Goal: Task Accomplishment & Management: Use online tool/utility

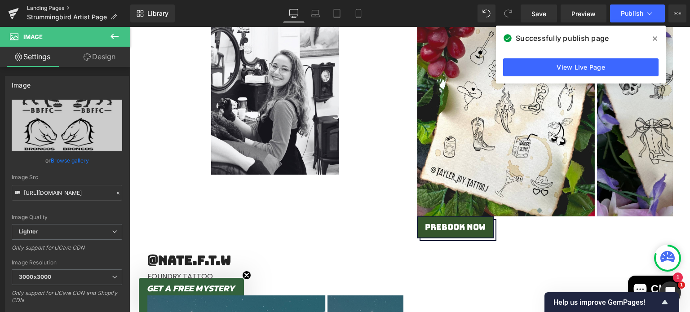
click at [57, 9] on link "Landing Pages" at bounding box center [78, 7] width 103 height 7
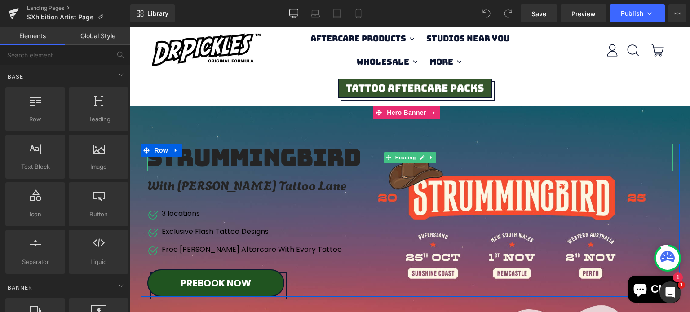
click at [240, 151] on h2 "Strummingbird" at bounding box center [282, 157] width 271 height 27
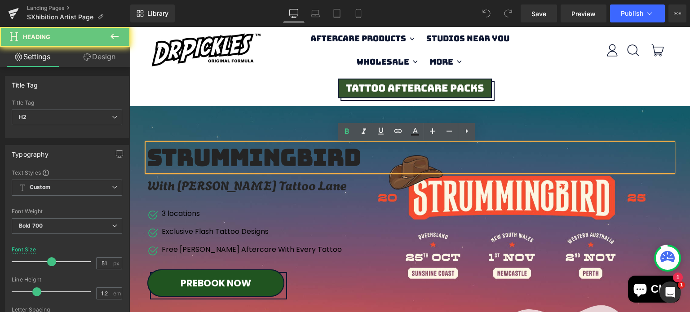
click at [240, 151] on h2 "Strummingbird" at bounding box center [282, 157] width 271 height 27
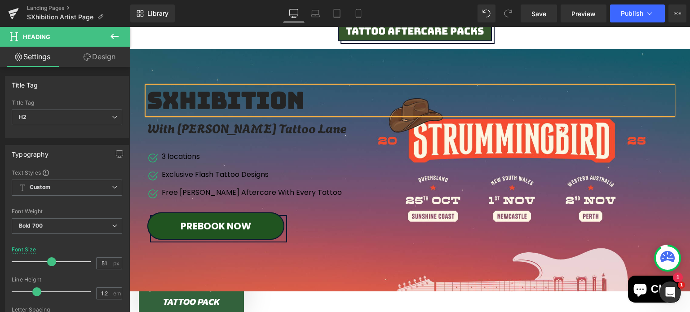
scroll to position [47, 0]
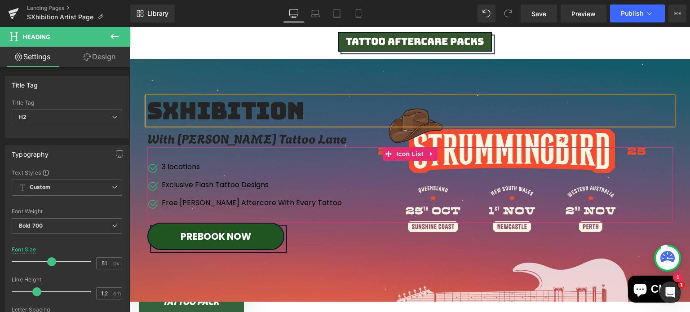
click at [174, 168] on p "3 locations" at bounding box center [252, 167] width 180 height 11
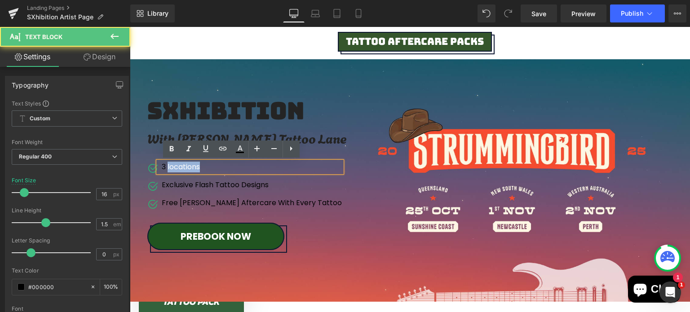
click at [174, 168] on p "3 locations" at bounding box center [252, 167] width 180 height 11
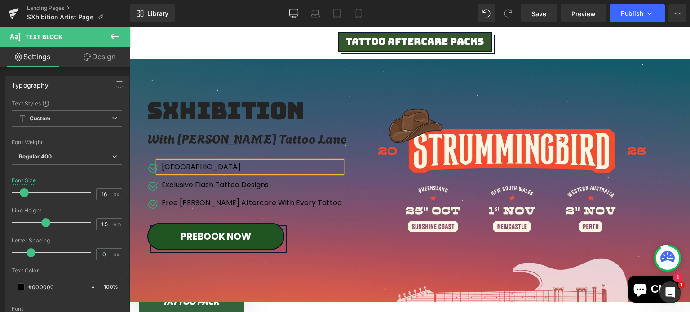
click at [174, 168] on p "Brisbane" at bounding box center [252, 167] width 180 height 11
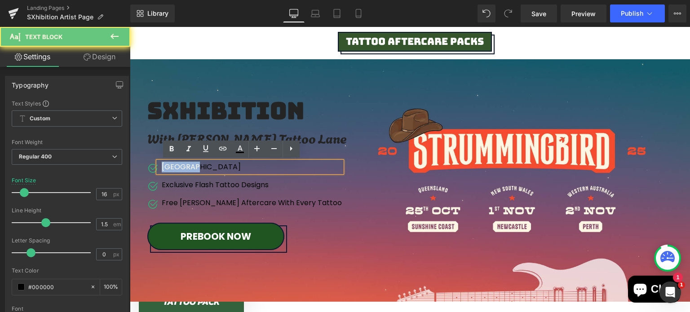
click at [174, 168] on p "Brisbane" at bounding box center [252, 167] width 180 height 11
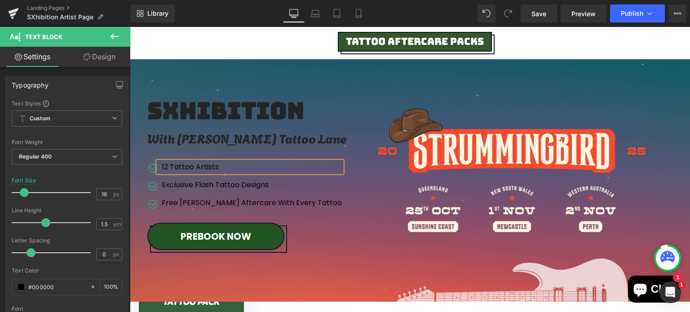
click at [257, 73] on div at bounding box center [410, 180] width 560 height 242
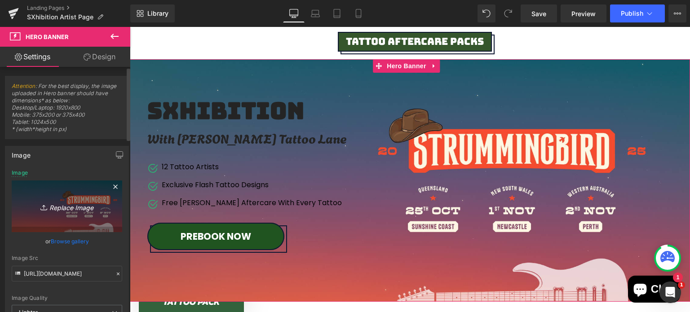
click at [35, 211] on icon "Replace Image" at bounding box center [67, 206] width 72 height 11
type input "C:\fakepath\Strummingbird Website (10).png"
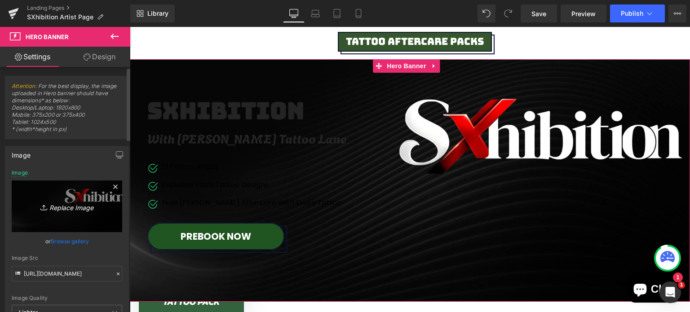
click at [51, 208] on icon "Replace Image" at bounding box center [67, 206] width 72 height 11
type input "C:\fakepath\Strummingbird Website (11).png"
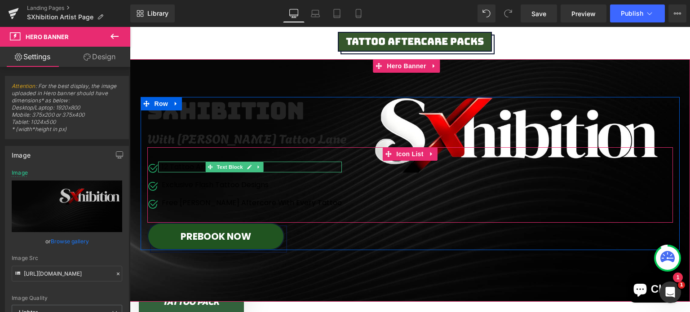
click at [188, 167] on p "12 Tattoo Artists" at bounding box center [252, 167] width 180 height 11
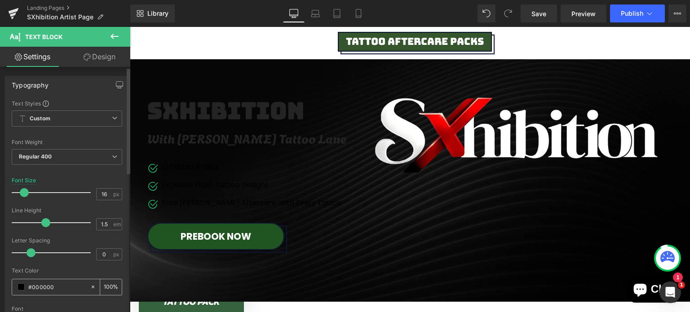
click at [22, 286] on span at bounding box center [21, 286] width 7 height 7
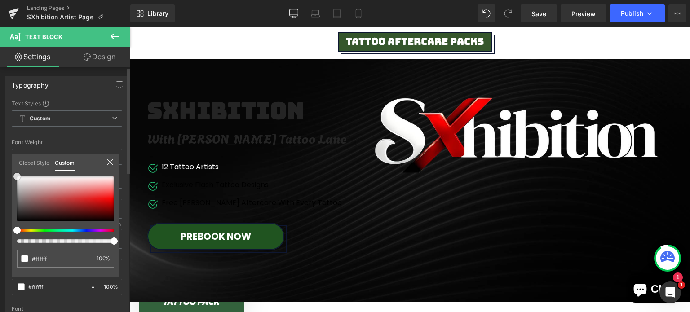
drag, startPoint x: 20, startPoint y: 178, endPoint x: 14, endPoint y: 174, distance: 7.0
click at [17, 176] on div at bounding box center [65, 198] width 97 height 45
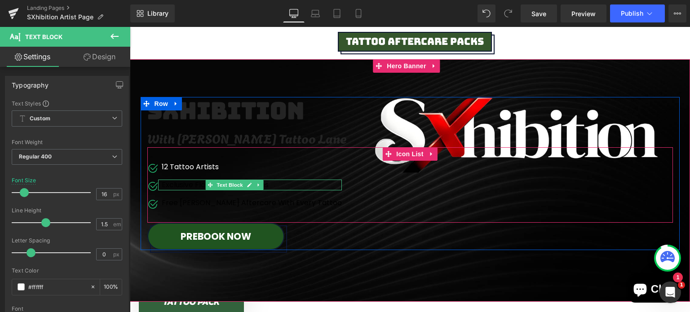
click at [183, 188] on div at bounding box center [250, 189] width 184 height 2
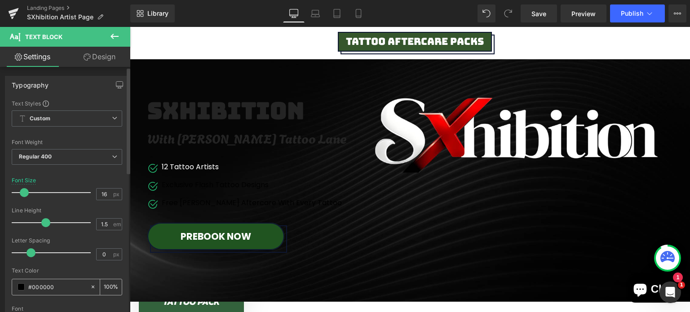
click at [20, 280] on div "#000000" at bounding box center [51, 287] width 78 height 16
click at [23, 284] on span at bounding box center [21, 286] width 7 height 7
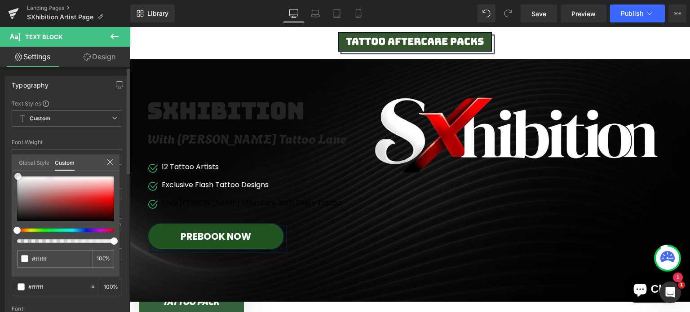
drag, startPoint x: 18, startPoint y: 179, endPoint x: 17, endPoint y: 167, distance: 12.2
click at [17, 167] on div "Global Style Custom Setup Global Style #000000 100 %" at bounding box center [66, 167] width 108 height 27
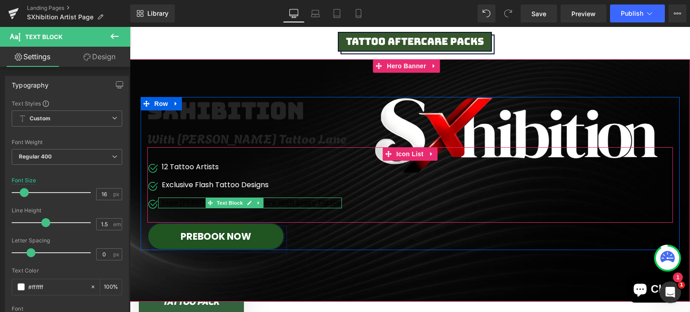
click at [172, 202] on div "Free [PERSON_NAME] Aftercare With Every Tattoo" at bounding box center [250, 203] width 184 height 11
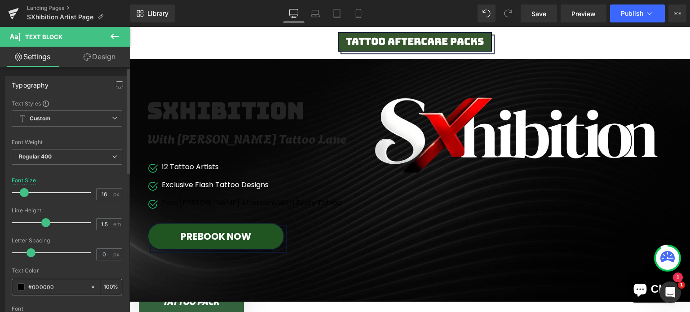
click at [18, 289] on span at bounding box center [21, 286] width 7 height 7
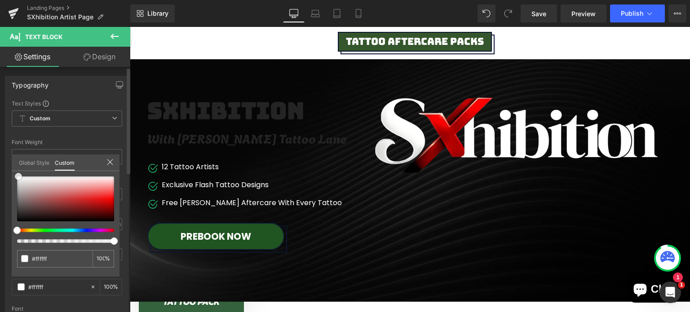
click at [18, 176] on div at bounding box center [65, 198] width 97 height 45
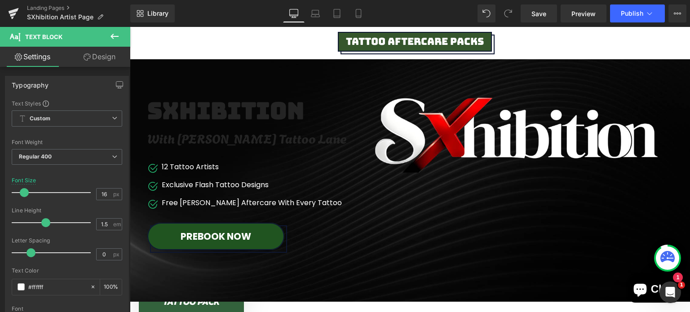
click at [210, 44] on div "Tattoo Aftercare Packs" at bounding box center [415, 43] width 510 height 33
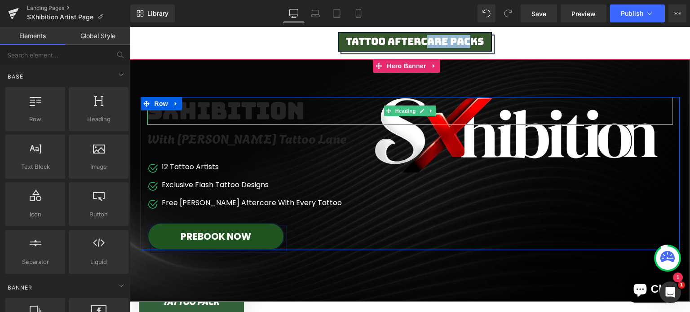
click at [224, 120] on h2 "SXhibition" at bounding box center [282, 110] width 271 height 27
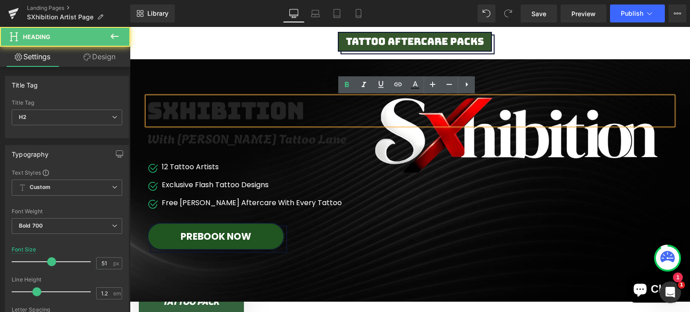
click at [224, 107] on h2 "SXhibition" at bounding box center [282, 110] width 271 height 27
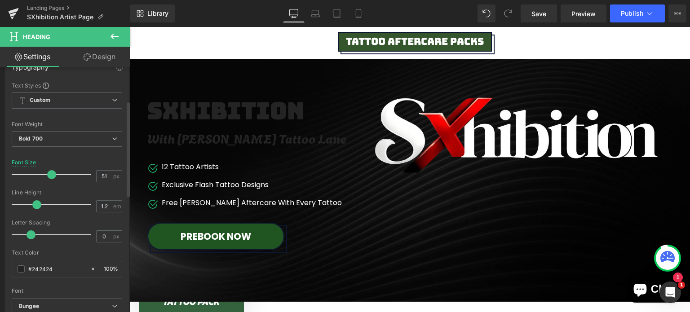
scroll to position [152, 0]
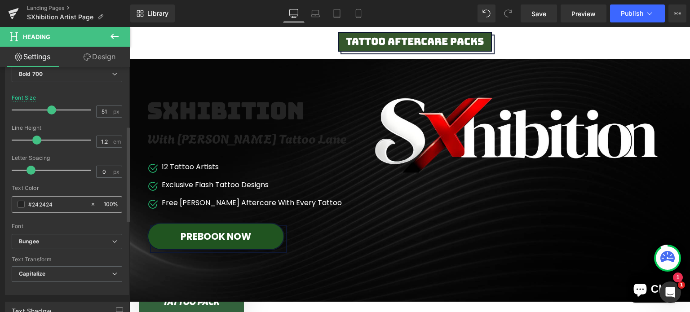
click at [21, 202] on span at bounding box center [21, 204] width 7 height 7
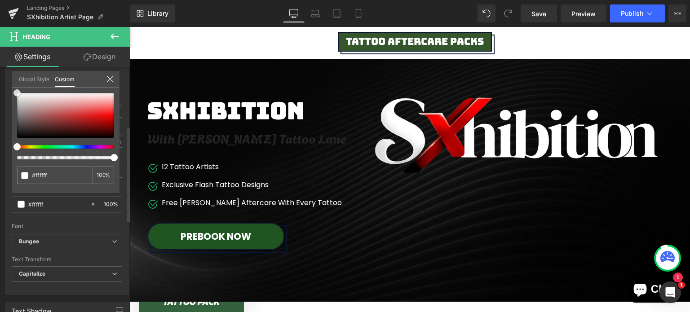
drag, startPoint x: 19, startPoint y: 94, endPoint x: 12, endPoint y: 89, distance: 9.1
click at [12, 89] on div "#242424 100 %" at bounding box center [66, 93] width 108 height 11
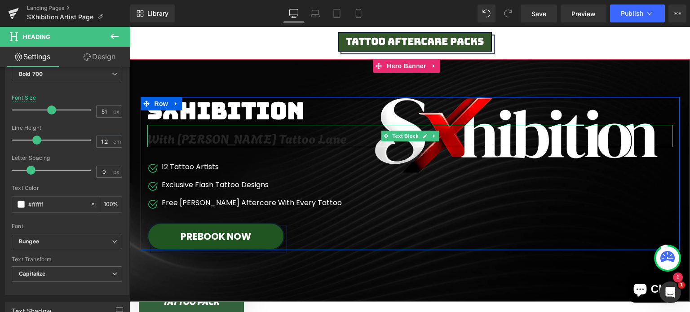
click at [164, 140] on div "With [PERSON_NAME] Tattoo Lane" at bounding box center [409, 136] width 525 height 22
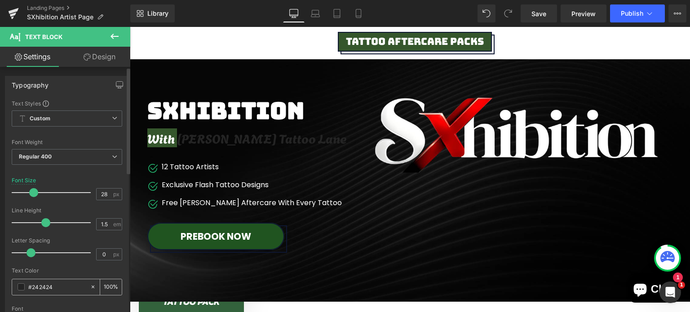
click at [21, 286] on span at bounding box center [21, 286] width 7 height 7
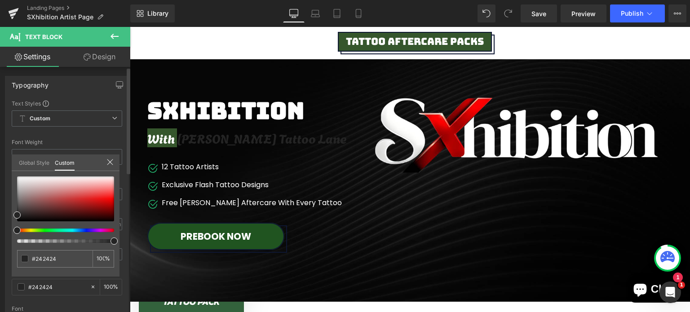
click at [20, 174] on div "#242424 100 %" at bounding box center [66, 176] width 108 height 11
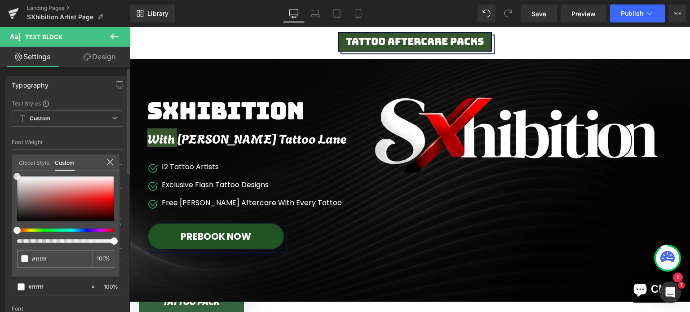
drag, startPoint x: 26, startPoint y: 194, endPoint x: 13, endPoint y: 172, distance: 25.8
click at [13, 172] on div "#242424 100 %" at bounding box center [66, 176] width 108 height 11
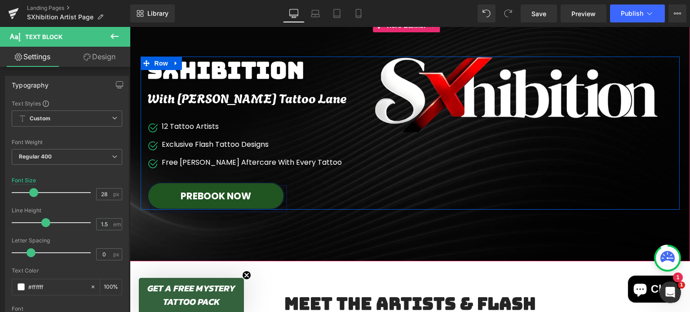
scroll to position [86, 0]
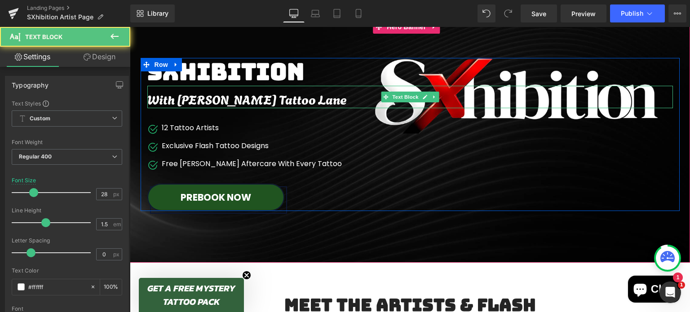
click at [247, 100] on div "With [PERSON_NAME] Tattoo Lane" at bounding box center [409, 97] width 525 height 22
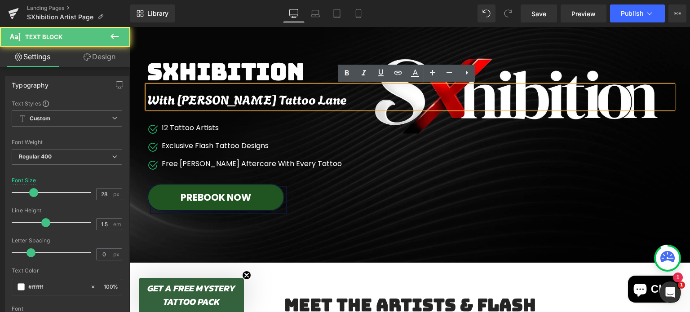
click at [247, 100] on div "With [PERSON_NAME] Tattoo Lane" at bounding box center [409, 97] width 525 height 22
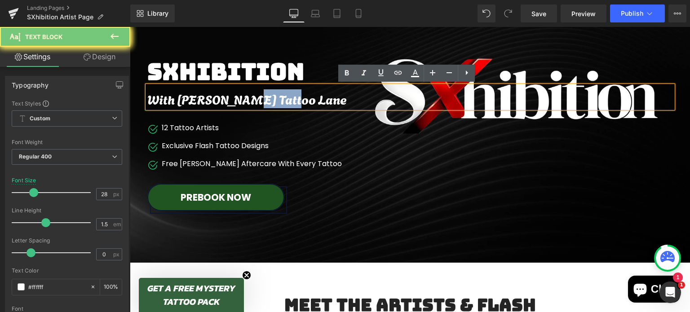
click at [247, 100] on div "With [PERSON_NAME] Tattoo Lane" at bounding box center [409, 97] width 525 height 22
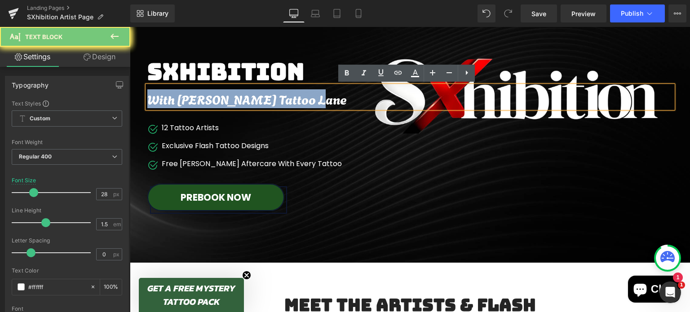
click at [247, 100] on div "With [PERSON_NAME] Tattoo Lane" at bounding box center [409, 97] width 525 height 22
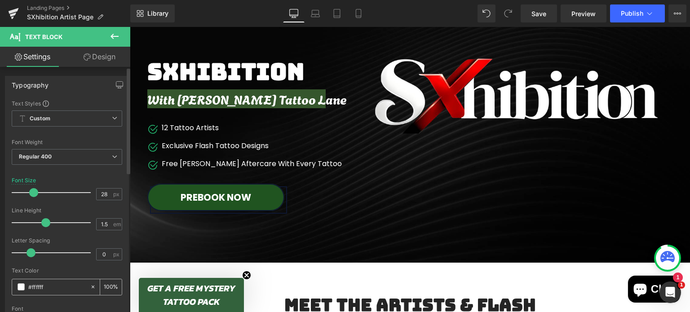
click at [23, 288] on span at bounding box center [21, 286] width 7 height 7
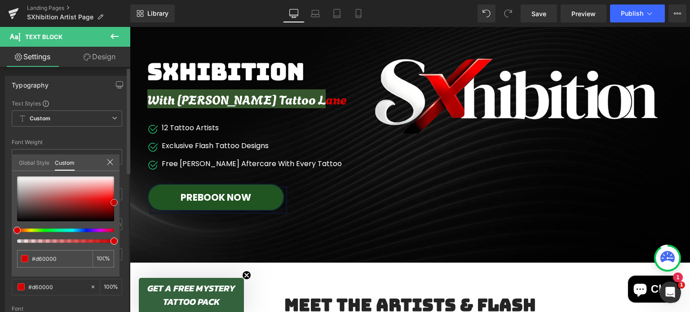
drag, startPoint x: 104, startPoint y: 194, endPoint x: 117, endPoint y: 202, distance: 15.1
click at [117, 202] on div "#ffffff 100 %" at bounding box center [66, 226] width 108 height 100
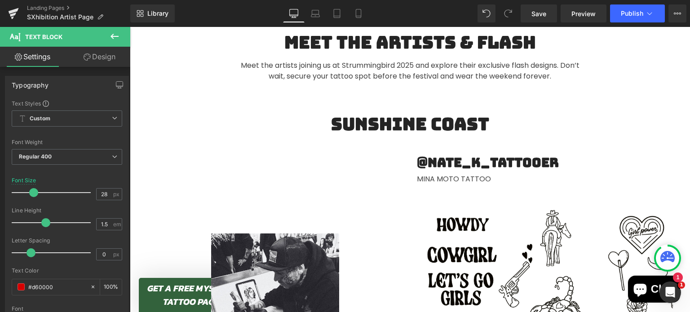
scroll to position [348, 0]
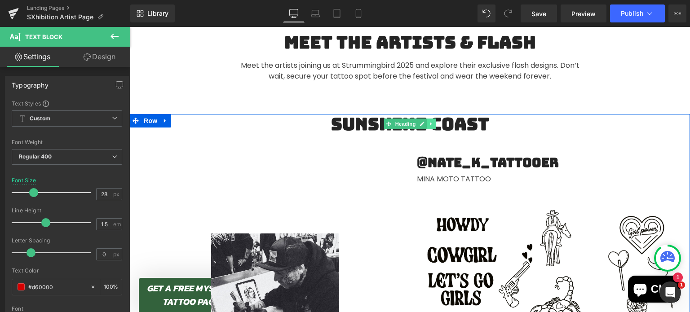
click at [429, 125] on icon at bounding box center [431, 123] width 5 height 5
click at [433, 126] on icon at bounding box center [435, 124] width 5 height 5
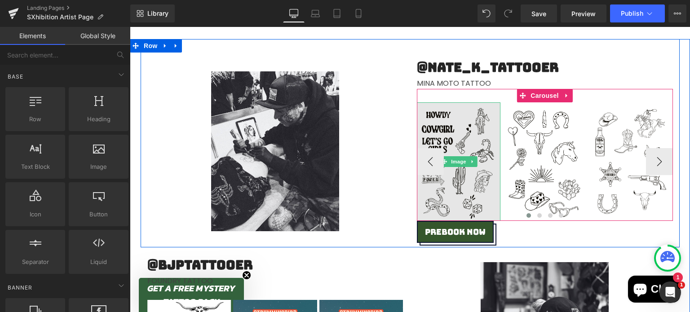
scroll to position [424, 0]
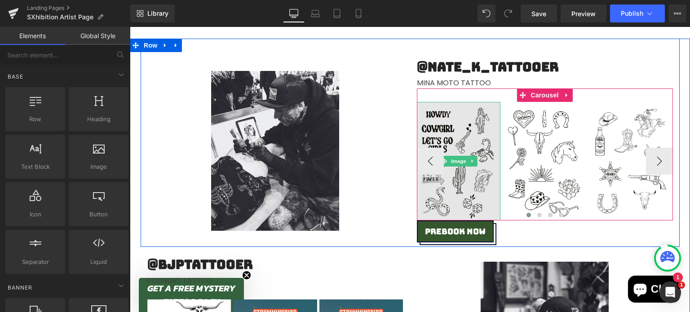
click at [443, 128] on img at bounding box center [459, 161] width 84 height 119
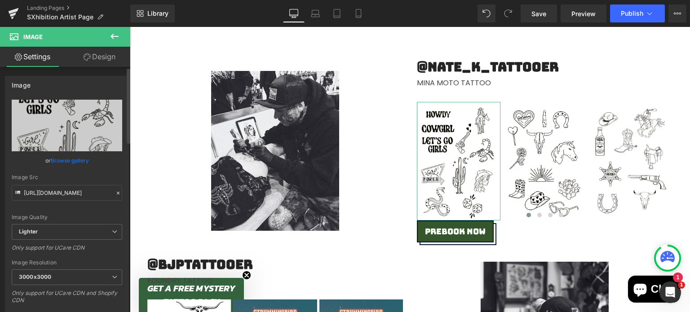
click at [68, 159] on link "Browse gallery" at bounding box center [70, 161] width 38 height 16
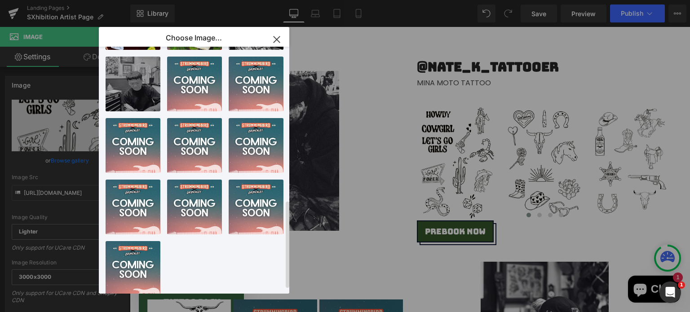
scroll to position [432, 0]
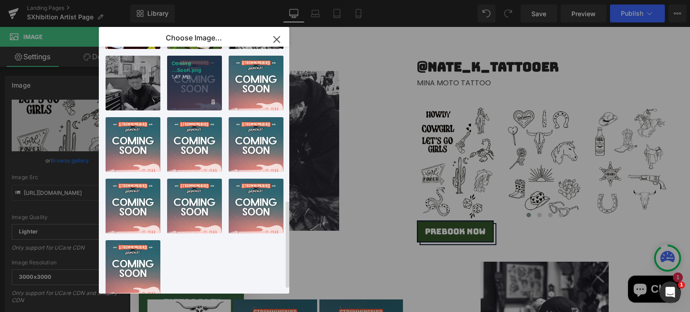
click at [193, 88] on div "Coming ...Soon.png 1.47 MB" at bounding box center [194, 83] width 55 height 55
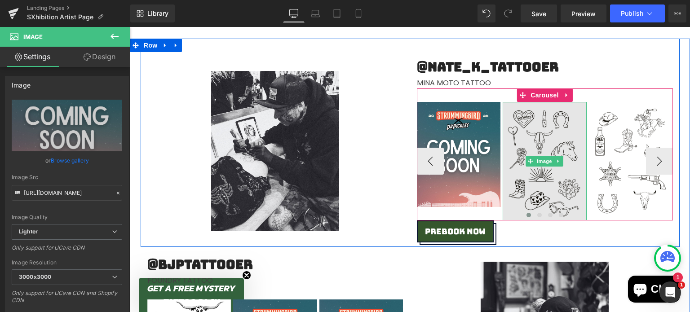
click at [536, 134] on img at bounding box center [544, 161] width 84 height 119
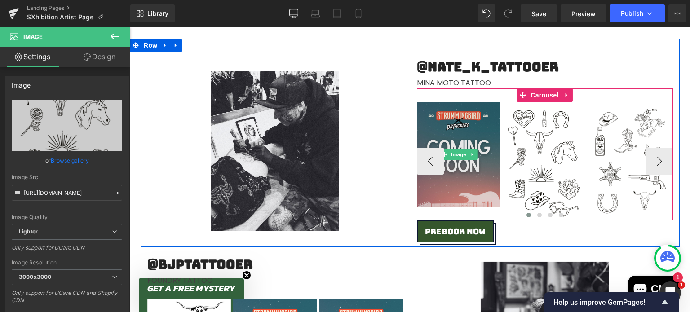
click at [442, 126] on img at bounding box center [459, 154] width 84 height 105
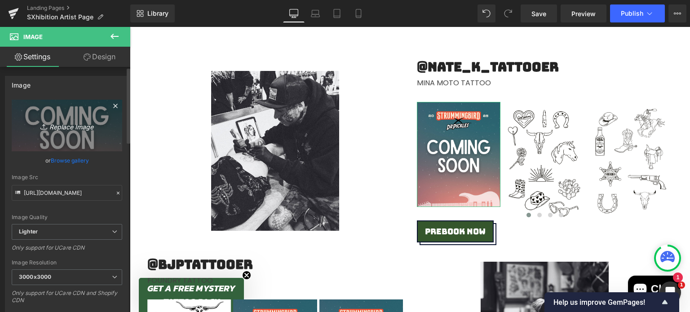
click at [58, 115] on link "Replace Image" at bounding box center [67, 126] width 110 height 52
type input "C:\fakepath\Sxhibition.png"
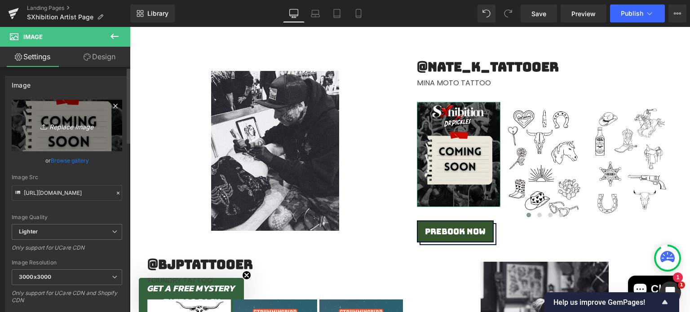
click at [79, 130] on icon "Replace Image" at bounding box center [67, 125] width 72 height 11
type input "C:\fakepath\Sxhibition (1).png"
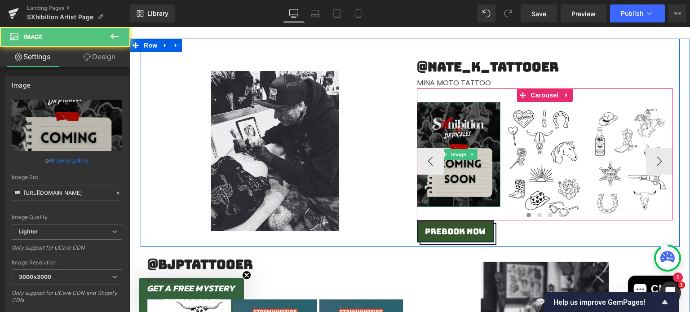
click at [456, 122] on img at bounding box center [459, 154] width 84 height 105
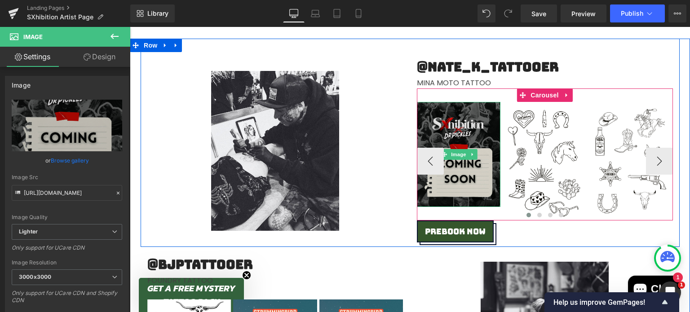
click at [446, 129] on img at bounding box center [459, 154] width 84 height 105
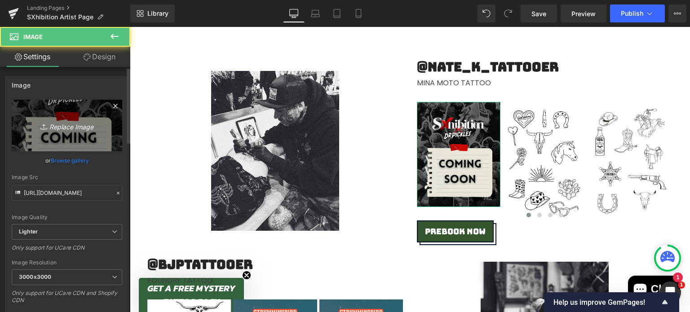
click at [86, 131] on icon "Replace Image" at bounding box center [67, 125] width 72 height 11
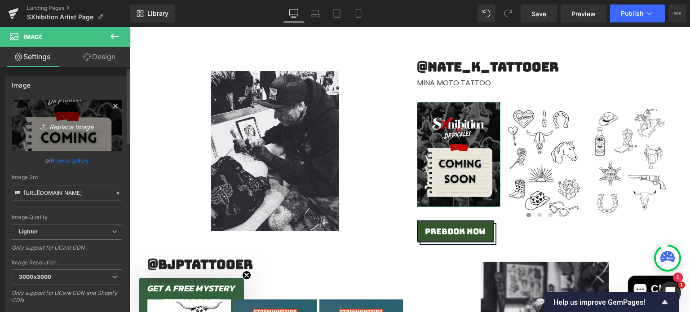
type input "C:\fakepath\Sxhibition (2).png"
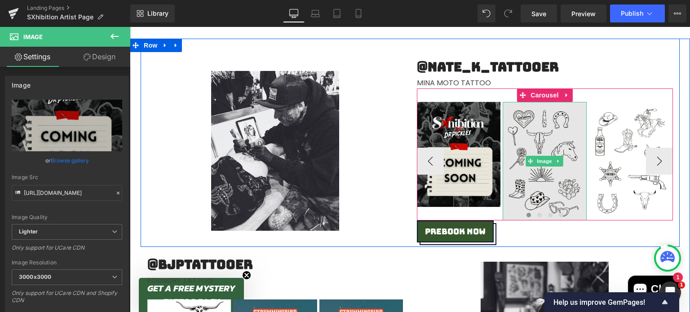
click at [532, 135] on img at bounding box center [544, 161] width 84 height 119
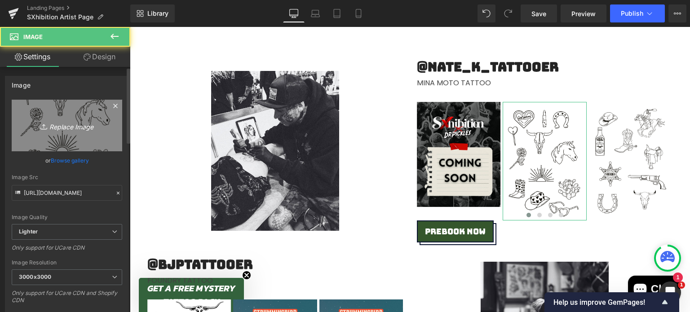
click at [61, 135] on link "Replace Image" at bounding box center [67, 126] width 110 height 52
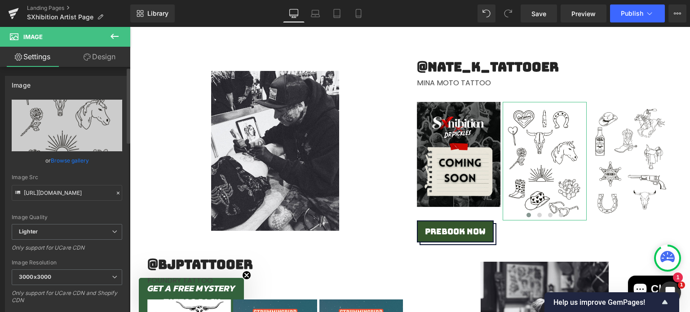
click at [60, 158] on link "Browse gallery" at bounding box center [70, 161] width 38 height 16
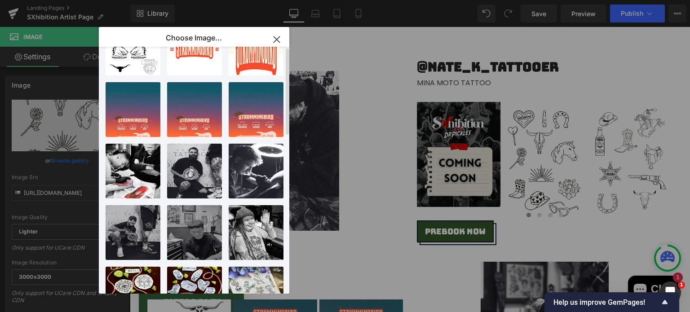
scroll to position [0, 0]
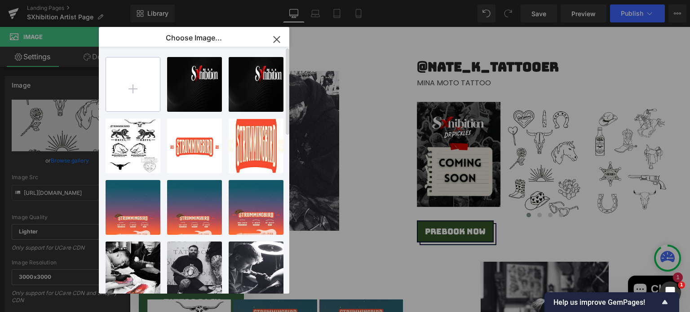
click at [131, 94] on input "file" at bounding box center [133, 84] width 54 height 54
type input "C:\fakepath\Sxhibition (2).png"
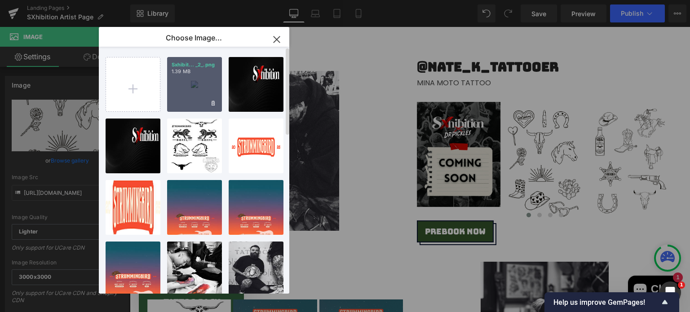
click at [196, 72] on p "1.39 MB" at bounding box center [194, 71] width 46 height 7
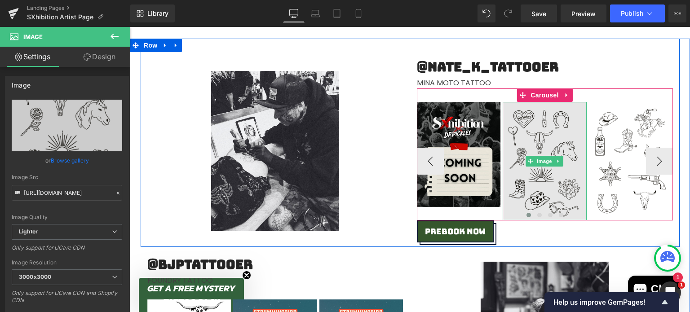
click at [532, 132] on img at bounding box center [544, 161] width 84 height 119
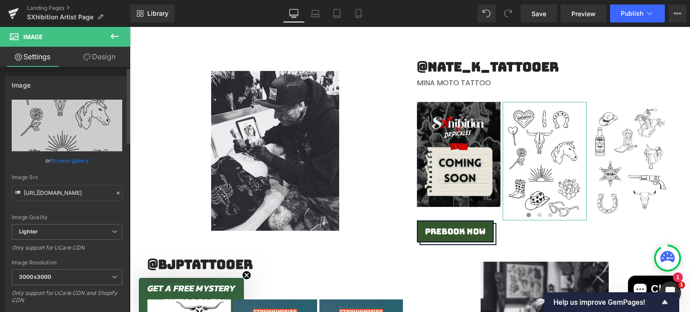
click at [72, 160] on link "Browse gallery" at bounding box center [70, 161] width 38 height 16
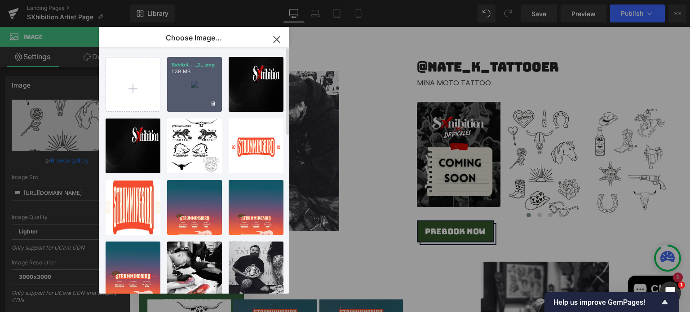
click at [192, 85] on div "Sxhibit... _2_.png 1.39 MB" at bounding box center [194, 84] width 55 height 55
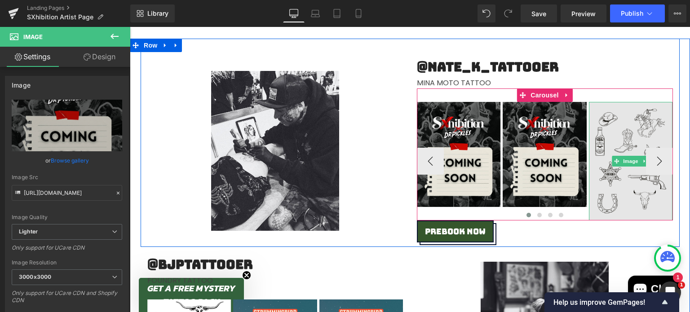
click at [634, 138] on img at bounding box center [631, 161] width 84 height 119
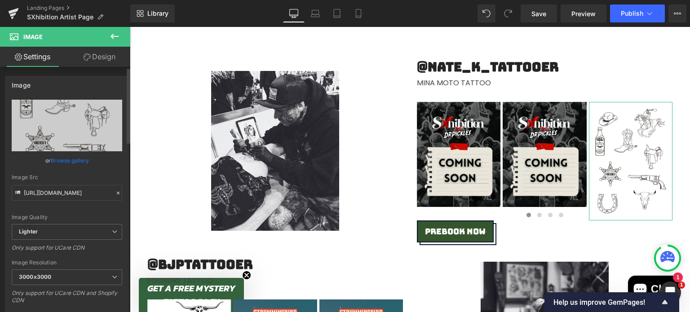
click at [64, 163] on link "Browse gallery" at bounding box center [70, 161] width 38 height 16
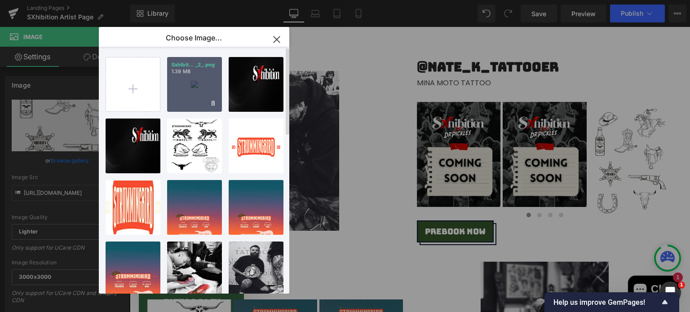
click at [192, 70] on p "1.39 MB" at bounding box center [194, 71] width 46 height 7
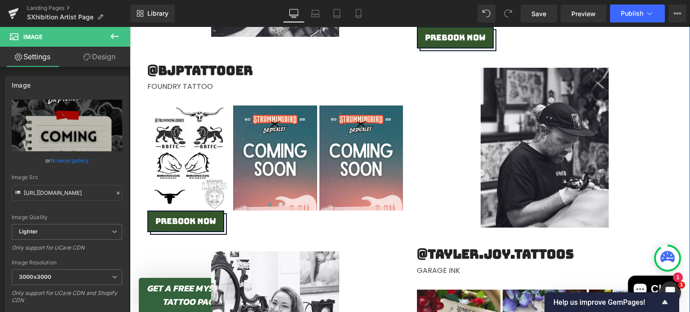
scroll to position [617, 0]
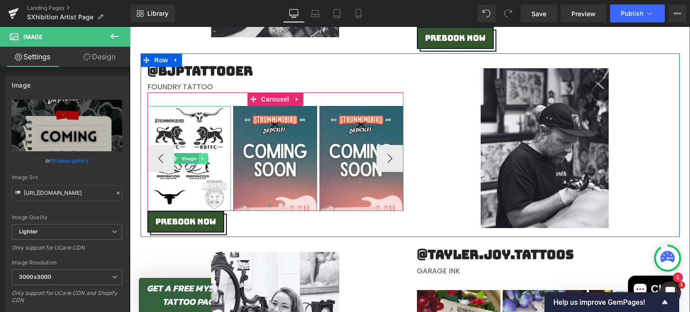
click at [203, 158] on link at bounding box center [202, 158] width 9 height 11
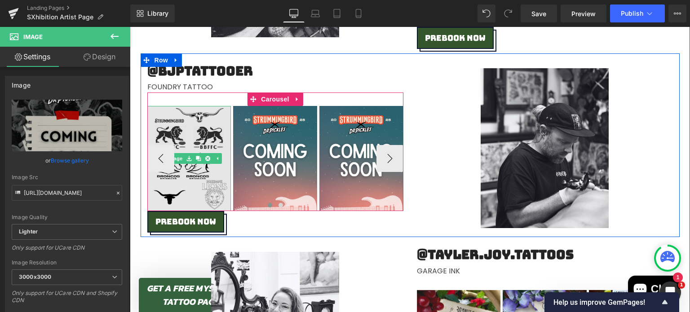
click at [188, 134] on img at bounding box center [189, 158] width 84 height 105
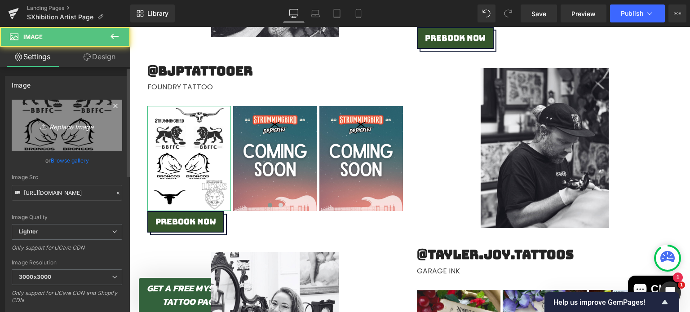
click at [44, 128] on icon at bounding box center [44, 126] width 9 height 9
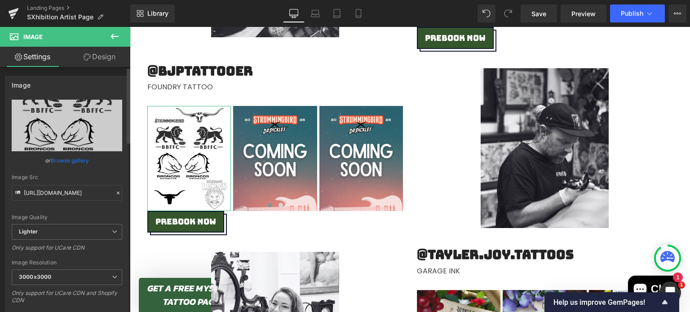
click at [84, 161] on link "Browse gallery" at bounding box center [70, 161] width 38 height 16
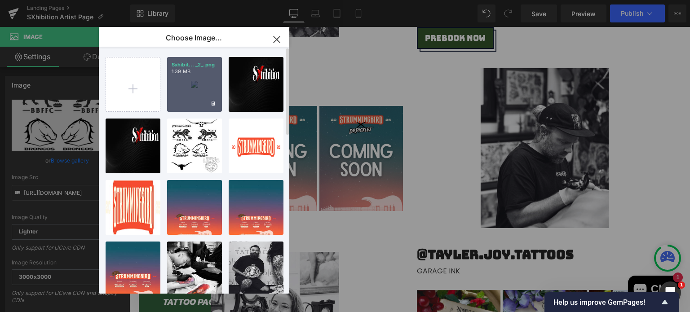
click at [182, 84] on div "Sxhibit... _2_.png 1.39 MB" at bounding box center [194, 84] width 55 height 55
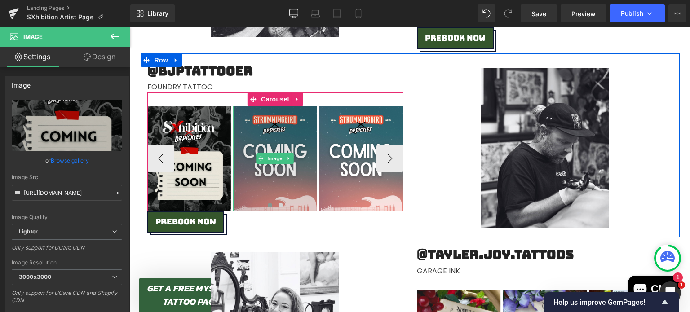
click at [268, 148] on img at bounding box center [275, 158] width 84 height 105
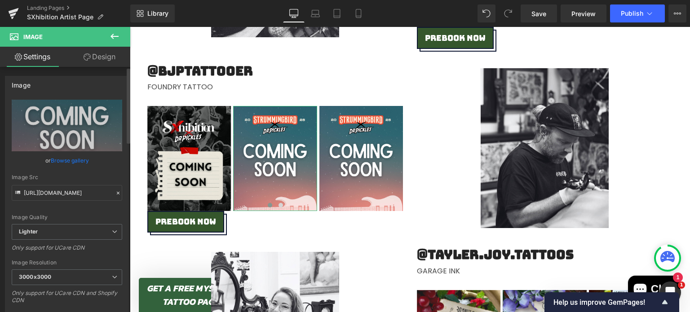
click at [65, 160] on link "Browse gallery" at bounding box center [70, 161] width 38 height 16
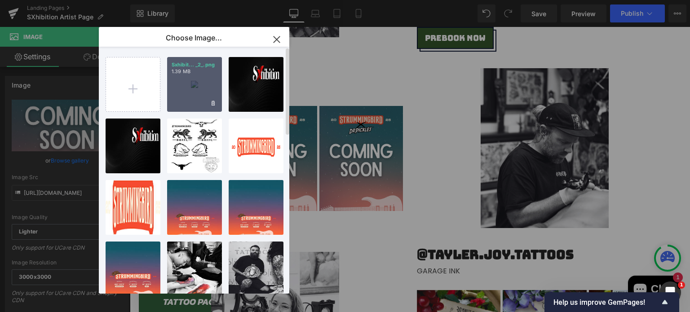
click at [183, 69] on p "1.39 MB" at bounding box center [194, 71] width 46 height 7
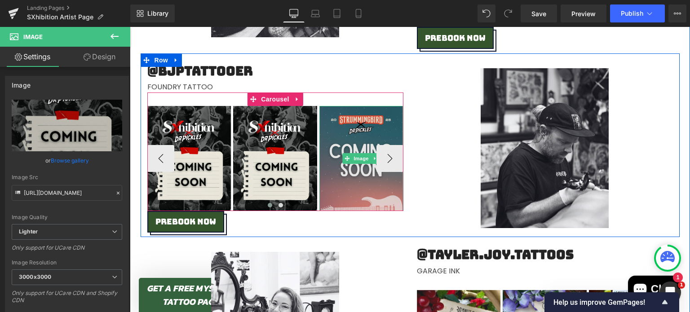
click at [338, 140] on img at bounding box center [361, 158] width 84 height 105
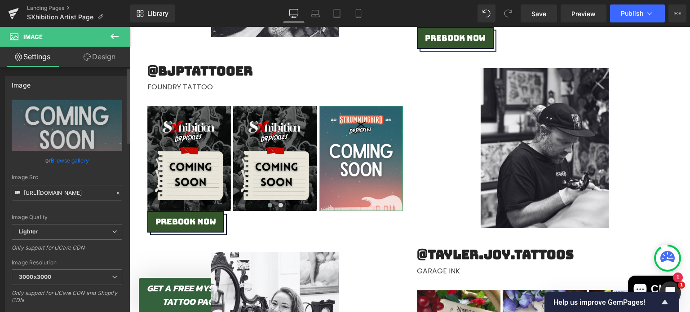
click at [62, 156] on link "Browse gallery" at bounding box center [70, 161] width 38 height 16
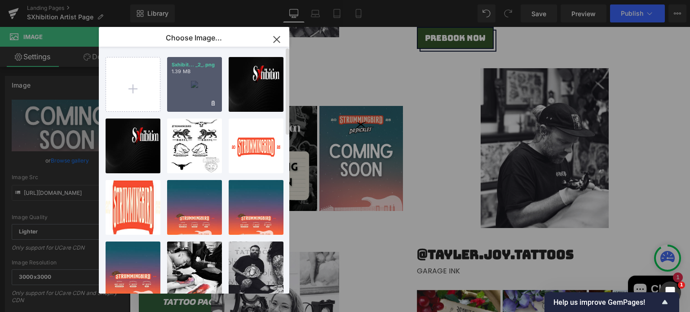
click at [185, 70] on p "1.39 MB" at bounding box center [194, 71] width 46 height 7
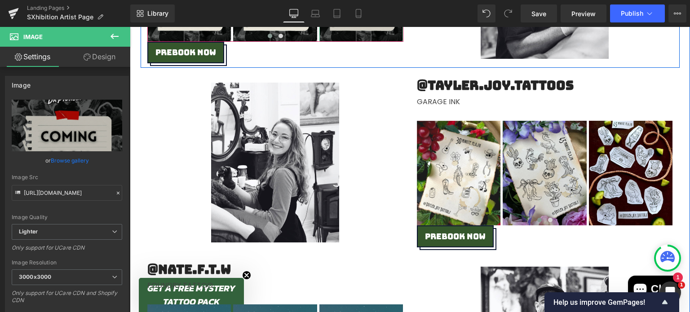
scroll to position [788, 0]
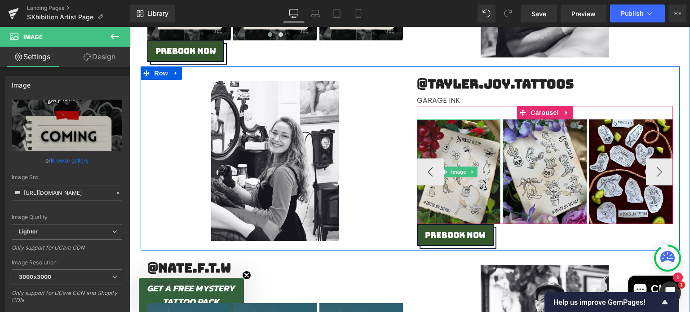
click at [443, 140] on img at bounding box center [459, 171] width 84 height 105
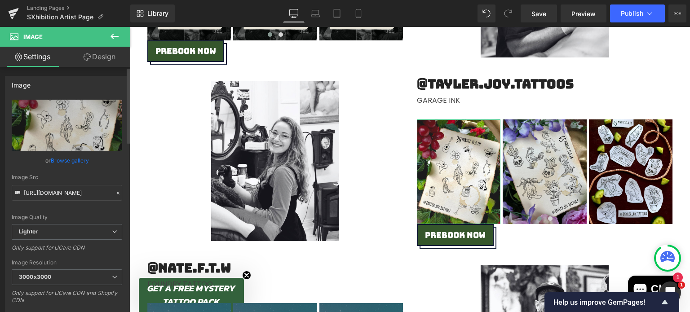
click at [62, 160] on link "Browse gallery" at bounding box center [70, 161] width 38 height 16
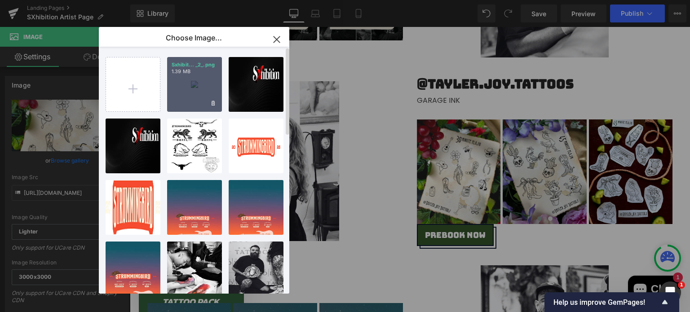
click at [195, 74] on p "1.39 MB" at bounding box center [194, 71] width 46 height 7
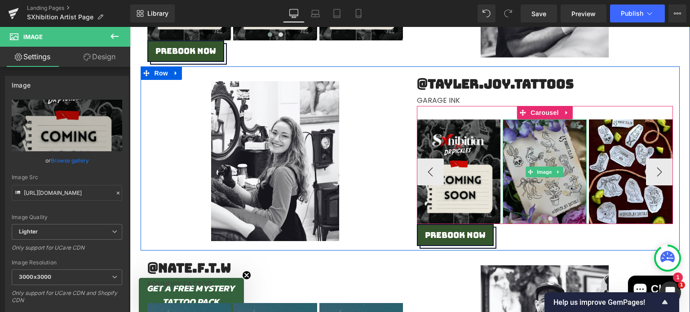
click at [543, 135] on img at bounding box center [544, 171] width 84 height 105
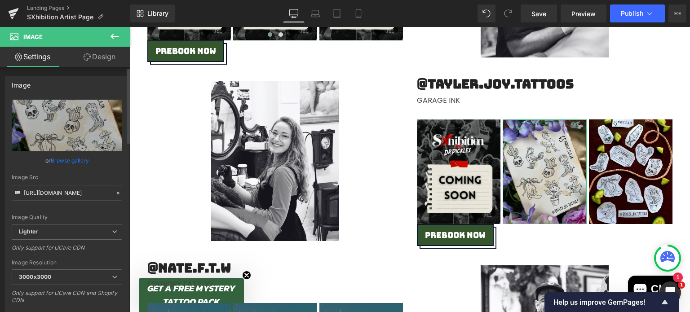
click at [68, 155] on link "Browse gallery" at bounding box center [70, 161] width 38 height 16
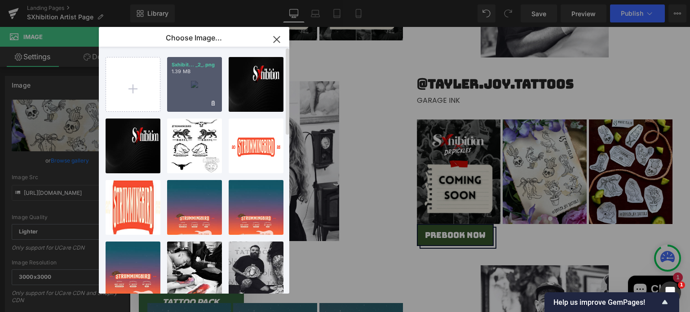
click at [189, 74] on p "1.39 MB" at bounding box center [194, 71] width 46 height 7
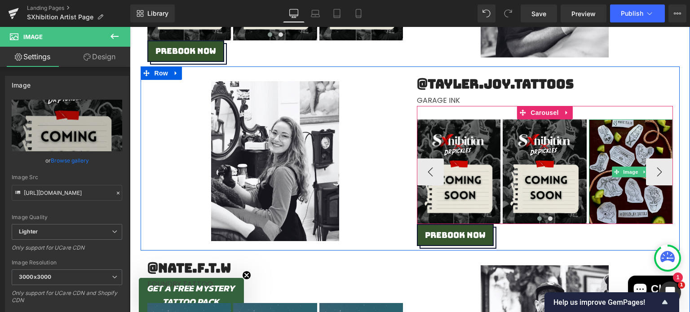
click at [629, 147] on img at bounding box center [631, 171] width 84 height 105
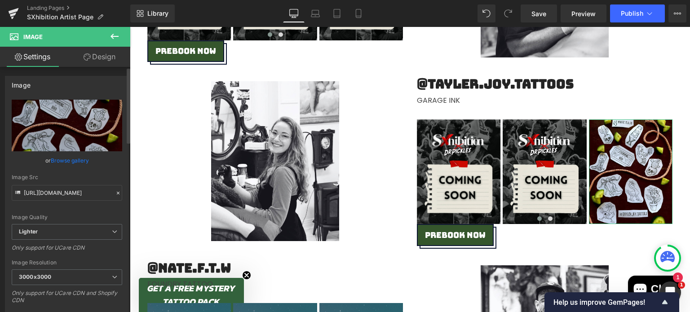
click at [77, 156] on link "Browse gallery" at bounding box center [70, 161] width 38 height 16
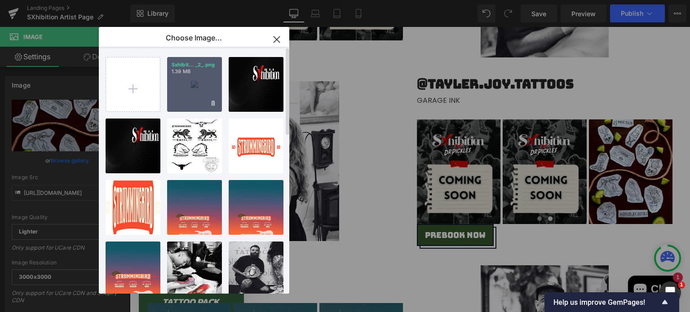
click at [180, 73] on p "1.39 MB" at bounding box center [194, 71] width 46 height 7
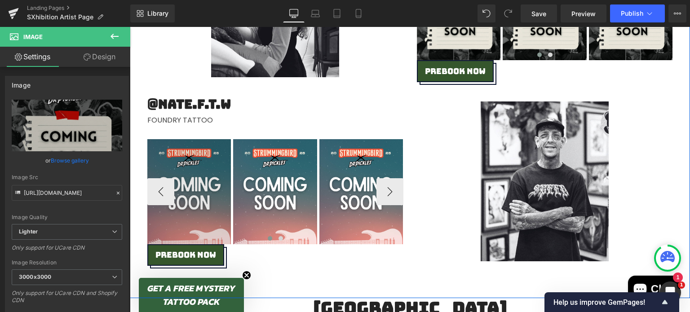
scroll to position [953, 0]
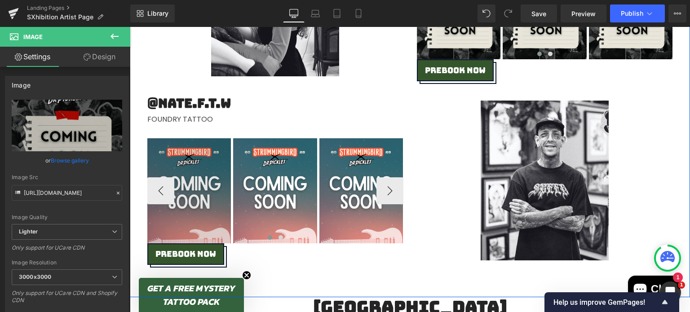
click at [187, 154] on img at bounding box center [189, 190] width 84 height 105
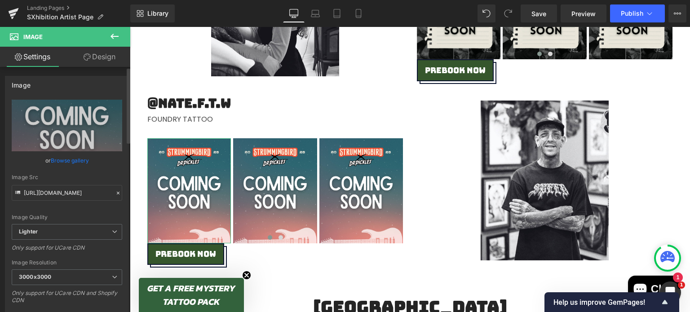
click at [61, 161] on link "Browse gallery" at bounding box center [70, 161] width 38 height 16
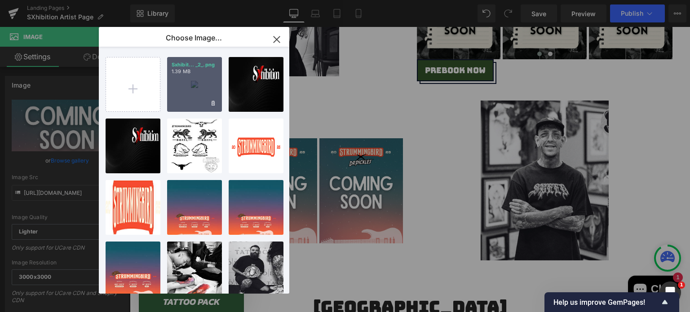
click at [184, 75] on div "Sxhibit... _2_.png 1.39 MB" at bounding box center [194, 84] width 55 height 55
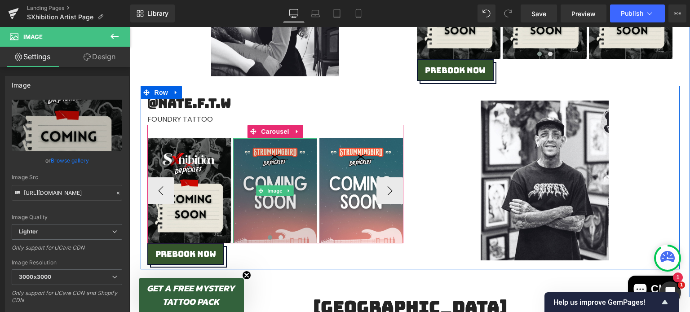
click at [247, 162] on img at bounding box center [275, 190] width 84 height 105
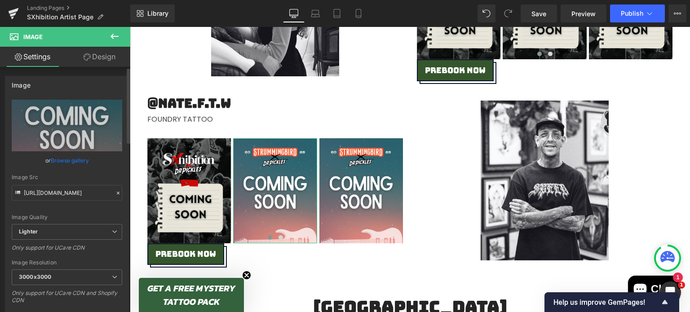
click at [71, 160] on link "Browse gallery" at bounding box center [70, 161] width 38 height 16
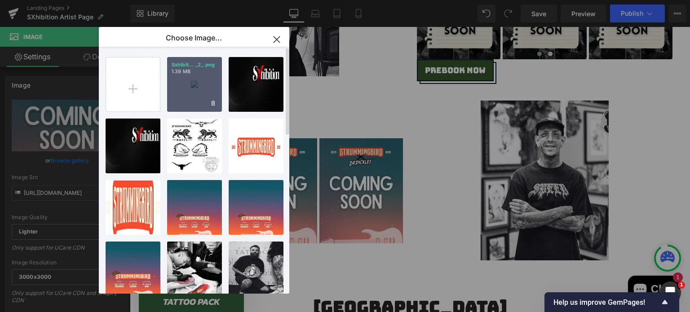
click at [187, 76] on div "Sxhibit... _2_.png 1.39 MB" at bounding box center [194, 84] width 55 height 55
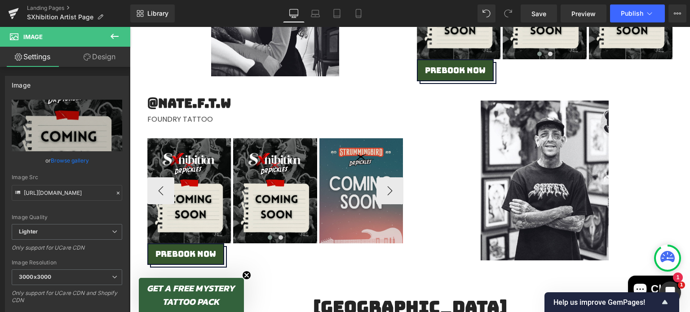
click at [359, 158] on img at bounding box center [361, 190] width 84 height 105
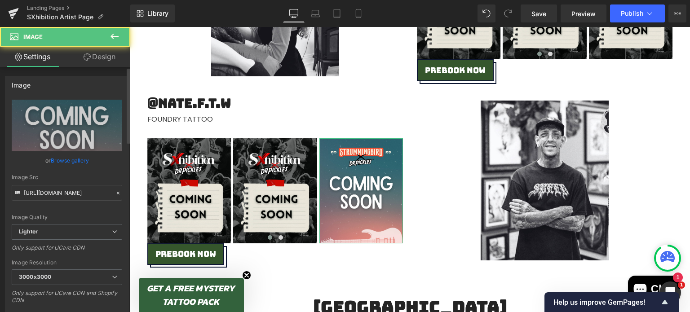
click at [74, 160] on link "Browse gallery" at bounding box center [70, 161] width 38 height 16
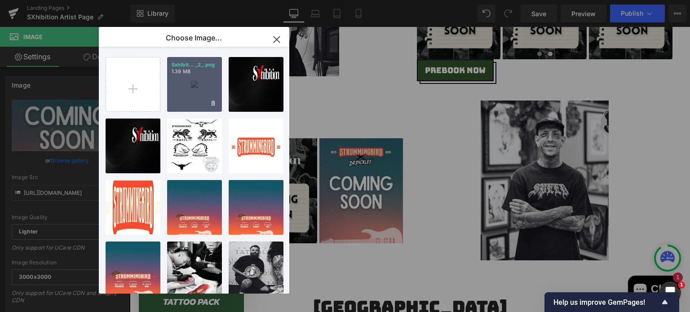
click at [197, 82] on div "Sxhibit... _2_.png 1.39 MB" at bounding box center [194, 84] width 55 height 55
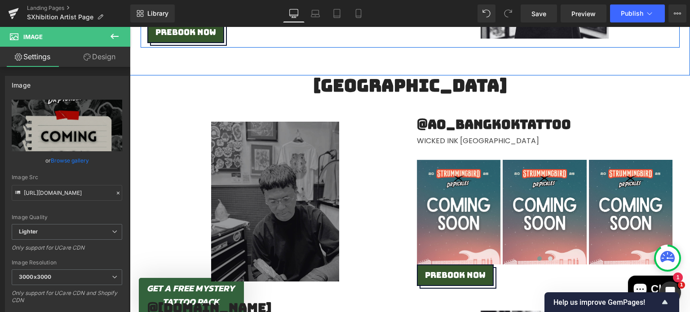
scroll to position [1176, 0]
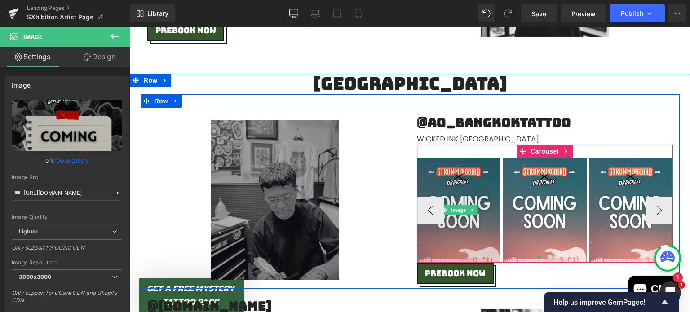
click at [456, 179] on img at bounding box center [459, 210] width 84 height 105
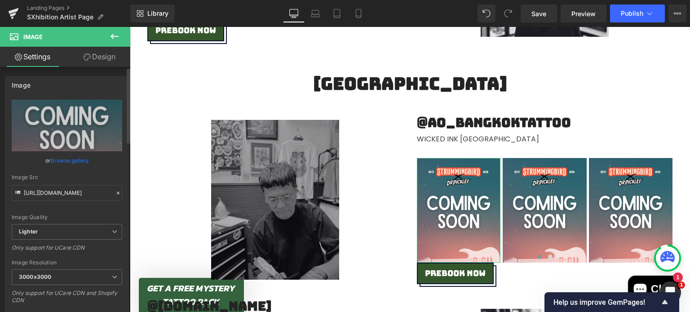
click at [70, 159] on link "Browse gallery" at bounding box center [70, 161] width 38 height 16
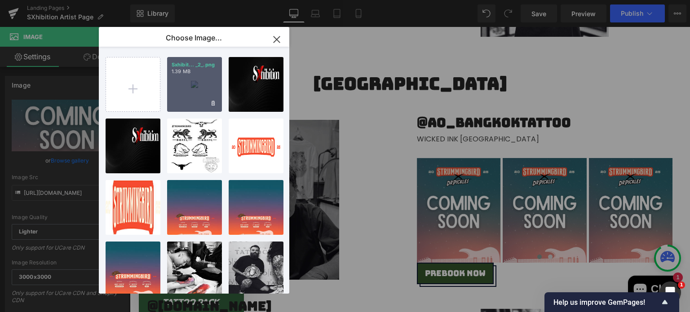
click at [198, 75] on p "1.39 MB" at bounding box center [194, 71] width 46 height 7
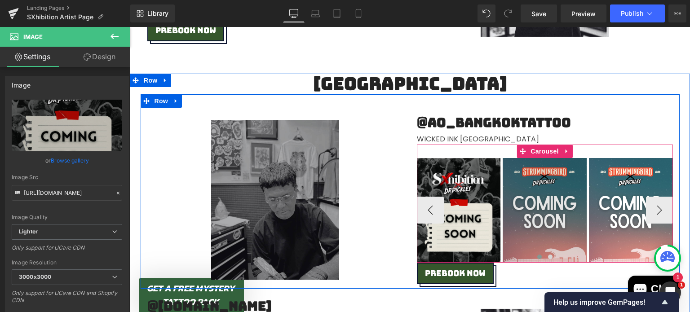
click at [542, 180] on img at bounding box center [544, 210] width 84 height 105
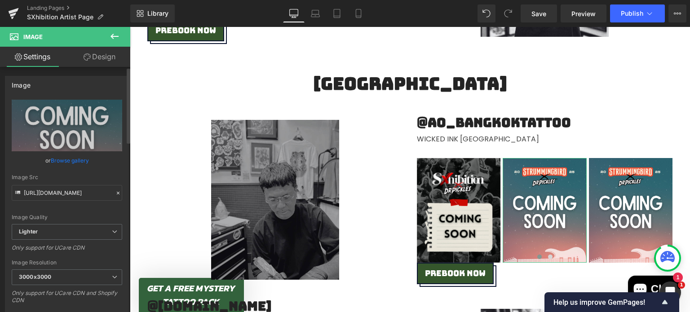
click at [68, 163] on link "Browse gallery" at bounding box center [70, 161] width 38 height 16
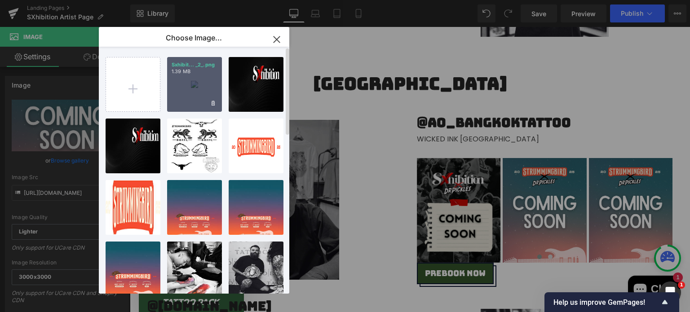
click at [187, 82] on div "Sxhibit... _2_.png 1.39 MB" at bounding box center [194, 84] width 55 height 55
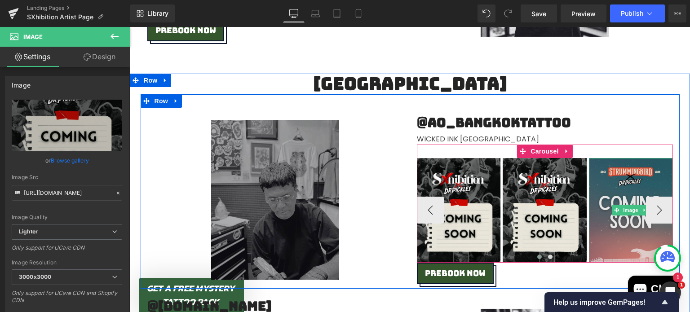
click at [611, 181] on img at bounding box center [631, 210] width 84 height 105
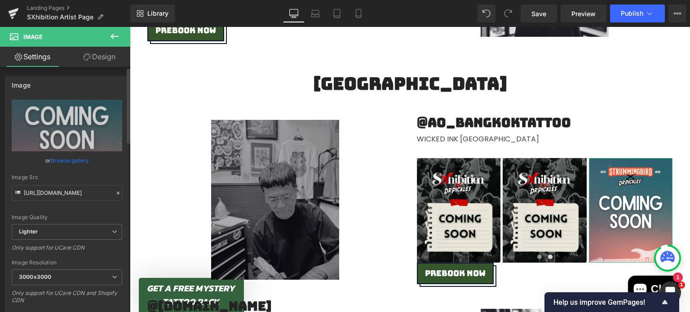
click at [67, 159] on link "Browse gallery" at bounding box center [70, 161] width 38 height 16
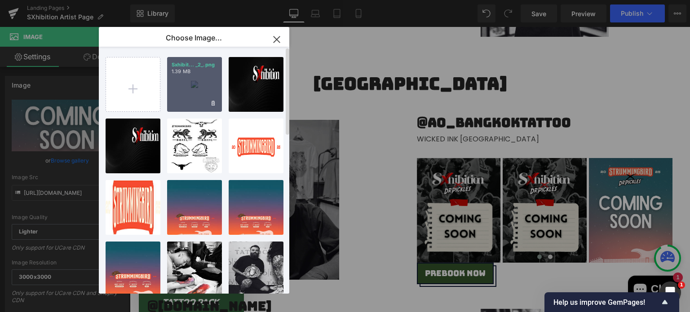
click at [198, 80] on div "Sxhibit... _2_.png 1.39 MB" at bounding box center [194, 84] width 55 height 55
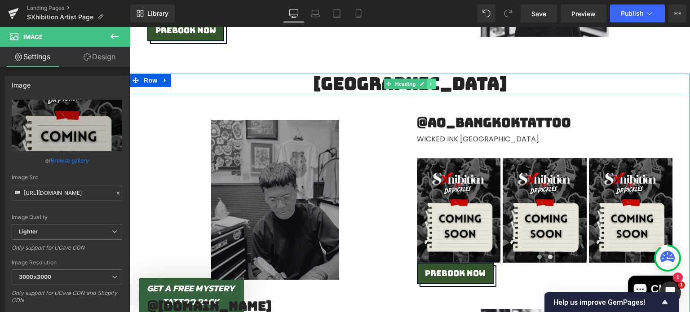
click at [431, 83] on link at bounding box center [430, 84] width 9 height 11
click at [433, 84] on icon at bounding box center [435, 84] width 5 height 5
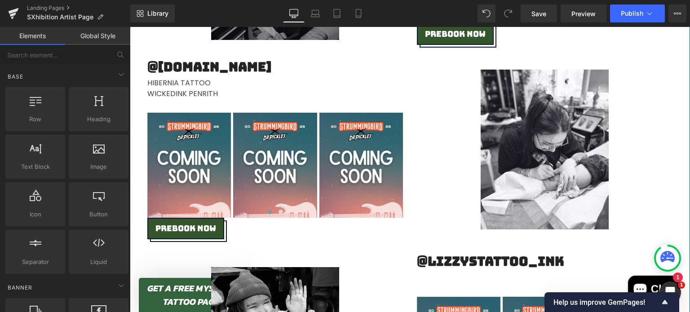
scroll to position [1395, 0]
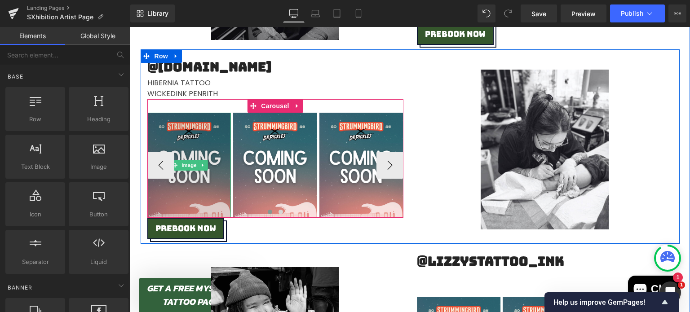
click at [194, 119] on img at bounding box center [189, 165] width 84 height 105
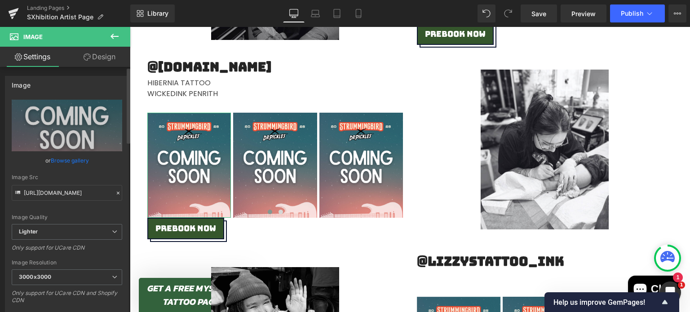
click at [70, 158] on link "Browse gallery" at bounding box center [70, 161] width 38 height 16
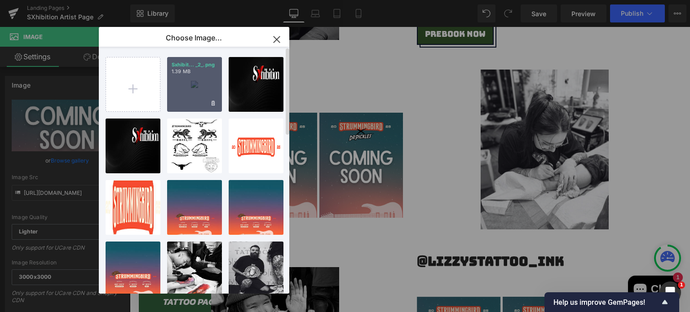
click at [190, 77] on div "Sxhibit... _2_.png 1.39 MB" at bounding box center [194, 84] width 55 height 55
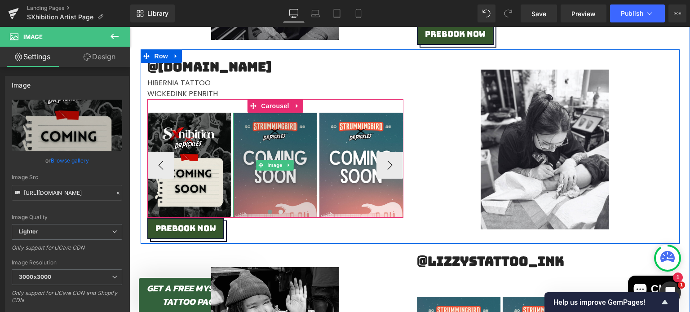
click at [273, 150] on img at bounding box center [275, 165] width 84 height 105
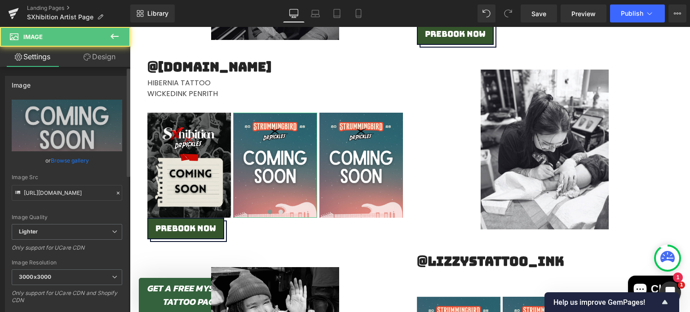
click at [61, 159] on link "Browse gallery" at bounding box center [70, 161] width 38 height 16
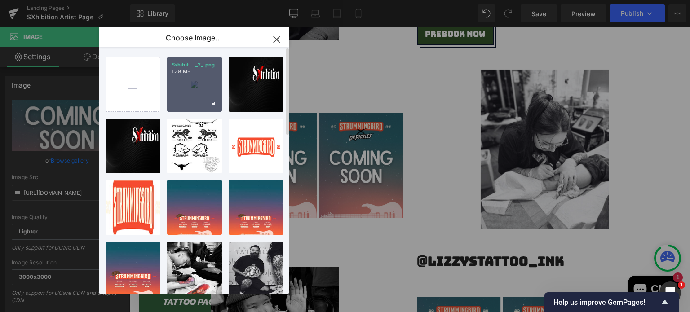
click at [191, 71] on p "1.39 MB" at bounding box center [194, 71] width 46 height 7
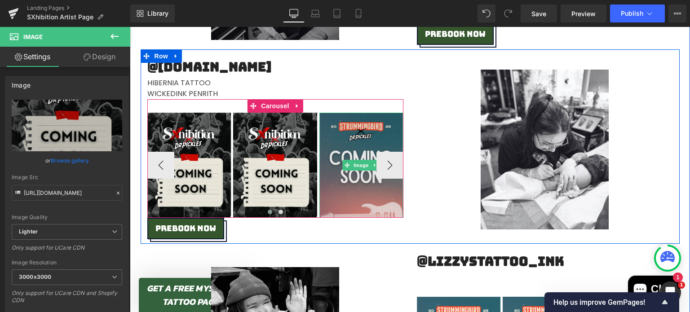
click at [335, 137] on img at bounding box center [361, 165] width 84 height 105
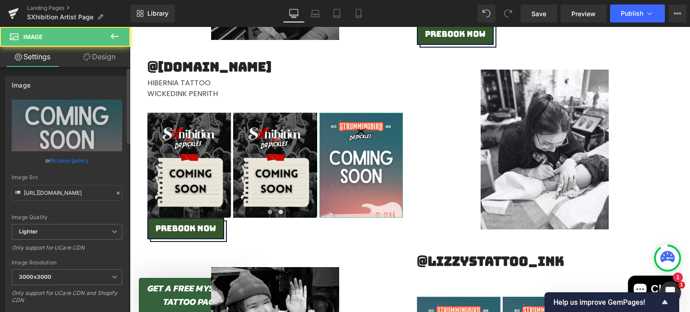
click at [72, 158] on link "Browse gallery" at bounding box center [70, 161] width 38 height 16
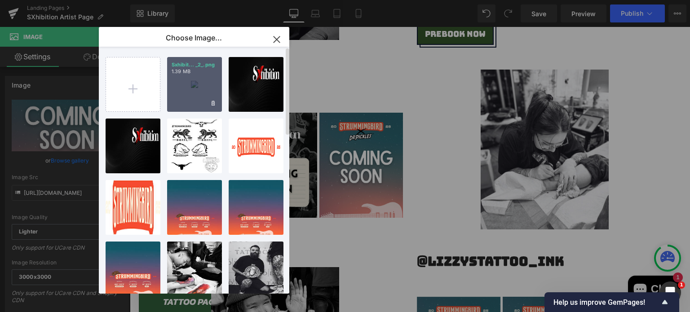
click at [194, 73] on p "1.39 MB" at bounding box center [194, 71] width 46 height 7
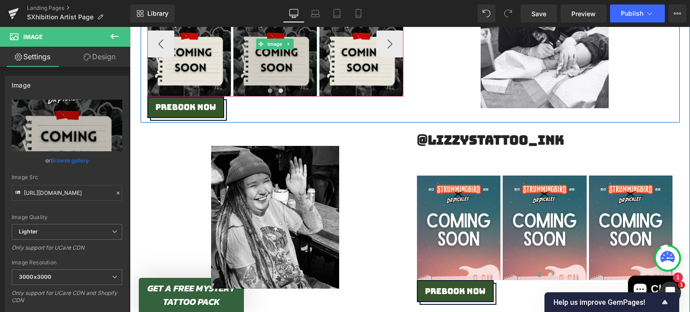
scroll to position [1522, 0]
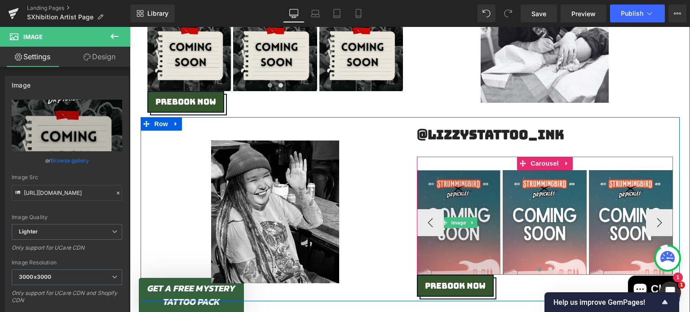
click at [454, 177] on img at bounding box center [459, 222] width 84 height 105
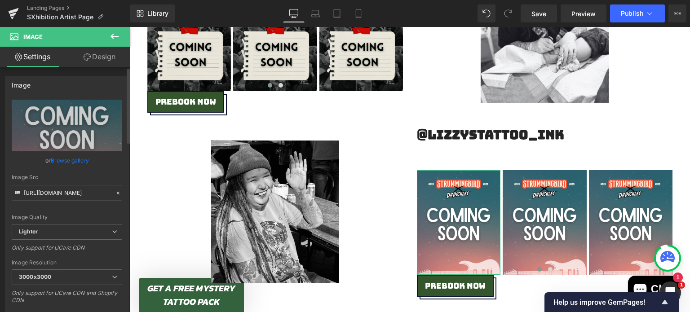
click at [66, 161] on link "Browse gallery" at bounding box center [70, 161] width 38 height 16
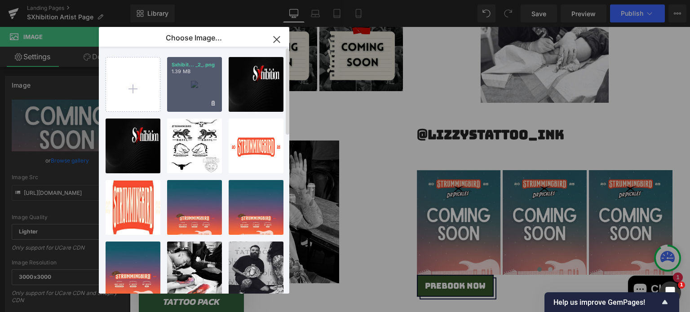
click at [190, 82] on div "Sxhibit... _2_.png 1.39 MB" at bounding box center [194, 84] width 55 height 55
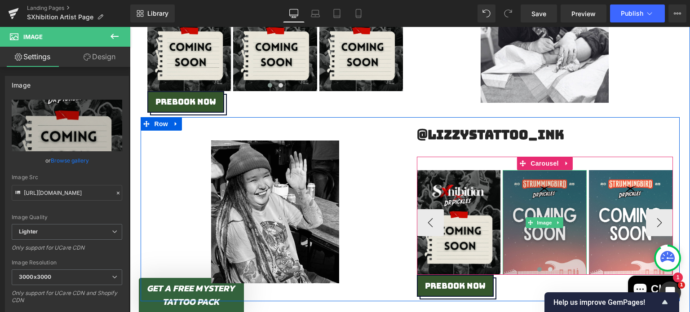
click at [522, 208] on img at bounding box center [544, 222] width 84 height 105
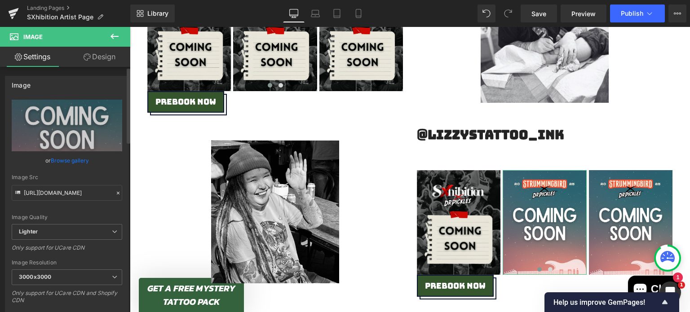
click at [75, 159] on link "Browse gallery" at bounding box center [70, 161] width 38 height 16
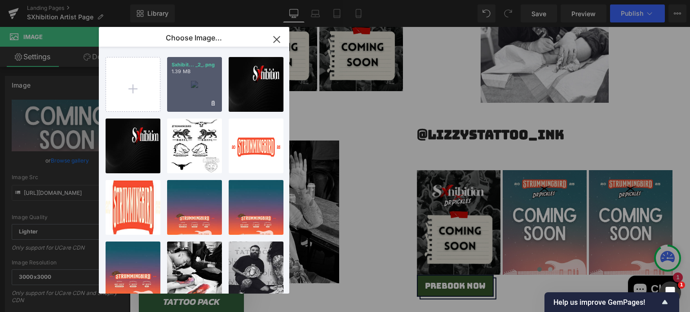
click at [198, 71] on p "1.39 MB" at bounding box center [194, 71] width 46 height 7
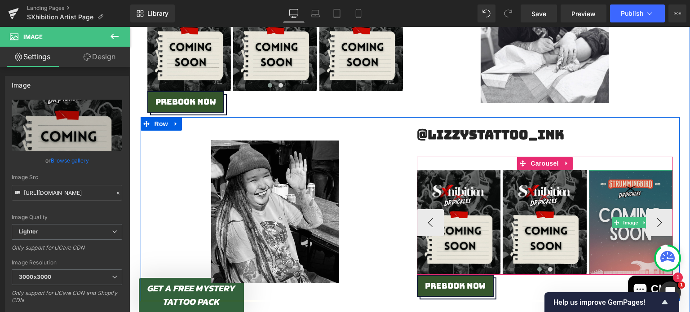
click at [603, 195] on img at bounding box center [631, 222] width 84 height 105
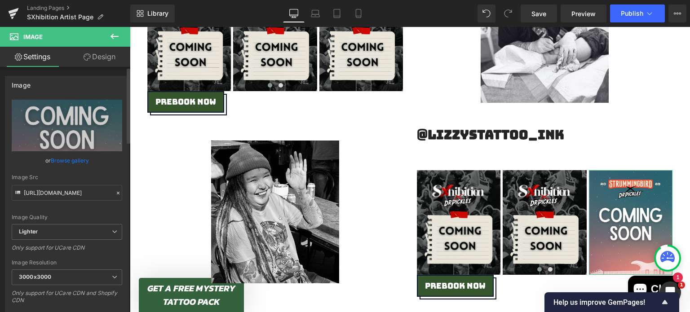
click at [76, 160] on link "Browse gallery" at bounding box center [70, 161] width 38 height 16
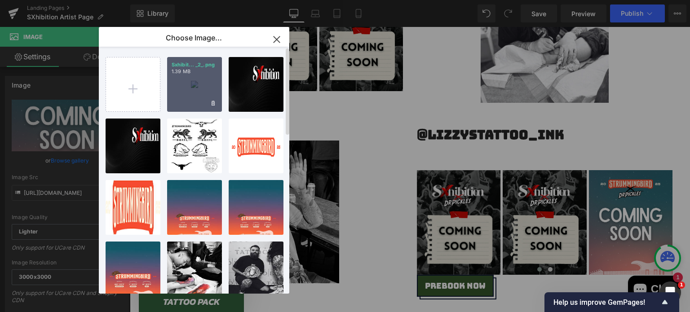
click at [187, 71] on p "1.39 MB" at bounding box center [194, 71] width 46 height 7
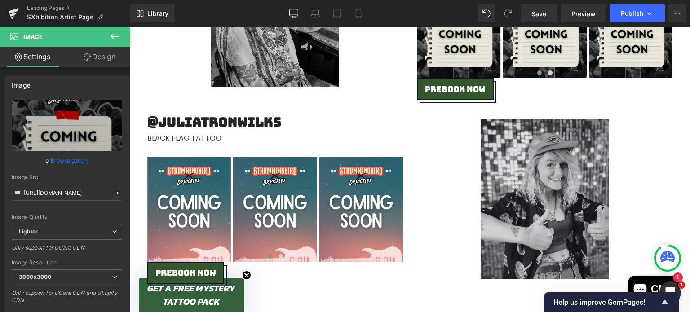
scroll to position [1719, 0]
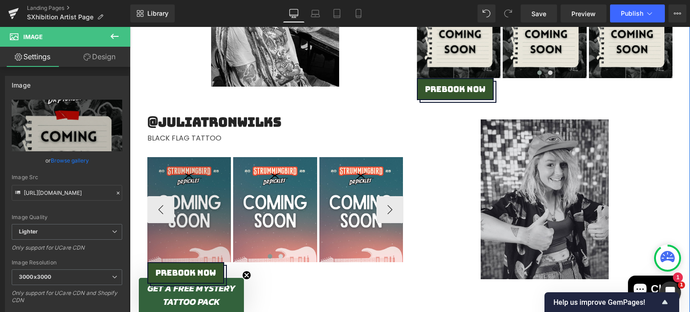
click at [193, 180] on img at bounding box center [189, 209] width 84 height 105
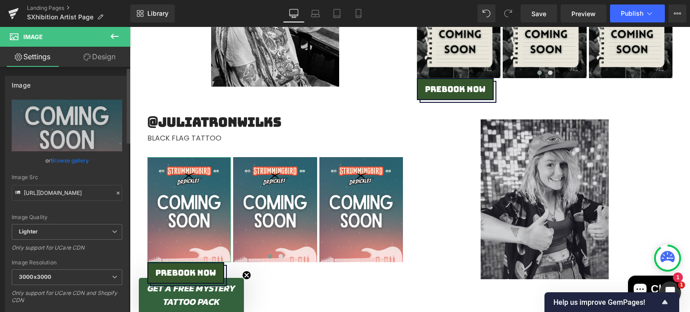
click at [65, 163] on link "Browse gallery" at bounding box center [70, 161] width 38 height 16
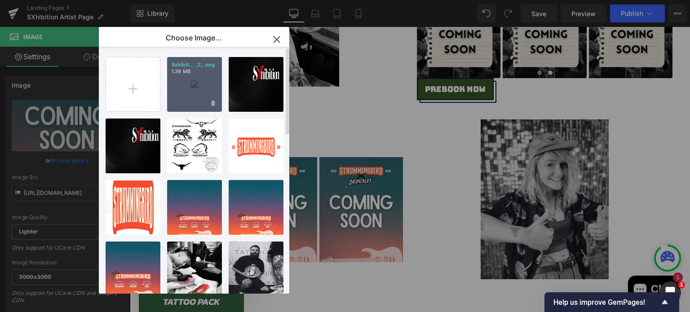
click at [199, 75] on p "1.39 MB" at bounding box center [194, 71] width 46 height 7
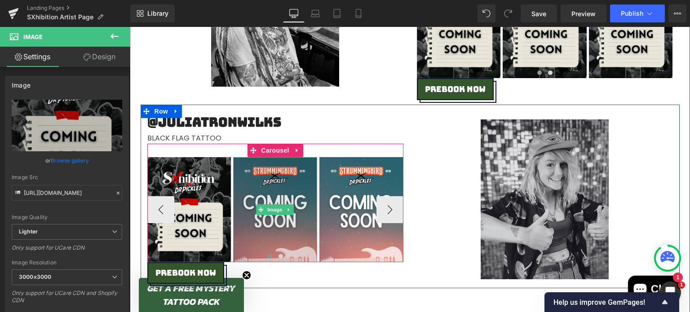
click at [272, 186] on img at bounding box center [275, 209] width 84 height 105
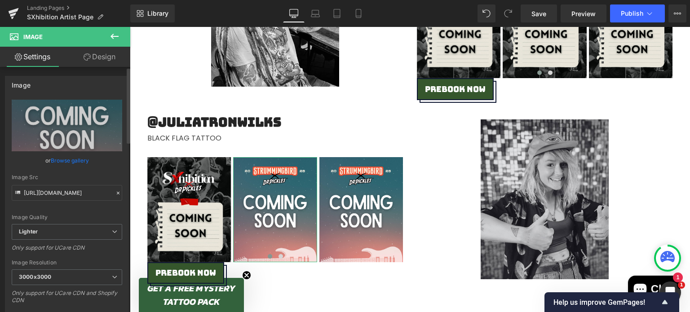
click at [68, 160] on link "Browse gallery" at bounding box center [70, 161] width 38 height 16
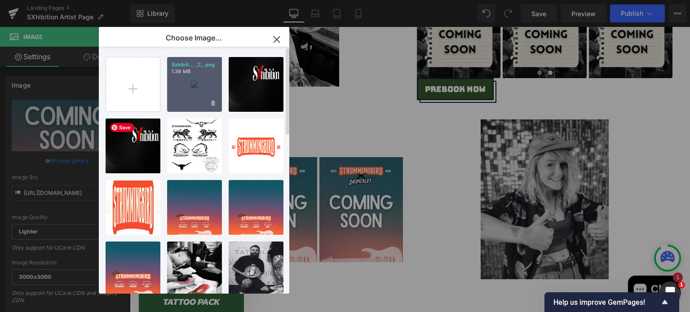
click at [207, 65] on p "Sxhibit... _2_.png" at bounding box center [194, 65] width 46 height 7
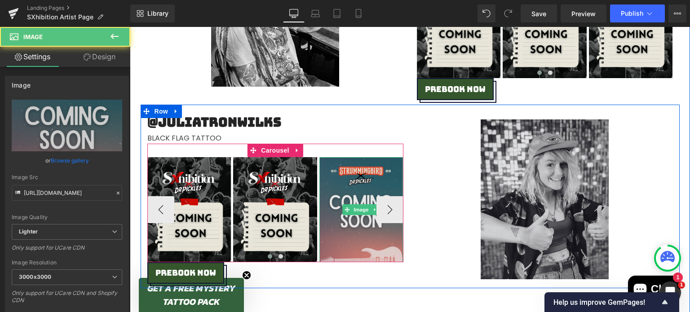
click at [342, 187] on img at bounding box center [361, 209] width 84 height 105
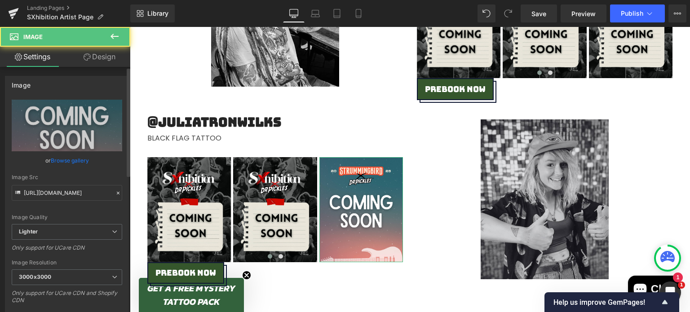
click at [59, 167] on link "Browse gallery" at bounding box center [70, 161] width 38 height 16
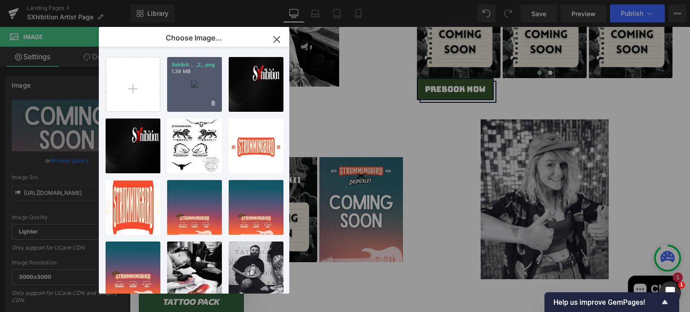
click at [189, 69] on p "1.39 MB" at bounding box center [194, 71] width 46 height 7
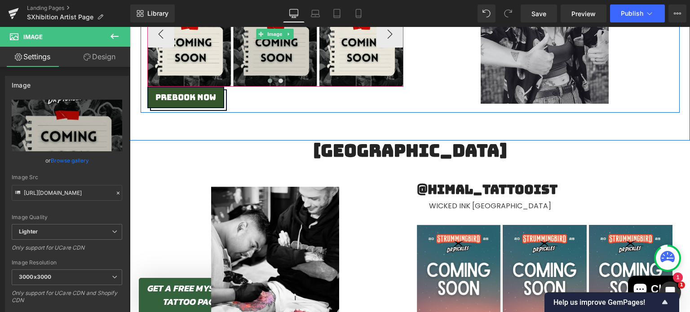
scroll to position [1895, 0]
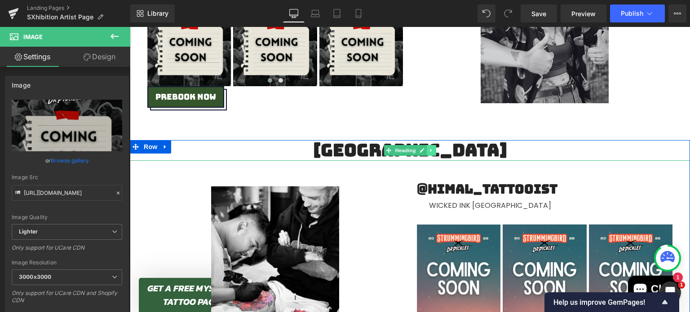
click at [429, 152] on icon at bounding box center [431, 150] width 5 height 5
click at [433, 152] on icon at bounding box center [435, 150] width 5 height 5
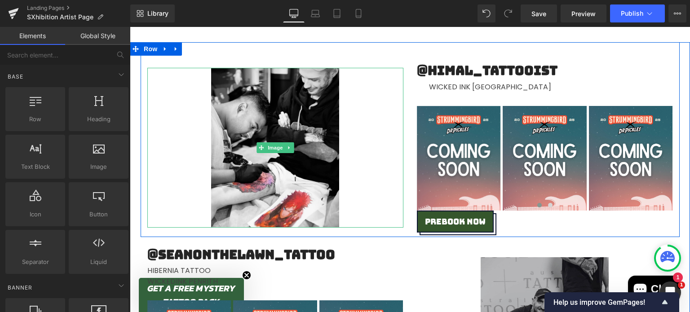
scroll to position [1994, 0]
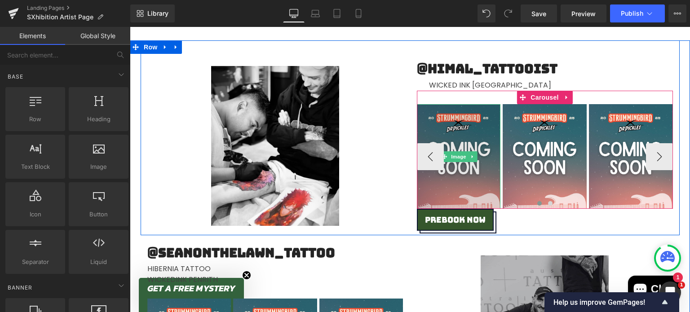
click at [447, 142] on img at bounding box center [459, 156] width 84 height 105
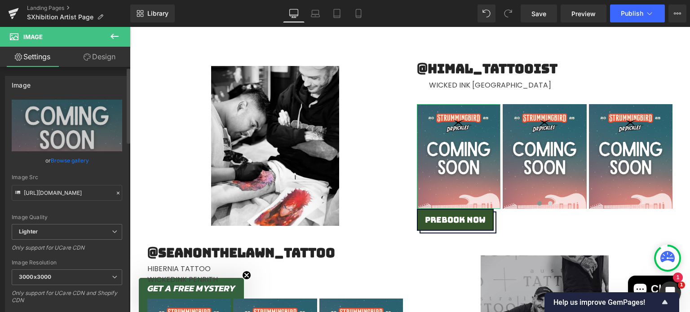
click at [77, 158] on link "Browse gallery" at bounding box center [70, 161] width 38 height 16
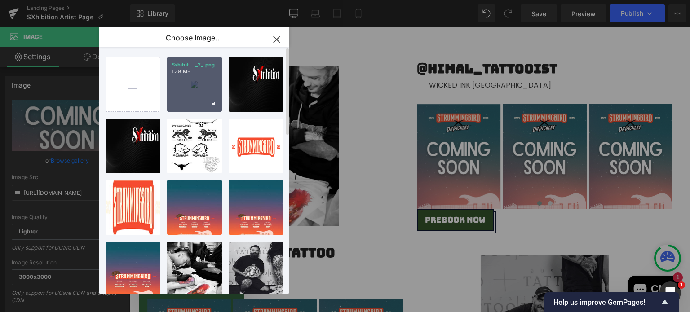
click at [198, 70] on p "1.39 MB" at bounding box center [194, 71] width 46 height 7
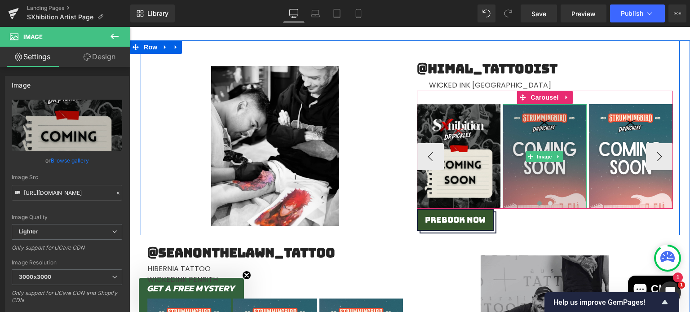
click at [545, 138] on img at bounding box center [544, 156] width 84 height 105
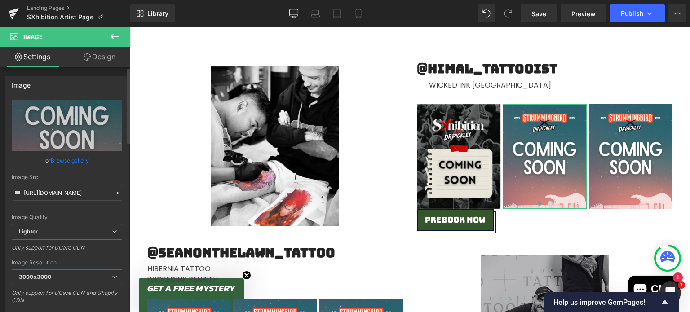
click at [79, 162] on link "Browse gallery" at bounding box center [70, 161] width 38 height 16
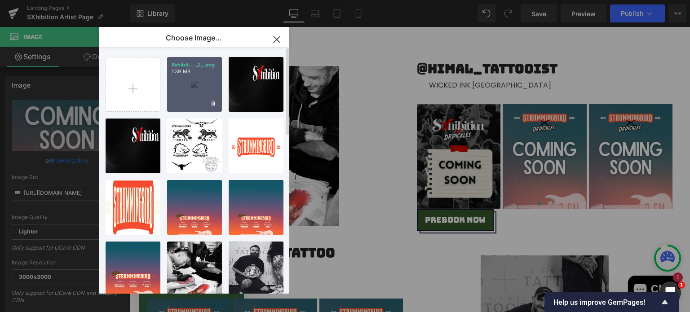
click at [190, 80] on div "Sxhibit... _2_.png 1.39 MB" at bounding box center [194, 84] width 55 height 55
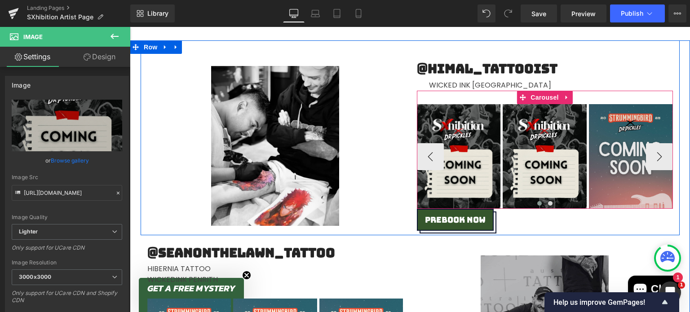
click at [624, 134] on img at bounding box center [631, 156] width 84 height 105
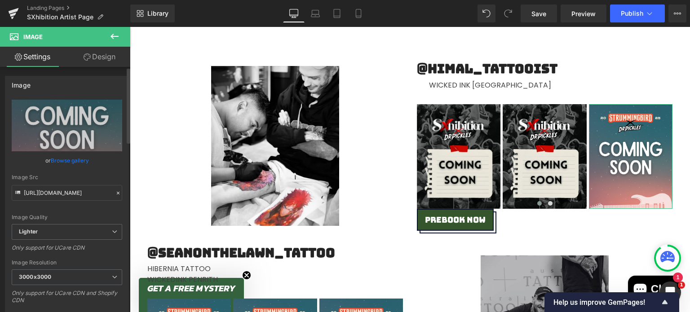
click at [64, 158] on link "Browse gallery" at bounding box center [70, 161] width 38 height 16
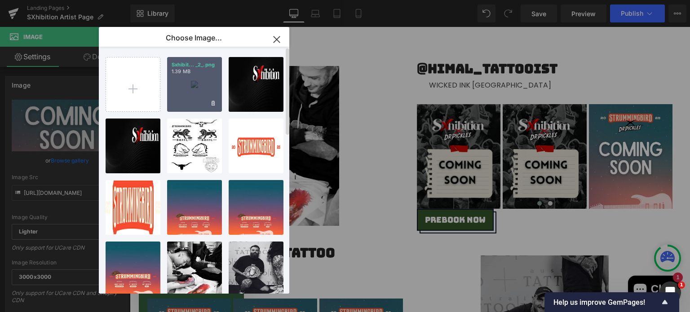
click at [194, 68] on p "1.39 MB" at bounding box center [194, 71] width 46 height 7
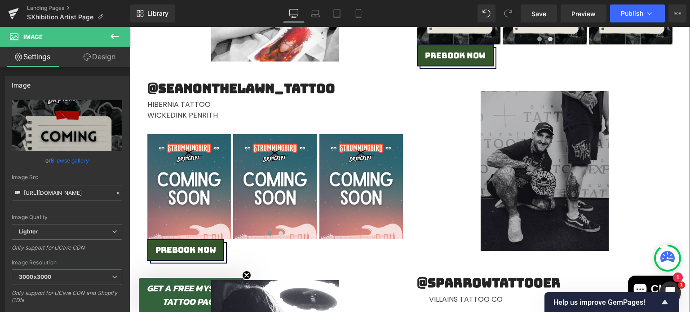
scroll to position [2160, 0]
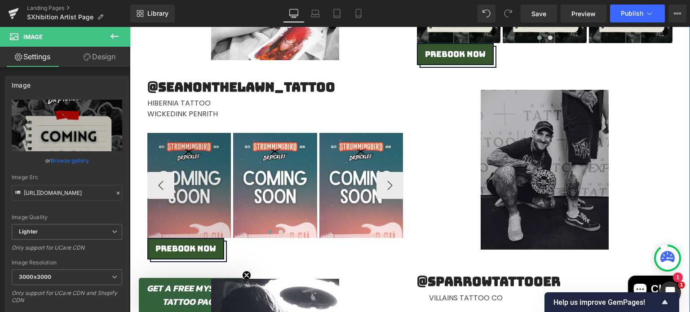
click at [174, 162] on img at bounding box center [189, 185] width 84 height 105
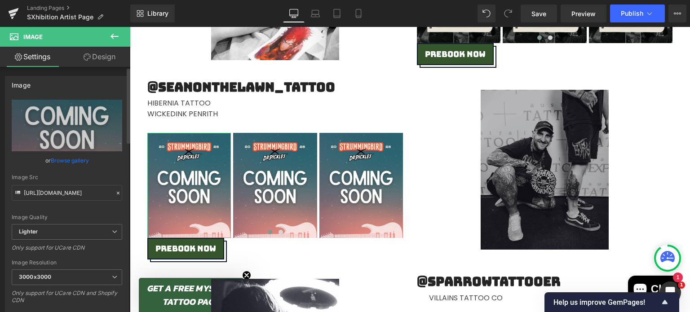
click at [58, 158] on link "Browse gallery" at bounding box center [70, 161] width 38 height 16
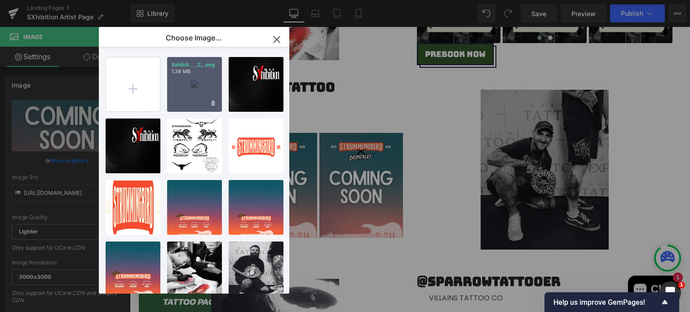
click at [182, 95] on div "Sxhibit... _2_.png 1.39 MB" at bounding box center [194, 84] width 55 height 55
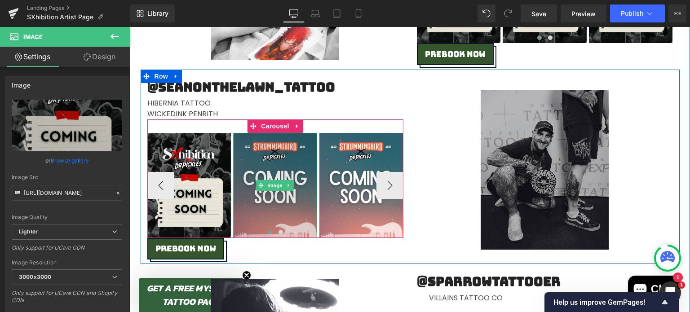
click at [285, 174] on img at bounding box center [275, 185] width 84 height 105
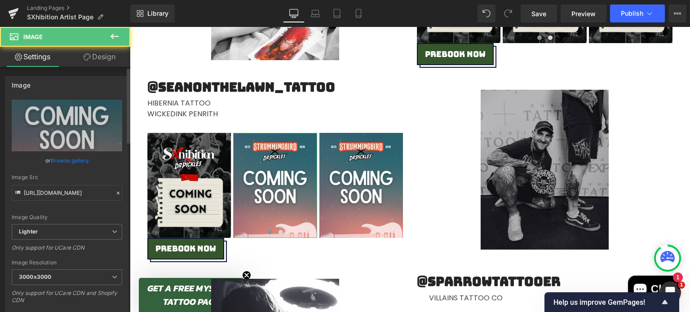
click at [67, 156] on link "Browse gallery" at bounding box center [70, 161] width 38 height 16
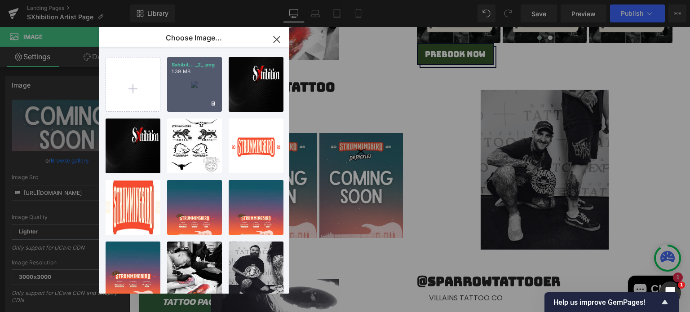
click at [203, 83] on div "Sxhibit... _2_.png 1.39 MB" at bounding box center [194, 84] width 55 height 55
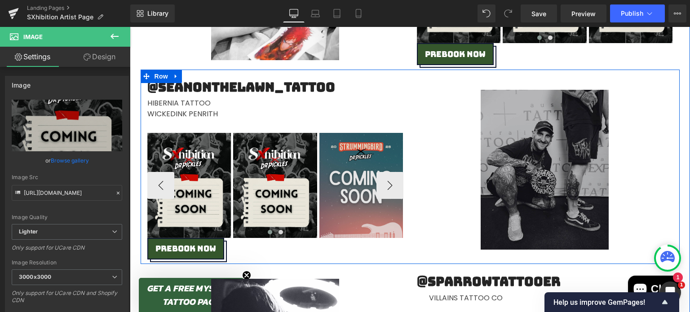
click at [325, 156] on img at bounding box center [361, 185] width 84 height 105
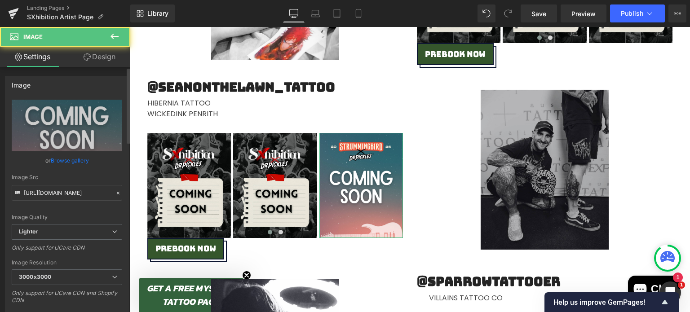
click at [61, 163] on link "Browse gallery" at bounding box center [70, 161] width 38 height 16
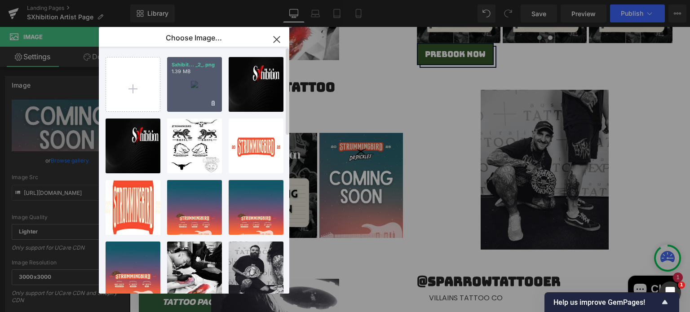
click at [190, 79] on div "Sxhibit... _2_.png 1.39 MB" at bounding box center [194, 84] width 55 height 55
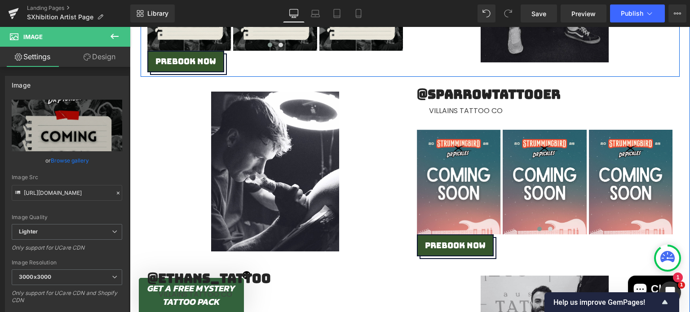
scroll to position [2348, 0]
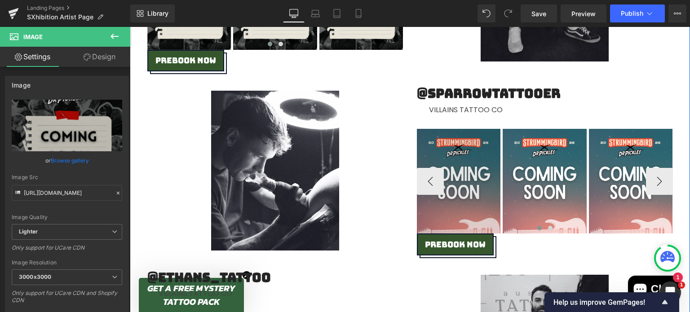
click at [447, 149] on img at bounding box center [459, 181] width 84 height 105
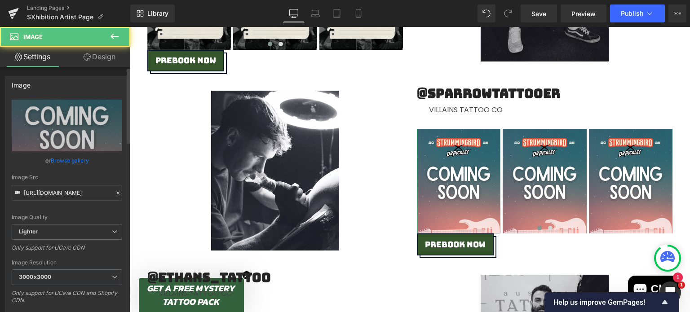
click at [57, 158] on link "Browse gallery" at bounding box center [70, 161] width 38 height 16
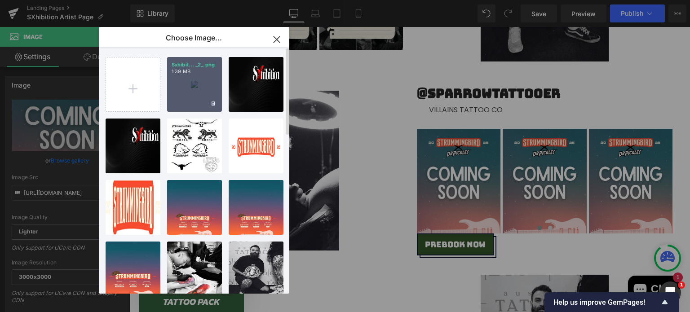
click at [187, 84] on div "Sxhibit... _2_.png 1.39 MB" at bounding box center [194, 84] width 55 height 55
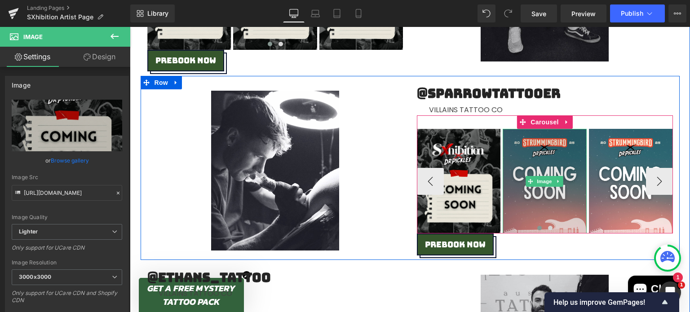
click at [552, 152] on img at bounding box center [544, 181] width 84 height 105
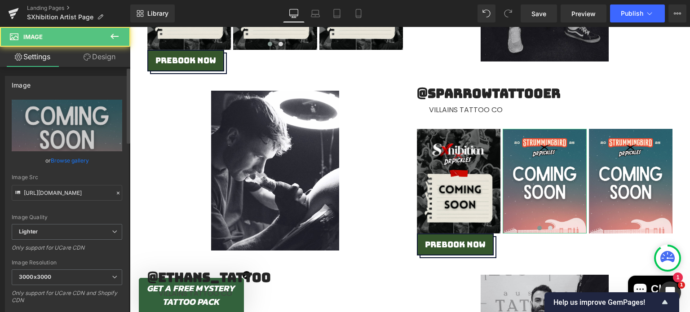
click at [77, 161] on link "Browse gallery" at bounding box center [70, 161] width 38 height 16
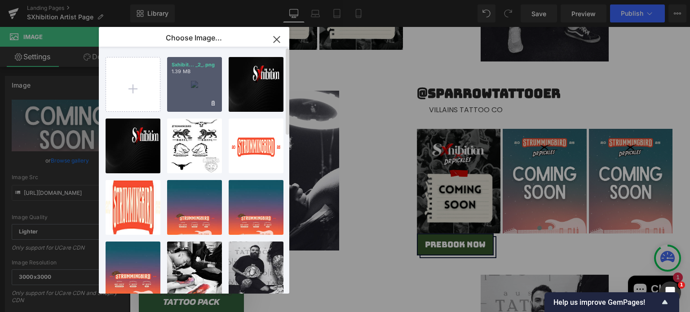
click at [188, 90] on div "Sxhibit... _2_.png 1.39 MB" at bounding box center [194, 84] width 55 height 55
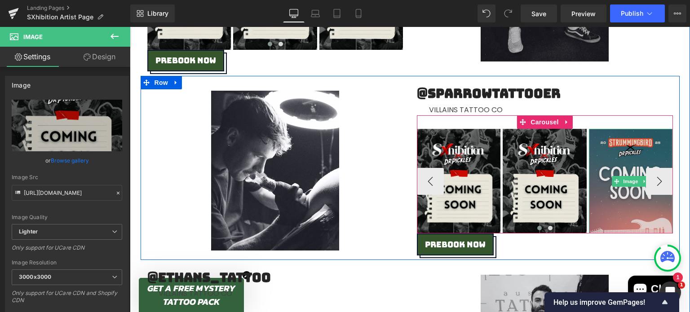
click at [615, 163] on img at bounding box center [631, 181] width 84 height 105
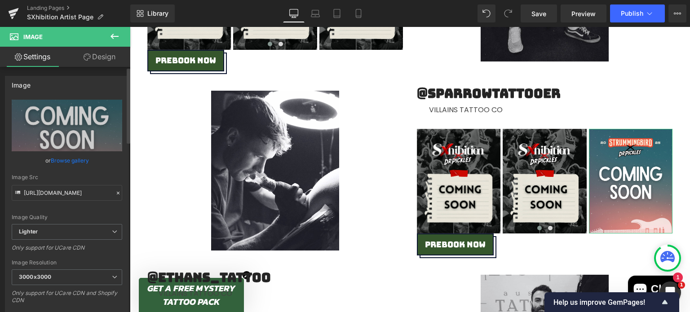
click at [79, 161] on link "Browse gallery" at bounding box center [70, 161] width 38 height 16
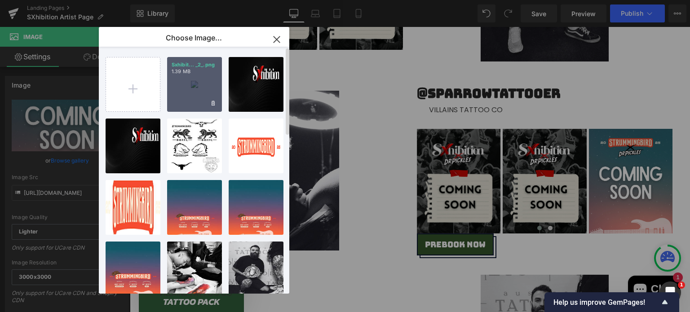
click at [190, 89] on div "Sxhibit... _2_.png 1.39 MB" at bounding box center [194, 84] width 55 height 55
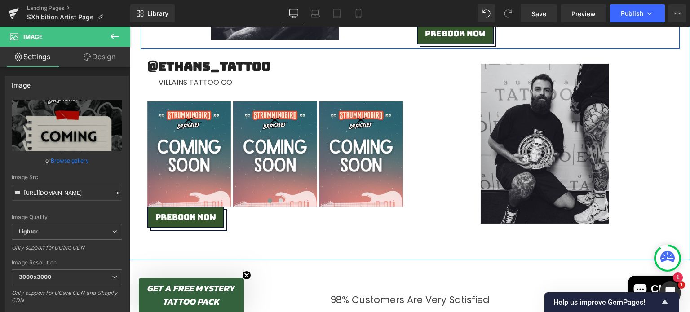
scroll to position [2566, 0]
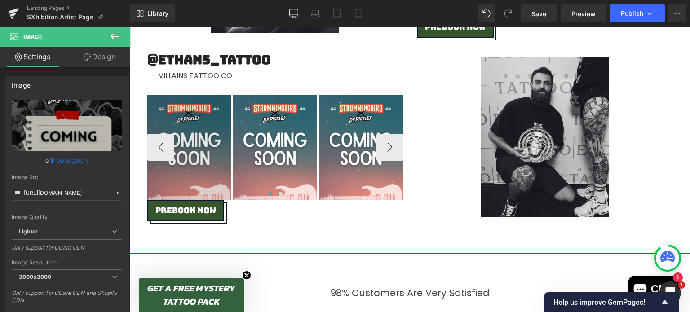
click at [178, 121] on img at bounding box center [189, 147] width 84 height 105
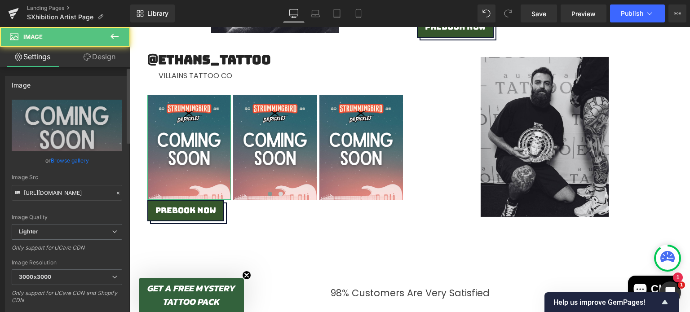
click at [63, 158] on link "Browse gallery" at bounding box center [70, 161] width 38 height 16
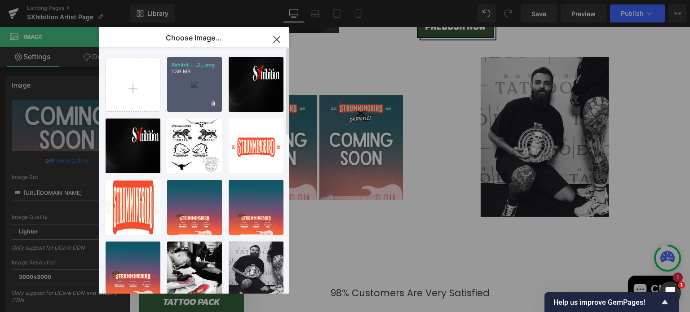
click at [169, 82] on div "Sxhibit... _2_.png 1.39 MB" at bounding box center [194, 84] width 55 height 55
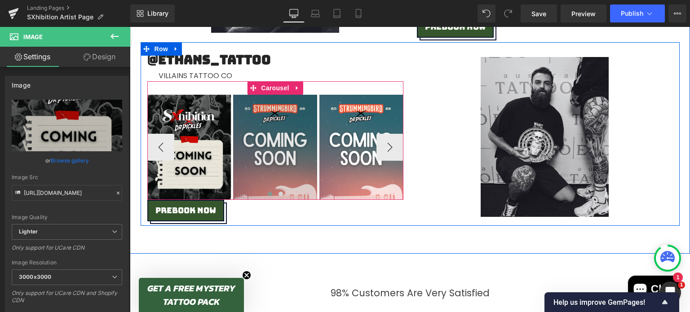
click at [247, 123] on img at bounding box center [275, 147] width 84 height 105
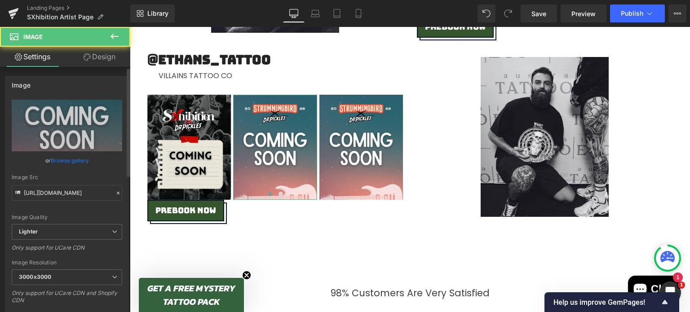
click at [63, 161] on link "Browse gallery" at bounding box center [70, 161] width 38 height 16
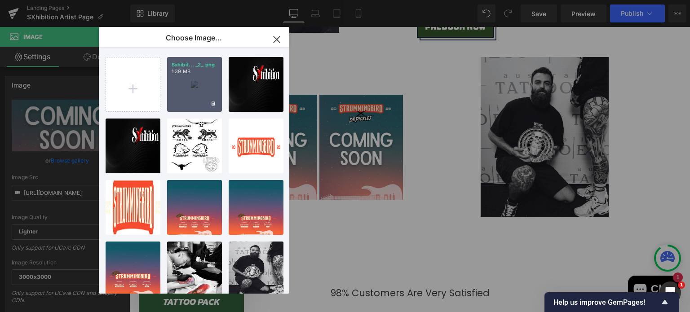
click at [202, 89] on div "Sxhibit... _2_.png 1.39 MB" at bounding box center [194, 84] width 55 height 55
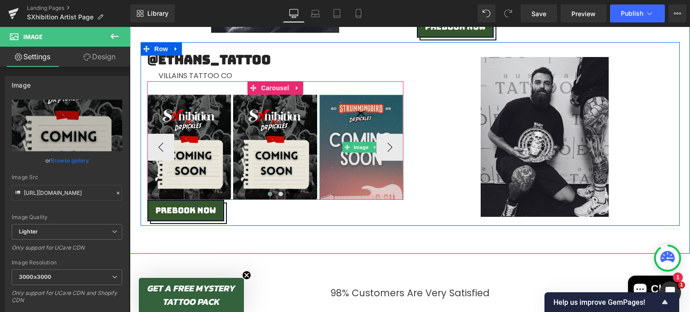
click at [347, 137] on img at bounding box center [361, 147] width 84 height 105
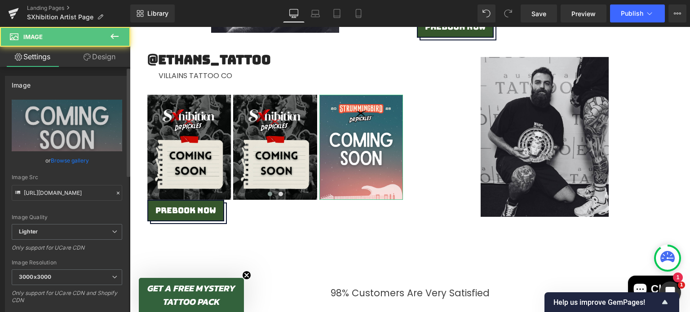
click at [54, 163] on link "Browse gallery" at bounding box center [70, 161] width 38 height 16
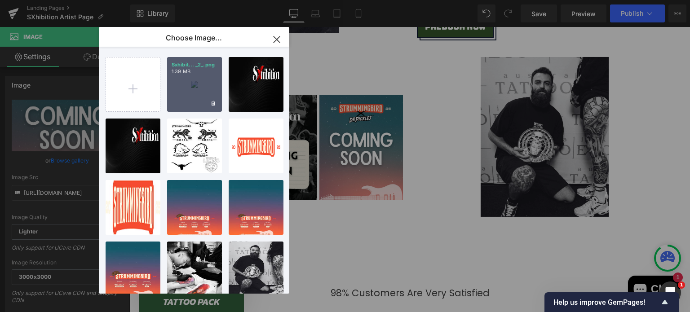
click at [181, 79] on div "Sxhibit... _2_.png 1.39 MB" at bounding box center [194, 84] width 55 height 55
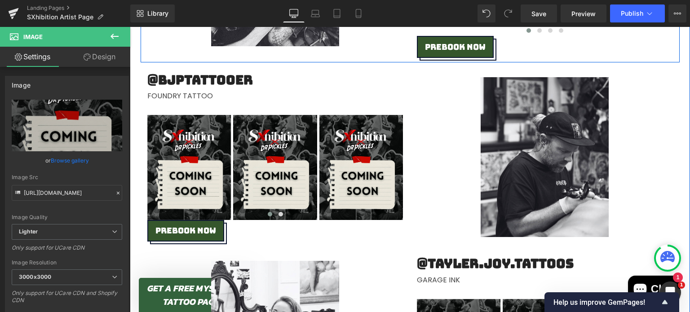
scroll to position [619, 0]
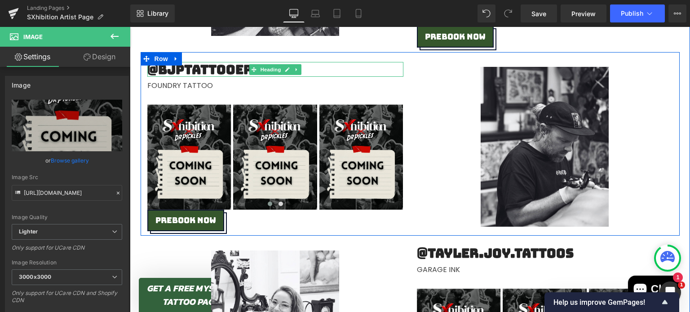
click at [199, 70] on h2 "@bjptattooer" at bounding box center [275, 69] width 256 height 15
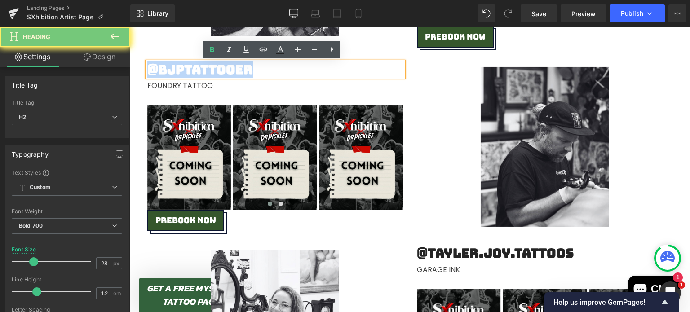
click at [199, 70] on h2 "@bjptattooer" at bounding box center [275, 69] width 256 height 15
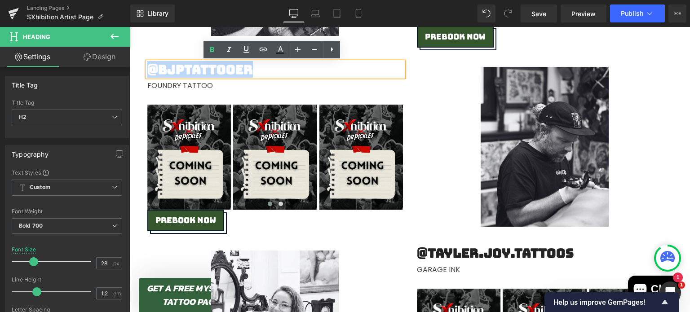
paste div
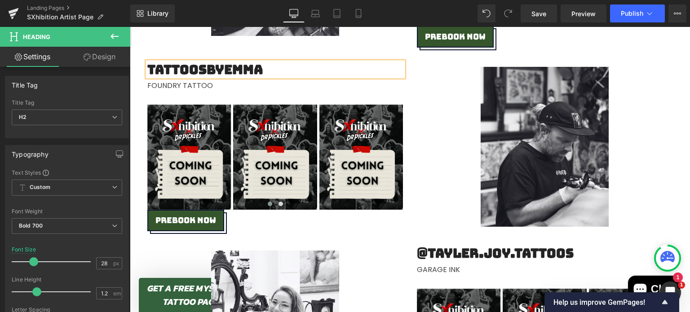
click at [147, 68] on h2 "tattoosbyemma" at bounding box center [275, 69] width 256 height 15
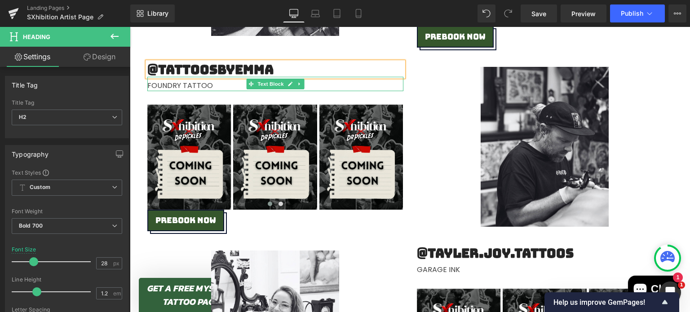
click at [180, 84] on div "FOUNDRY TATTOO" at bounding box center [275, 84] width 256 height 14
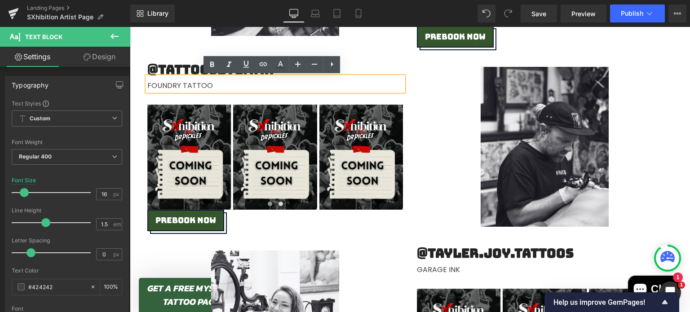
drag, startPoint x: 156, startPoint y: 84, endPoint x: 222, endPoint y: 83, distance: 66.5
click at [222, 83] on div "FOUNDRY TATTOO" at bounding box center [275, 84] width 256 height 14
paste div
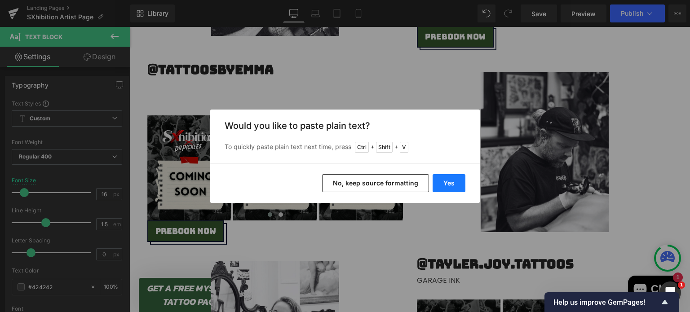
click at [454, 188] on button "Yes" at bounding box center [448, 183] width 33 height 18
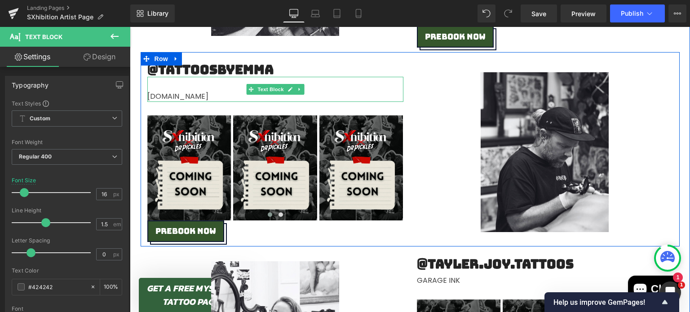
click at [158, 89] on div "hello.stranger.tattoo" at bounding box center [275, 89] width 256 height 25
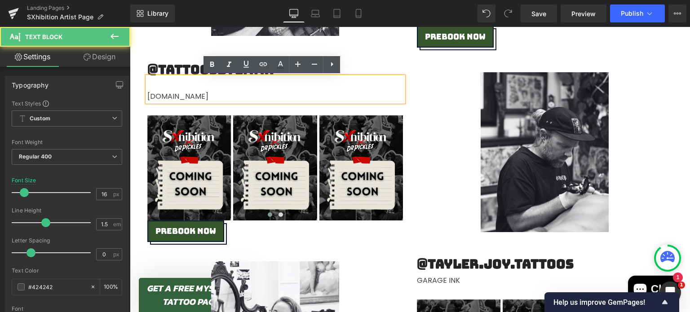
click at [147, 98] on div "hello.stranger.tattoo" at bounding box center [275, 96] width 256 height 11
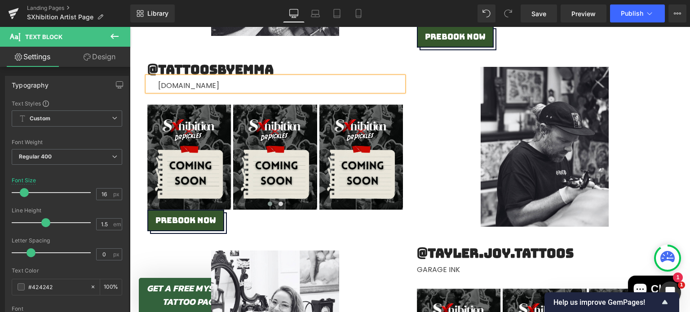
click at [176, 85] on span "hello.stranger.tattoo" at bounding box center [188, 85] width 61 height 10
click at [206, 87] on span "hello stranger.tattoo" at bounding box center [198, 85] width 80 height 10
drag, startPoint x: 232, startPoint y: 84, endPoint x: 154, endPoint y: 86, distance: 77.7
click at [154, 86] on div "hello stranger tattoo" at bounding box center [275, 84] width 256 height 14
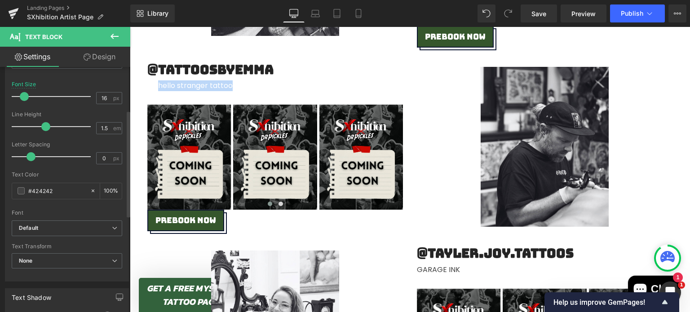
scroll to position [99, 0]
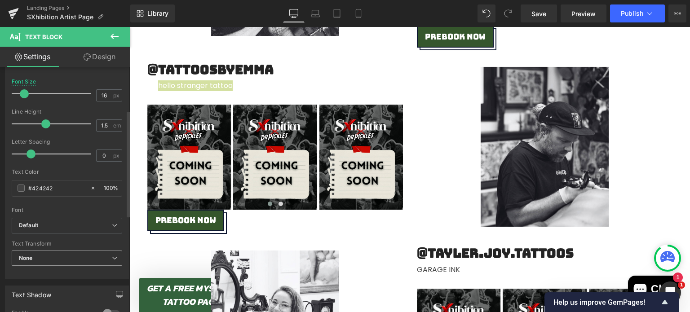
click at [47, 254] on span "None" at bounding box center [67, 259] width 110 height 16
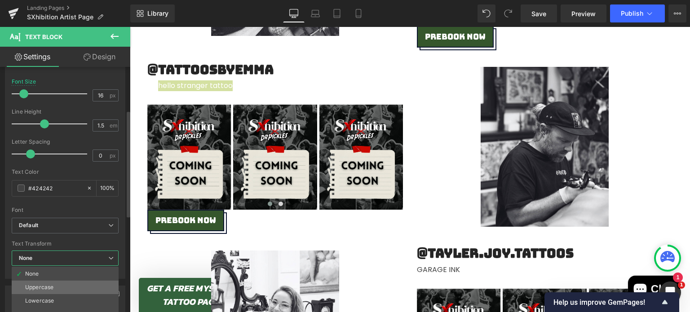
click at [42, 284] on div "Uppercase" at bounding box center [39, 287] width 28 height 6
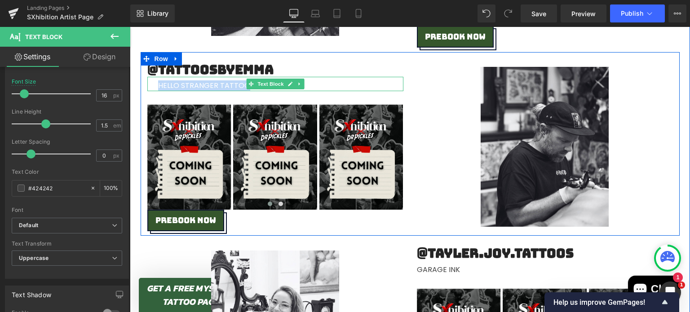
click at [181, 88] on span "hello stranger tattoo" at bounding box center [204, 85] width 92 height 10
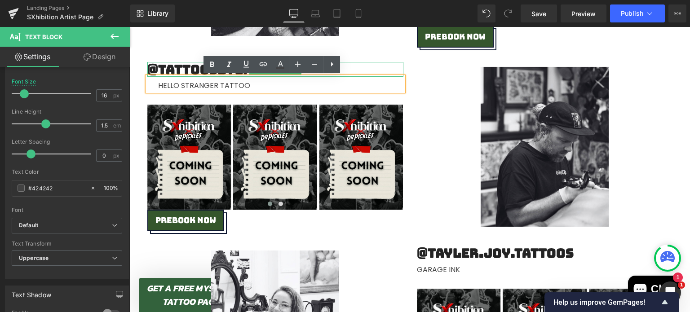
click at [182, 68] on h2 "@tattoosbyemma" at bounding box center [275, 69] width 256 height 15
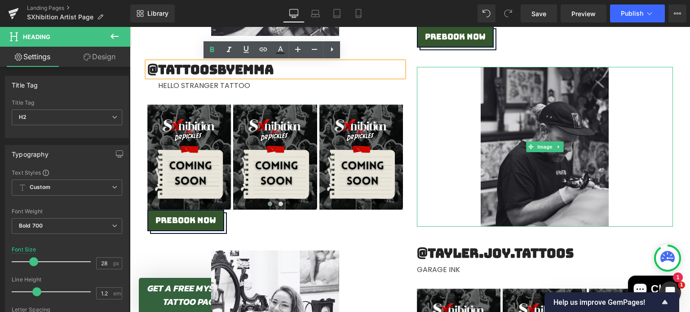
click at [528, 111] on img at bounding box center [544, 147] width 128 height 160
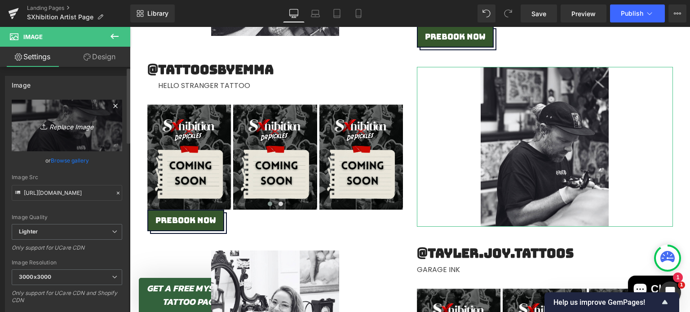
click at [78, 116] on link "Replace Image" at bounding box center [67, 126] width 110 height 52
type input "C:\fakepath\Strummingbird Announcement (7).png"
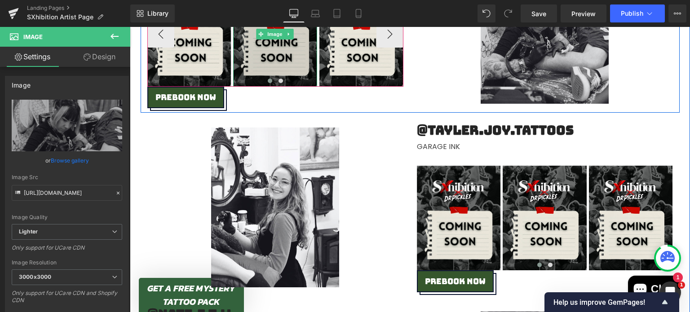
scroll to position [756, 0]
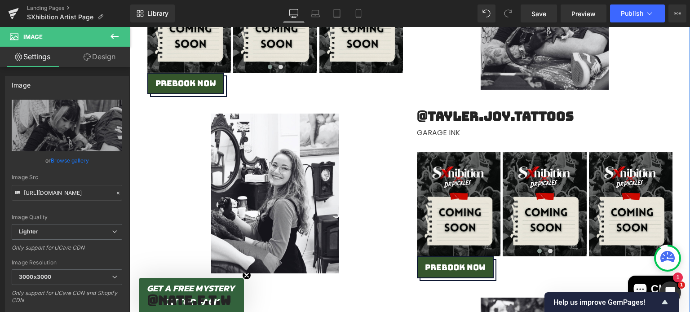
click at [467, 115] on h2 "@tayler.joy.tattoos" at bounding box center [545, 116] width 256 height 15
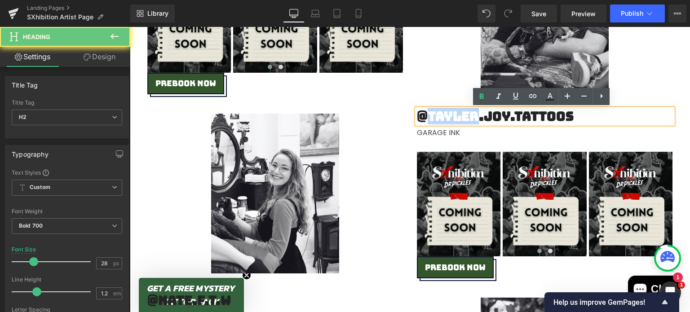
click at [467, 115] on h2 "@tayler.joy.tattoos" at bounding box center [545, 116] width 256 height 15
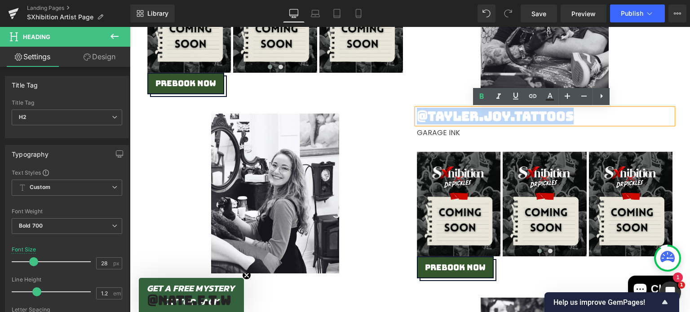
click at [467, 115] on h2 "@tayler.joy.tattoos" at bounding box center [545, 116] width 256 height 15
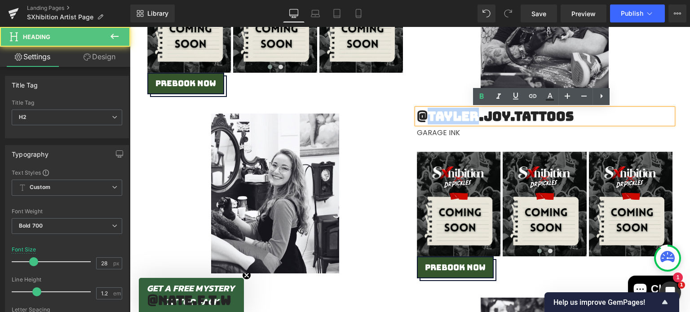
click at [467, 115] on h2 "@tayler.joy.tattoos" at bounding box center [545, 116] width 256 height 15
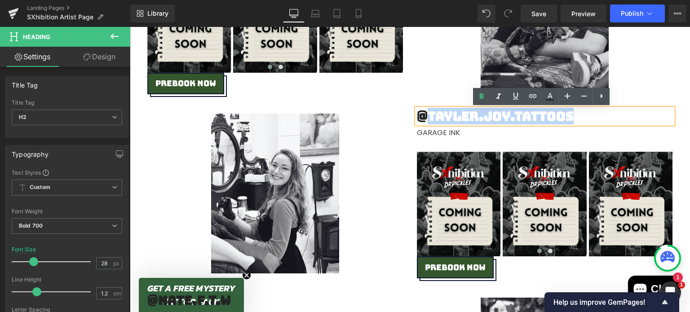
drag, startPoint x: 575, startPoint y: 115, endPoint x: 427, endPoint y: 118, distance: 147.7
click at [427, 118] on h2 "@tayler.joy.tattoos" at bounding box center [545, 116] width 256 height 15
paste div
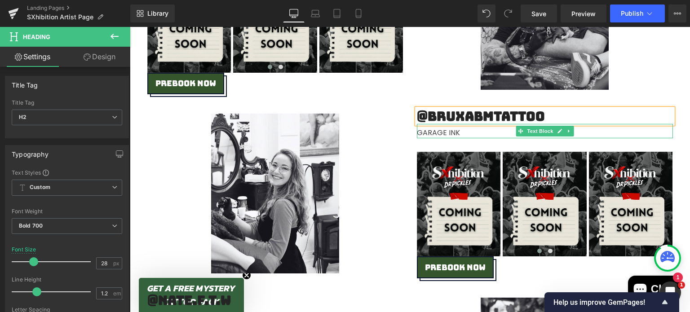
click at [438, 136] on div at bounding box center [545, 137] width 256 height 2
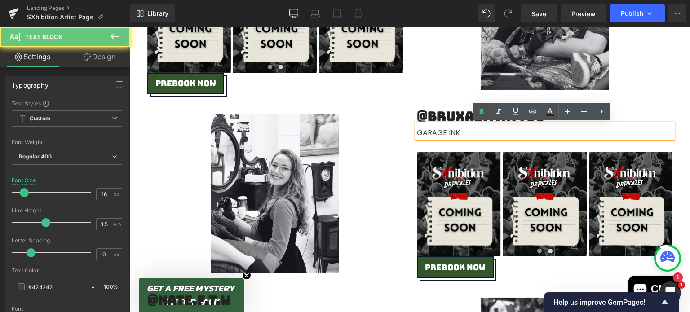
click at [438, 136] on div "GARAGE INK" at bounding box center [545, 131] width 256 height 14
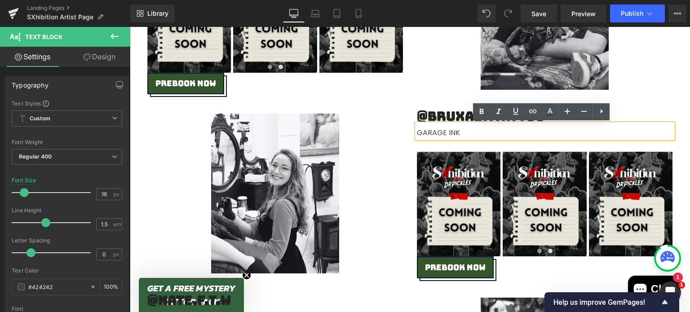
drag, startPoint x: 466, startPoint y: 132, endPoint x: 424, endPoint y: 132, distance: 42.2
click at [424, 132] on div "GARAGE INK" at bounding box center [545, 131] width 256 height 14
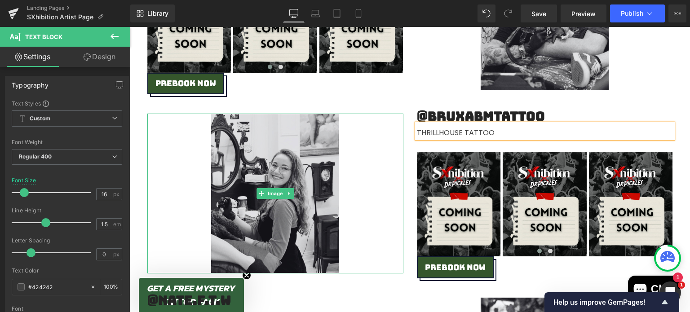
click at [261, 153] on img at bounding box center [275, 194] width 128 height 160
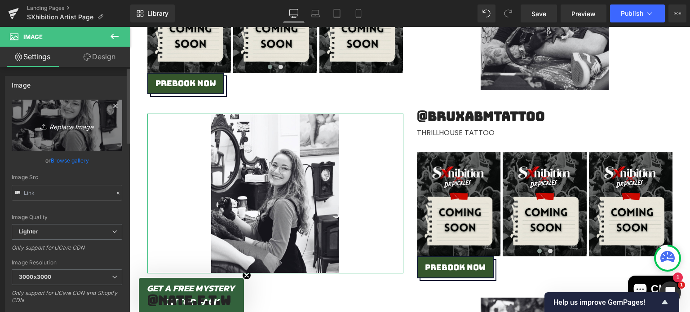
click at [53, 120] on icon "Replace Image" at bounding box center [67, 125] width 72 height 11
type input "C:\fakepath\BRAX.jpg"
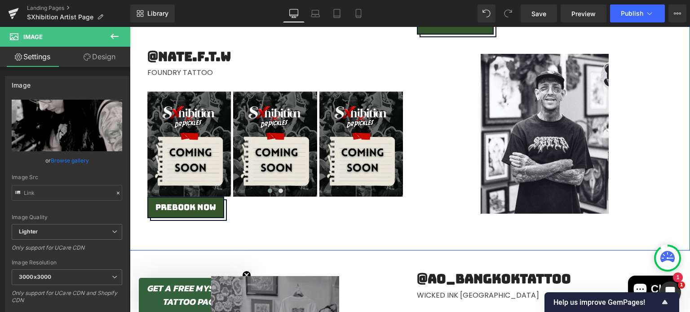
scroll to position [1000, 0]
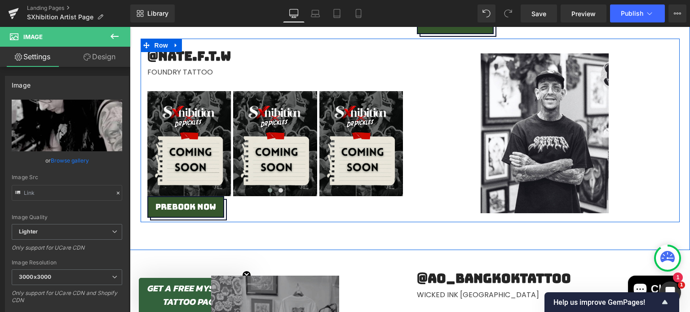
click at [211, 56] on h2 "@nate.f.t.w" at bounding box center [275, 55] width 256 height 15
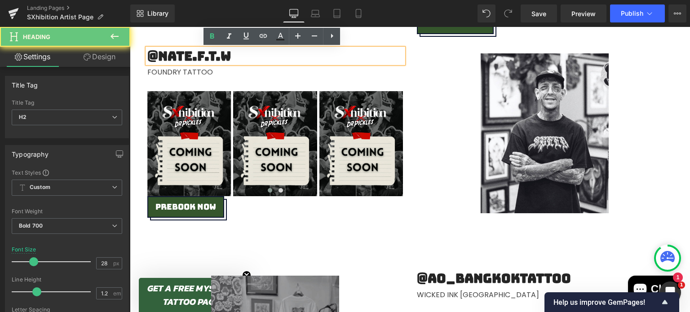
click at [211, 56] on h2 "@nate.f.t.w" at bounding box center [275, 55] width 256 height 15
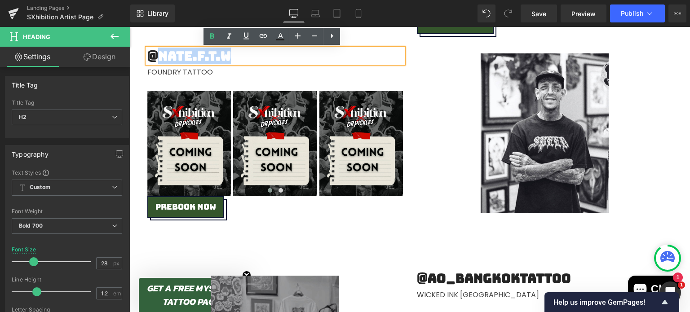
drag, startPoint x: 235, startPoint y: 55, endPoint x: 158, endPoint y: 54, distance: 77.2
click at [158, 54] on h2 "@nate.f.t.w" at bounding box center [275, 55] width 256 height 15
paste div
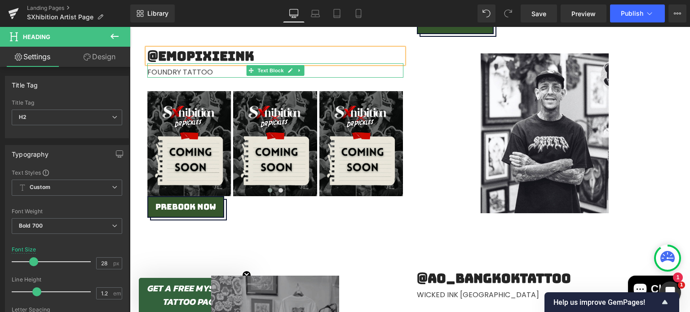
click at [178, 74] on div "FOUNDRY TATTOO" at bounding box center [275, 70] width 256 height 14
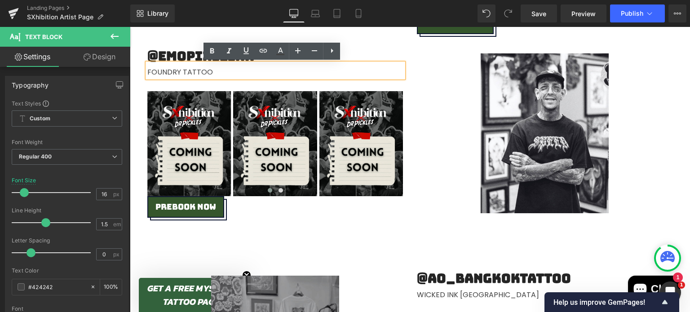
drag, startPoint x: 225, startPoint y: 71, endPoint x: 155, endPoint y: 76, distance: 70.2
click at [155, 76] on div "FOUNDRY TATTOO" at bounding box center [275, 70] width 256 height 14
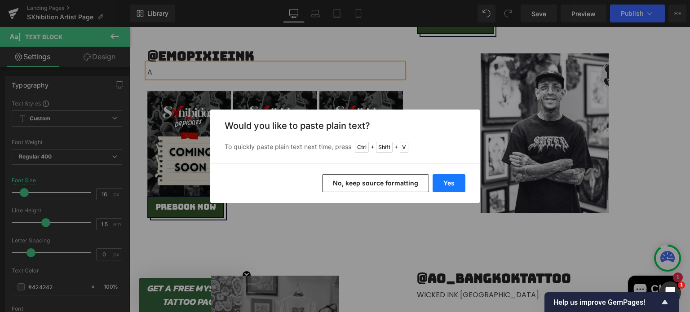
click at [440, 182] on button "Yes" at bounding box center [448, 183] width 33 height 18
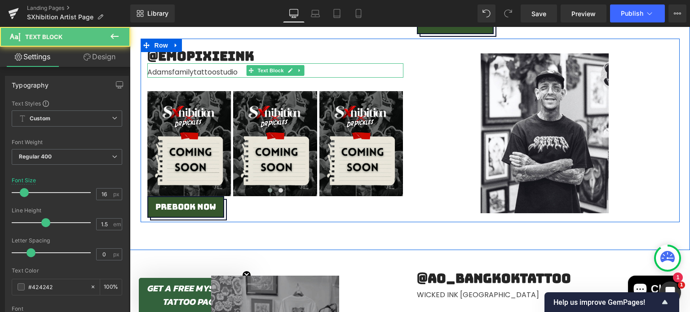
click at [221, 71] on div "Adamsfamilytattoostudio" at bounding box center [275, 70] width 256 height 14
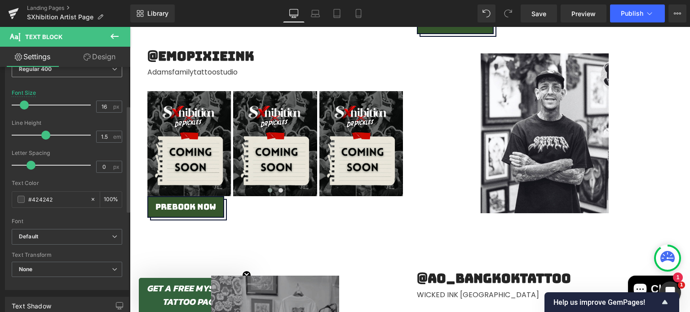
scroll to position [88, 0]
click at [53, 272] on span "None" at bounding box center [67, 269] width 110 height 16
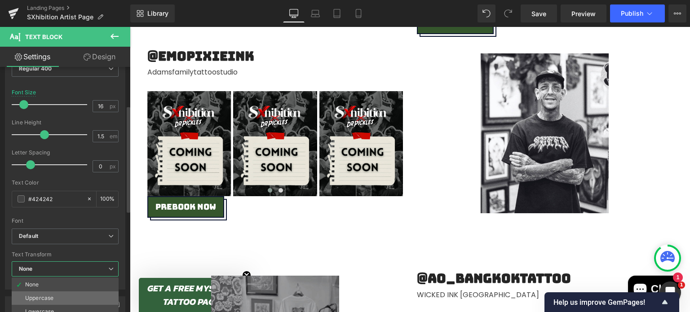
click at [48, 291] on li "Uppercase" at bounding box center [65, 297] width 107 height 13
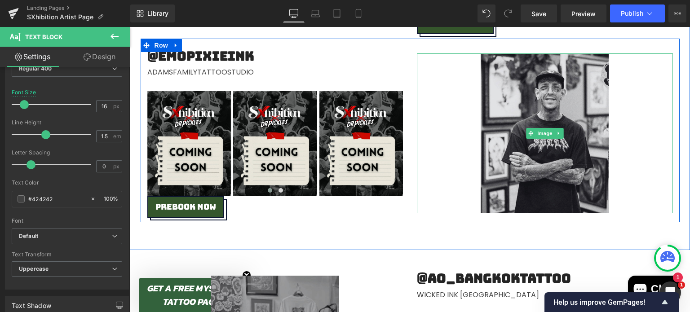
click at [554, 89] on img at bounding box center [544, 133] width 128 height 160
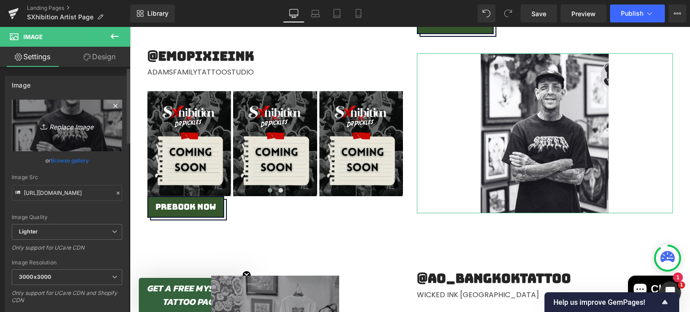
click at [76, 118] on link "Replace Image" at bounding box center [67, 126] width 110 height 52
type input "C:\fakepath\Strummingbird Announcement (8).png"
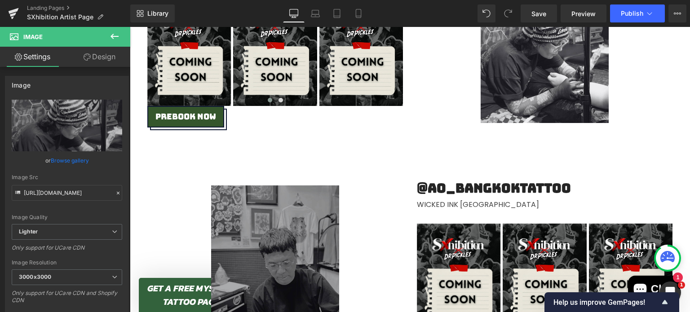
scroll to position [1088, 0]
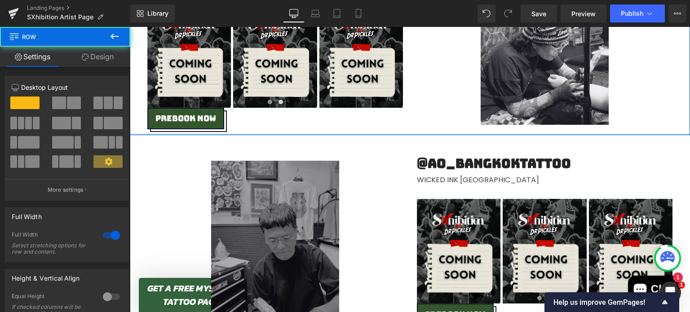
drag, startPoint x: 393, startPoint y: 159, endPoint x: 392, endPoint y: 132, distance: 26.5
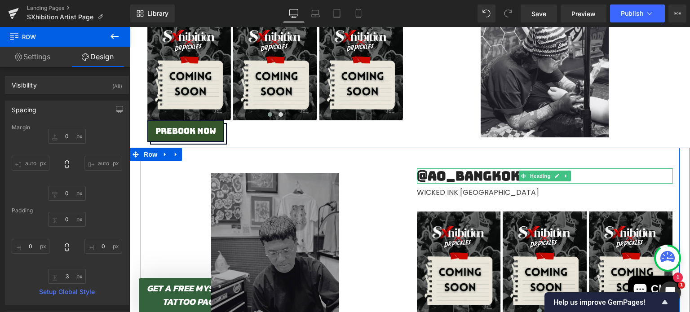
scroll to position [1076, 0]
click at [442, 181] on div at bounding box center [545, 182] width 256 height 2
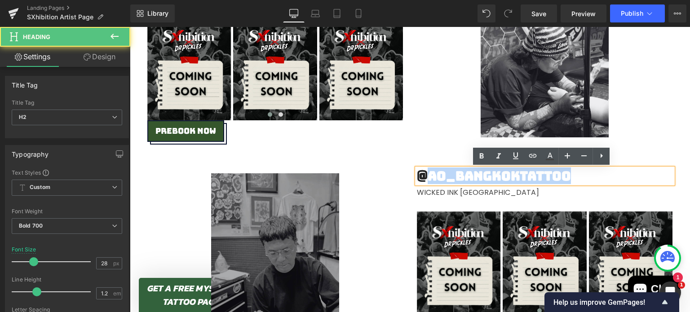
drag, startPoint x: 426, startPoint y: 174, endPoint x: 564, endPoint y: 173, distance: 138.3
click at [564, 173] on h2 "@ao_bangkoktattoo" at bounding box center [545, 175] width 256 height 15
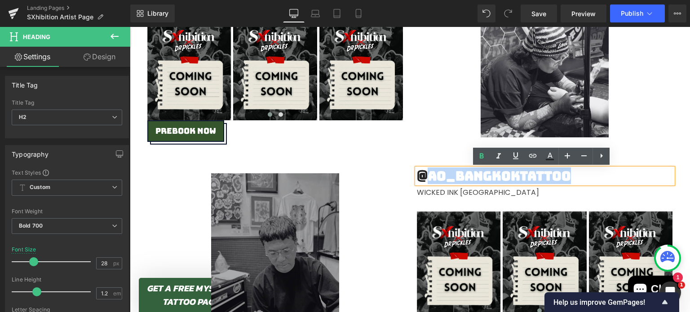
paste div
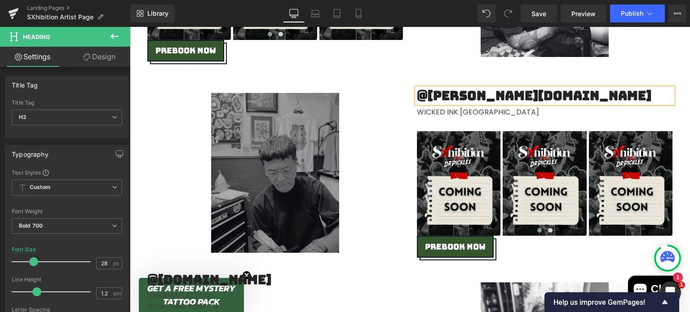
scroll to position [1156, 0]
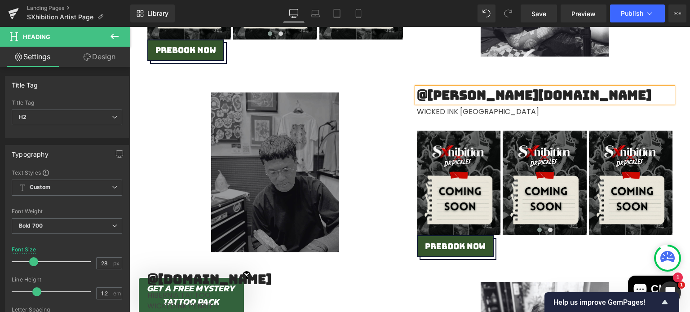
click at [281, 134] on img at bounding box center [275, 172] width 128 height 160
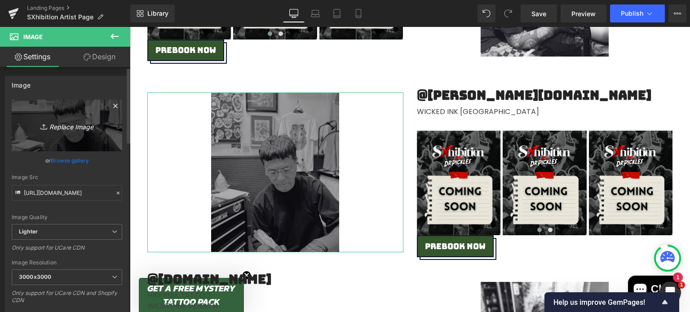
click at [86, 131] on link "Replace Image" at bounding box center [67, 126] width 110 height 52
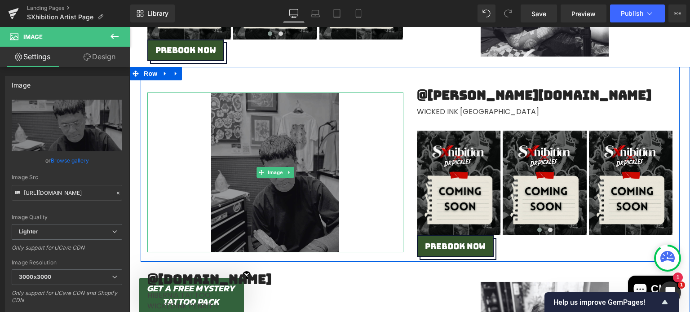
click at [268, 136] on img at bounding box center [275, 172] width 128 height 160
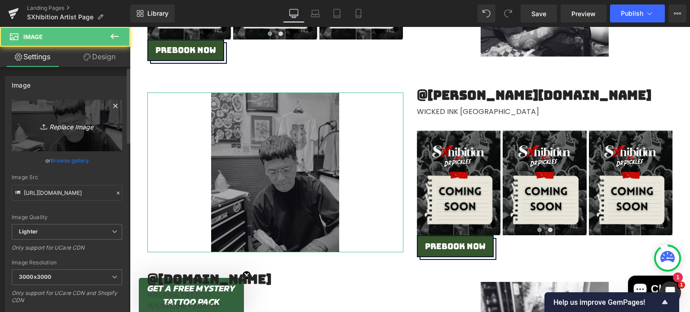
click at [48, 129] on icon "Replace Image" at bounding box center [67, 125] width 72 height 11
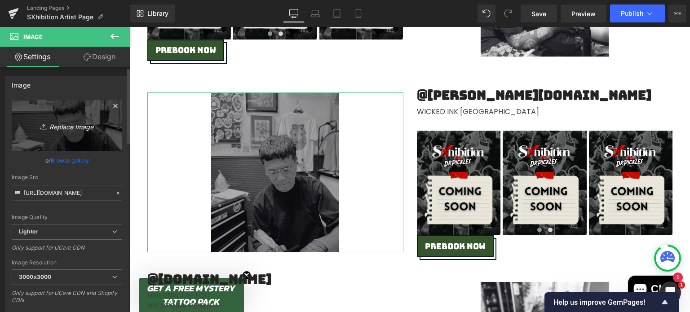
type input "C:\fakepath\Strummingbird Announcement (11).png"
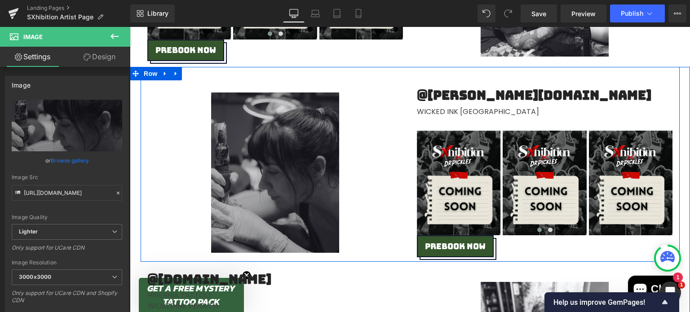
click at [457, 110] on div "Wicked Ink [GEOGRAPHIC_DATA]" at bounding box center [545, 110] width 256 height 14
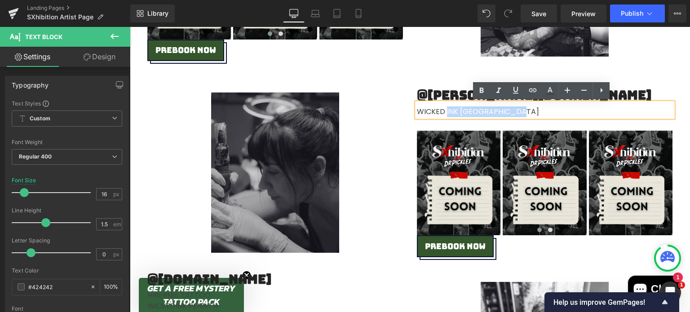
drag, startPoint x: 429, startPoint y: 111, endPoint x: 505, endPoint y: 116, distance: 76.0
click at [505, 116] on div "Wicked Ink [GEOGRAPHIC_DATA]" at bounding box center [545, 110] width 256 height 14
paste div
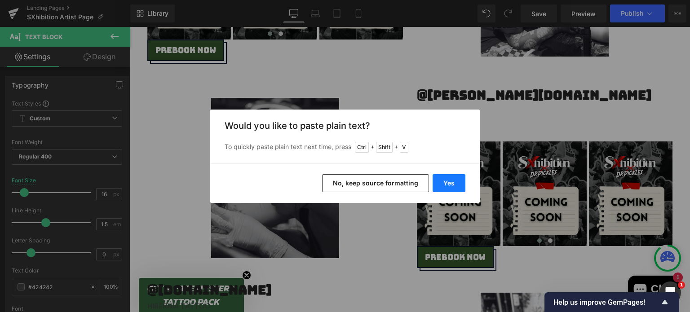
click at [453, 175] on button "Yes" at bounding box center [448, 183] width 33 height 18
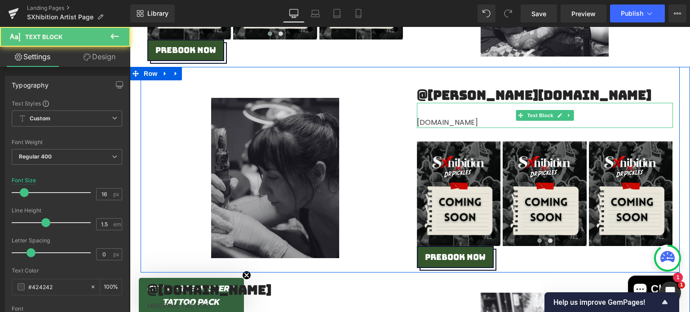
click at [417, 121] on div "[DOMAIN_NAME]" at bounding box center [545, 122] width 256 height 11
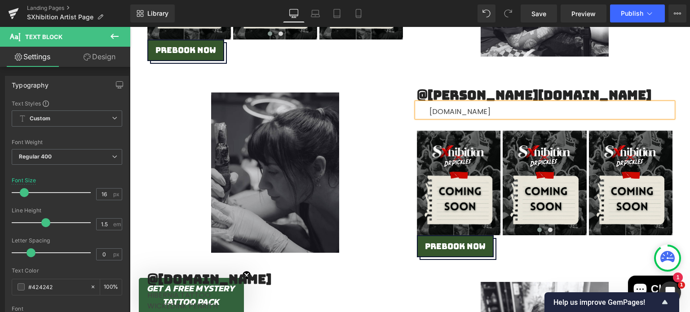
click at [377, 73] on div "Image @mello.ink Heading paragon.tattoo Text Block Image Image Image ‹ › Carous…" at bounding box center [410, 164] width 539 height 195
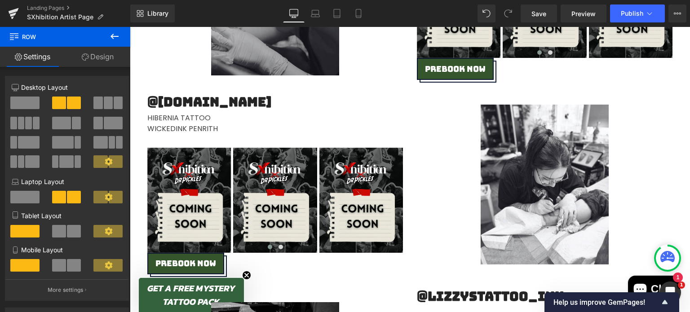
scroll to position [1343, 0]
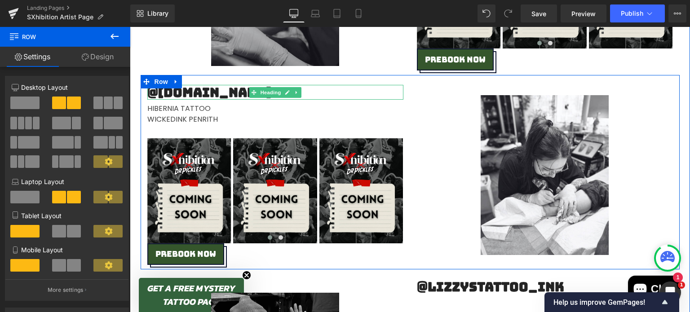
click at [208, 88] on h2 "@mynn.tattoo" at bounding box center [275, 92] width 256 height 15
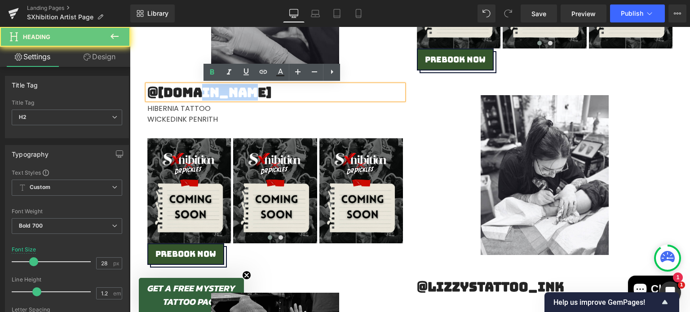
click at [255, 90] on h2 "@mynn.tattoo" at bounding box center [275, 92] width 256 height 15
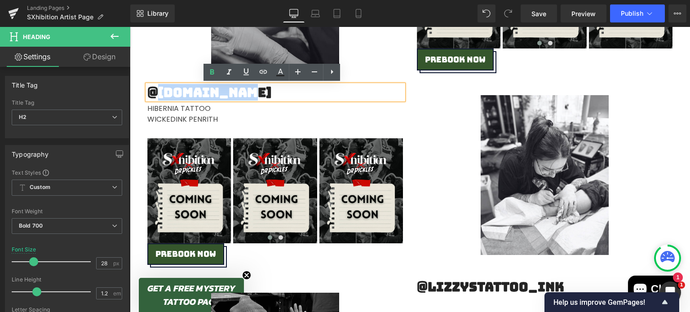
drag, startPoint x: 262, startPoint y: 91, endPoint x: 158, endPoint y: 96, distance: 104.7
click at [158, 96] on h2 "@mynn.tattoo" at bounding box center [275, 92] width 256 height 15
paste div
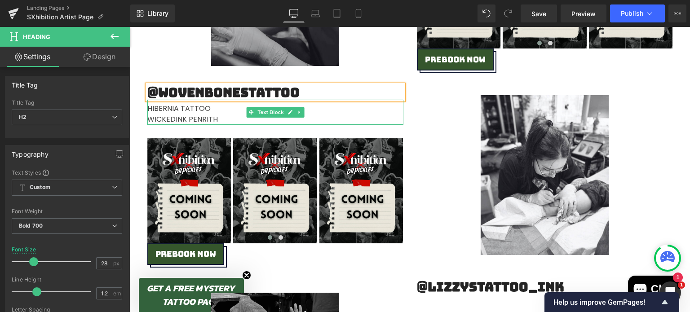
click at [209, 119] on span "ickedink penrith" at bounding box center [185, 119] width 63 height 10
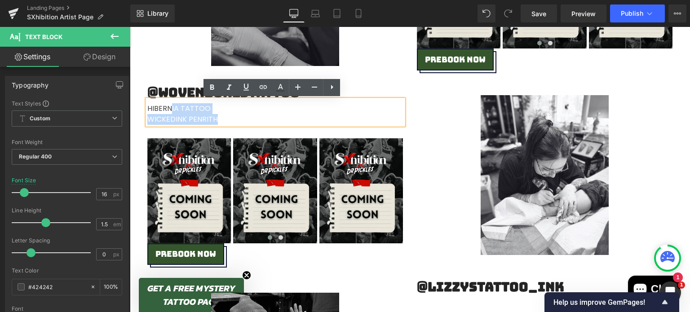
drag, startPoint x: 224, startPoint y: 122, endPoint x: 155, endPoint y: 112, distance: 70.2
click at [155, 112] on div "Hibernia tattoo W ickedink penrith" at bounding box center [275, 112] width 256 height 25
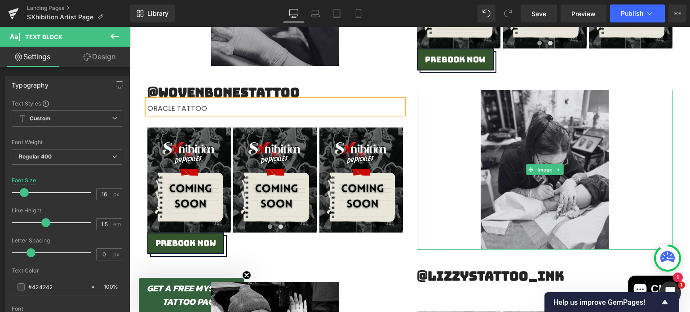
click at [535, 113] on img at bounding box center [544, 170] width 128 height 160
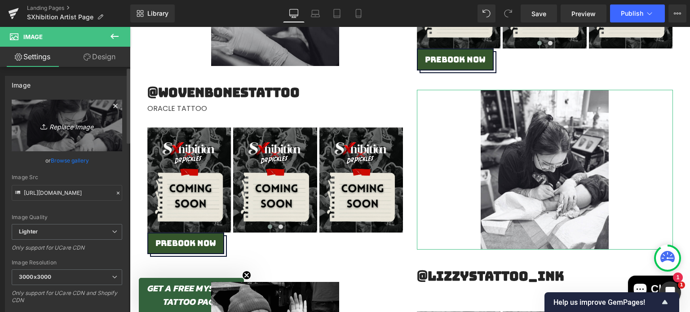
click at [45, 117] on link "Replace Image" at bounding box center [67, 126] width 110 height 52
type input "C:\fakepath\Strummingbird Announcement (5).png"
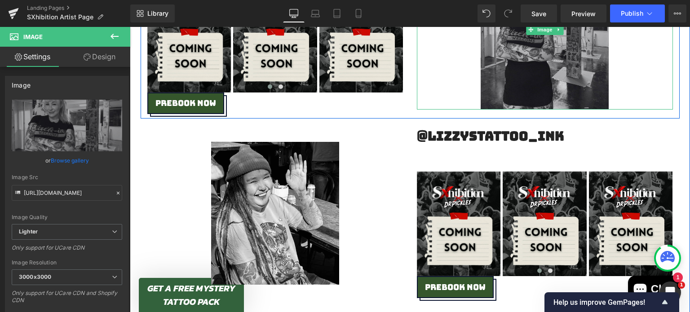
scroll to position [1489, 0]
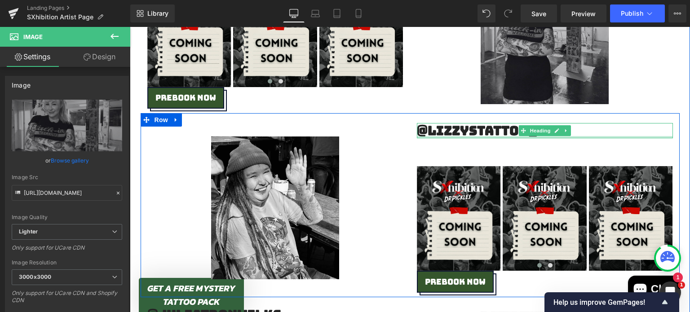
click at [464, 136] on div at bounding box center [545, 137] width 256 height 2
click at [464, 136] on h2 "@lizzystattoo_ink" at bounding box center [545, 130] width 256 height 15
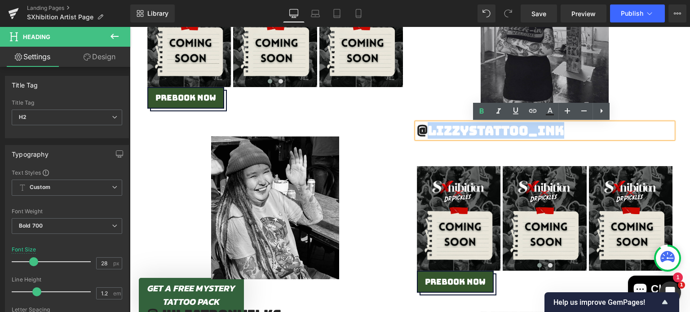
paste div
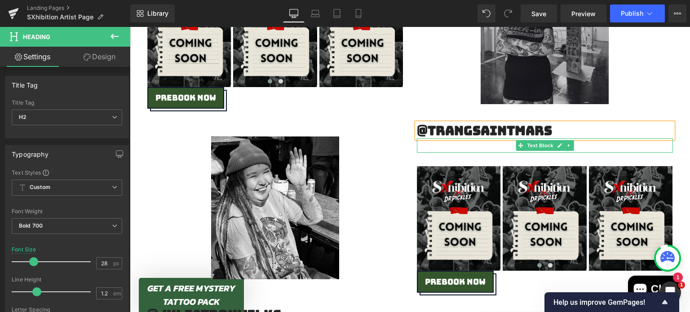
click at [441, 145] on div at bounding box center [545, 145] width 256 height 14
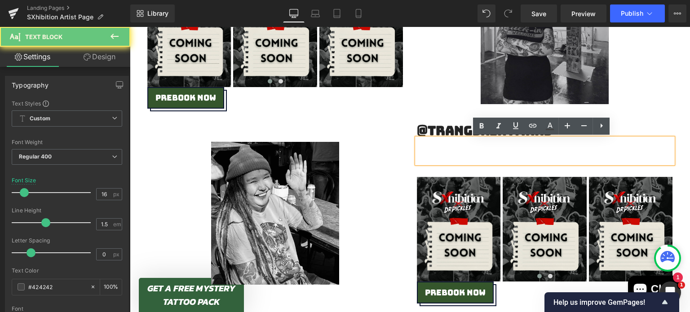
click at [441, 145] on div at bounding box center [545, 150] width 256 height 25
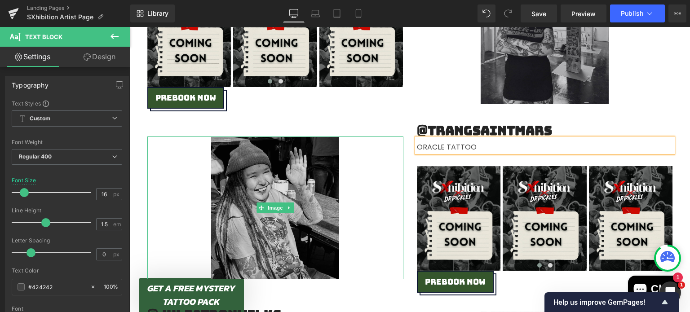
click at [303, 173] on img at bounding box center [275, 207] width 128 height 143
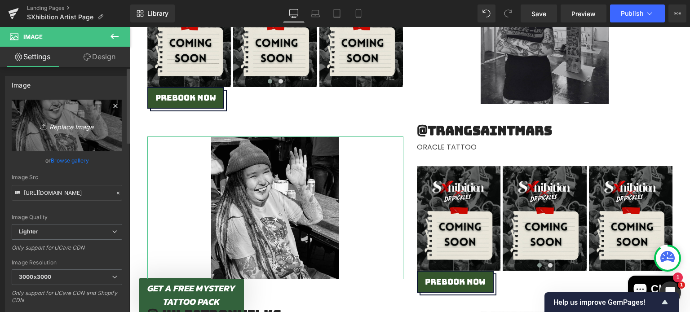
click at [65, 114] on link "Replace Image" at bounding box center [67, 126] width 110 height 52
type input "C:\fakepath\Strummingbird Announcement (9).png"
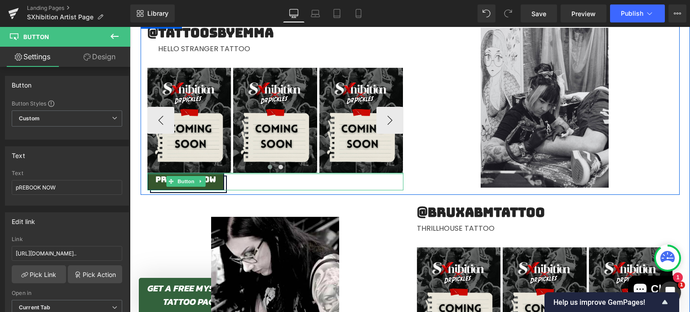
scroll to position [655, 0]
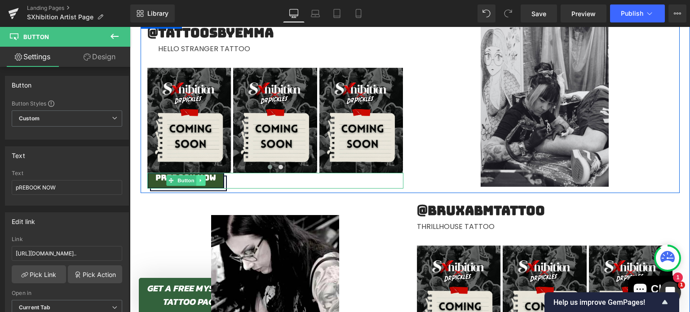
drag, startPoint x: 195, startPoint y: 170, endPoint x: 194, endPoint y: 180, distance: 10.4
click at [194, 180] on div "pREBOOK NOW Button" at bounding box center [275, 181] width 256 height 16
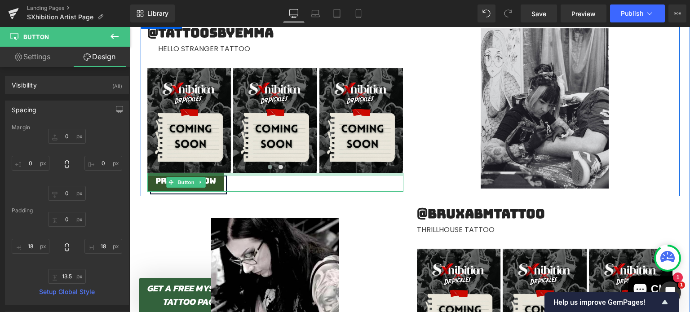
scroll to position [657, 0]
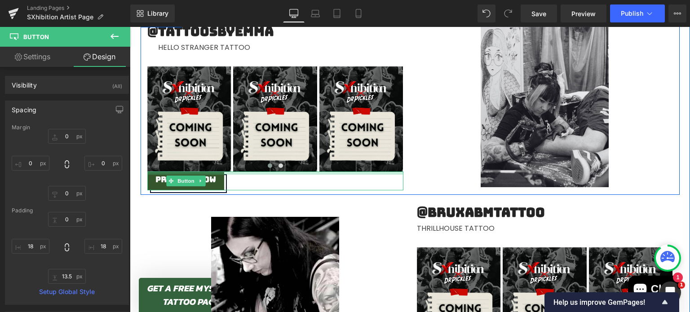
click at [209, 176] on div "pREBOOK NOW Button" at bounding box center [275, 180] width 256 height 19
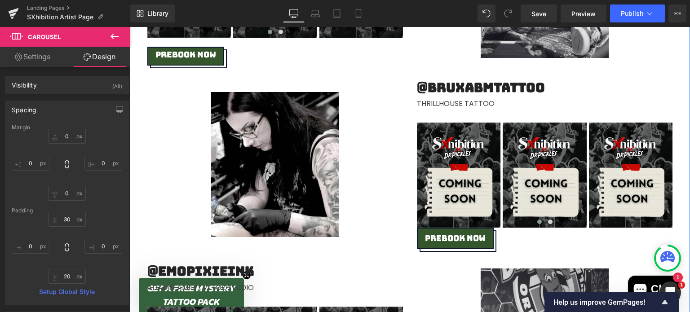
scroll to position [866, 0]
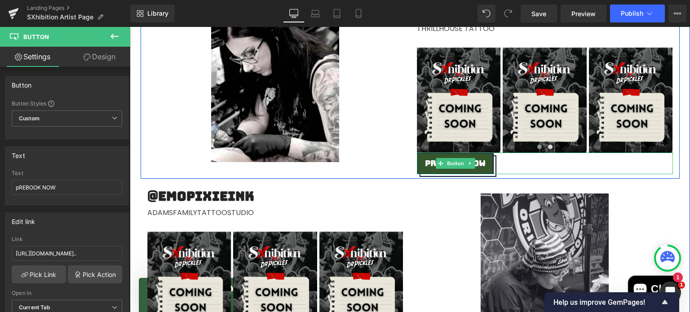
drag, startPoint x: 507, startPoint y: 152, endPoint x: 507, endPoint y: 159, distance: 7.2
click at [507, 159] on div "pREBOOK NOW" at bounding box center [545, 164] width 256 height 22
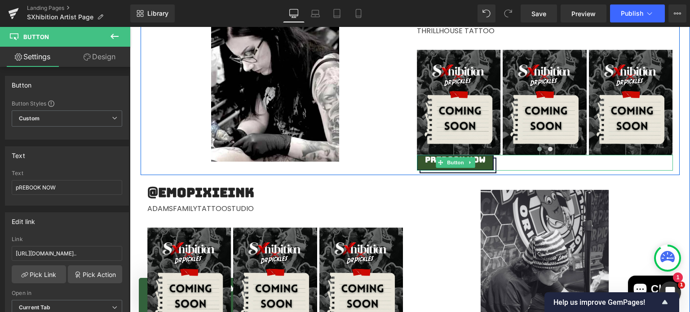
scroll to position [865, 0]
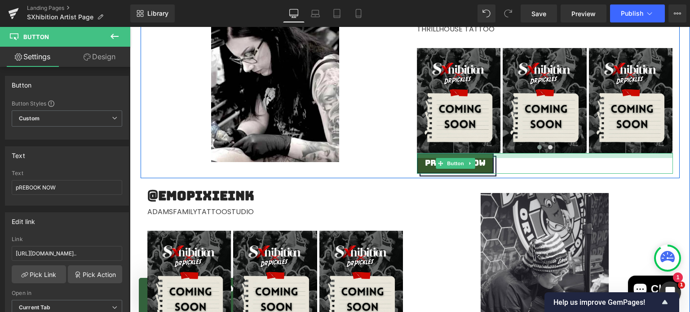
click at [505, 154] on div at bounding box center [545, 155] width 256 height 5
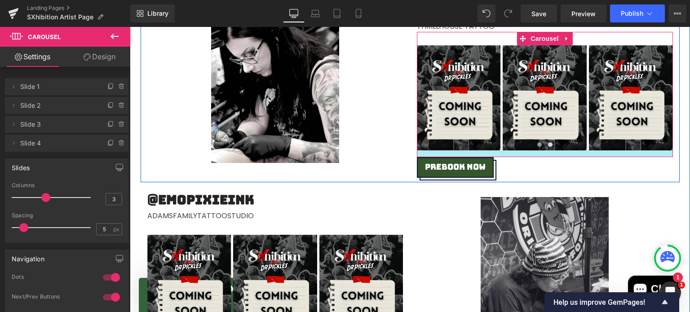
scroll to position [868, 0]
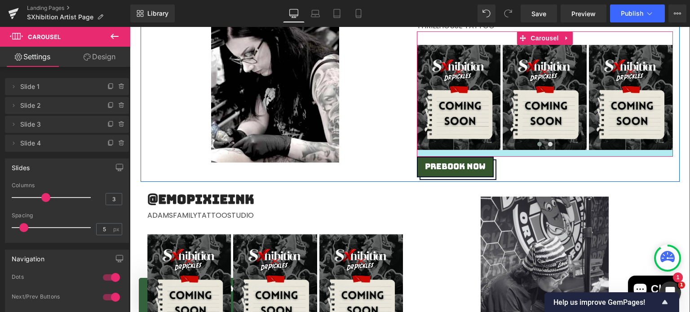
drag, startPoint x: 506, startPoint y: 151, endPoint x: 506, endPoint y: 156, distance: 4.6
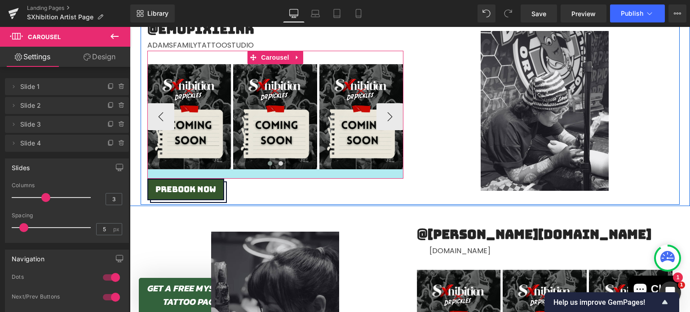
scroll to position [1038, 0]
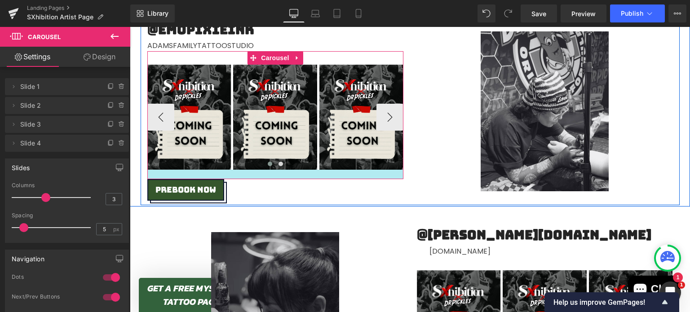
drag, startPoint x: 362, startPoint y: 172, endPoint x: 363, endPoint y: 176, distance: 4.5
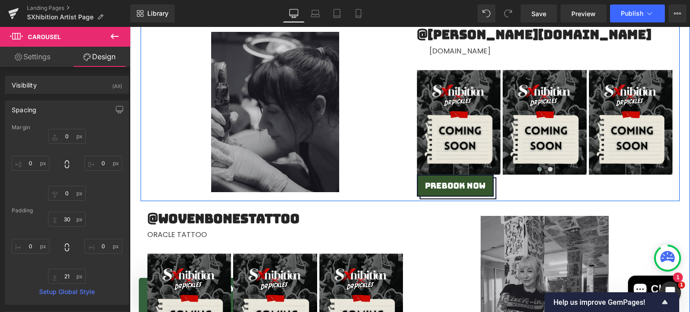
scroll to position [1237, 0]
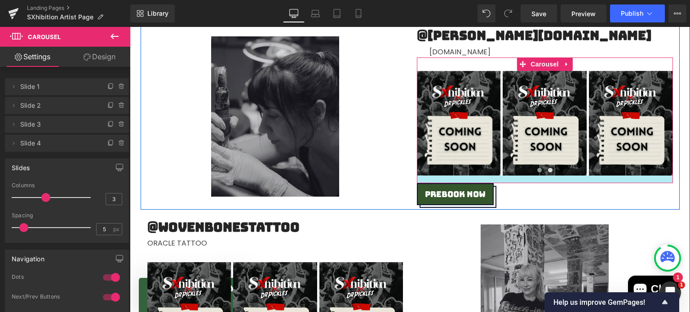
drag, startPoint x: 514, startPoint y: 175, endPoint x: 511, endPoint y: 183, distance: 8.4
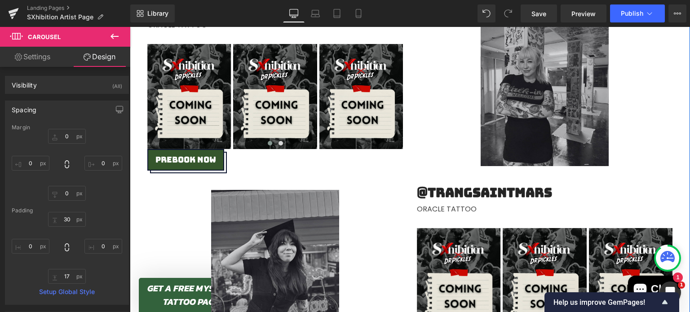
scroll to position [1456, 0]
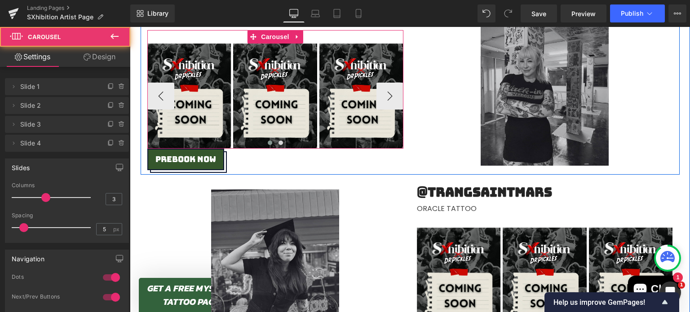
click at [349, 145] on div at bounding box center [275, 143] width 256 height 11
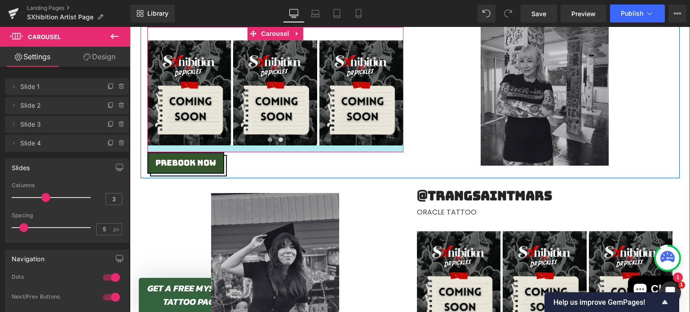
drag, startPoint x: 349, startPoint y: 147, endPoint x: 348, endPoint y: 153, distance: 5.5
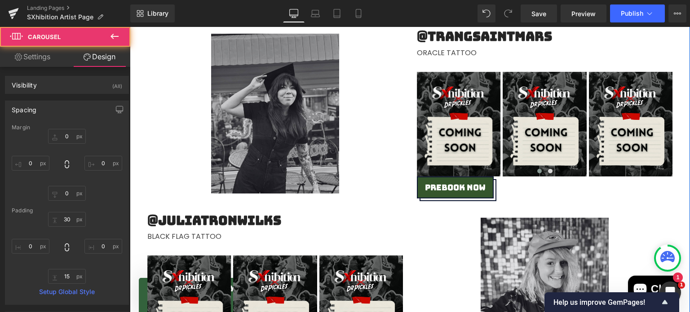
scroll to position [1619, 0]
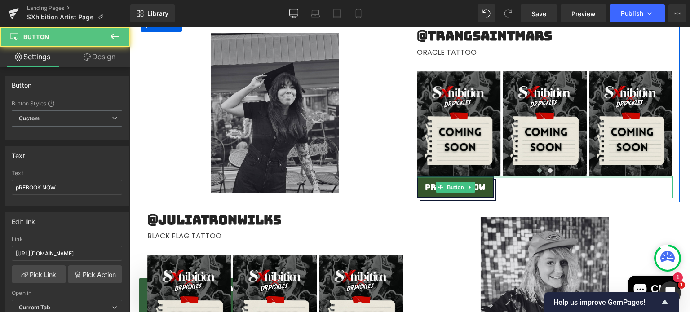
click at [567, 176] on div at bounding box center [545, 177] width 256 height 2
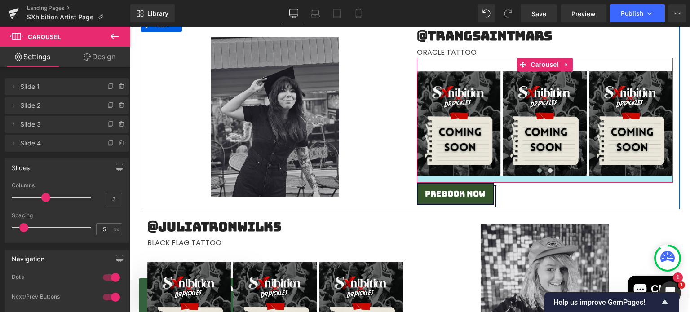
drag, startPoint x: 571, startPoint y: 175, endPoint x: 570, endPoint y: 181, distance: 6.9
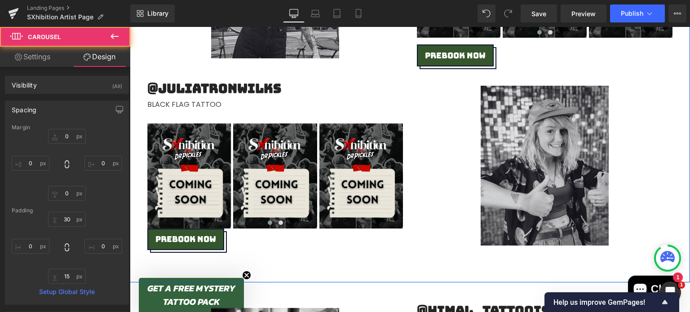
scroll to position [1764, 0]
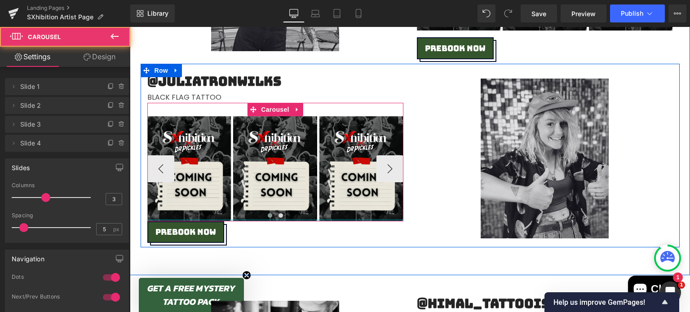
click at [378, 220] on div "Image Image Image ‹ › Carousel" at bounding box center [275, 162] width 256 height 118
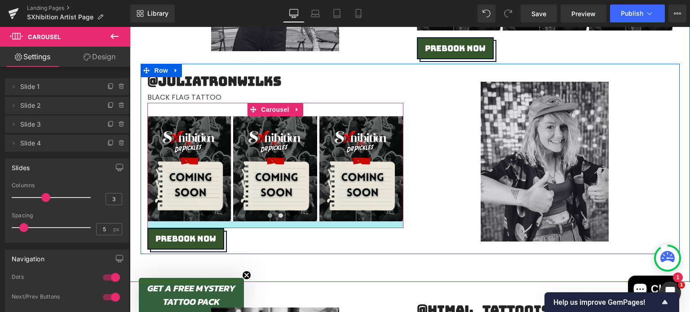
drag, startPoint x: 378, startPoint y: 220, endPoint x: 378, endPoint y: 227, distance: 6.7
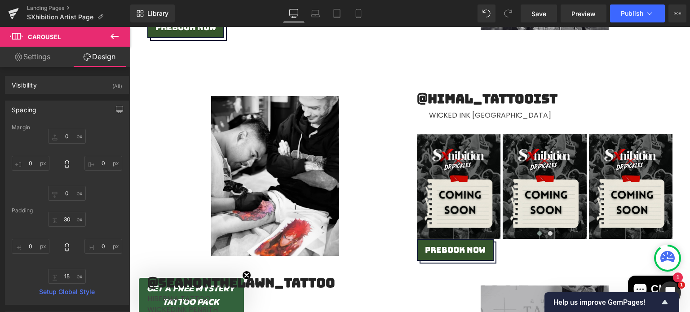
scroll to position [1976, 0]
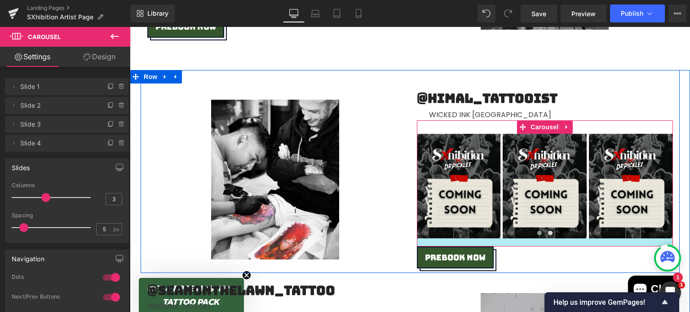
drag, startPoint x: 529, startPoint y: 238, endPoint x: 530, endPoint y: 246, distance: 7.7
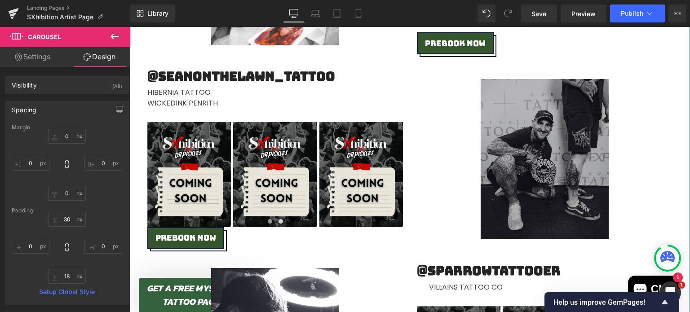
scroll to position [2191, 0]
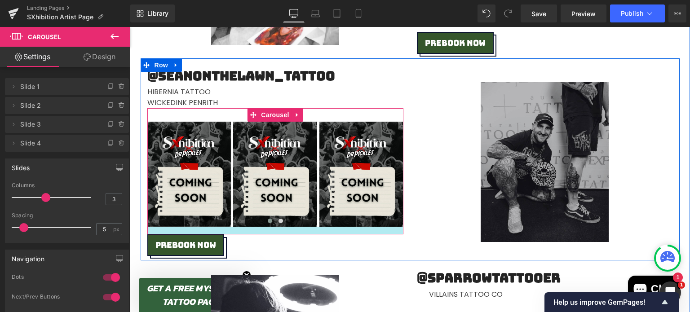
drag, startPoint x: 388, startPoint y: 224, endPoint x: 387, endPoint y: 232, distance: 7.7
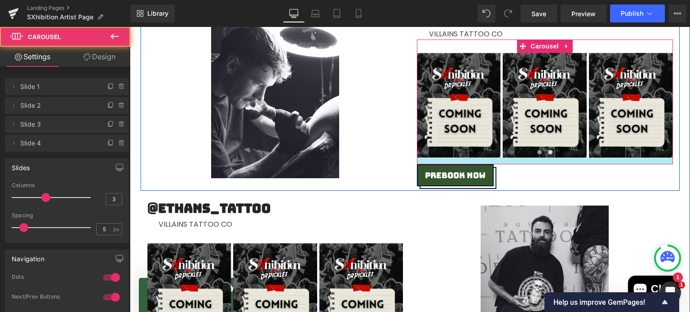
scroll to position [2451, 0]
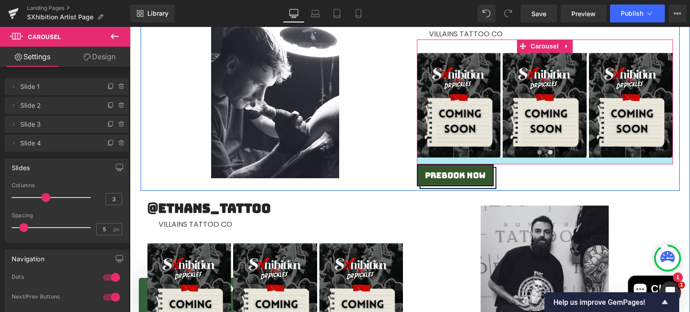
drag, startPoint x: 515, startPoint y: 159, endPoint x: 516, endPoint y: 166, distance: 6.3
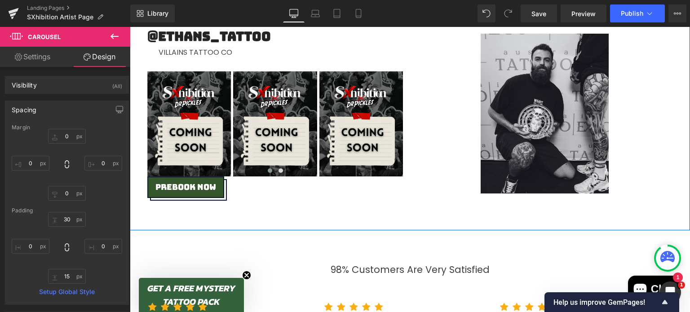
scroll to position [2624, 0]
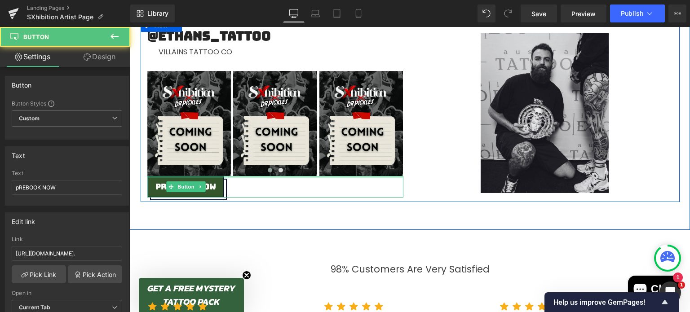
click at [387, 176] on div "pREBOOK NOW Button" at bounding box center [275, 187] width 256 height 22
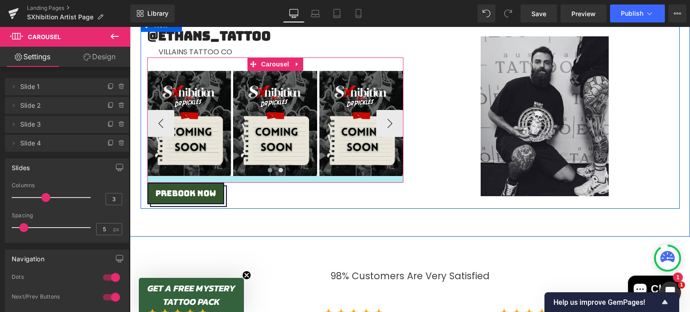
drag, startPoint x: 381, startPoint y: 174, endPoint x: 379, endPoint y: 180, distance: 7.0
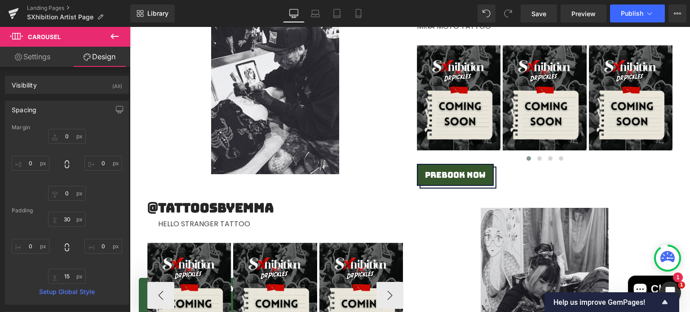
scroll to position [512, 0]
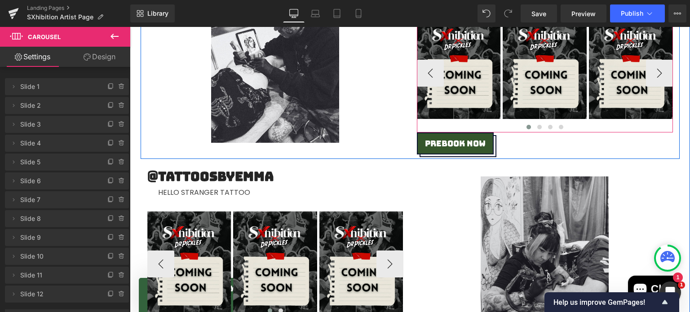
drag, startPoint x: 455, startPoint y: 131, endPoint x: 454, endPoint y: 127, distance: 4.7
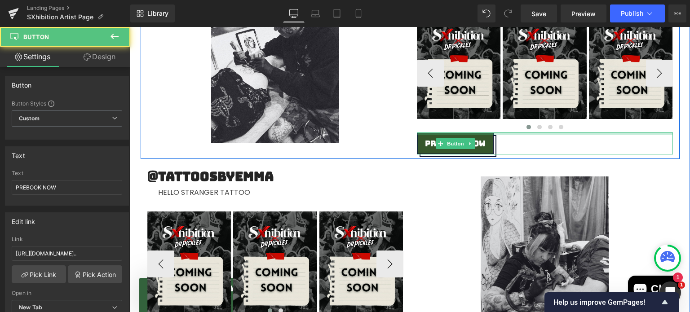
click at [511, 132] on div at bounding box center [545, 133] width 256 height 2
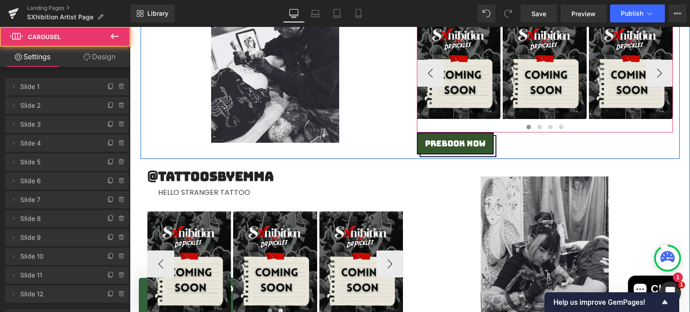
drag, startPoint x: 513, startPoint y: 131, endPoint x: 514, endPoint y: 125, distance: 5.9
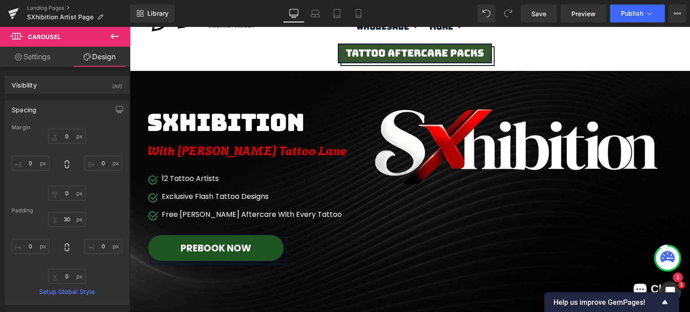
scroll to position [0, 0]
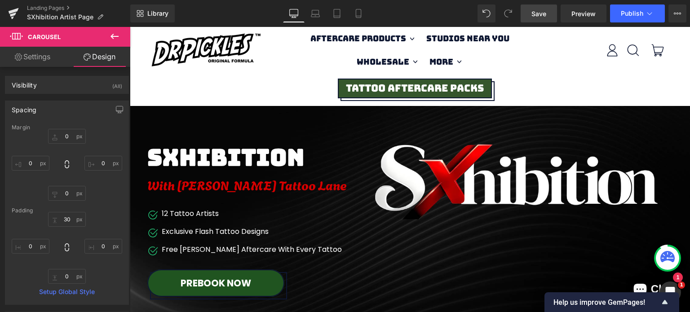
click at [541, 9] on span "Save" at bounding box center [538, 13] width 15 height 9
click at [63, 5] on link "Landing Pages" at bounding box center [78, 7] width 103 height 7
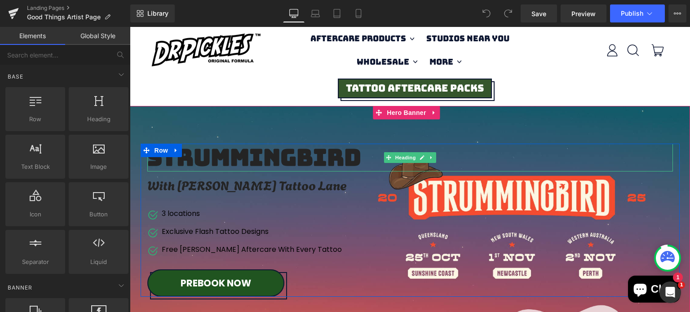
click at [248, 158] on h2 "Strummingbird" at bounding box center [282, 157] width 271 height 27
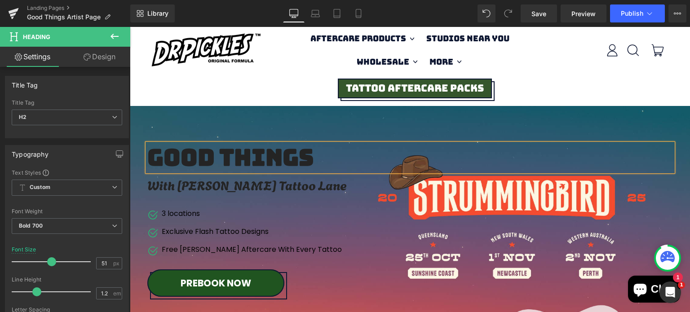
click at [427, 116] on div at bounding box center [410, 227] width 560 height 242
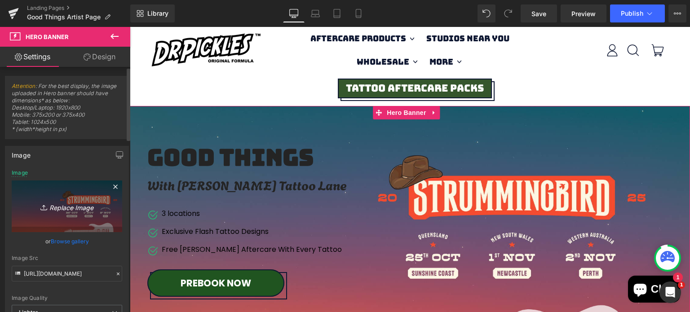
click at [64, 205] on icon "Replace Image" at bounding box center [67, 206] width 72 height 11
type input "C:\fakepath\Strummingbird Website (12).png"
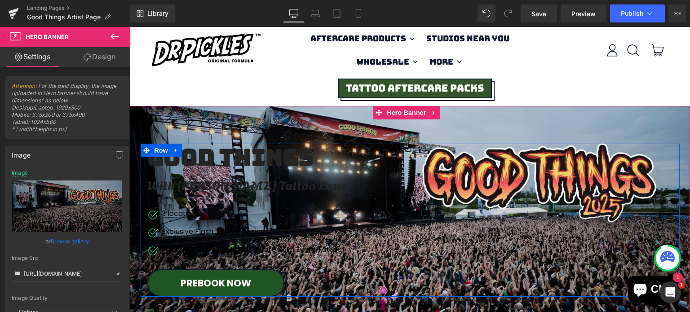
click at [265, 154] on h2 "GOOD THINGS" at bounding box center [282, 157] width 271 height 27
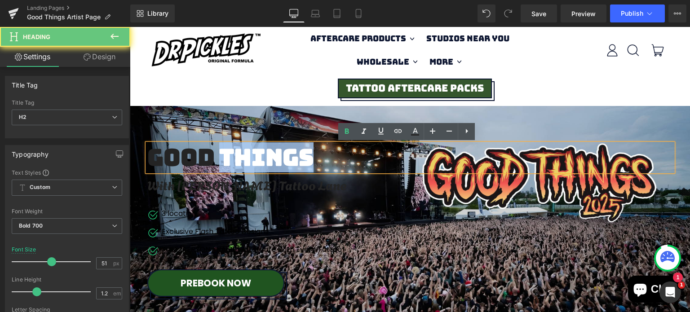
click at [265, 154] on h2 "GOOD THINGS" at bounding box center [282, 157] width 271 height 27
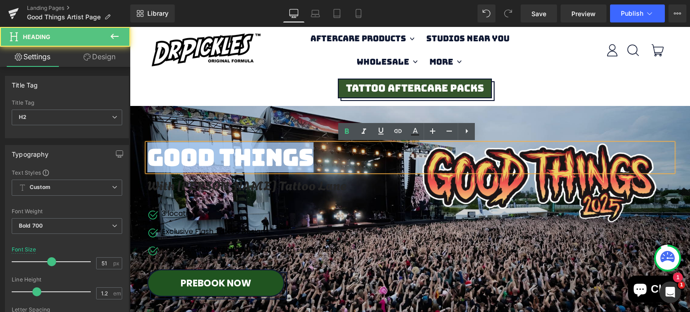
click at [265, 154] on h2 "GOOD THINGS" at bounding box center [282, 157] width 271 height 27
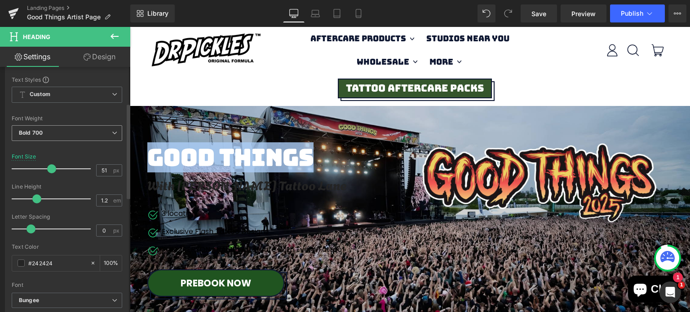
scroll to position [142, 0]
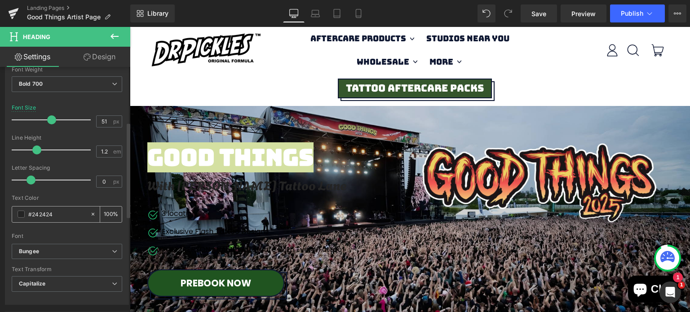
click at [45, 215] on input "#242424" at bounding box center [56, 214] width 57 height 10
click at [19, 212] on span at bounding box center [21, 214] width 7 height 7
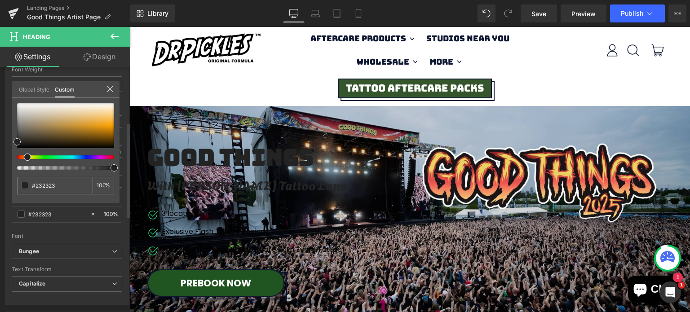
click at [24, 158] on div at bounding box center [61, 157] width 97 height 4
drag, startPoint x: 24, startPoint y: 158, endPoint x: 17, endPoint y: 163, distance: 8.6
click at [17, 163] on div at bounding box center [65, 136] width 97 height 66
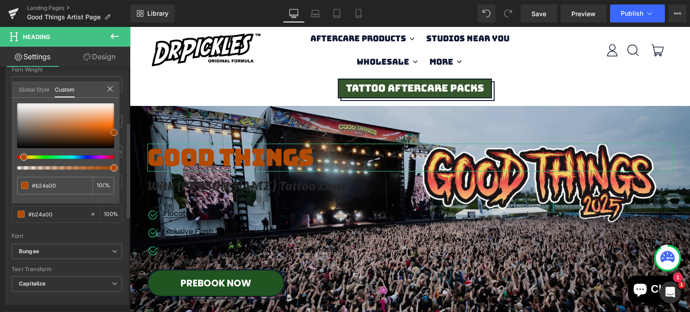
drag, startPoint x: 107, startPoint y: 138, endPoint x: 115, endPoint y: 132, distance: 9.6
click at [114, 132] on div at bounding box center [65, 125] width 97 height 45
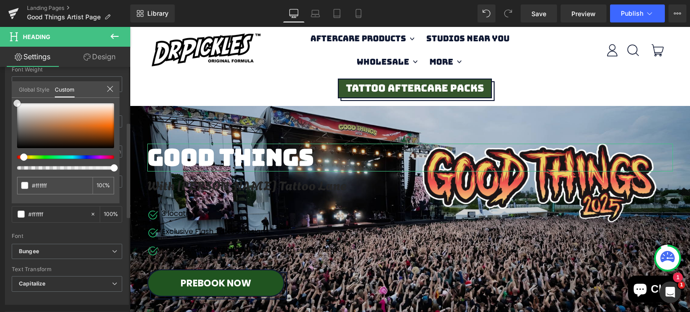
drag, startPoint x: 115, startPoint y: 132, endPoint x: 8, endPoint y: 98, distance: 112.0
click at [8, 98] on div "Typography Text Styles Custom Custom Setup Global Style Custom Setup Global Sty…" at bounding box center [67, 150] width 134 height 308
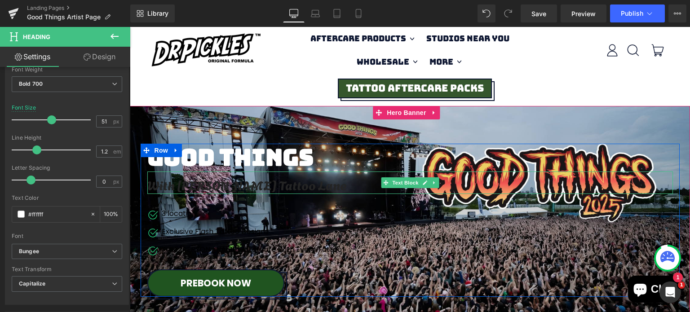
click at [207, 186] on div "With [PERSON_NAME] Tattoo Lane" at bounding box center [409, 182] width 525 height 22
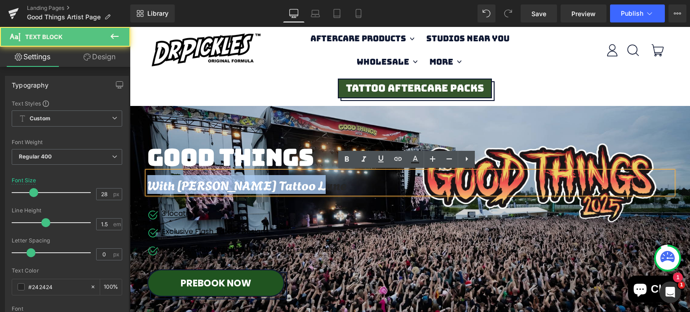
click at [207, 186] on div "With [PERSON_NAME] Tattoo Lane" at bounding box center [409, 182] width 525 height 22
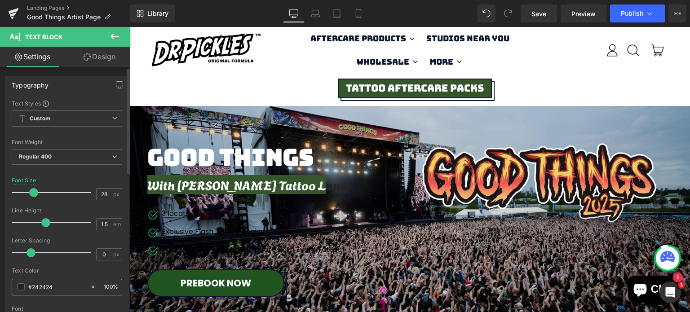
click at [21, 286] on span at bounding box center [21, 286] width 7 height 7
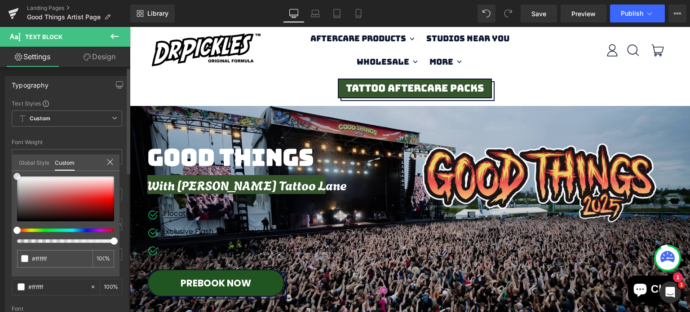
drag, startPoint x: 16, startPoint y: 175, endPoint x: 9, endPoint y: 170, distance: 8.7
click at [9, 170] on div "Typography Text Styles Custom Custom Setup Global Style Custom Setup Global Sty…" at bounding box center [67, 223] width 134 height 308
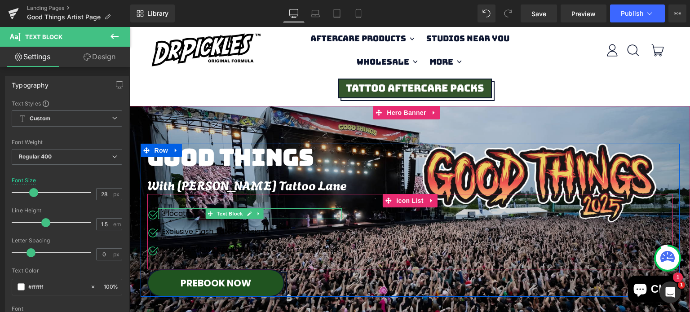
click at [168, 215] on p "3 locations" at bounding box center [252, 213] width 180 height 11
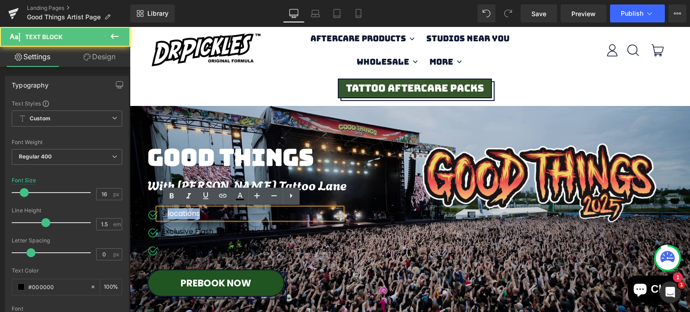
click at [168, 215] on p "3 locations" at bounding box center [252, 213] width 180 height 11
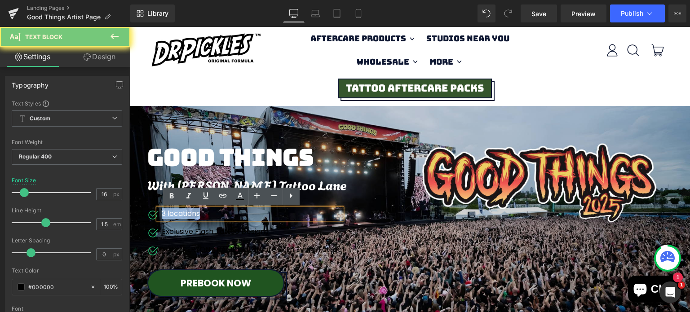
click at [168, 215] on p "3 locations" at bounding box center [252, 213] width 180 height 11
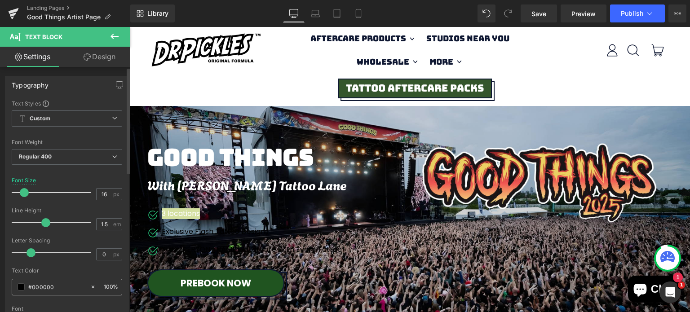
click at [17, 289] on div "#000000" at bounding box center [51, 287] width 78 height 16
click at [20, 288] on span at bounding box center [21, 286] width 7 height 7
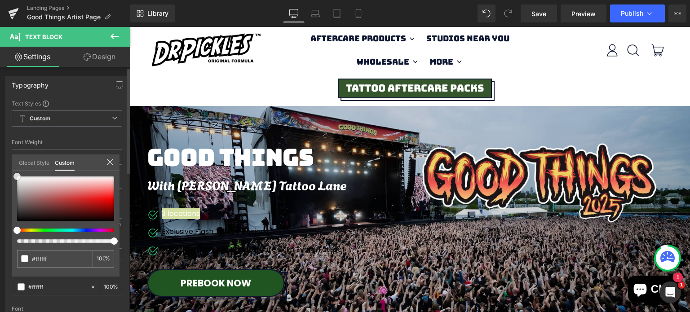
drag, startPoint x: 61, startPoint y: 176, endPoint x: 5, endPoint y: 166, distance: 56.1
click at [5, 166] on div "Typography Text Styles Custom Custom Setup Global Style Custom Setup Global Sty…" at bounding box center [67, 223] width 134 height 308
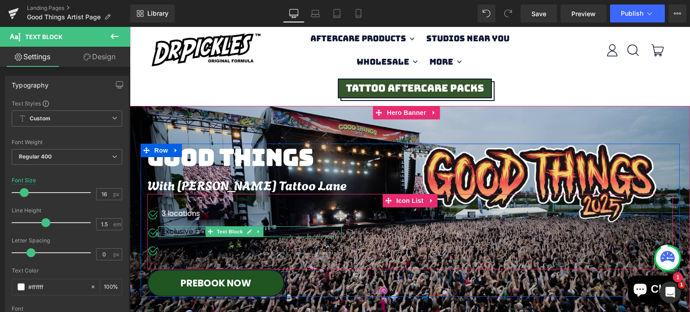
click at [199, 233] on p "Exclusive Flash Tattoo Designs" at bounding box center [252, 231] width 180 height 11
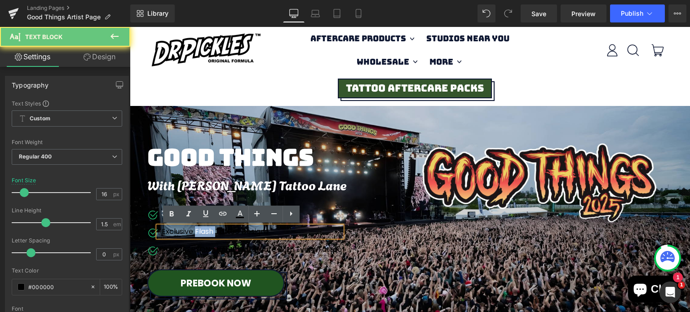
click at [199, 233] on p "Exclusive Flash Tattoo Designs" at bounding box center [252, 231] width 180 height 11
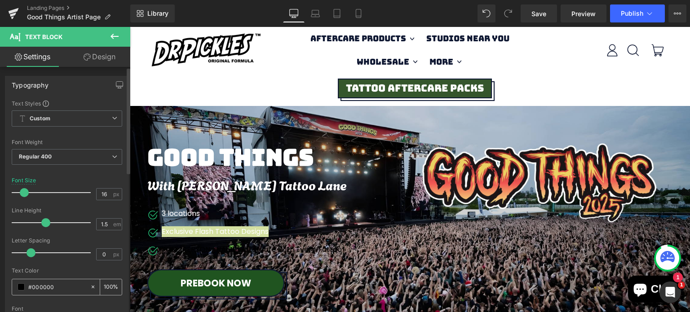
click at [16, 291] on div "#000000" at bounding box center [51, 287] width 78 height 16
click at [20, 286] on span at bounding box center [21, 286] width 7 height 7
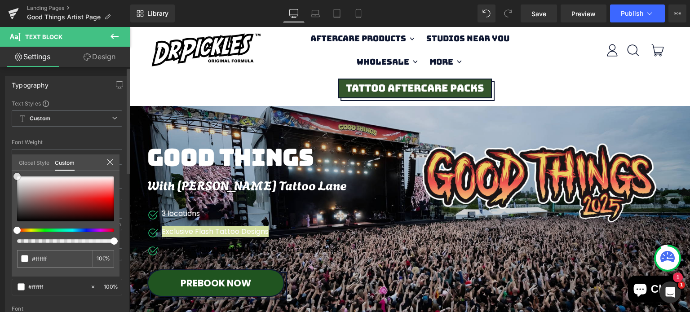
drag, startPoint x: 23, startPoint y: 178, endPoint x: 11, endPoint y: 171, distance: 14.7
click at [11, 171] on div "Typography Text Styles Custom Custom Setup Global Style Custom Setup Global Sty…" at bounding box center [67, 223] width 134 height 308
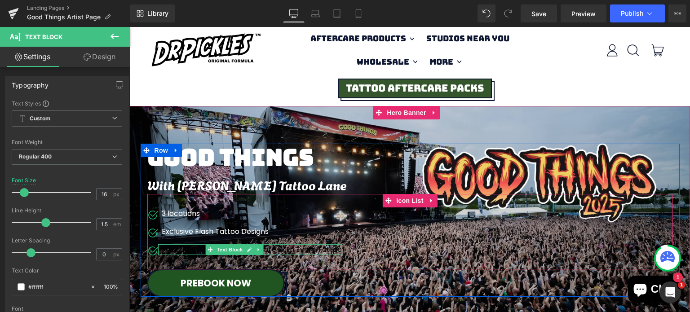
click at [174, 250] on div "Free [PERSON_NAME] Aftercare With Every Tattoo" at bounding box center [250, 249] width 184 height 11
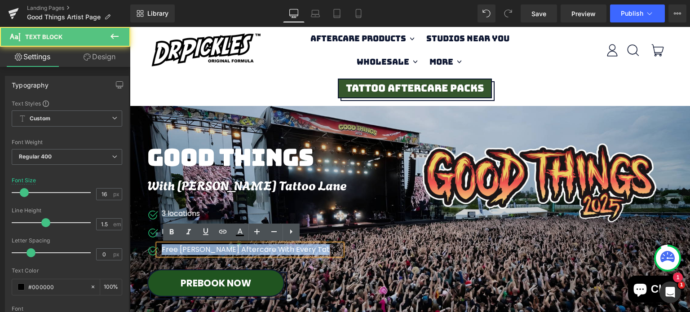
click at [174, 250] on div "Free [PERSON_NAME] Aftercare With Every Tattoo" at bounding box center [250, 249] width 184 height 11
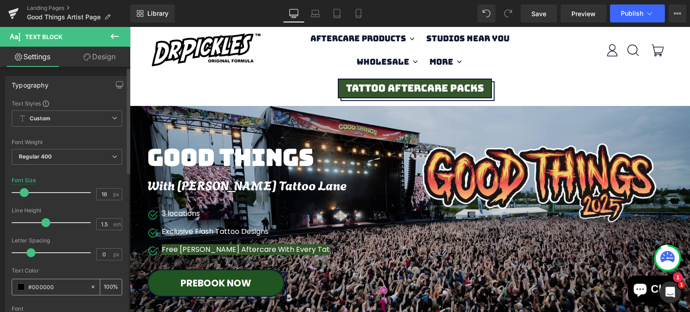
click at [20, 288] on span at bounding box center [21, 286] width 7 height 7
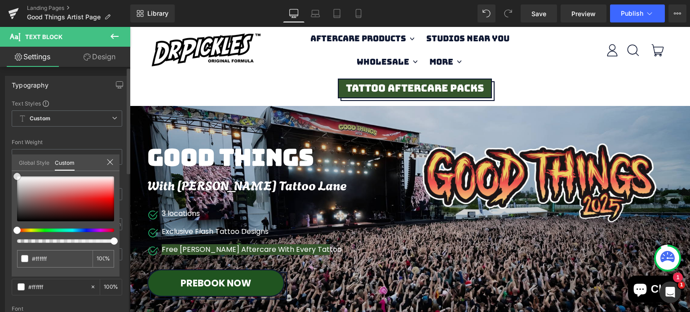
drag, startPoint x: 13, startPoint y: 174, endPoint x: 7, endPoint y: 169, distance: 7.3
click at [7, 169] on div "Typography Text Styles Custom Custom Setup Global Style Custom Setup Global Sty…" at bounding box center [67, 223] width 134 height 308
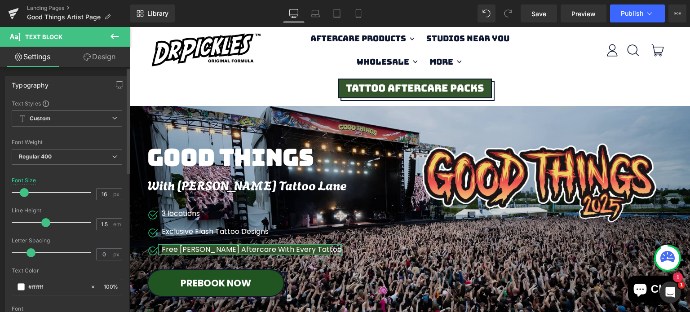
click at [74, 139] on div "Font Weight" at bounding box center [67, 142] width 110 height 6
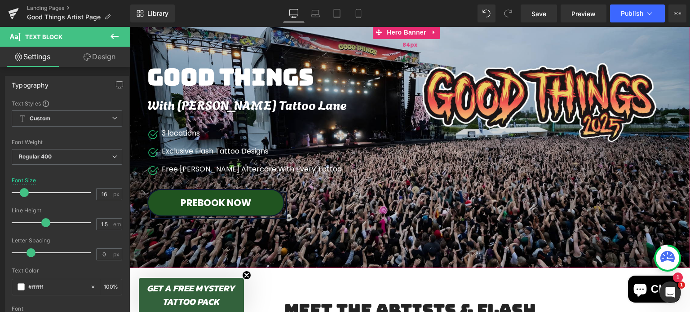
scroll to position [81, 0]
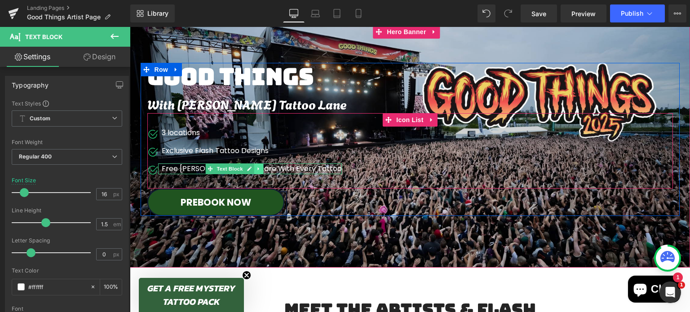
click at [254, 167] on link at bounding box center [258, 168] width 9 height 11
click at [286, 170] on div "Free [PERSON_NAME] Aftercare With Every Tattoo" at bounding box center [250, 168] width 184 height 11
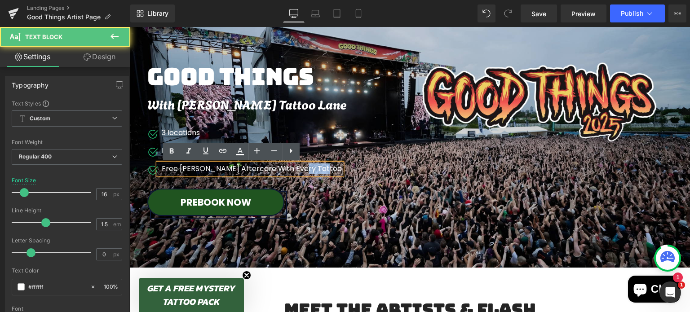
click at [286, 170] on div "Free [PERSON_NAME] Aftercare With Every Tattoo" at bounding box center [250, 168] width 184 height 11
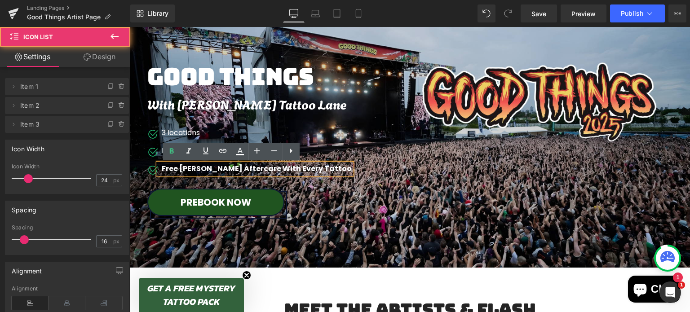
click at [367, 165] on div "Image 3 locations Text Block Image Exclusive Flash Tattoo Designs Text Block Im…" at bounding box center [409, 155] width 525 height 54
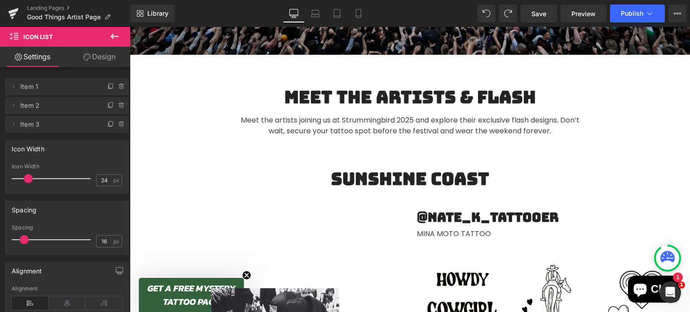
scroll to position [312, 0]
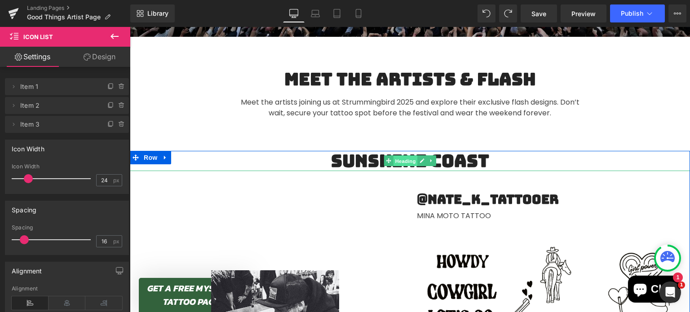
click at [393, 156] on span "Heading" at bounding box center [405, 161] width 24 height 11
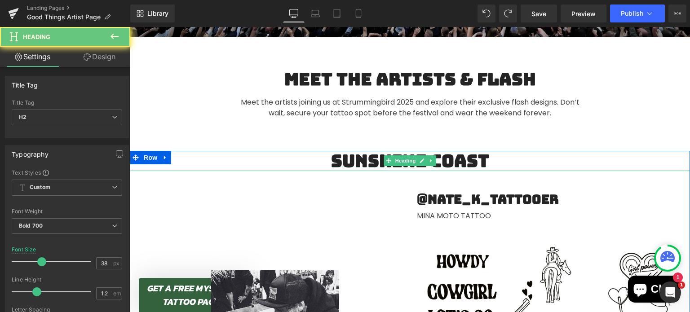
click at [352, 156] on h2 "SUNSHINE COAST" at bounding box center [410, 161] width 560 height 21
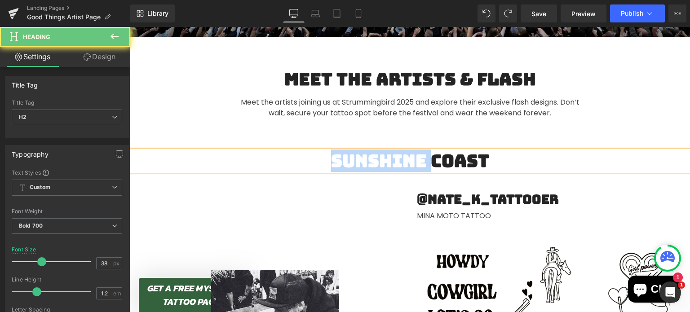
click at [352, 156] on h2 "SUNSHINE COAST" at bounding box center [410, 161] width 560 height 21
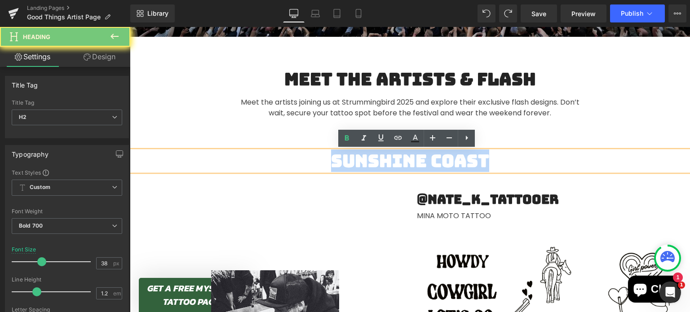
click at [352, 156] on h2 "SUNSHINE COAST" at bounding box center [410, 161] width 560 height 21
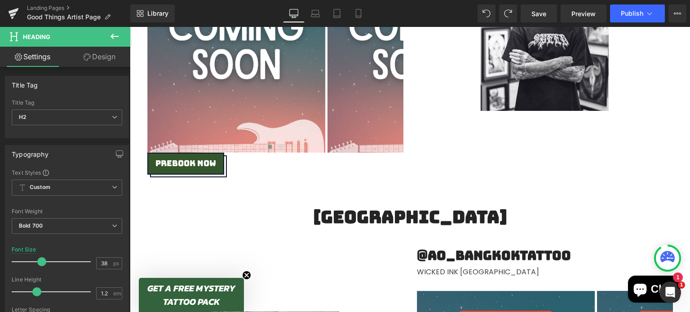
scroll to position [1637, 0]
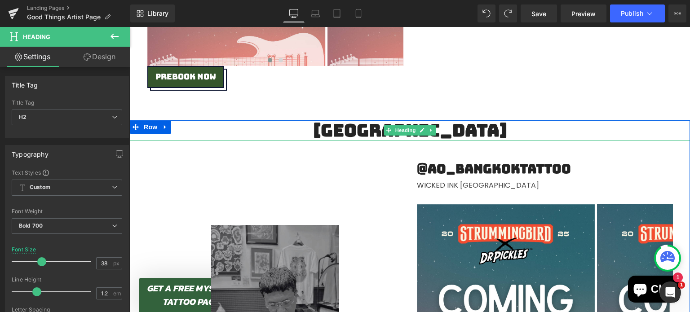
click at [363, 132] on h2 "NEWCASTLE" at bounding box center [410, 130] width 560 height 21
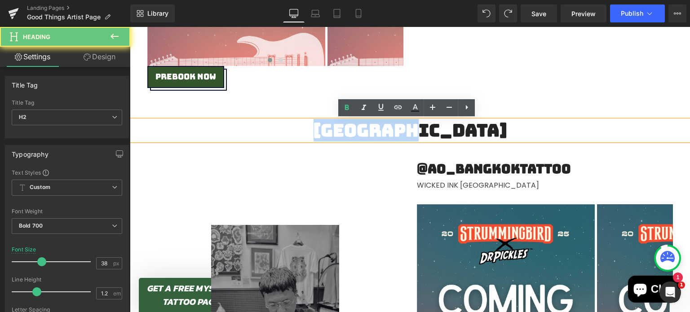
click at [363, 132] on h2 "NEWCASTLE" at bounding box center [410, 130] width 560 height 21
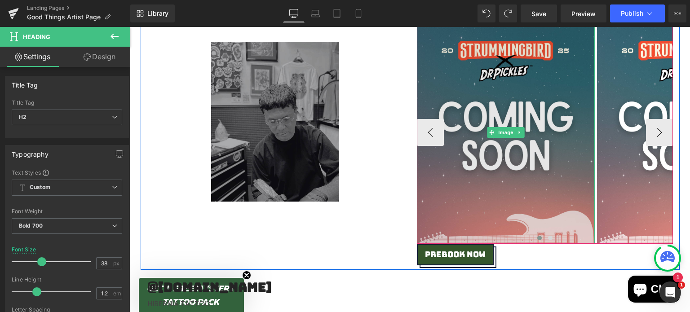
scroll to position [1701, 0]
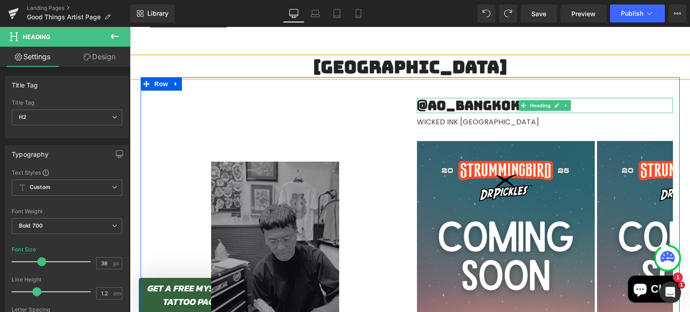
click at [467, 103] on h2 "@ao_bangkoktattoo" at bounding box center [545, 105] width 256 height 15
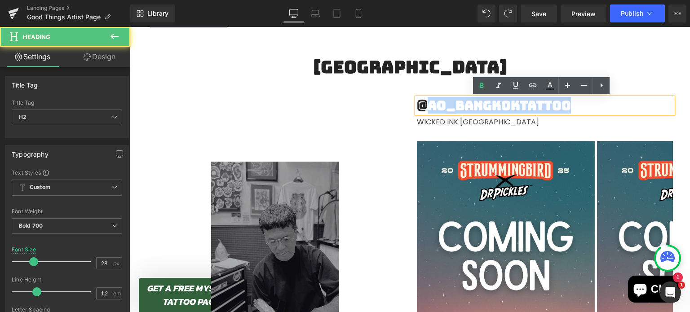
click at [467, 103] on h2 "@ao_bangkoktattoo" at bounding box center [545, 105] width 256 height 15
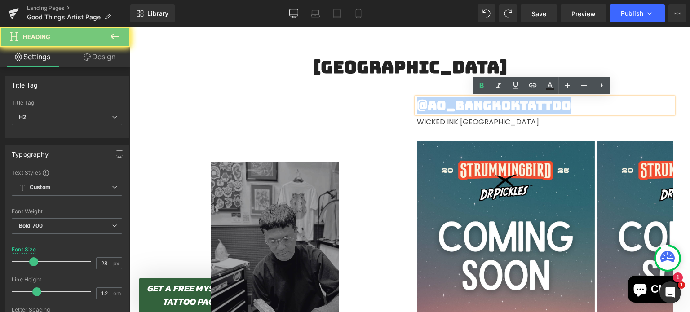
click at [467, 103] on h2 "@ao_bangkoktattoo" at bounding box center [545, 105] width 256 height 15
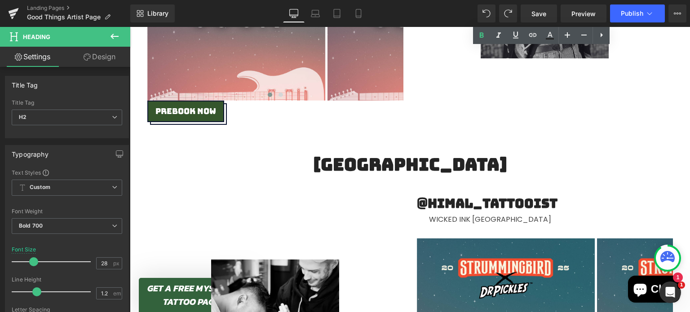
scroll to position [2920, 0]
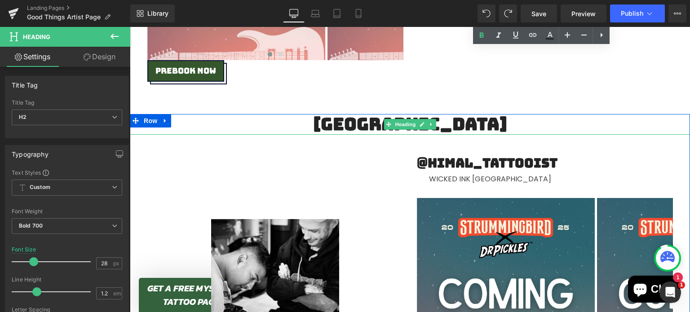
click at [375, 124] on h2 "PERTH" at bounding box center [410, 124] width 560 height 21
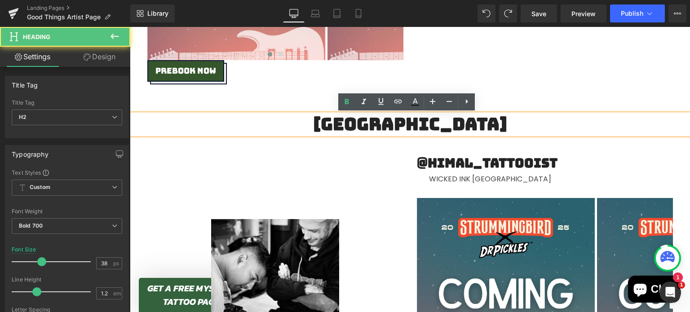
click at [399, 126] on h2 "PERTH" at bounding box center [410, 124] width 560 height 21
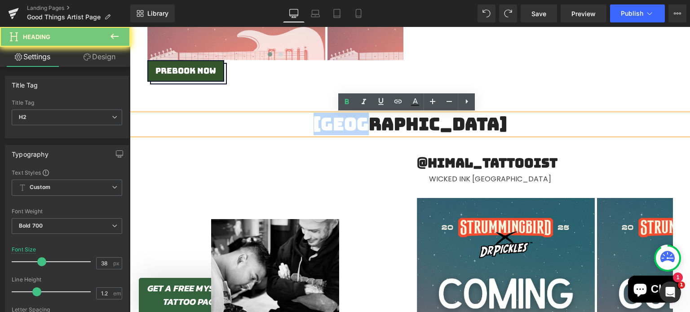
click at [399, 126] on h2 "PERTH" at bounding box center [410, 124] width 560 height 21
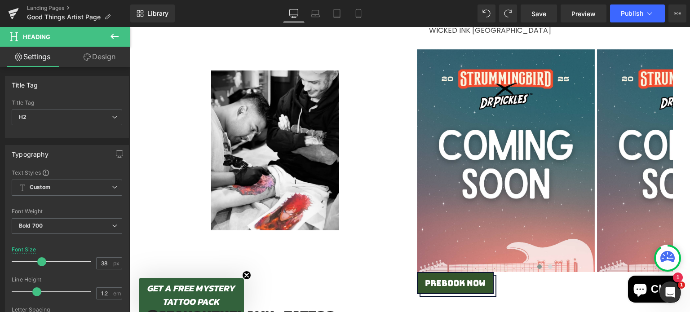
scroll to position [3071, 0]
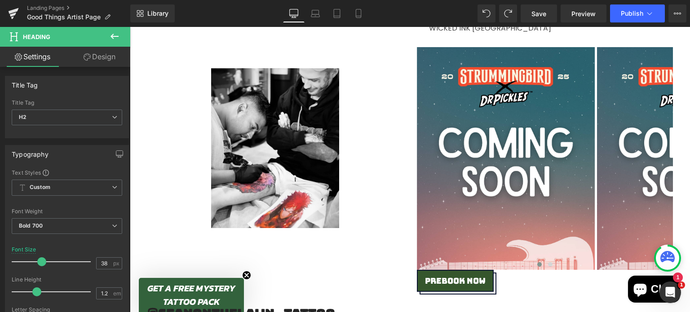
click at [384, 97] on div at bounding box center [275, 148] width 256 height 160
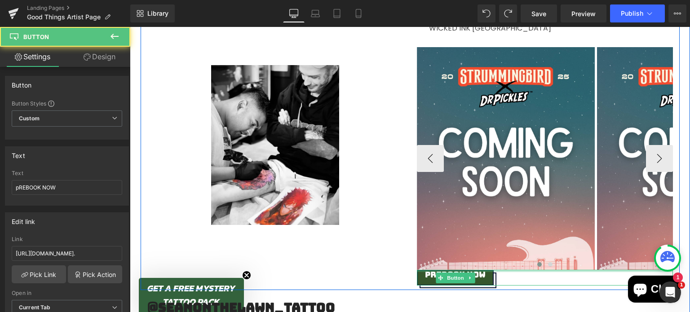
scroll to position [3067, 0]
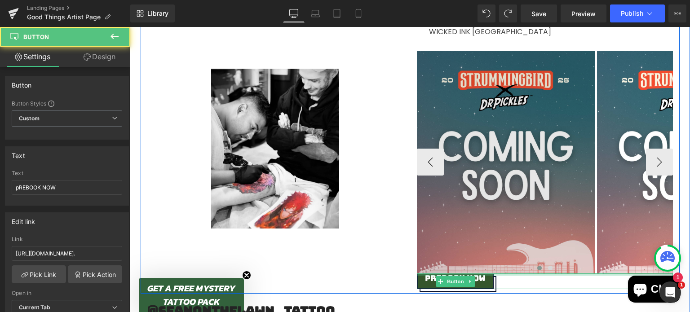
drag, startPoint x: 539, startPoint y: 271, endPoint x: 532, endPoint y: 256, distance: 15.7
click at [532, 256] on div "@himal_tattooist Heading Wicked Ink Penrith Text Block Image Image Image ‹ › Ca…" at bounding box center [544, 148] width 269 height 281
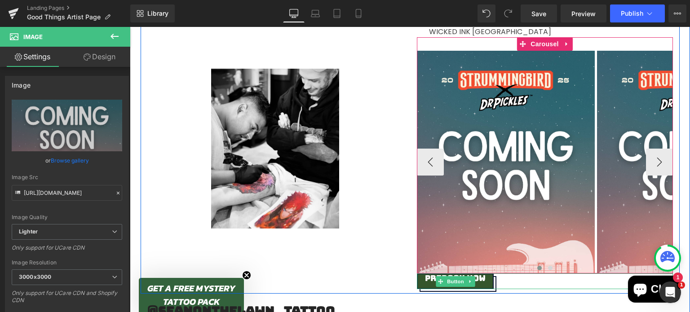
drag, startPoint x: 480, startPoint y: 53, endPoint x: 480, endPoint y: 40, distance: 13.0
click at [480, 40] on div "Image Image Image ‹ › Carousel" at bounding box center [545, 155] width 256 height 236
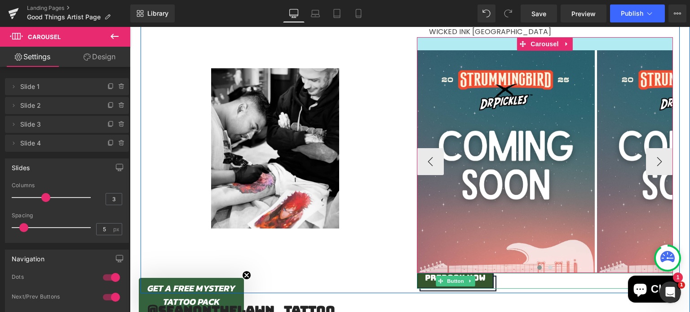
drag, startPoint x: 475, startPoint y: 38, endPoint x: 476, endPoint y: 30, distance: 8.1
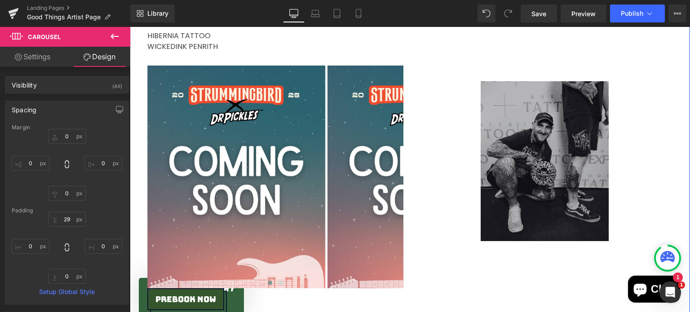
scroll to position [3244, 0]
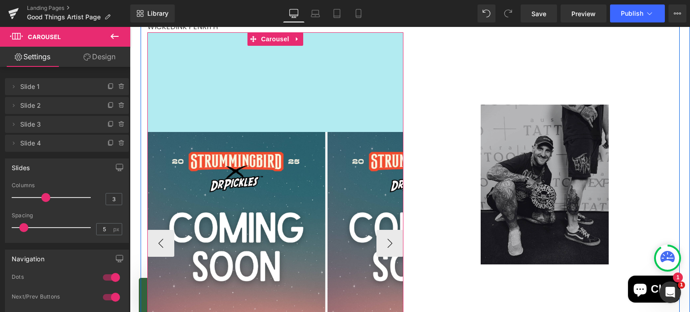
drag, startPoint x: 302, startPoint y: 50, endPoint x: 288, endPoint y: 124, distance: 75.3
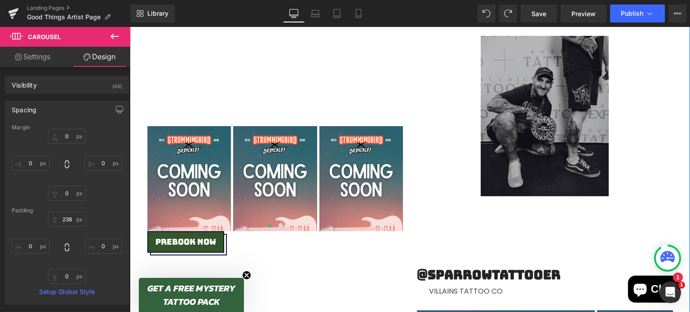
scroll to position [3277, 0]
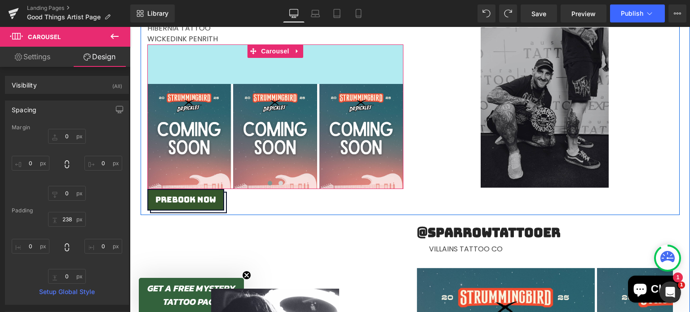
drag, startPoint x: 302, startPoint y: 89, endPoint x: 303, endPoint y: 21, distance: 68.7
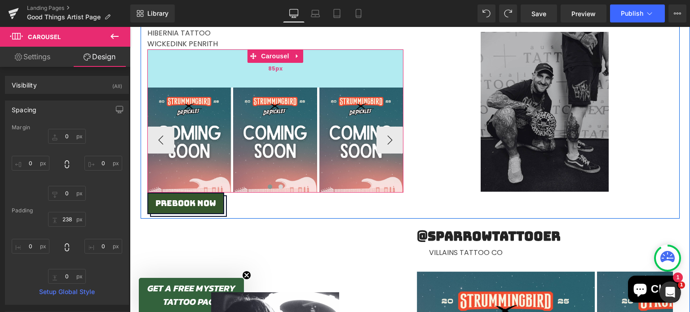
scroll to position [3243, 0]
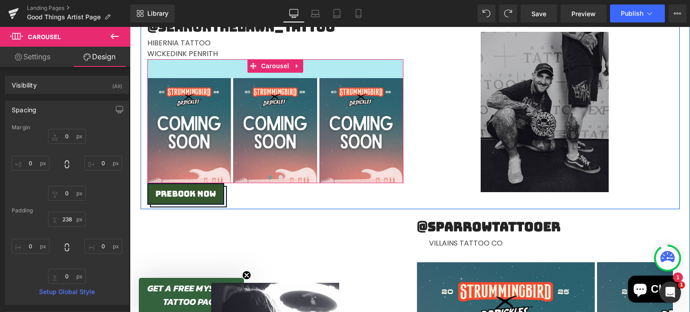
drag, startPoint x: 343, startPoint y: 50, endPoint x: 475, endPoint y: 43, distance: 131.7
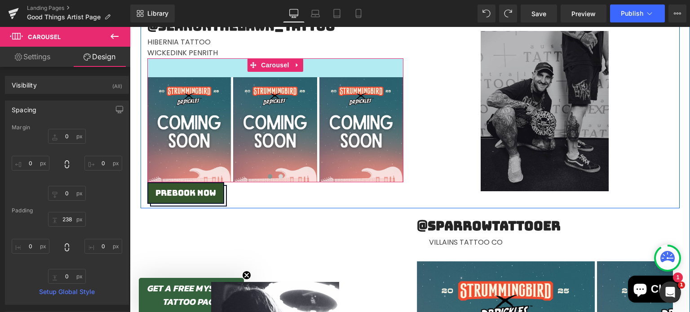
click at [347, 37] on div "Hibernia tattoo W ickedink penrith" at bounding box center [275, 45] width 256 height 25
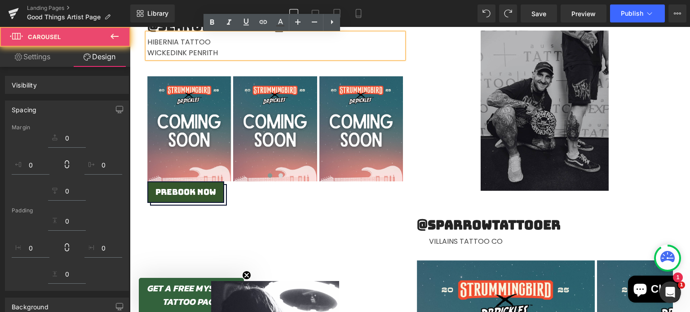
scroll to position [3232, 0]
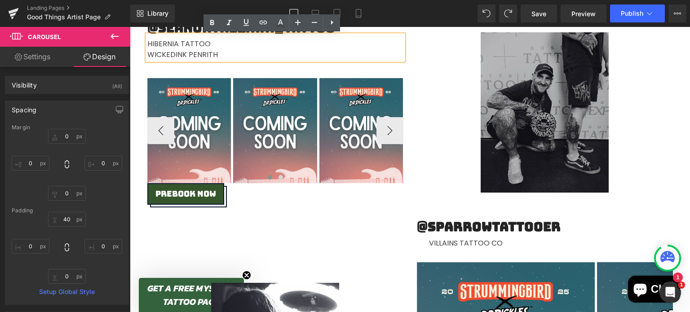
click at [348, 64] on div "Image Image Image ‹ › Carousel" at bounding box center [275, 121] width 256 height 123
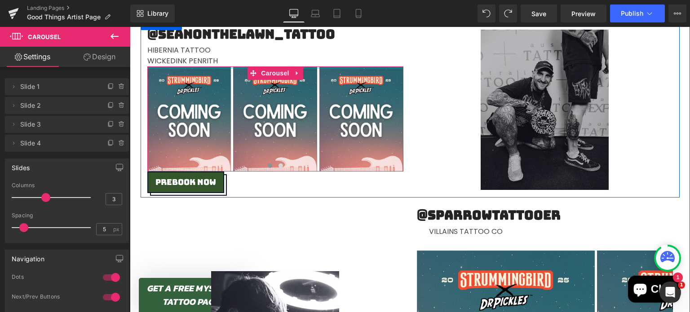
drag, startPoint x: 341, startPoint y: 61, endPoint x: 340, endPoint y: 44, distance: 17.1
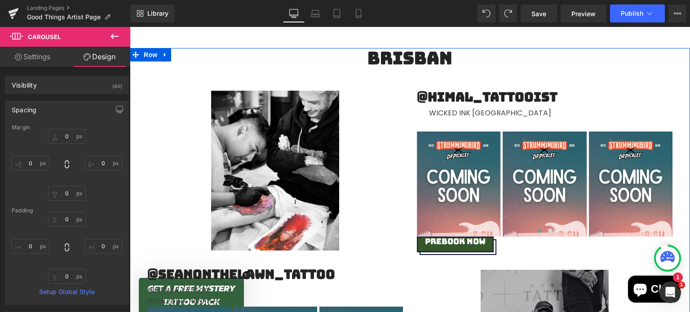
scroll to position [2991, 0]
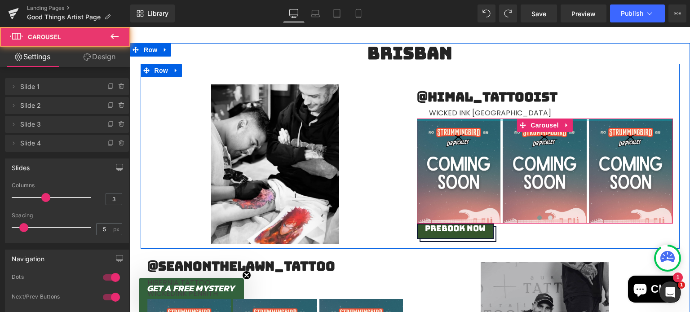
drag, startPoint x: 580, startPoint y: 114, endPoint x: 573, endPoint y: 84, distance: 30.4
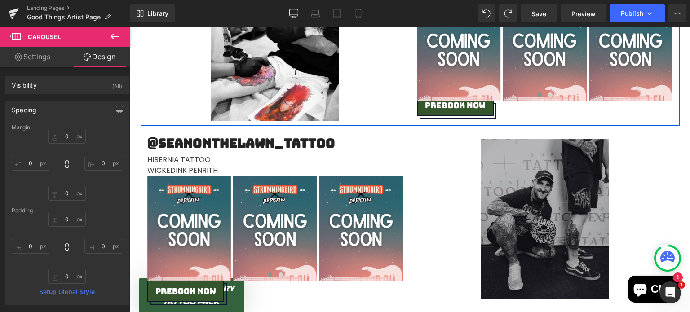
scroll to position [3114, 0]
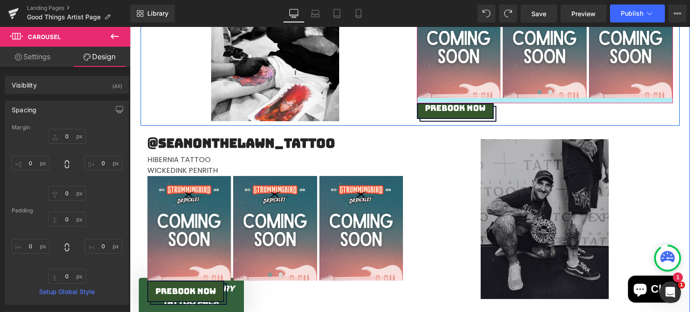
drag, startPoint x: 501, startPoint y: 98, endPoint x: 501, endPoint y: 104, distance: 5.4
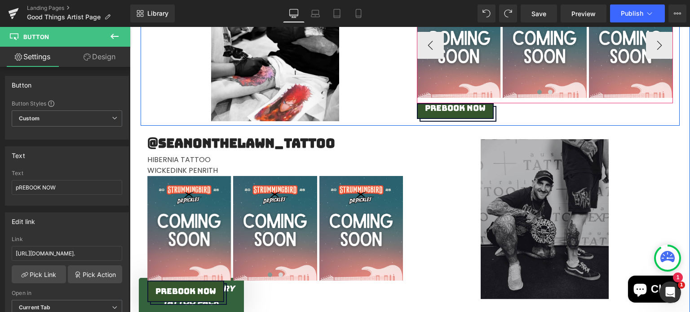
drag, startPoint x: 482, startPoint y: 104, endPoint x: 484, endPoint y: 92, distance: 12.4
click at [484, 92] on div "@himal_tattooist Heading Wicked Ink Penrith Text Block Image Image Image ‹ › Ca…" at bounding box center [544, 41] width 269 height 160
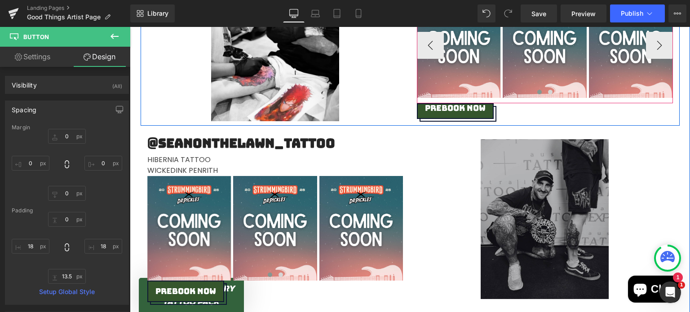
drag, startPoint x: 481, startPoint y: 105, endPoint x: 481, endPoint y: 93, distance: 11.2
click at [481, 93] on div "@himal_tattooist Heading Wicked Ink Penrith Text Block Image Image Image ‹ › Ca…" at bounding box center [544, 41] width 269 height 160
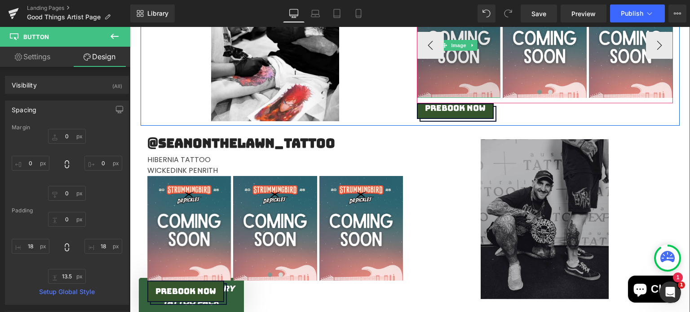
drag, startPoint x: 484, startPoint y: 104, endPoint x: 482, endPoint y: 81, distance: 23.0
click at [482, 81] on div "@himal_tattooist Heading Wicked Ink Penrith Text Block Image Image Image ‹ › Ca…" at bounding box center [544, 41] width 269 height 160
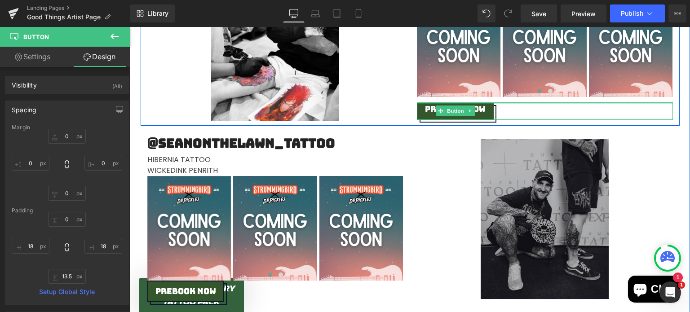
click at [479, 106] on div "pREBOOK NOW Button" at bounding box center [545, 111] width 256 height 18
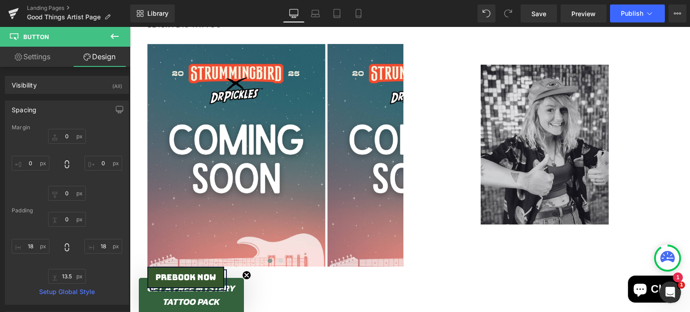
scroll to position [2690, 0]
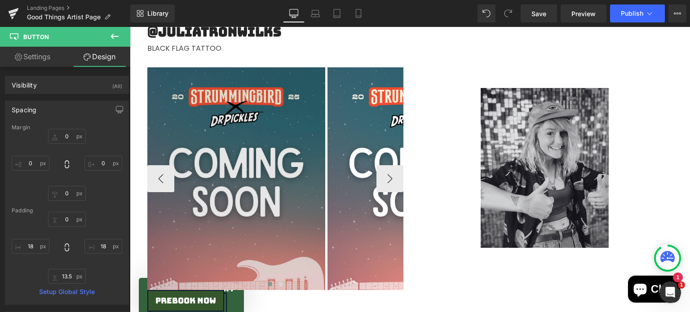
click at [293, 106] on img at bounding box center [236, 178] width 178 height 223
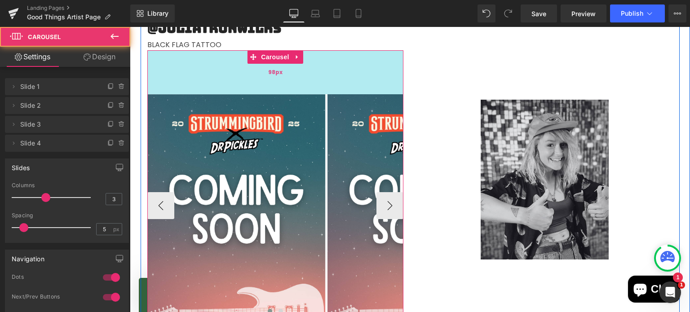
drag, startPoint x: 318, startPoint y: 55, endPoint x: 316, endPoint y: 82, distance: 27.0
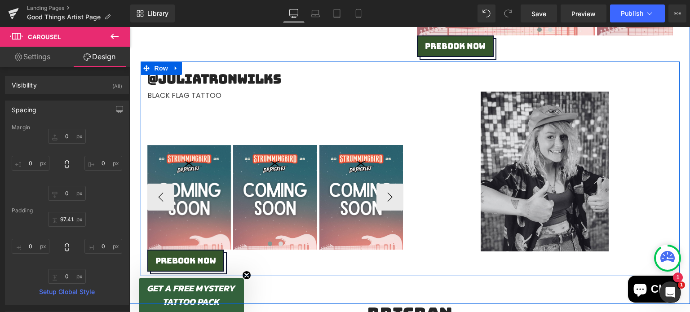
scroll to position [2647, 0]
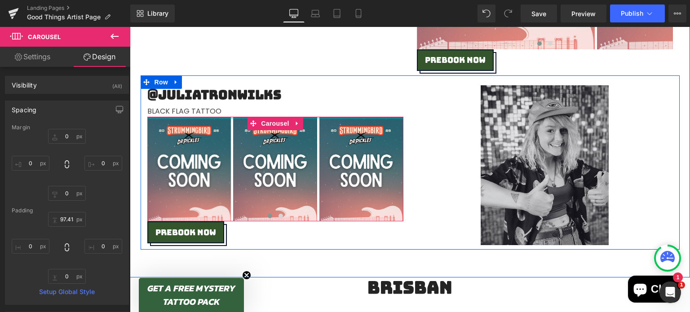
drag, startPoint x: 340, startPoint y: 99, endPoint x: 345, endPoint y: 48, distance: 51.4
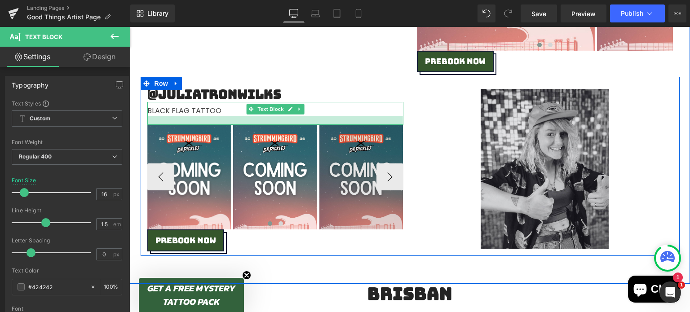
scroll to position [2629, 0]
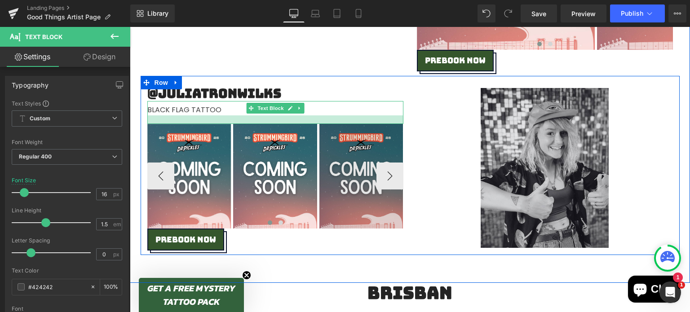
drag, startPoint x: 329, startPoint y: 118, endPoint x: 330, endPoint y: 124, distance: 6.9
click at [330, 124] on div "@juliatronwilks Heading black flag tattoo Text Block Image Image Image ‹ › Caro…" at bounding box center [275, 168] width 269 height 165
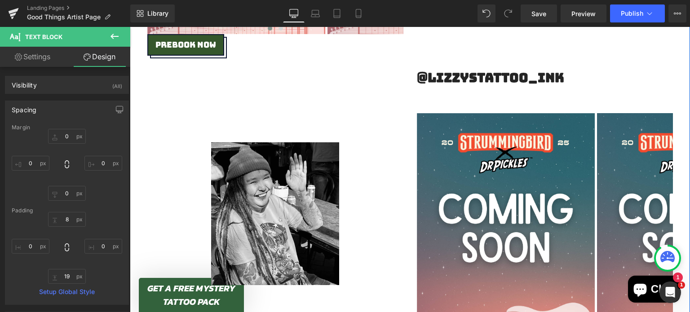
scroll to position [2342, 0]
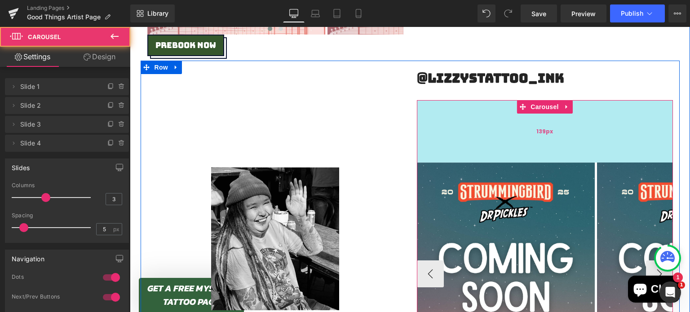
drag, startPoint x: 501, startPoint y: 101, endPoint x: 497, endPoint y: 150, distance: 49.5
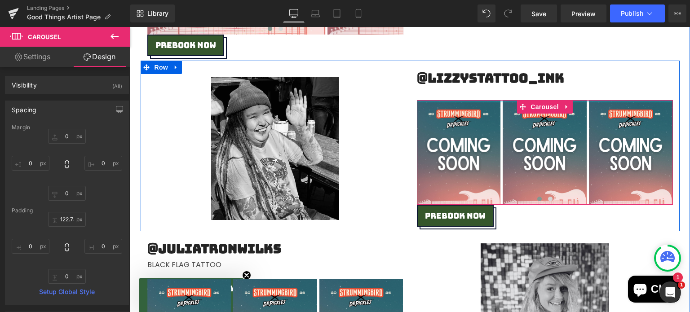
drag, startPoint x: 593, startPoint y: 106, endPoint x: 580, endPoint y: 35, distance: 71.1
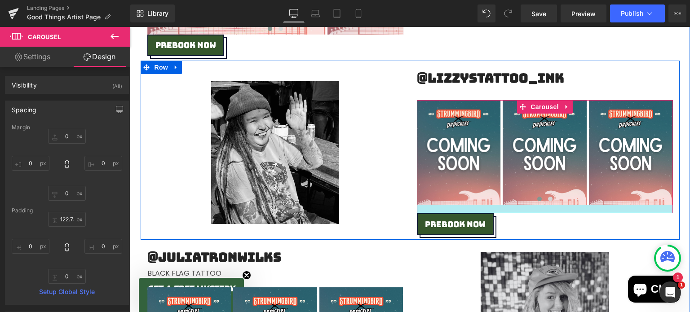
drag, startPoint x: 507, startPoint y: 202, endPoint x: 508, endPoint y: 211, distance: 9.0
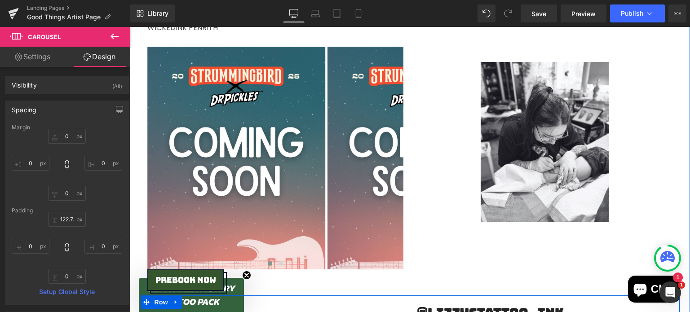
scroll to position [2107, 0]
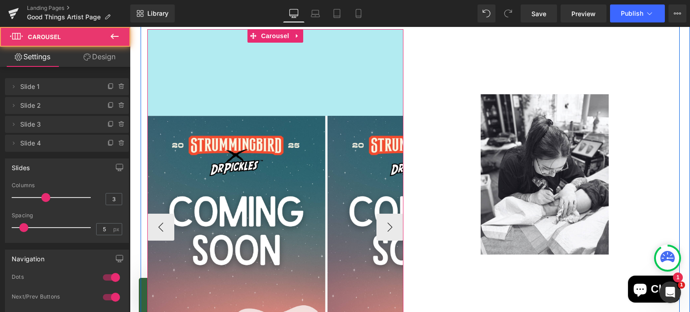
drag, startPoint x: 311, startPoint y: 38, endPoint x: 303, endPoint y: 100, distance: 62.4
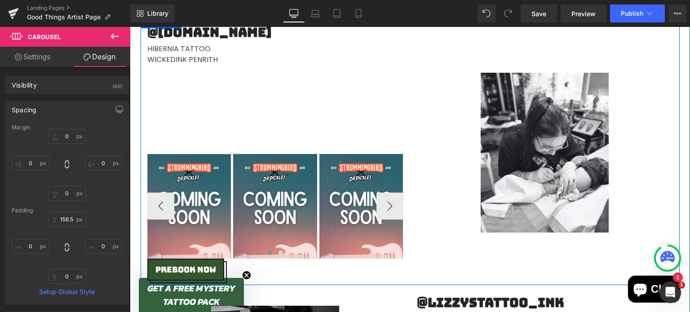
scroll to position [2086, 0]
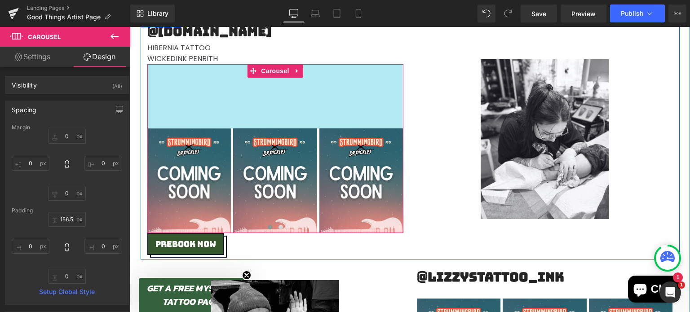
drag, startPoint x: 303, startPoint y: 55, endPoint x: 303, endPoint y: 8, distance: 47.1
click at [303, 8] on html "Skip to content Aftercare Products Dr Pickles Tattoo Balm (50G) Dr Pickles Wash…" at bounding box center [410, 90] width 560 height 4278
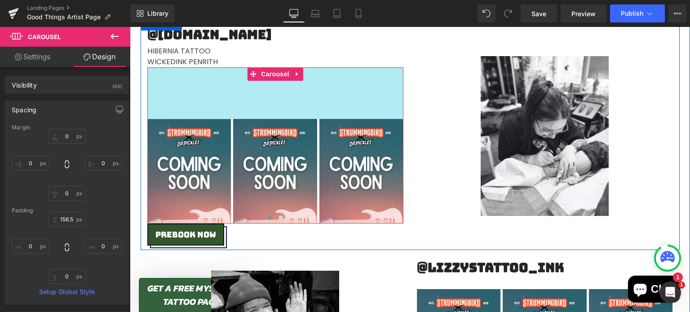
drag, startPoint x: 318, startPoint y: 66, endPoint x: 336, endPoint y: -34, distance: 100.8
click at [336, 0] on html "Skip to content Aftercare Products Dr Pickles Tattoo Balm (50G) Dr Pickles Wash…" at bounding box center [410, 87] width 560 height 4266
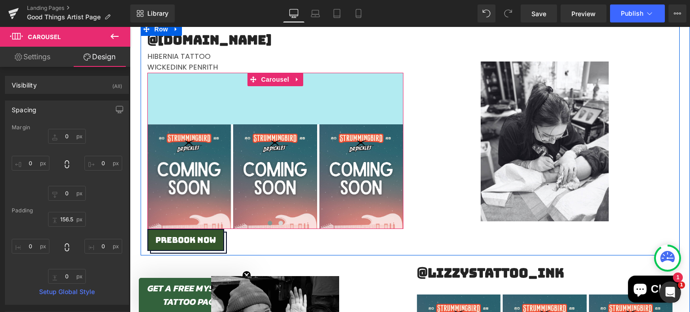
scroll to position [2067, 0]
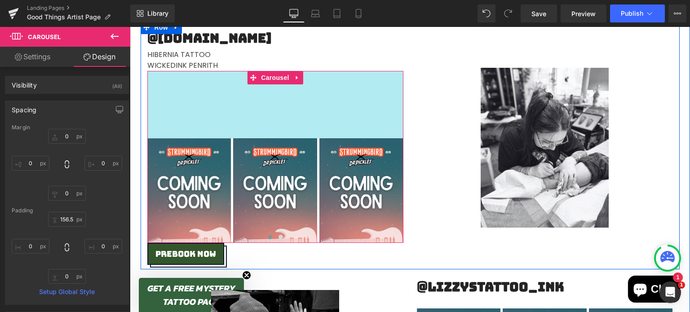
click at [367, 64] on div "Hibernia tattoo W ickedink penrith Text Block" at bounding box center [275, 58] width 256 height 25
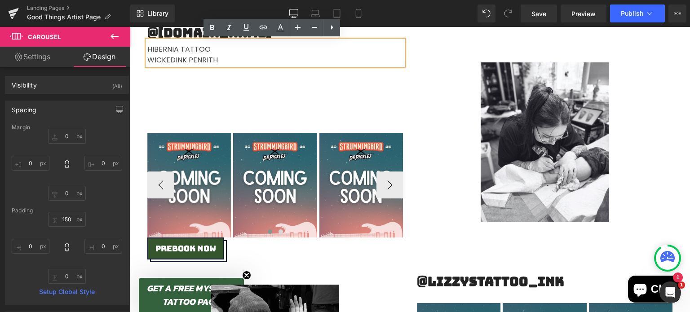
scroll to position [2025, 0]
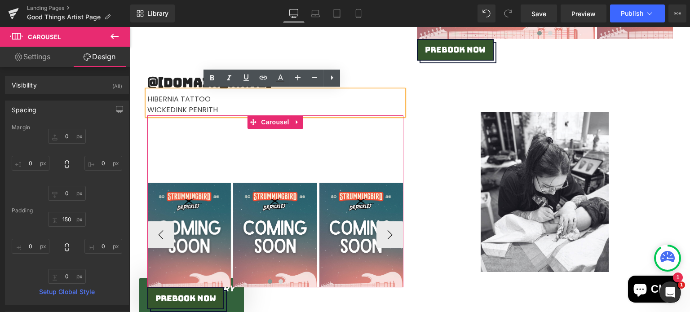
click at [334, 164] on div "Image Image Image ‹ › Carousel" at bounding box center [275, 201] width 256 height 172
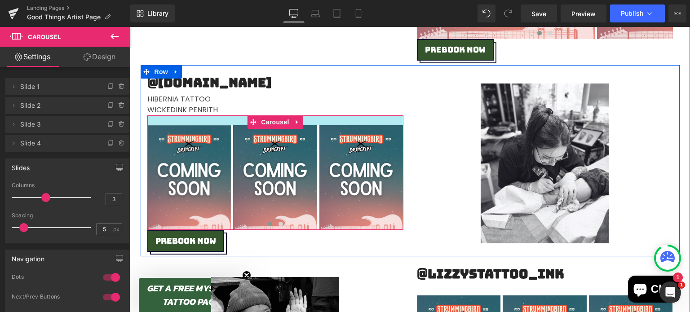
drag, startPoint x: 345, startPoint y: 117, endPoint x: 347, endPoint y: 59, distance: 57.5
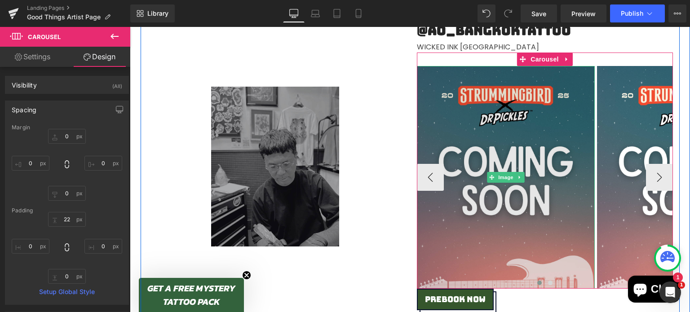
scroll to position [1765, 0]
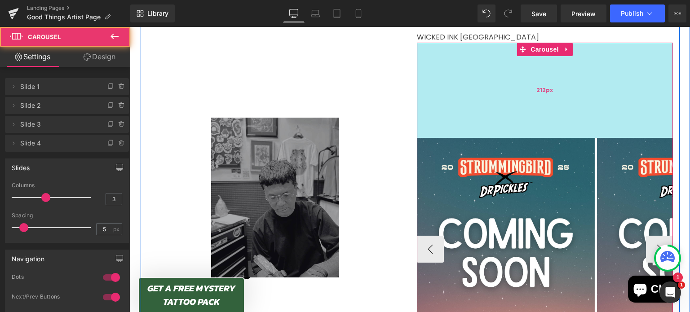
drag, startPoint x: 578, startPoint y: 64, endPoint x: 602, endPoint y: 139, distance: 78.2
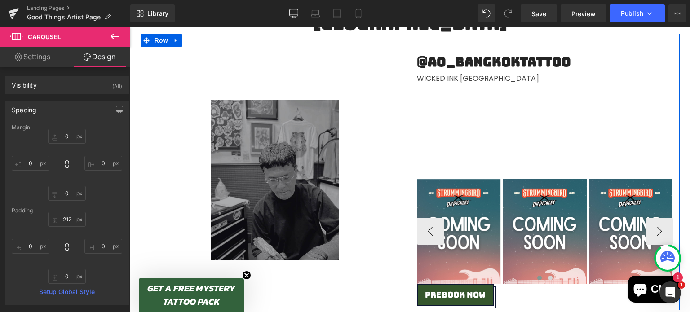
scroll to position [1747, 0]
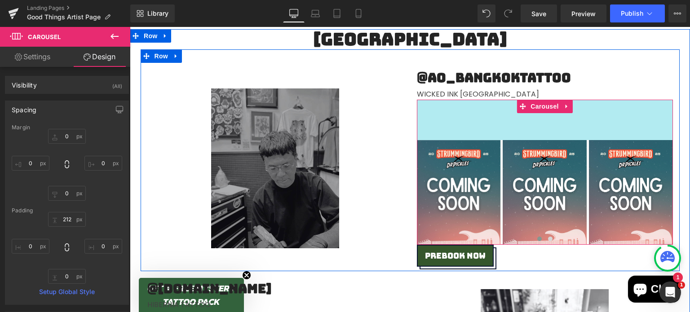
drag, startPoint x: 594, startPoint y: 84, endPoint x: 584, endPoint y: 10, distance: 73.8
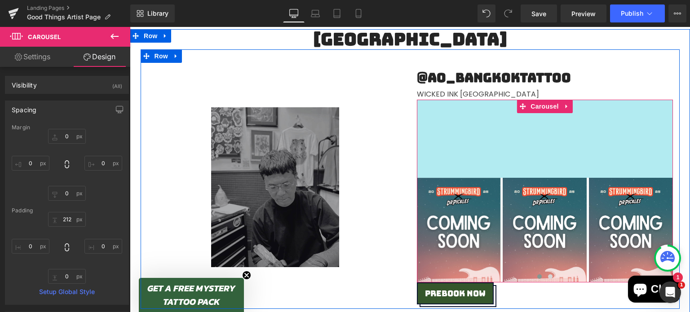
click at [601, 92] on div "Wicked Ink Penrith Text Block" at bounding box center [545, 92] width 256 height 14
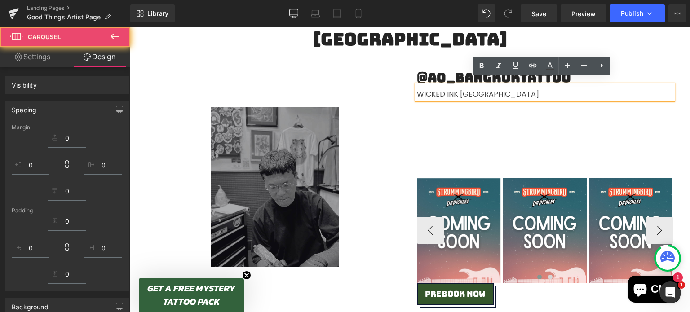
scroll to position [1738, 0]
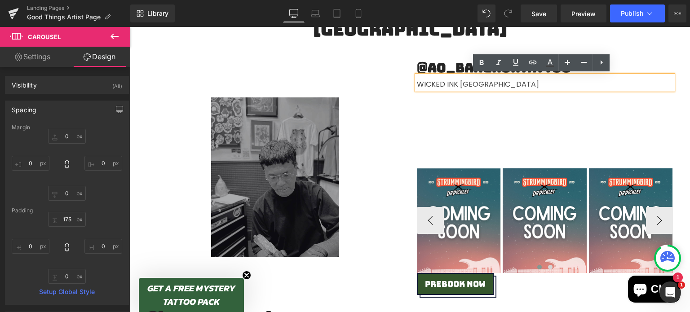
click at [600, 108] on div "Image Image Image ‹ › Carousel" at bounding box center [545, 181] width 256 height 183
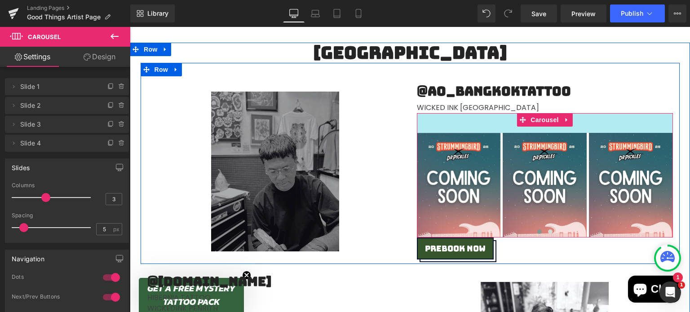
drag, startPoint x: 602, startPoint y: 116, endPoint x: 595, endPoint y: 61, distance: 55.6
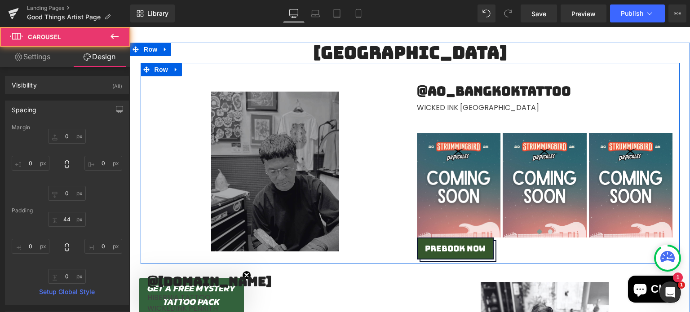
scroll to position [1709, 0]
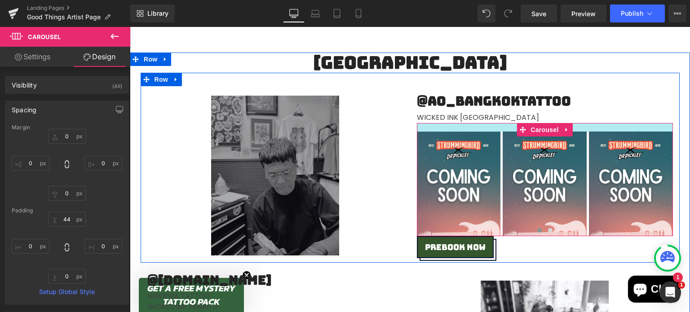
drag, startPoint x: 595, startPoint y: 120, endPoint x: 595, endPoint y: 111, distance: 9.0
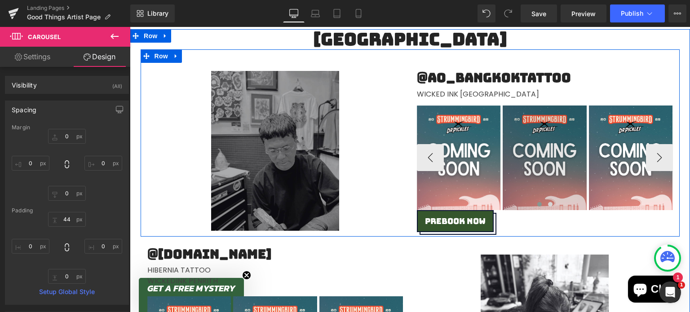
scroll to position [1729, 0]
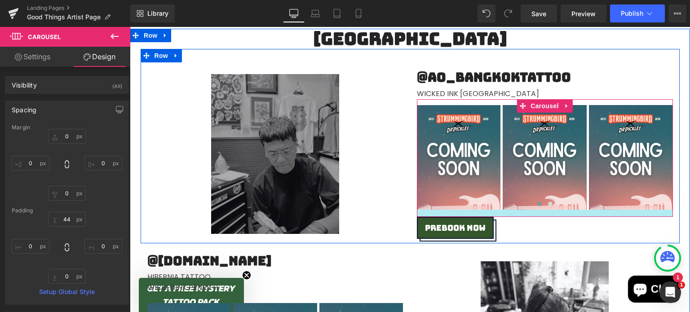
drag, startPoint x: 532, startPoint y: 209, endPoint x: 532, endPoint y: 216, distance: 7.2
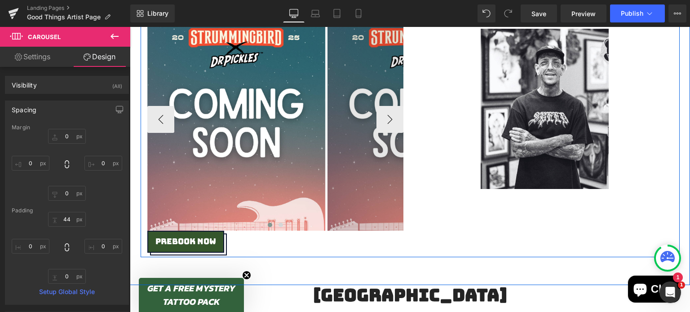
scroll to position [1328, 0]
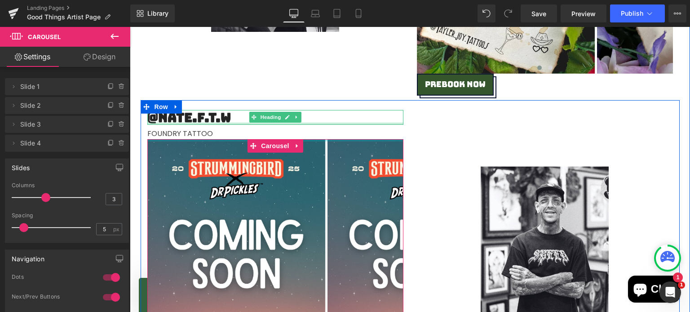
drag, startPoint x: 309, startPoint y: 141, endPoint x: 311, endPoint y: 123, distance: 17.1
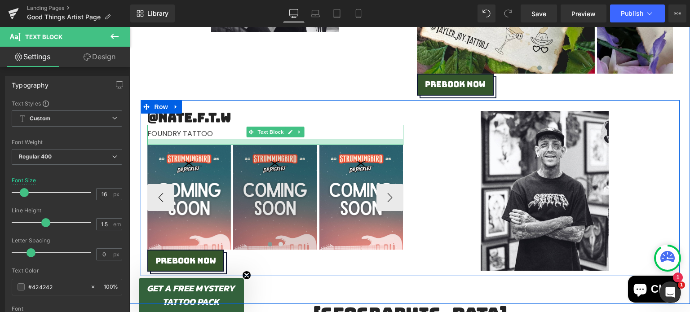
drag, startPoint x: 306, startPoint y: 140, endPoint x: 307, endPoint y: 146, distance: 6.3
click at [307, 146] on div "@nate.f.t.w Heading FOUNDRY TATTOO Text Block Image Image Image ‹ › Carousel pR…" at bounding box center [275, 191] width 269 height 162
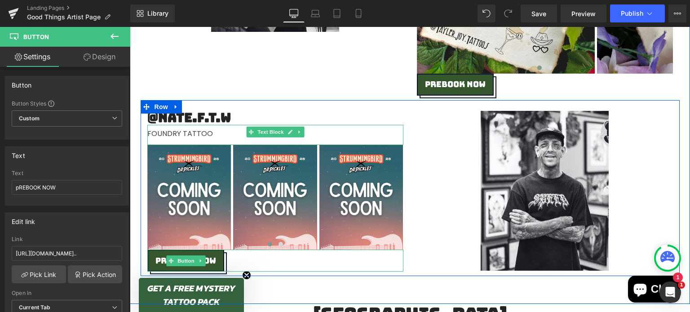
drag, startPoint x: 317, startPoint y: 249, endPoint x: 318, endPoint y: 256, distance: 7.2
click at [318, 256] on div "pREBOOK NOW" at bounding box center [275, 261] width 256 height 22
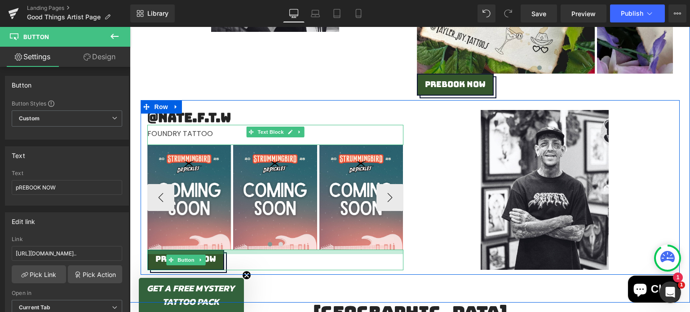
click at [318, 248] on div "@nate.f.t.w Heading FOUNDRY TATTOO Text Block Image Image Image ‹ › Carousel pR…" at bounding box center [275, 190] width 269 height 160
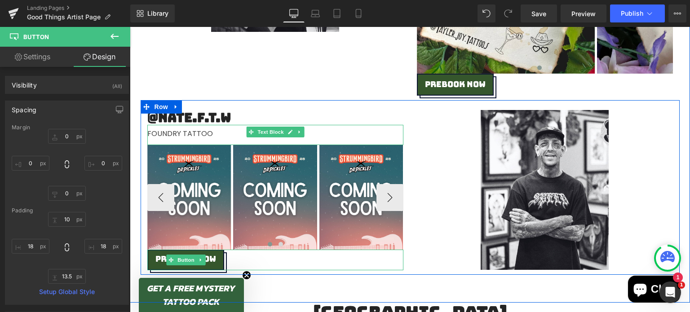
click at [325, 245] on div at bounding box center [275, 245] width 256 height 11
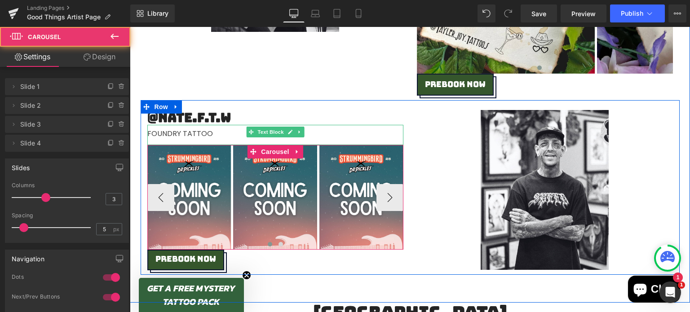
click at [325, 245] on div at bounding box center [275, 245] width 256 height 11
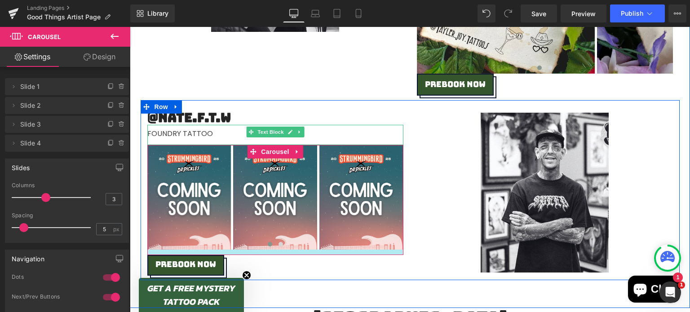
drag, startPoint x: 325, startPoint y: 247, endPoint x: 325, endPoint y: 253, distance: 5.8
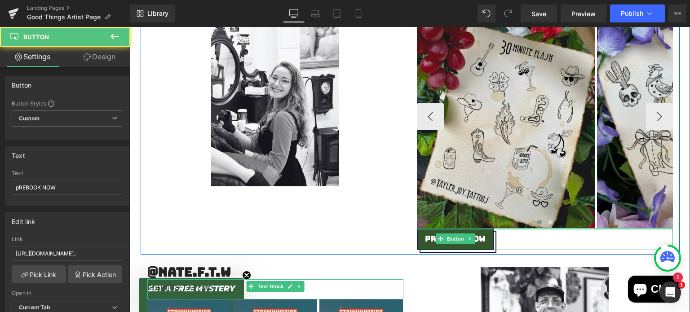
scroll to position [1170, 0]
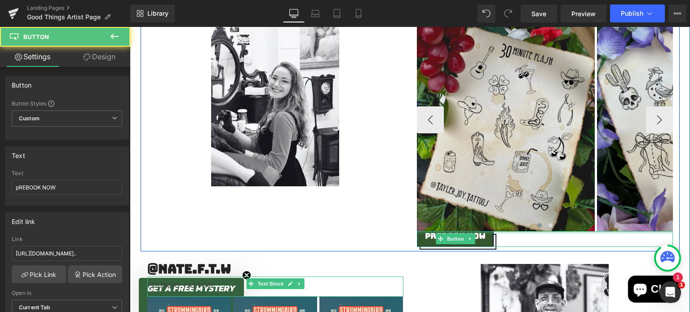
drag, startPoint x: 543, startPoint y: 228, endPoint x: 538, endPoint y: 197, distance: 30.9
click at [538, 197] on div "@tayler.joy.tattoos Heading GARAGE INK Text Block Image Image Image Image ‹ › C…" at bounding box center [544, 106] width 269 height 281
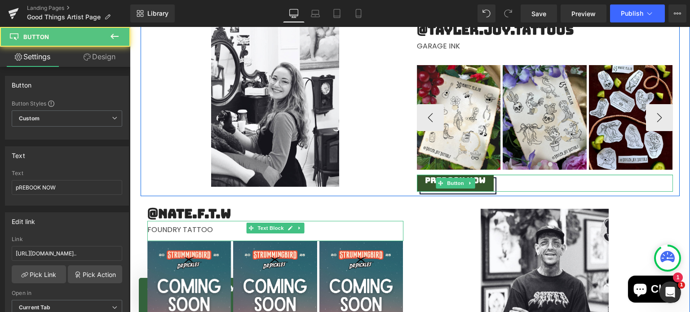
scroll to position [1115, 0]
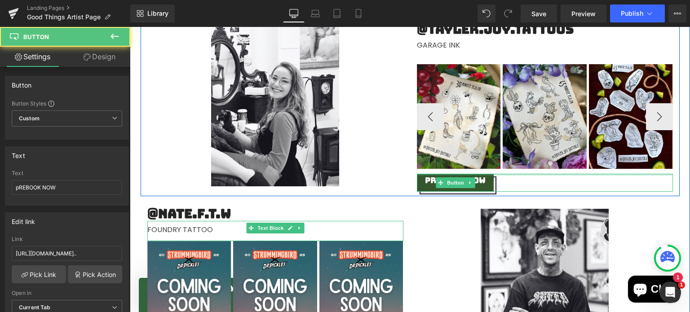
click at [483, 177] on div "pREBOOK NOW Button" at bounding box center [545, 183] width 256 height 18
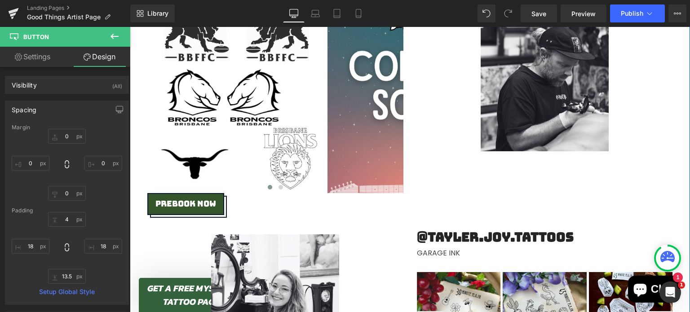
scroll to position [812, 0]
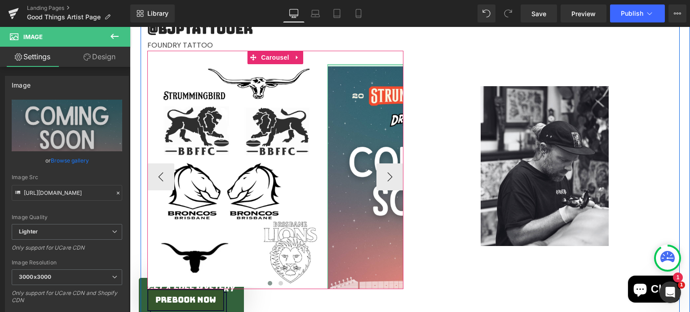
drag, startPoint x: 346, startPoint y: 65, endPoint x: 343, endPoint y: 61, distance: 4.9
click at [343, 61] on div "Image Image Image ‹ › Carousel" at bounding box center [275, 170] width 256 height 238
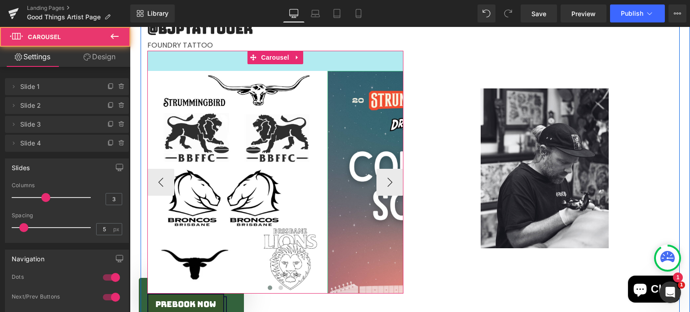
drag, startPoint x: 339, startPoint y: 55, endPoint x: 338, endPoint y: 62, distance: 7.0
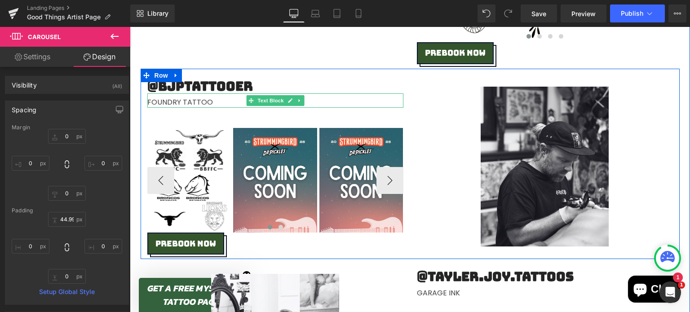
scroll to position [747, 0]
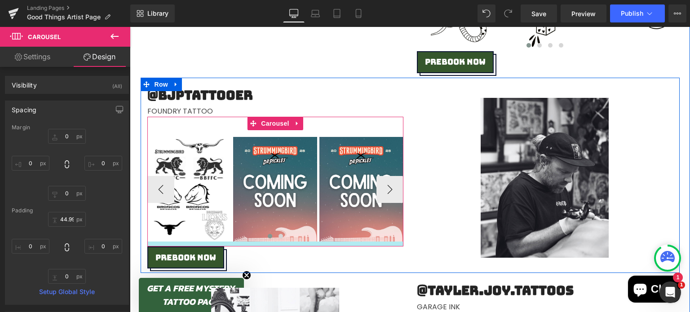
drag, startPoint x: 347, startPoint y: 240, endPoint x: 347, endPoint y: 245, distance: 4.5
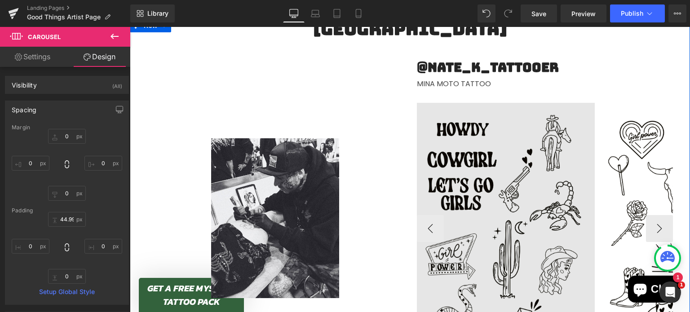
scroll to position [443, 0]
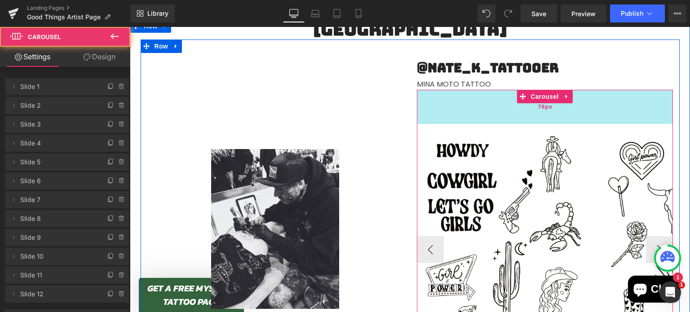
drag, startPoint x: 576, startPoint y: 90, endPoint x: 580, endPoint y: 111, distance: 21.0
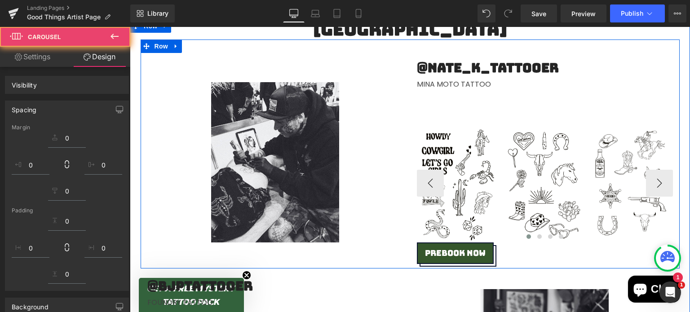
scroll to position [448, 0]
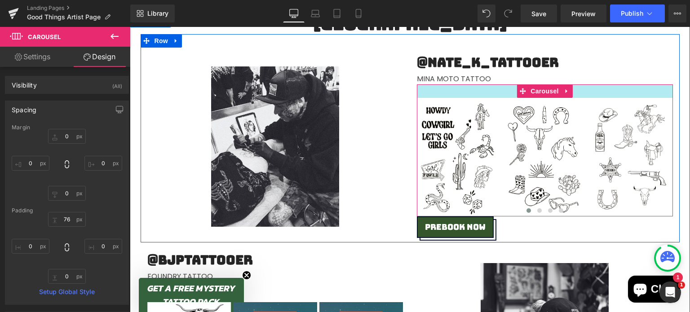
drag, startPoint x: 580, startPoint y: 85, endPoint x: 576, endPoint y: 65, distance: 20.9
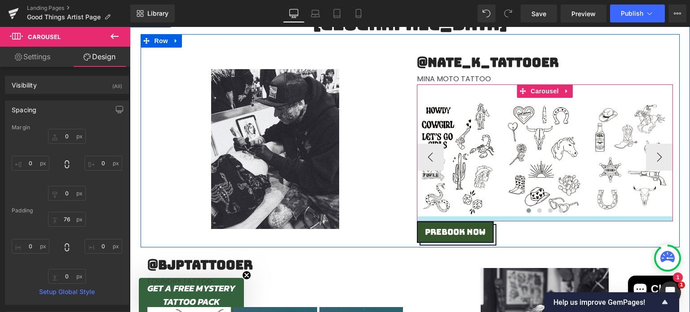
drag, startPoint x: 505, startPoint y: 214, endPoint x: 505, endPoint y: 219, distance: 4.9
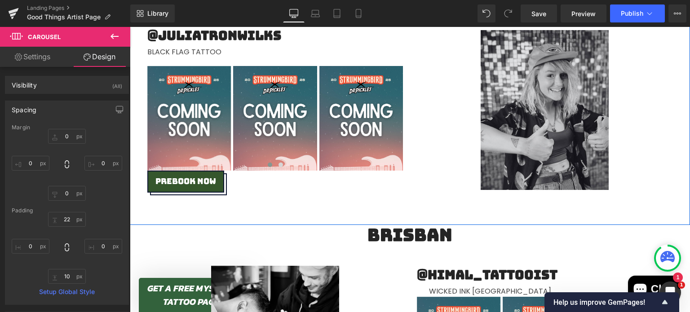
scroll to position [1856, 0]
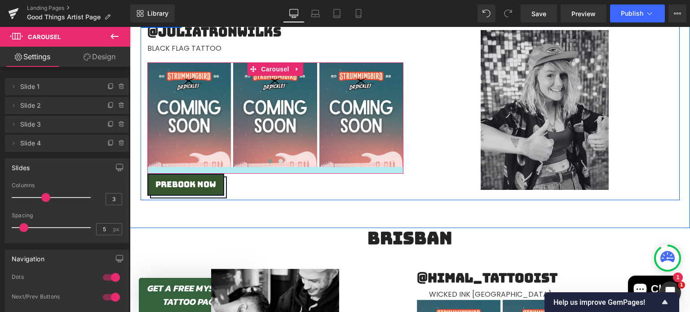
drag, startPoint x: 388, startPoint y: 167, endPoint x: 387, endPoint y: 172, distance: 5.0
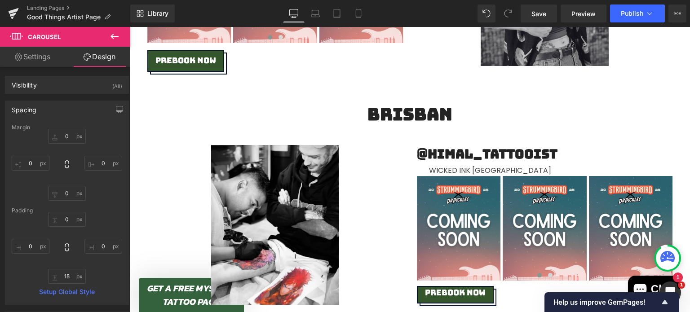
scroll to position [1982, 0]
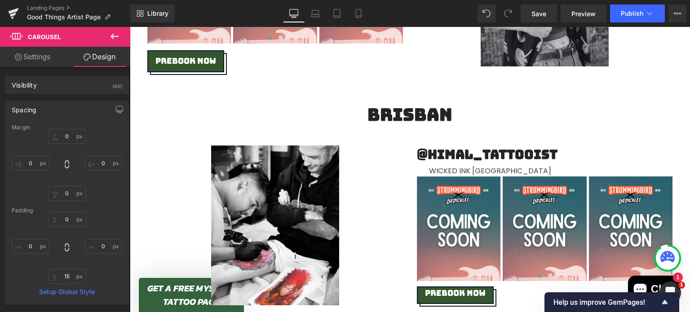
click at [449, 117] on h2 "BRISBAN" at bounding box center [410, 115] width 560 height 21
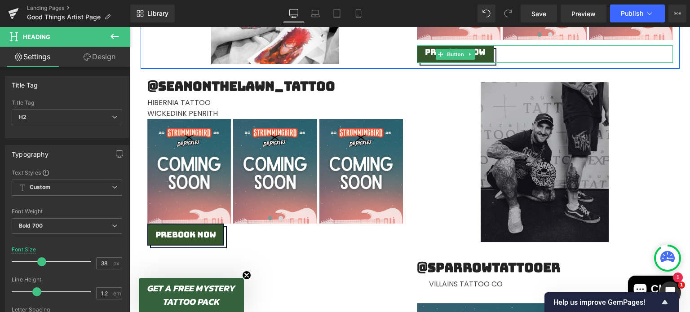
scroll to position [2250, 0]
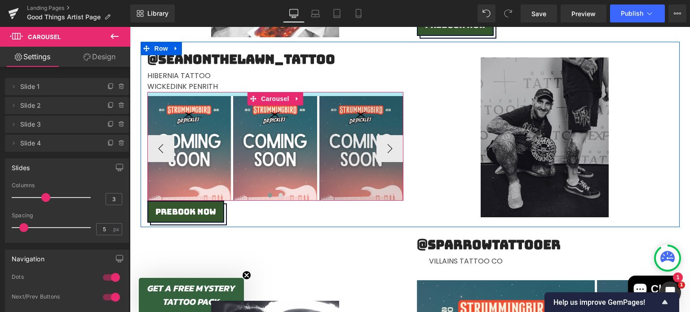
drag, startPoint x: 363, startPoint y: 92, endPoint x: 362, endPoint y: 96, distance: 4.5
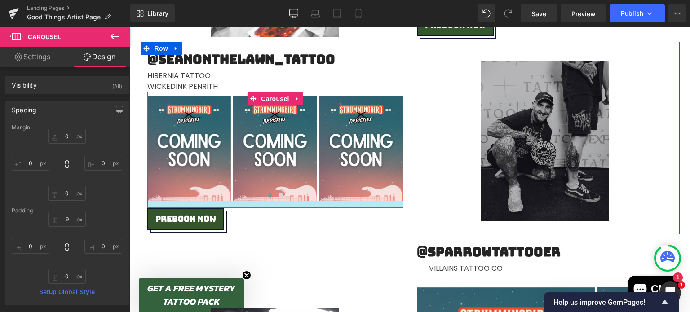
drag, startPoint x: 321, startPoint y: 199, endPoint x: 322, endPoint y: 206, distance: 7.2
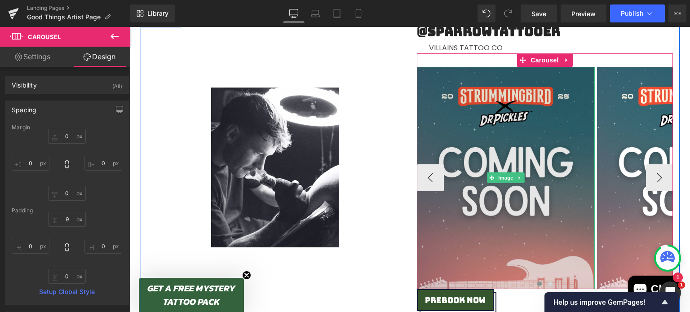
scroll to position [2470, 0]
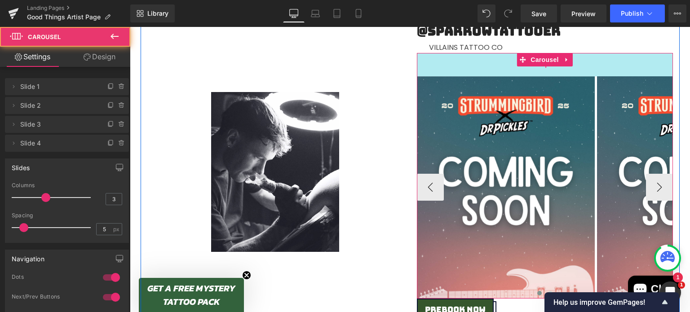
drag, startPoint x: 496, startPoint y: 55, endPoint x: 497, endPoint y: 64, distance: 9.0
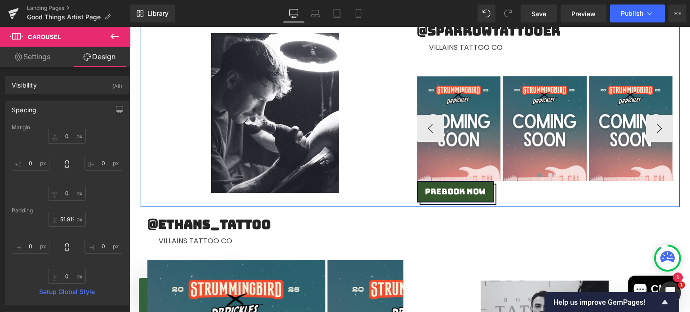
scroll to position [2416, 0]
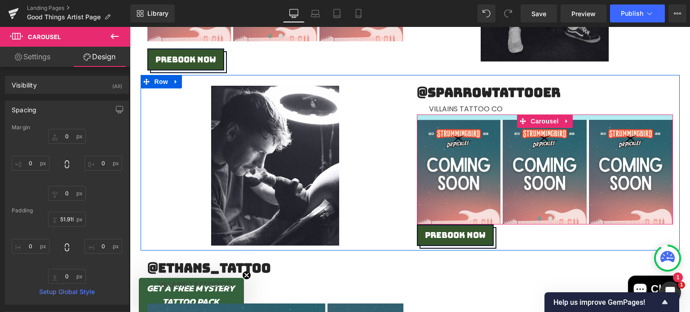
drag, startPoint x: 496, startPoint y: 111, endPoint x: 496, endPoint y: 95, distance: 16.2
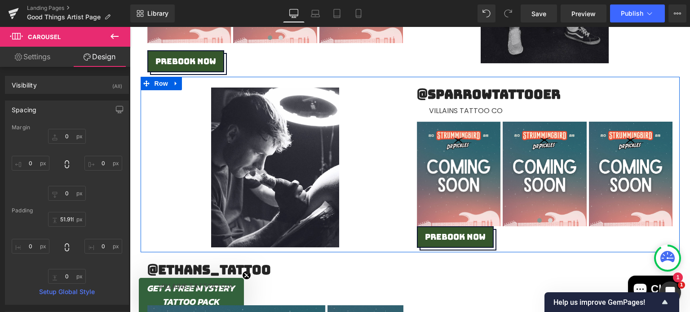
scroll to position [2407, 0]
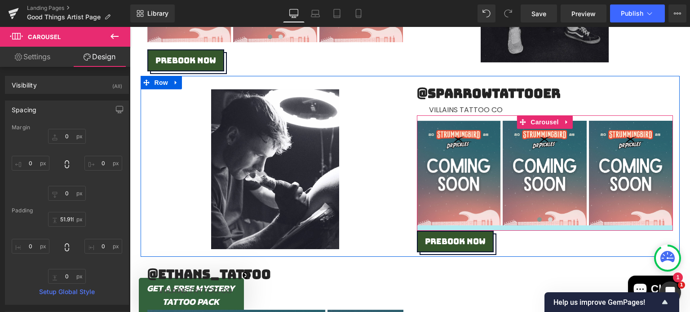
drag, startPoint x: 517, startPoint y: 225, endPoint x: 517, endPoint y: 230, distance: 4.9
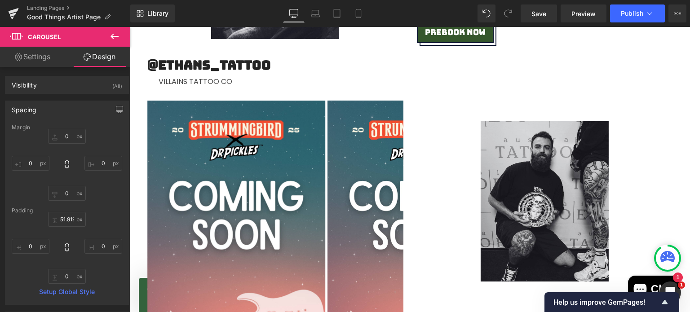
scroll to position [2620, 0]
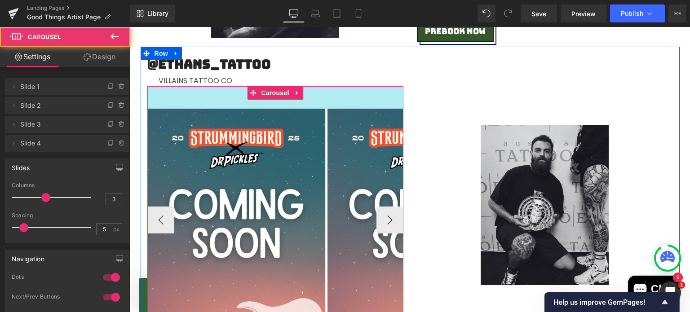
drag, startPoint x: 354, startPoint y: 88, endPoint x: 353, endPoint y: 98, distance: 10.8
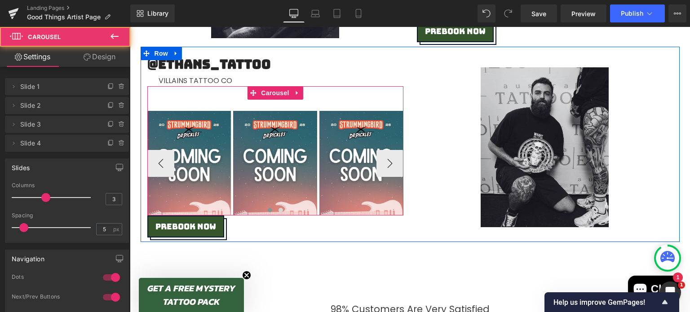
click at [354, 110] on div "Image Image Image ‹ › Carousel" at bounding box center [275, 150] width 256 height 129
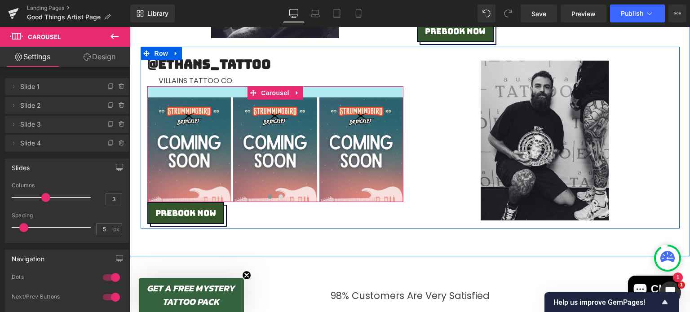
drag, startPoint x: 372, startPoint y: 86, endPoint x: 372, endPoint y: 72, distance: 13.9
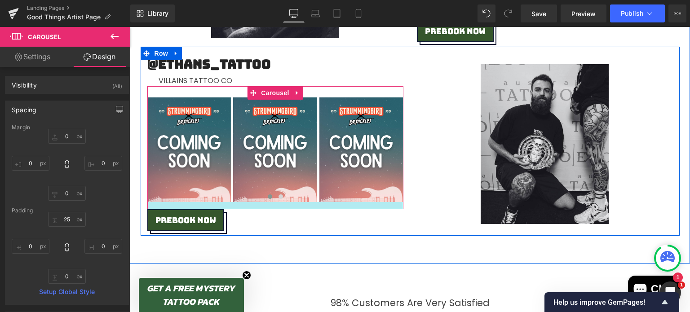
drag, startPoint x: 282, startPoint y: 199, endPoint x: 282, endPoint y: 207, distance: 7.2
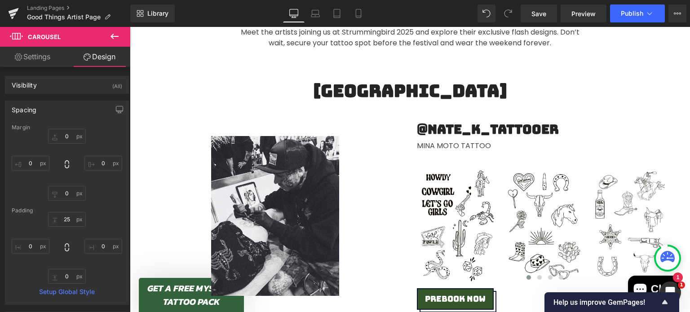
scroll to position [388, 0]
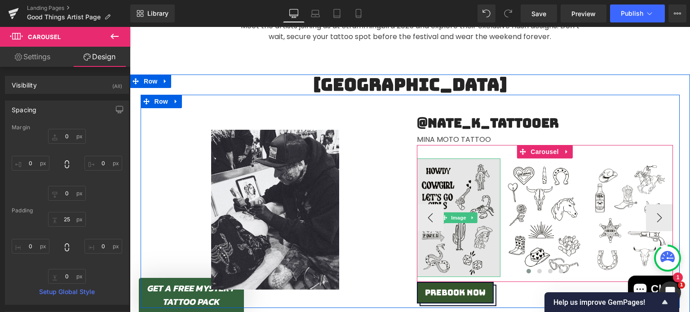
click at [449, 190] on img at bounding box center [459, 217] width 84 height 119
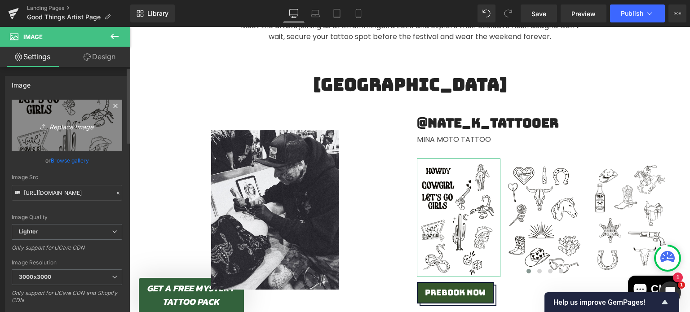
click at [66, 122] on icon "Replace Image" at bounding box center [67, 125] width 72 height 11
type input "C:\fakepath\GOOD THINGS ARTIST.png"
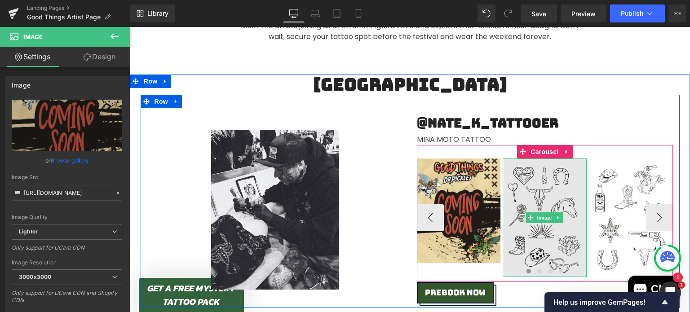
click at [546, 191] on img at bounding box center [544, 217] width 84 height 119
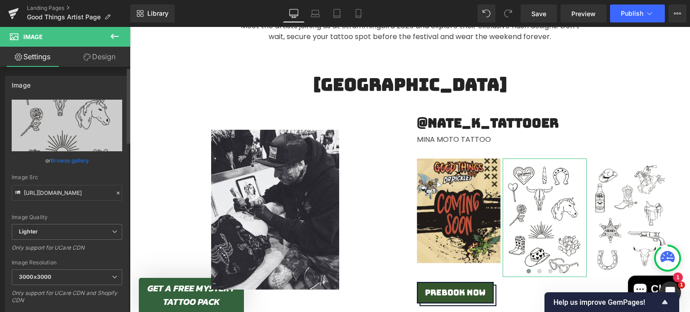
click at [74, 158] on link "Browse gallery" at bounding box center [70, 161] width 38 height 16
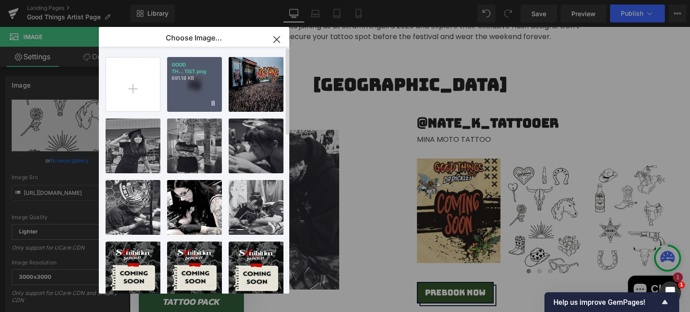
click at [180, 95] on div "GOOD TH...TIST.png 691.18 KB" at bounding box center [194, 84] width 55 height 55
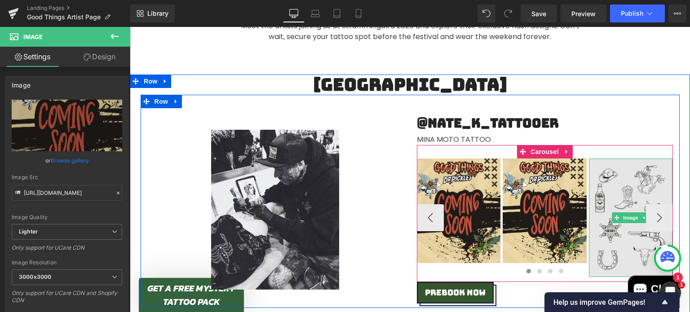
click at [616, 177] on img at bounding box center [631, 217] width 84 height 119
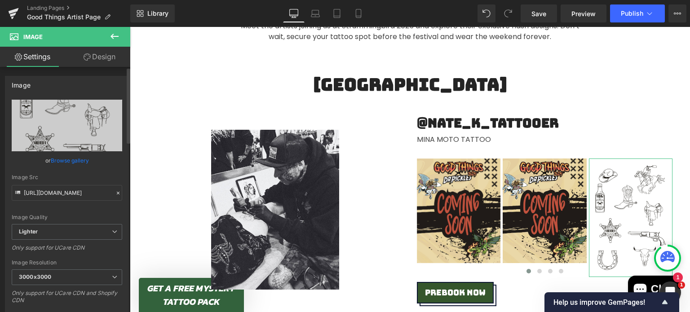
click at [68, 163] on link "Browse gallery" at bounding box center [70, 161] width 38 height 16
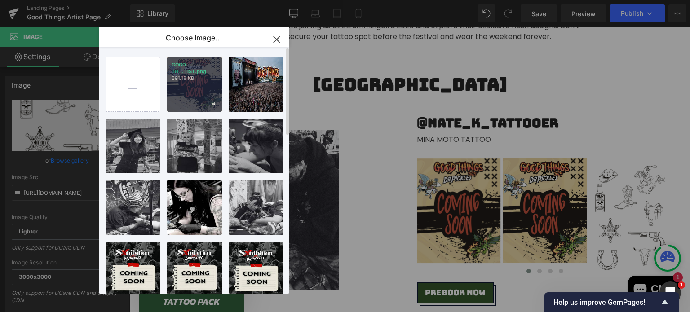
click at [189, 75] on p "GOOD TH...TIST.png" at bounding box center [194, 68] width 46 height 13
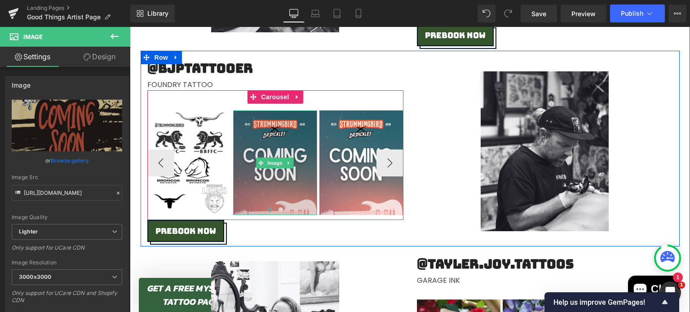
scroll to position [660, 0]
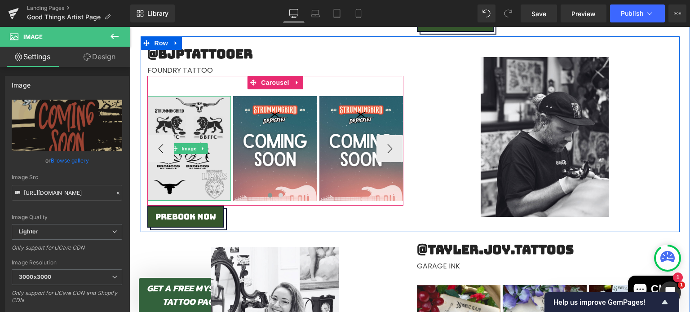
click at [202, 123] on img at bounding box center [189, 148] width 84 height 105
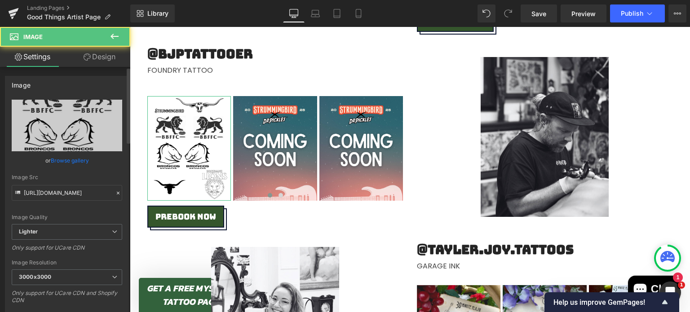
click at [71, 159] on link "Browse gallery" at bounding box center [70, 161] width 38 height 16
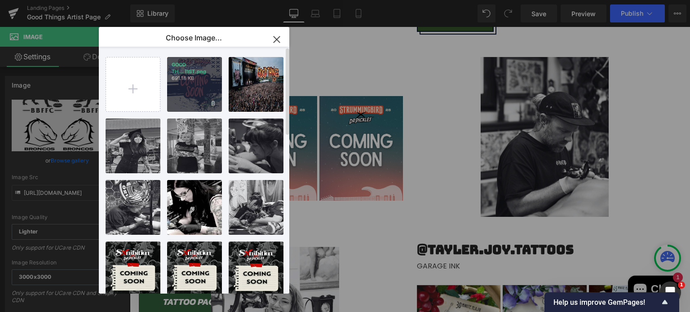
click at [183, 85] on div "GOOD TH...TIST.png 691.18 KB" at bounding box center [194, 84] width 55 height 55
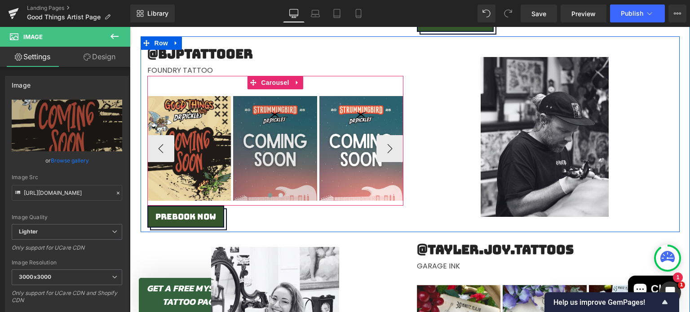
click at [262, 139] on img at bounding box center [275, 148] width 84 height 105
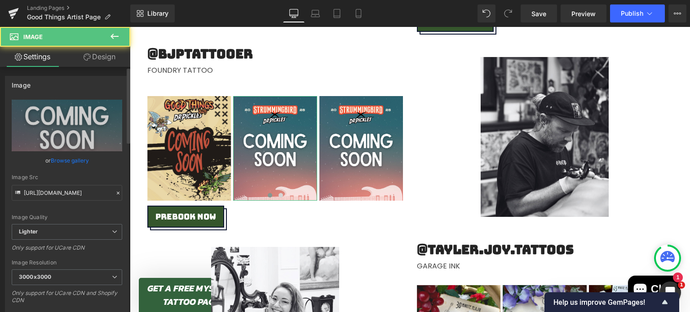
click at [65, 158] on link "Browse gallery" at bounding box center [70, 161] width 38 height 16
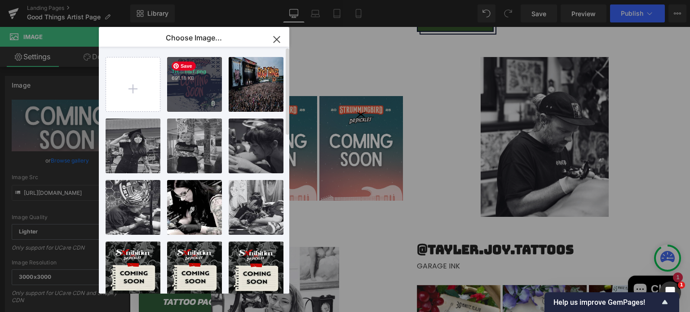
click at [208, 66] on p "GOOD TH...TIST.png" at bounding box center [194, 68] width 46 height 13
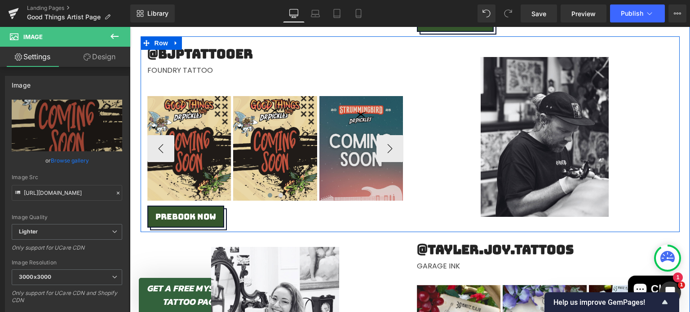
click at [358, 140] on img at bounding box center [361, 148] width 84 height 105
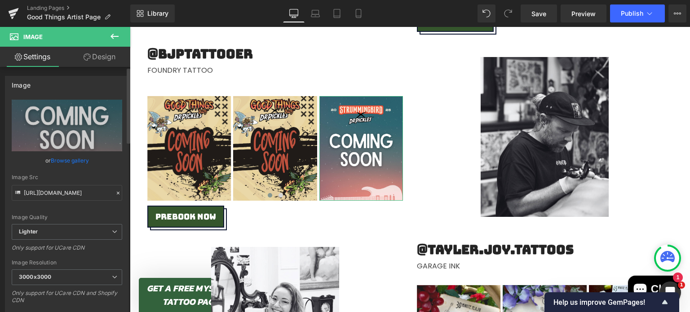
click at [58, 164] on link "Browse gallery" at bounding box center [70, 161] width 38 height 16
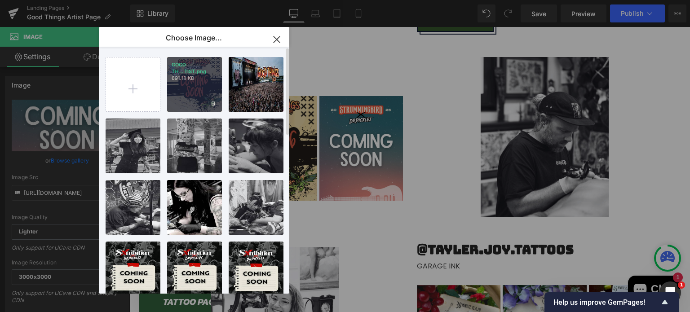
click at [218, 61] on div "GOOD TH...TIST.png 691.18 KB" at bounding box center [194, 84] width 55 height 55
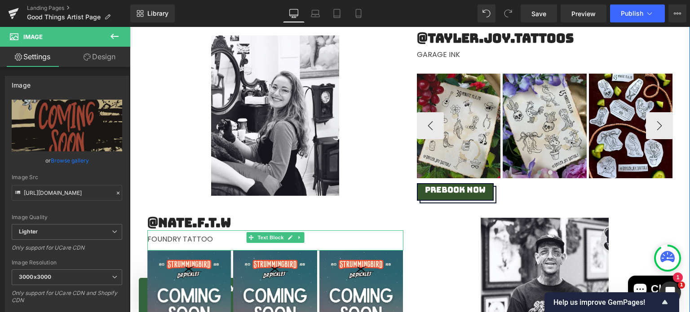
scroll to position [872, 0]
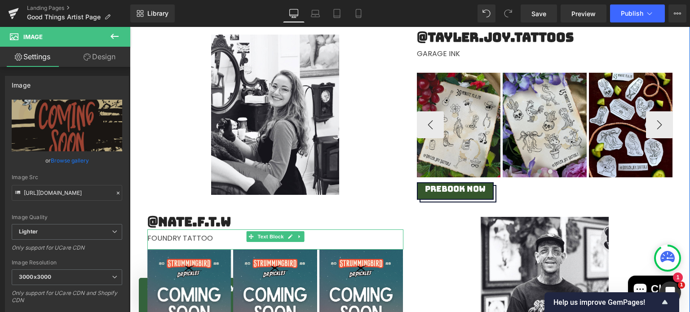
click at [458, 102] on img at bounding box center [459, 125] width 84 height 105
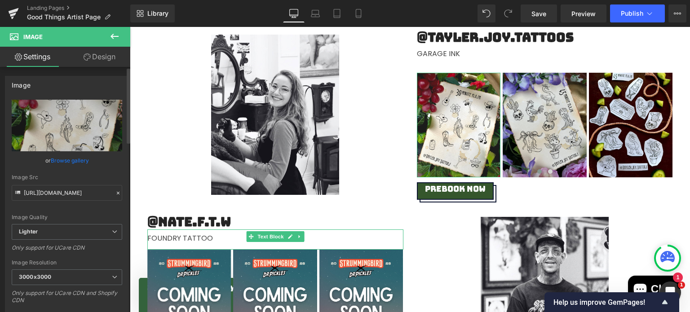
click at [79, 159] on link "Browse gallery" at bounding box center [70, 161] width 38 height 16
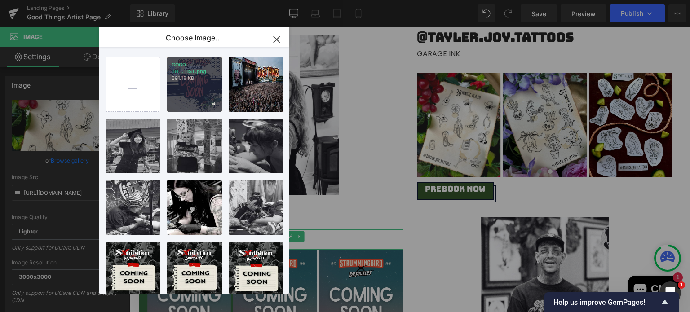
click at [211, 71] on p "GOOD TH...TIST.png" at bounding box center [194, 68] width 46 height 13
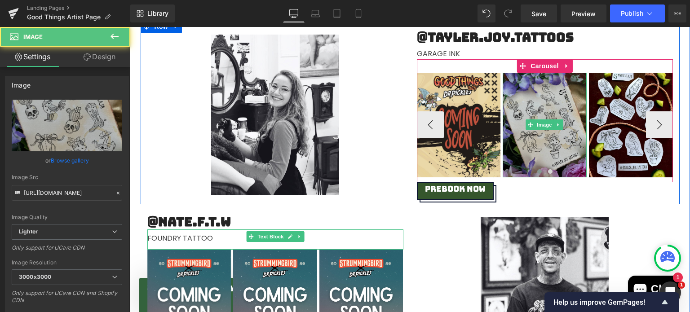
click at [517, 96] on img at bounding box center [544, 125] width 84 height 105
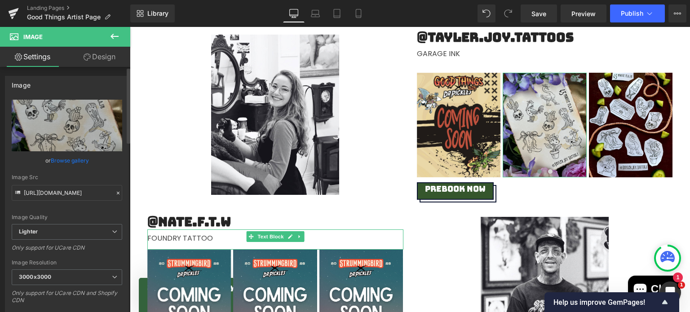
click at [74, 161] on link "Browse gallery" at bounding box center [70, 161] width 38 height 16
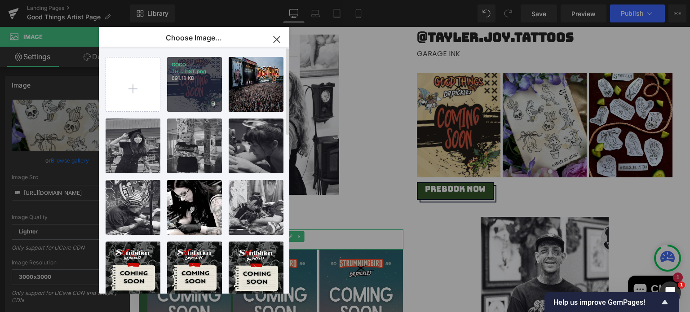
click at [215, 88] on div "GOOD TH...TIST.png 691.18 KB" at bounding box center [194, 84] width 55 height 55
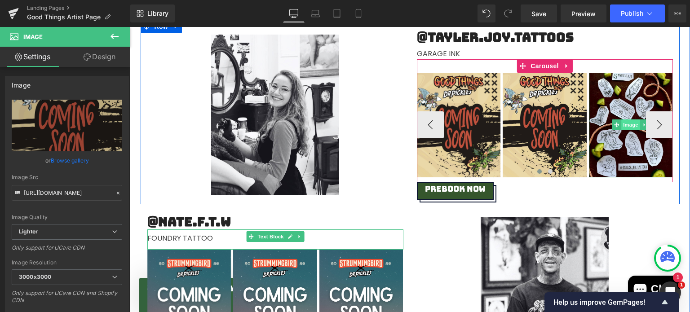
click at [625, 129] on span "Image" at bounding box center [630, 124] width 19 height 11
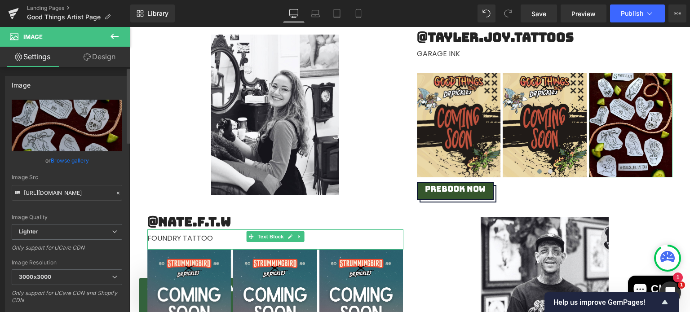
click at [71, 163] on link "Browse gallery" at bounding box center [70, 161] width 38 height 16
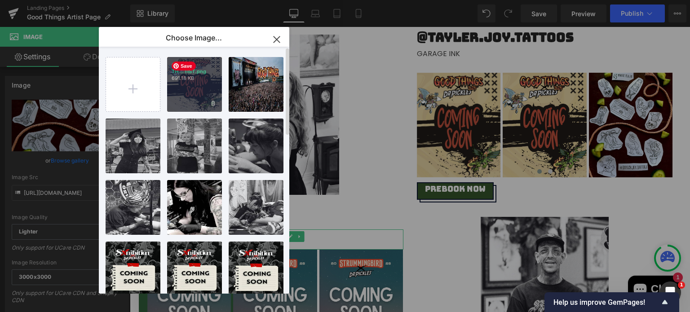
click at [200, 82] on div "GOOD TH...TIST.png 691.18 KB" at bounding box center [194, 84] width 55 height 55
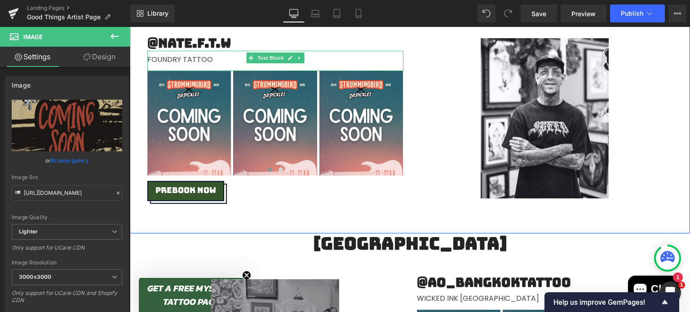
scroll to position [1052, 0]
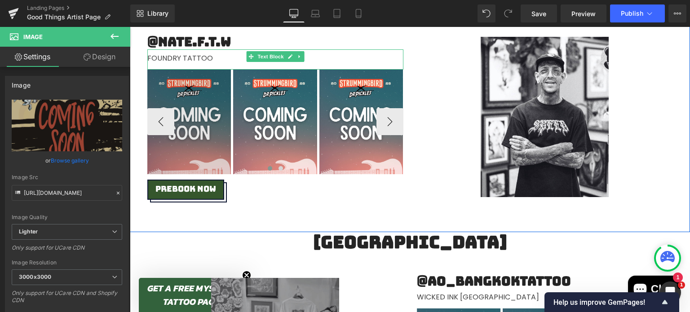
click at [182, 88] on img at bounding box center [189, 122] width 84 height 105
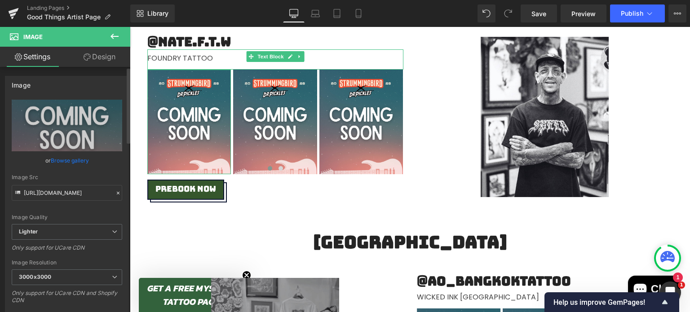
click at [62, 158] on link "Browse gallery" at bounding box center [70, 161] width 38 height 16
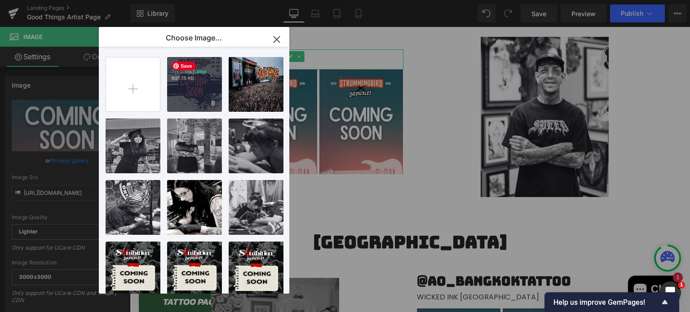
click at [175, 77] on p "691.18 KB" at bounding box center [194, 78] width 46 height 7
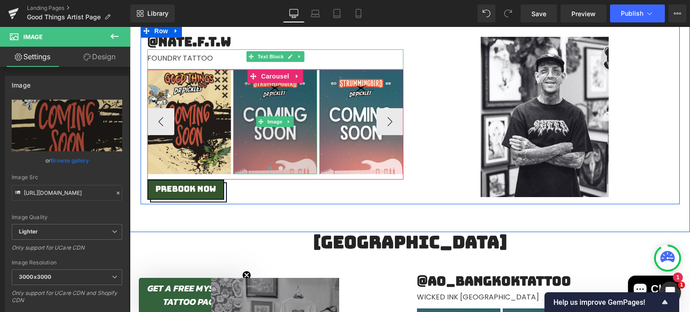
click at [237, 96] on img at bounding box center [275, 122] width 84 height 105
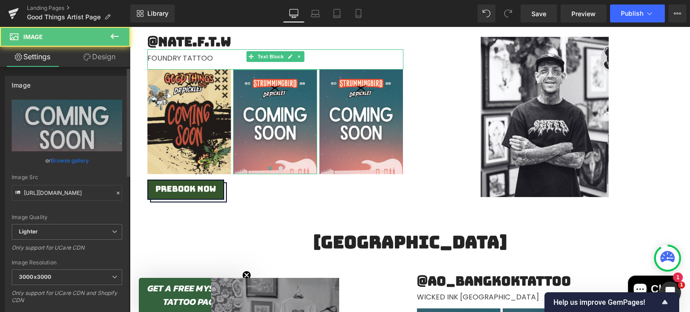
click at [61, 159] on link "Browse gallery" at bounding box center [70, 161] width 38 height 16
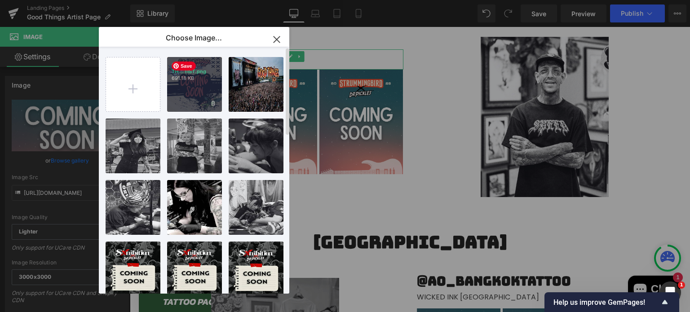
click at [191, 78] on p "691.18 KB" at bounding box center [194, 78] width 46 height 7
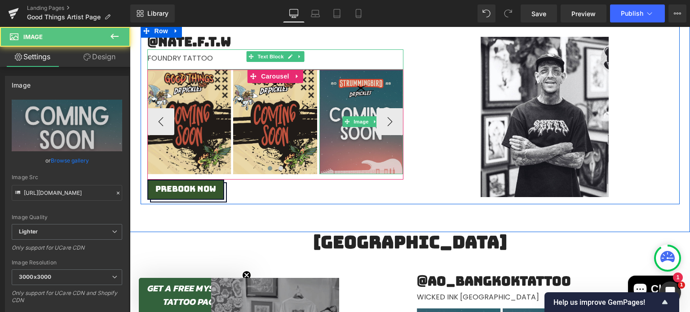
click at [337, 109] on img at bounding box center [361, 122] width 84 height 105
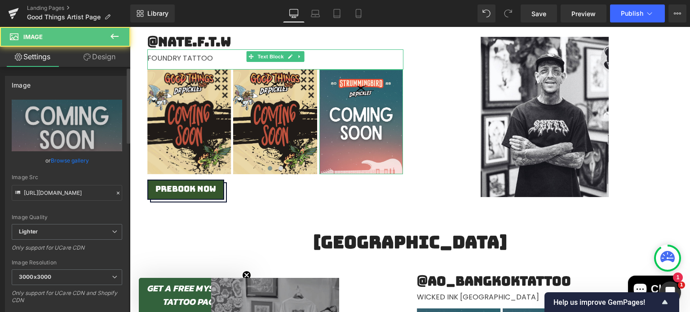
click at [77, 160] on link "Browse gallery" at bounding box center [70, 161] width 38 height 16
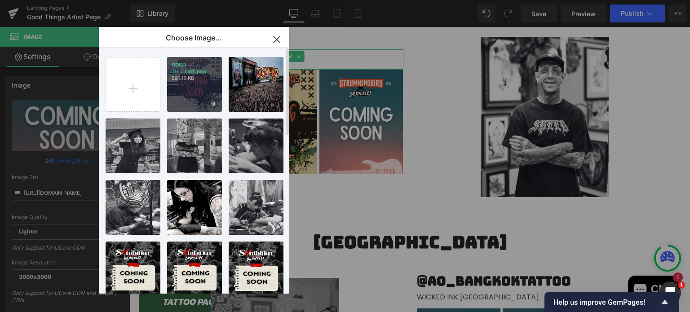
click at [202, 77] on p "691.18 KB" at bounding box center [194, 78] width 46 height 7
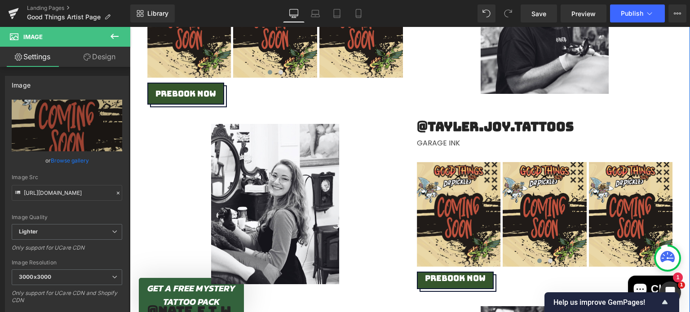
scroll to position [782, 0]
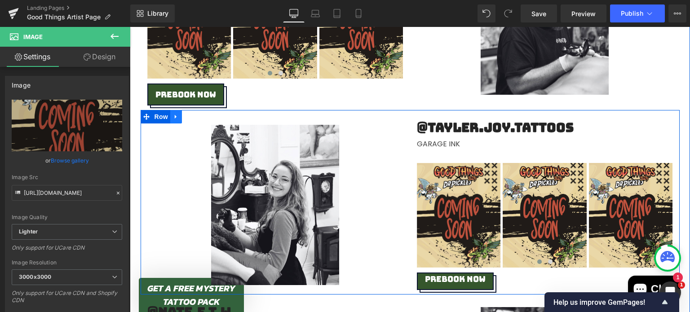
click at [174, 117] on icon at bounding box center [176, 116] width 6 height 7
click at [187, 116] on icon at bounding box center [188, 117] width 6 height 6
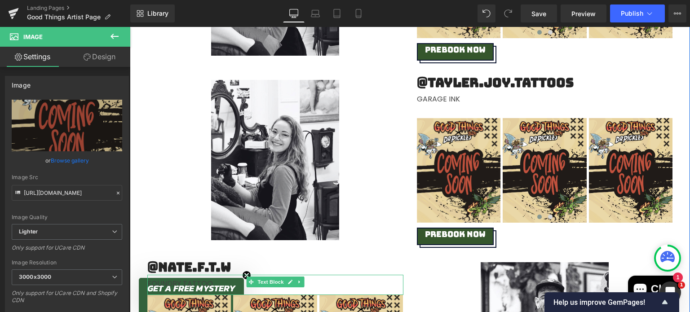
scroll to position [1013, 0]
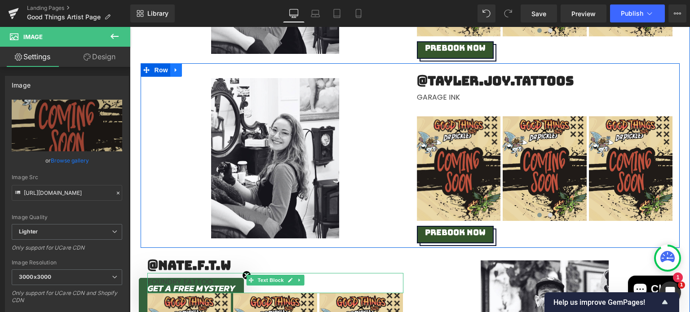
click at [174, 68] on icon at bounding box center [176, 69] width 6 height 7
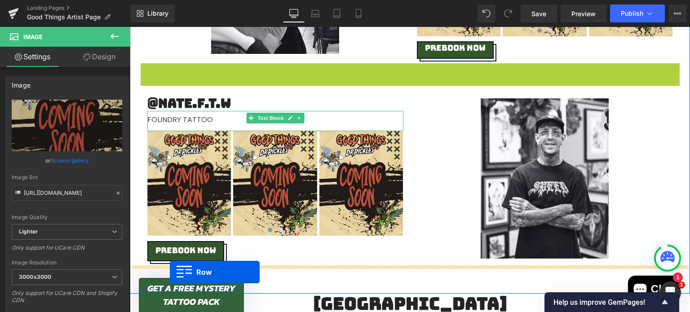
drag, startPoint x: 143, startPoint y: 68, endPoint x: 169, endPoint y: 271, distance: 204.6
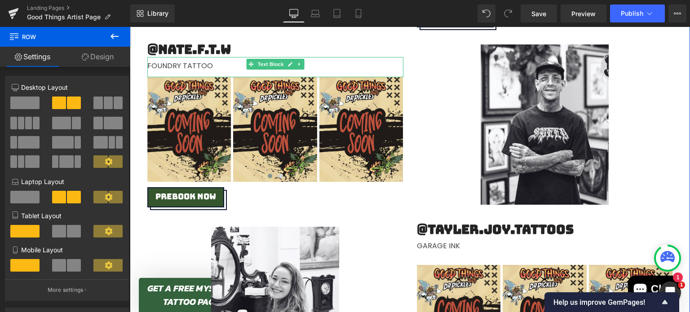
scroll to position [1049, 0]
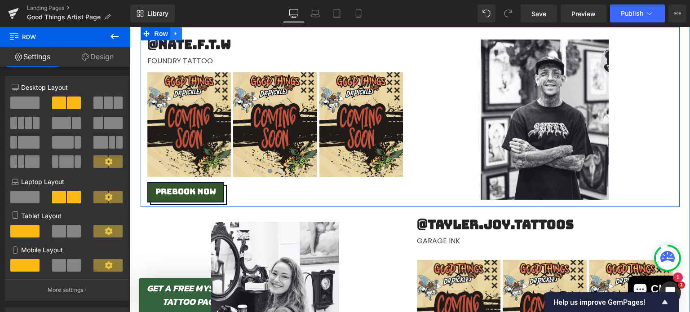
click at [175, 33] on icon at bounding box center [176, 34] width 2 height 4
click at [185, 34] on icon at bounding box center [188, 34] width 6 height 6
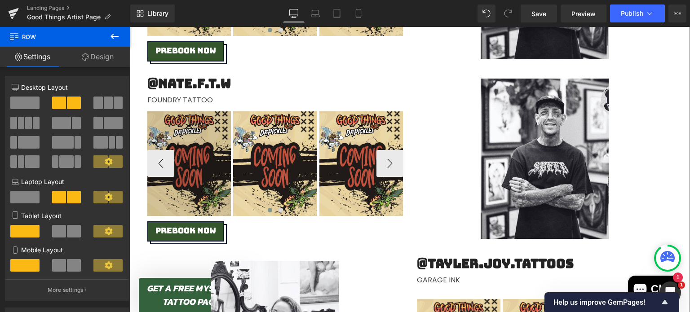
scroll to position [1193, 0]
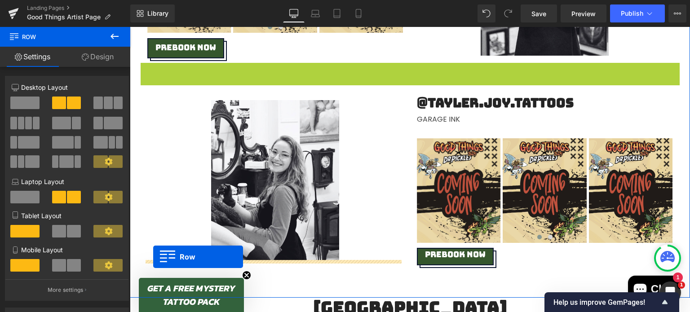
drag, startPoint x: 145, startPoint y: 71, endPoint x: 153, endPoint y: 257, distance: 186.0
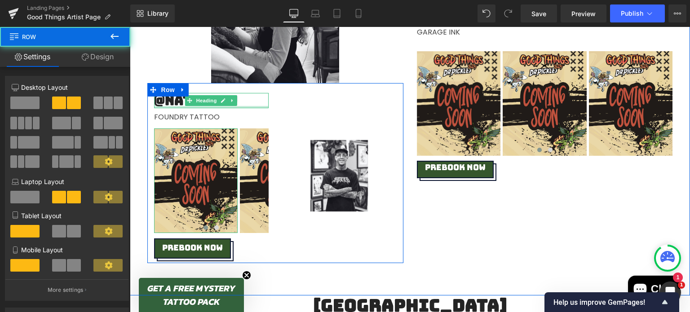
scroll to position [1344, 0]
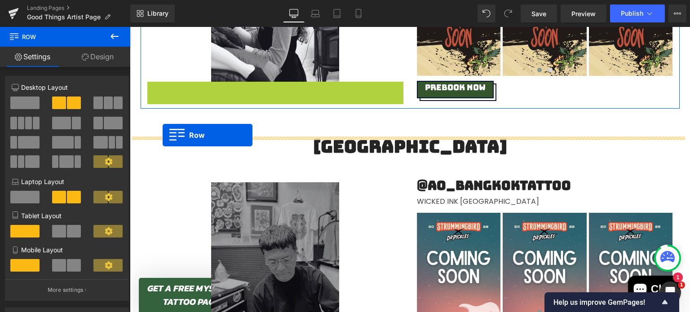
drag, startPoint x: 150, startPoint y: 89, endPoint x: 163, endPoint y: 141, distance: 53.1
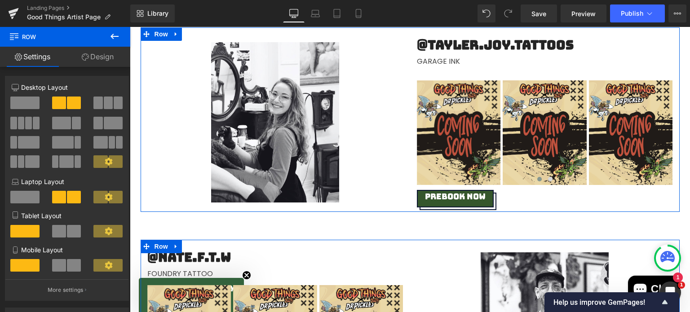
scroll to position [1223, 0]
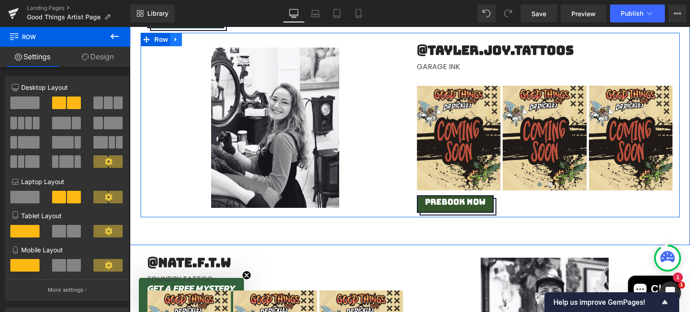
click at [175, 39] on icon at bounding box center [176, 39] width 6 height 7
click at [185, 40] on icon at bounding box center [188, 39] width 6 height 6
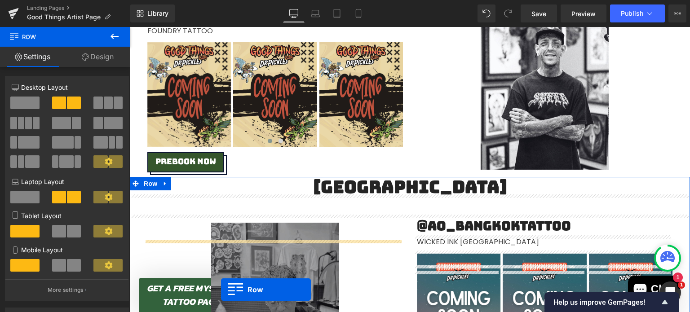
scroll to position [1512, 0]
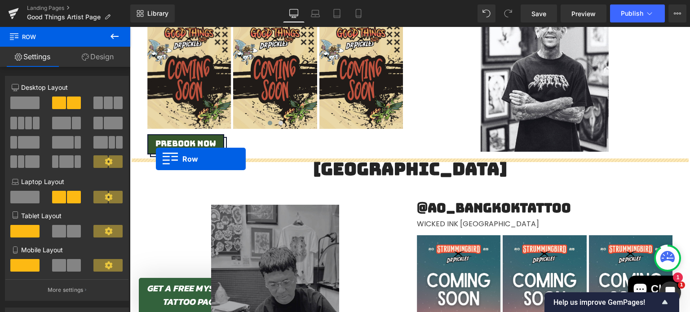
drag, startPoint x: 144, startPoint y: 70, endPoint x: 156, endPoint y: 159, distance: 90.1
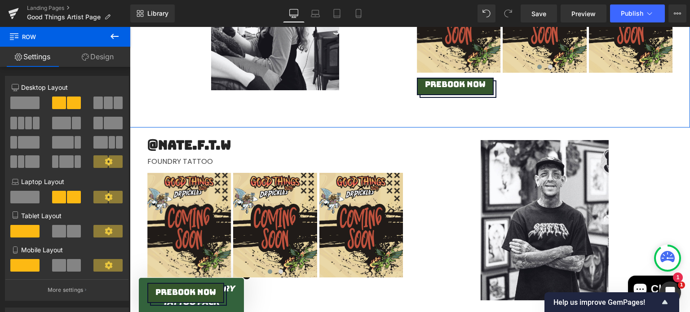
scroll to position [1341, 0]
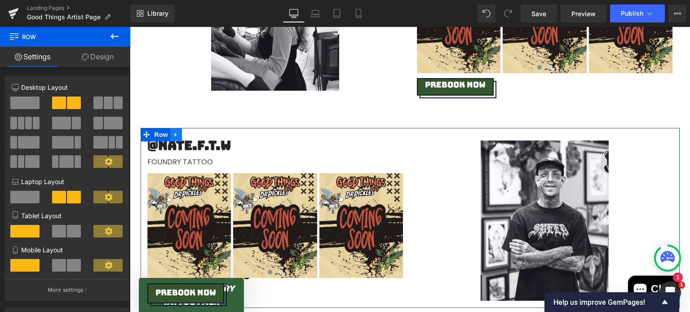
click at [175, 136] on icon at bounding box center [176, 134] width 6 height 7
click at [185, 136] on icon at bounding box center [188, 135] width 6 height 6
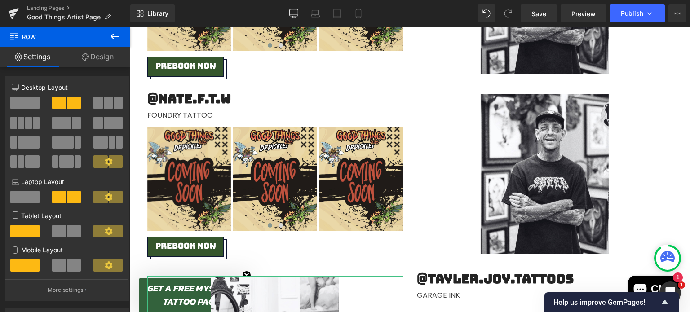
scroll to position [1584, 0]
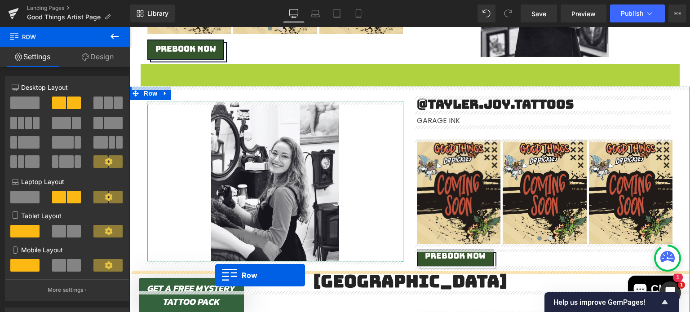
drag, startPoint x: 143, startPoint y: 70, endPoint x: 215, endPoint y: 276, distance: 218.0
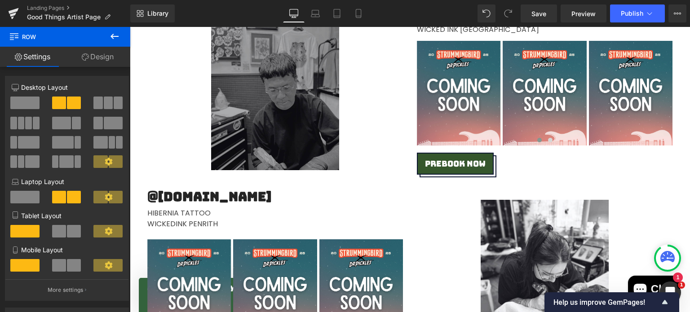
scroll to position [2050, 0]
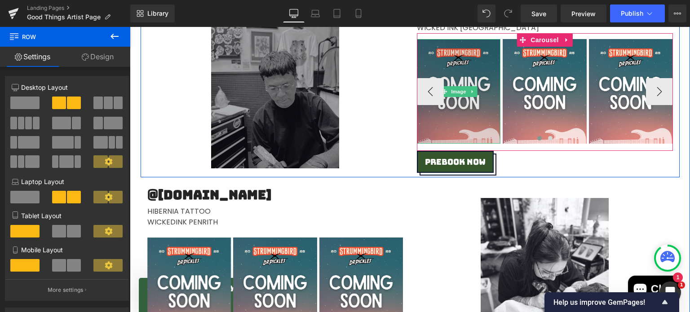
click at [447, 61] on img at bounding box center [459, 91] width 84 height 105
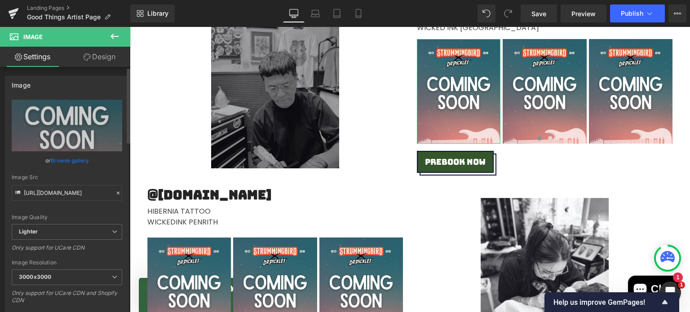
click at [74, 160] on link "Browse gallery" at bounding box center [70, 161] width 38 height 16
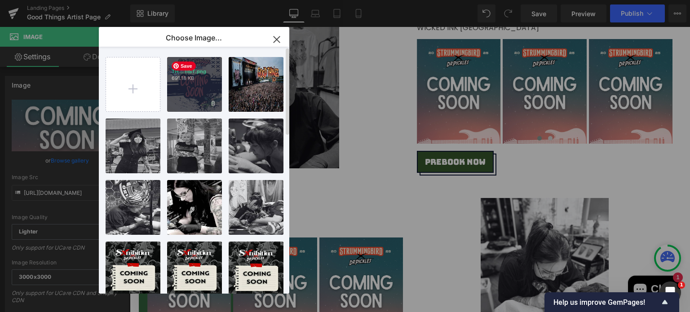
click at [191, 76] on p "691.18 KB" at bounding box center [194, 78] width 46 height 7
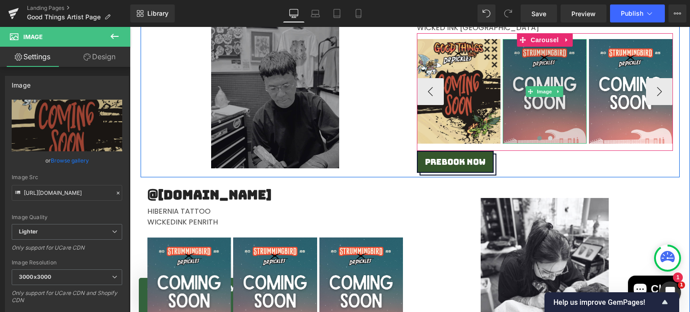
click at [505, 53] on img at bounding box center [544, 91] width 84 height 105
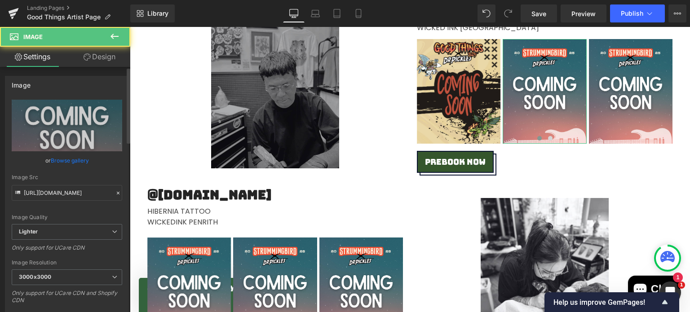
click at [72, 158] on link "Browse gallery" at bounding box center [70, 161] width 38 height 16
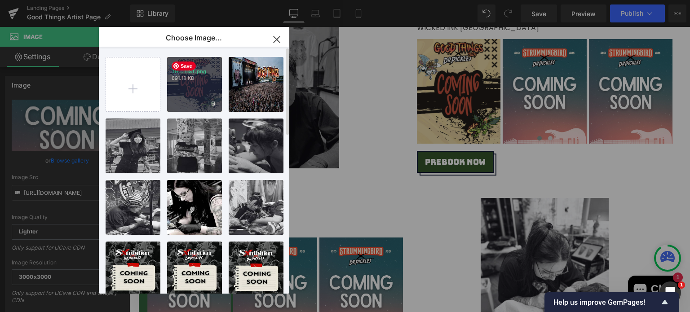
click at [181, 70] on p "GOOD TH...TIST.png" at bounding box center [194, 68] width 46 height 13
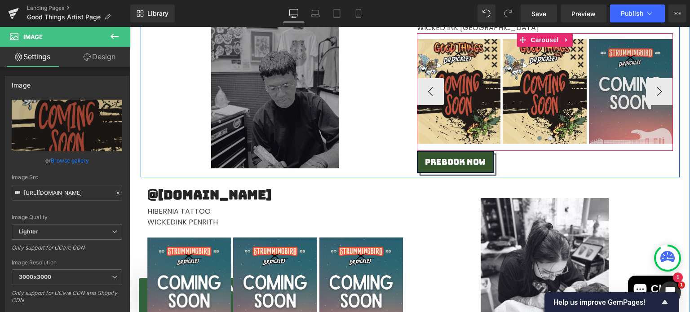
click at [603, 53] on img at bounding box center [631, 91] width 84 height 105
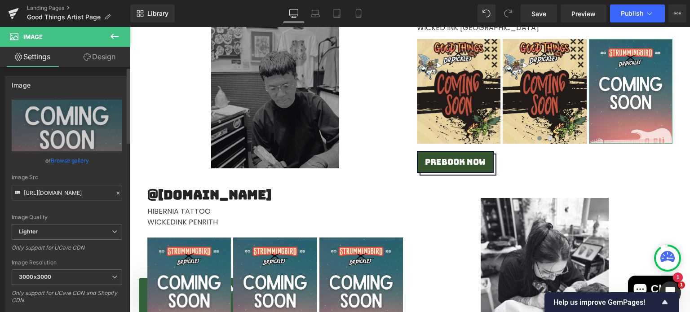
click at [65, 160] on link "Browse gallery" at bounding box center [70, 161] width 38 height 16
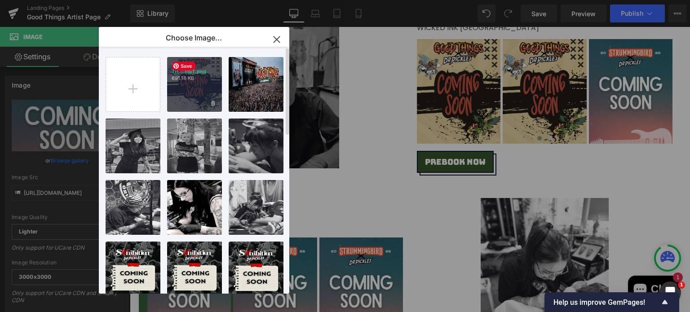
click at [183, 75] on p "691.18 KB" at bounding box center [194, 78] width 46 height 7
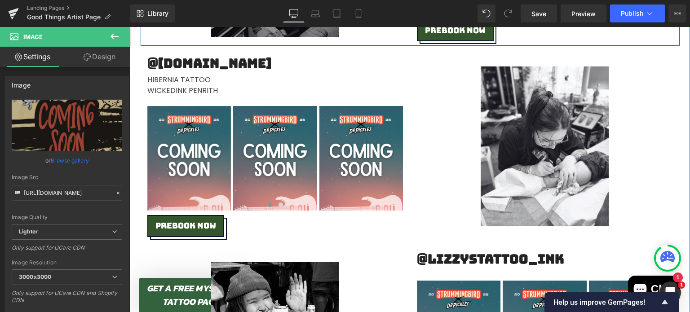
scroll to position [2200, 0]
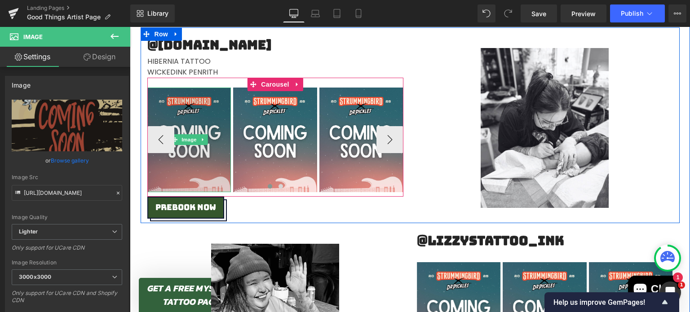
click at [185, 102] on img at bounding box center [189, 140] width 84 height 105
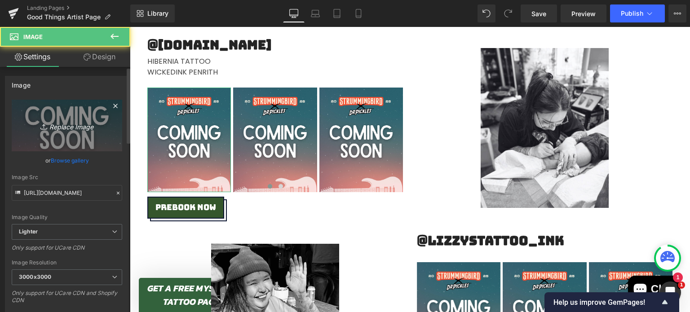
click at [72, 132] on link "Replace Image" at bounding box center [67, 126] width 110 height 52
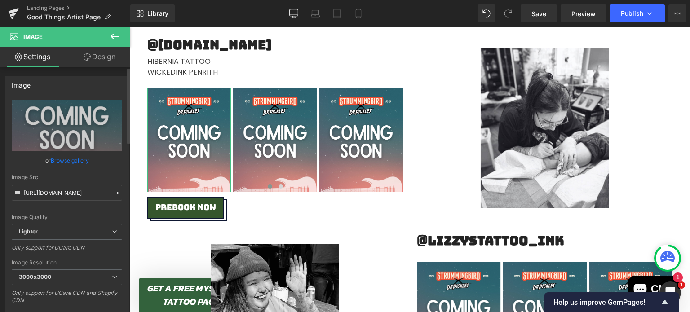
click at [83, 161] on link "Browse gallery" at bounding box center [70, 161] width 38 height 16
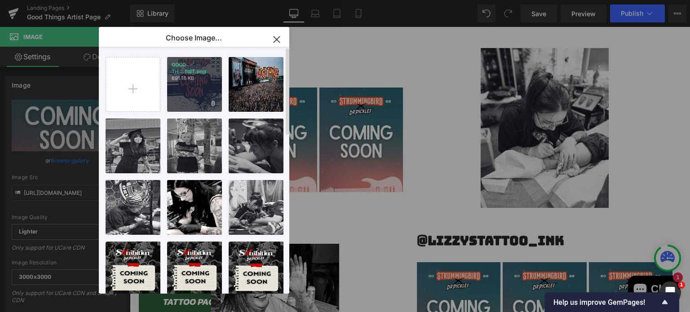
click at [186, 79] on p "691.18 KB" at bounding box center [194, 78] width 46 height 7
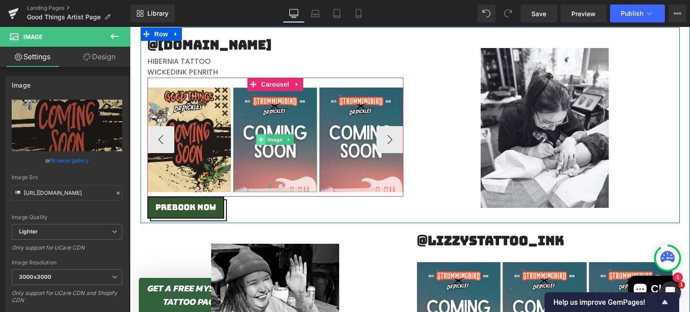
click at [256, 137] on span at bounding box center [260, 139] width 9 height 11
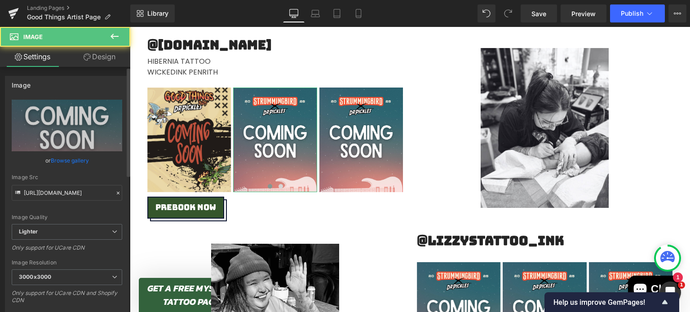
click at [76, 157] on link "Browse gallery" at bounding box center [70, 161] width 38 height 16
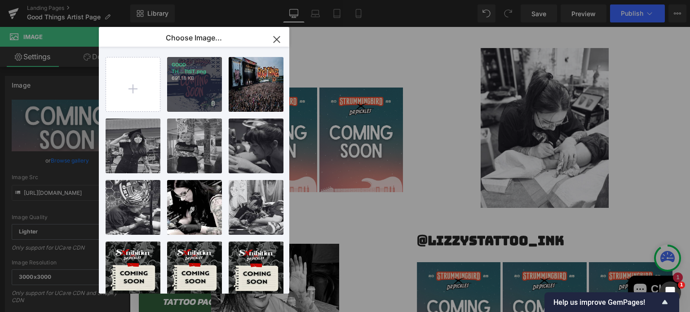
click at [201, 73] on p "GOOD TH...TIST.png" at bounding box center [194, 68] width 46 height 13
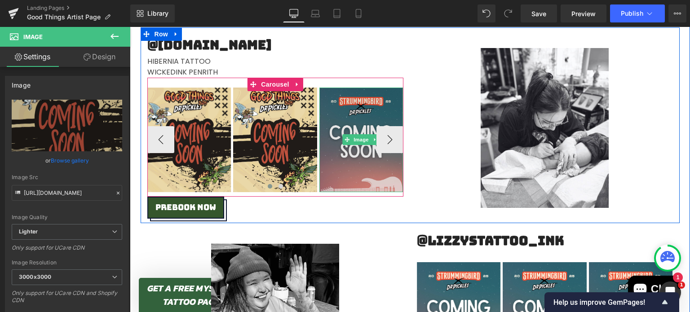
click at [343, 114] on img at bounding box center [361, 140] width 84 height 105
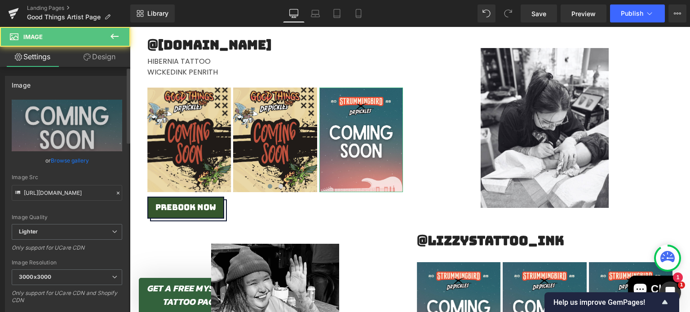
click at [58, 163] on link "Browse gallery" at bounding box center [70, 161] width 38 height 16
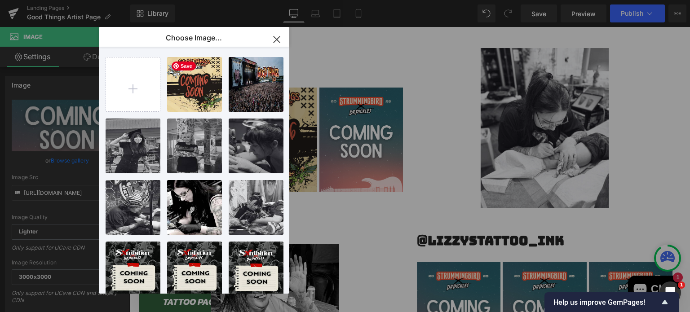
click at [174, 69] on span "Save" at bounding box center [183, 66] width 24 height 9
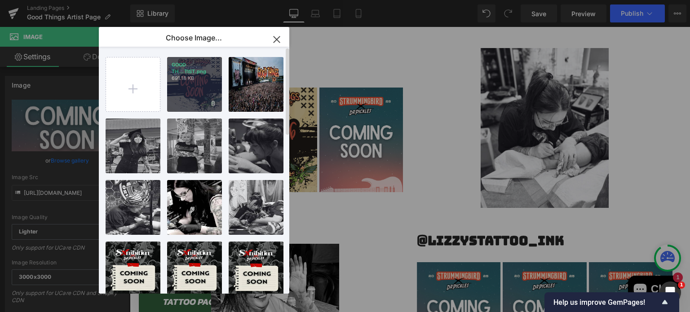
click at [187, 82] on div "GOOD TH...TIST.png 691.18 KB" at bounding box center [194, 84] width 55 height 55
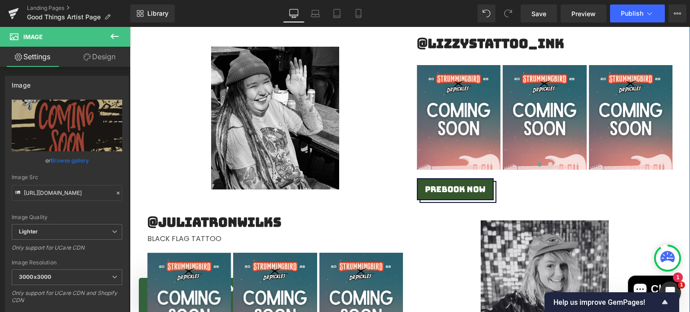
scroll to position [2398, 0]
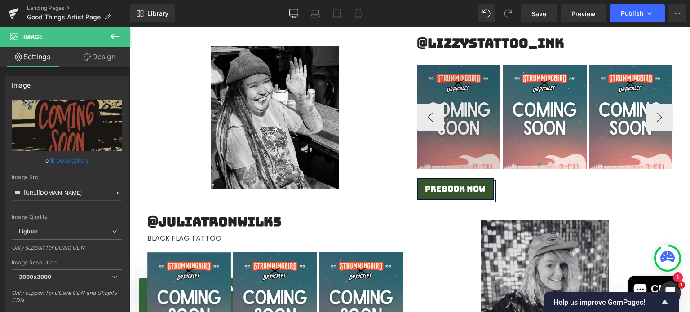
click at [462, 82] on img at bounding box center [459, 117] width 84 height 105
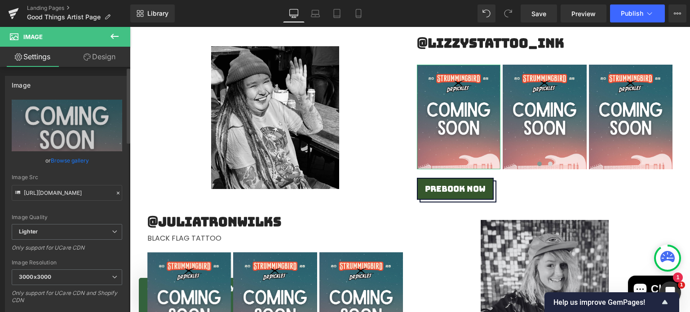
click at [68, 158] on link "Browse gallery" at bounding box center [70, 161] width 38 height 16
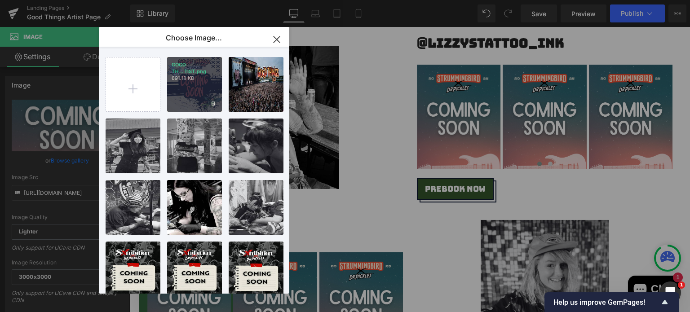
click at [202, 71] on p "GOOD TH...TIST.png" at bounding box center [194, 68] width 46 height 13
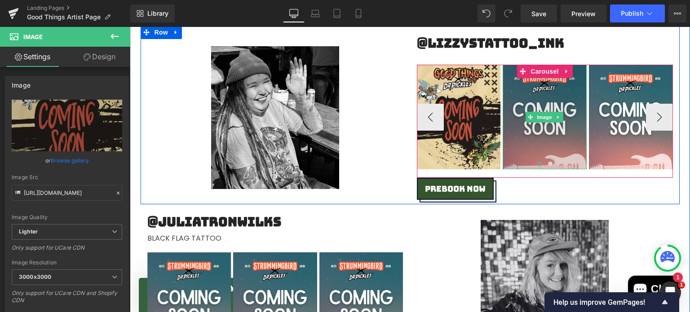
click at [512, 102] on img at bounding box center [544, 117] width 84 height 105
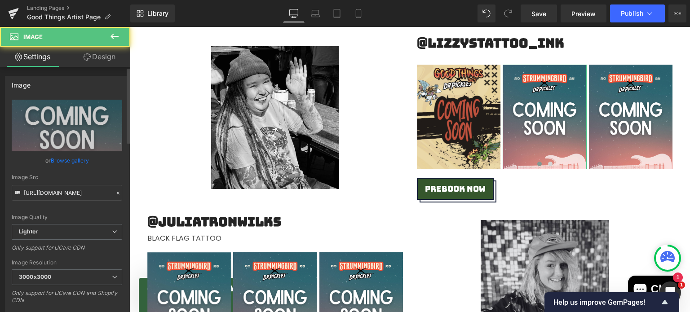
click at [80, 162] on link "Browse gallery" at bounding box center [70, 161] width 38 height 16
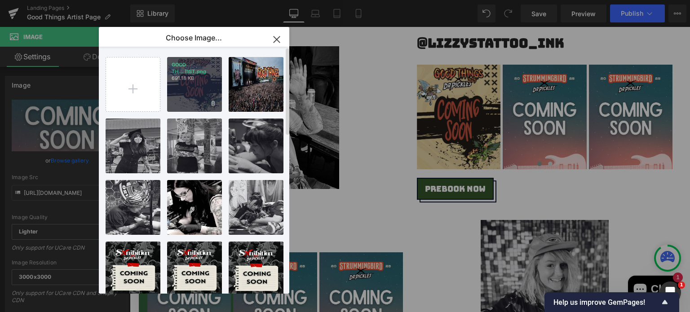
click at [202, 97] on div "GOOD TH...TIST.png 691.18 KB" at bounding box center [194, 84] width 55 height 55
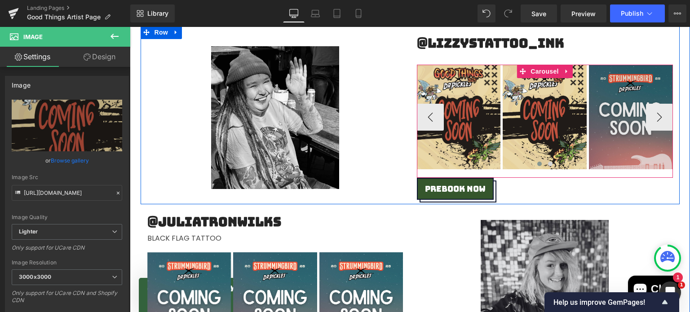
click at [612, 97] on img at bounding box center [631, 117] width 84 height 105
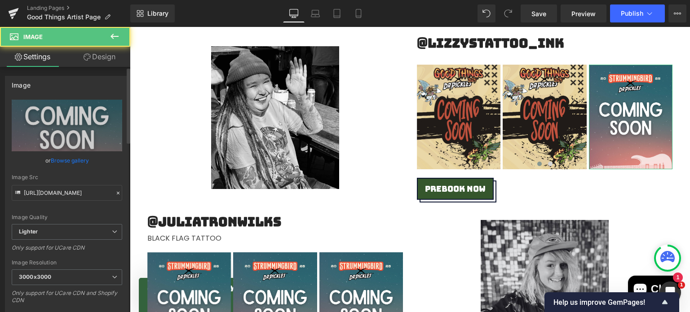
click at [79, 161] on link "Browse gallery" at bounding box center [70, 161] width 38 height 16
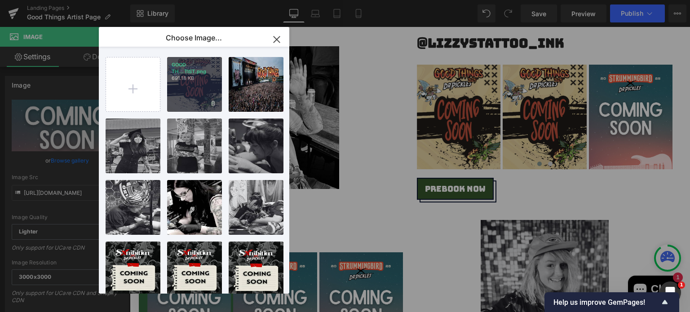
click at [171, 88] on div "GOOD TH...TIST.png 691.18 KB" at bounding box center [194, 84] width 55 height 55
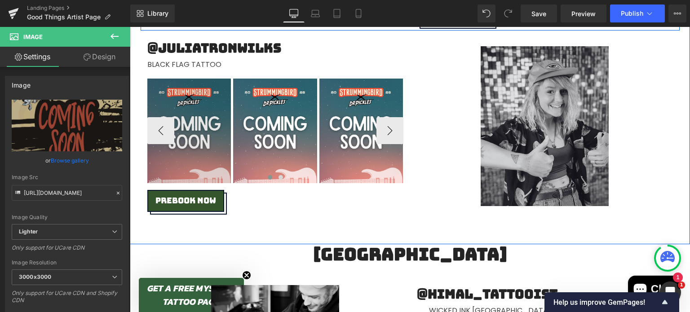
scroll to position [2572, 0]
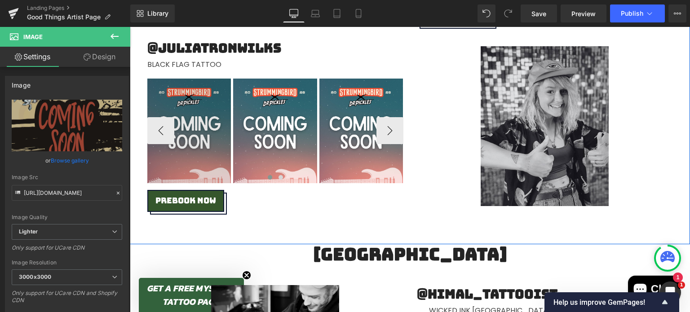
click at [171, 136] on div "Image" at bounding box center [189, 131] width 84 height 105
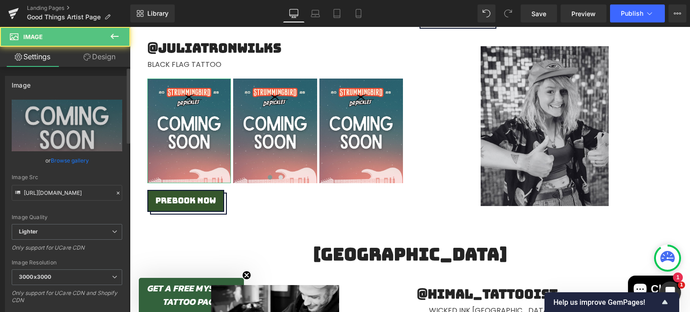
click at [75, 158] on link "Browse gallery" at bounding box center [70, 161] width 38 height 16
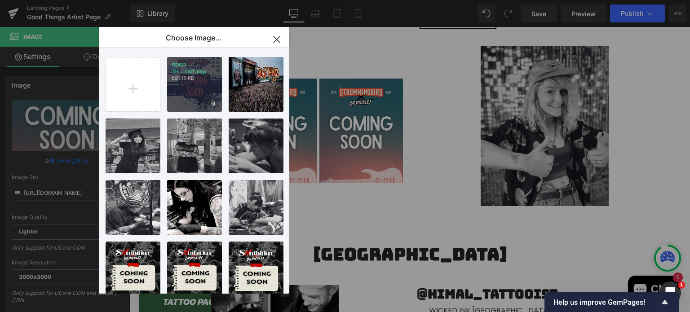
click at [182, 73] on p "GOOD TH...TIST.png" at bounding box center [194, 68] width 46 height 13
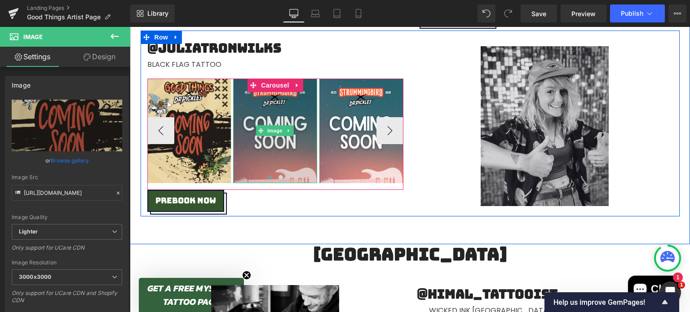
click at [250, 111] on img at bounding box center [275, 131] width 84 height 105
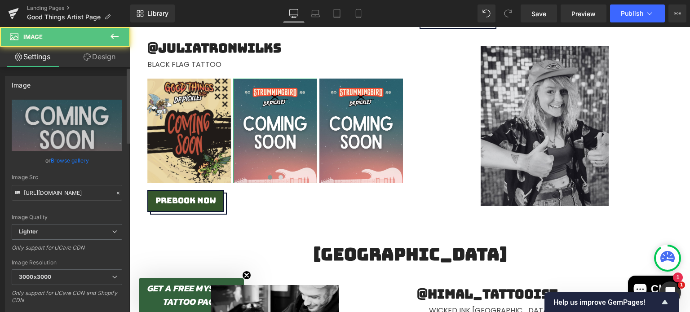
click at [65, 162] on link "Browse gallery" at bounding box center [70, 161] width 38 height 16
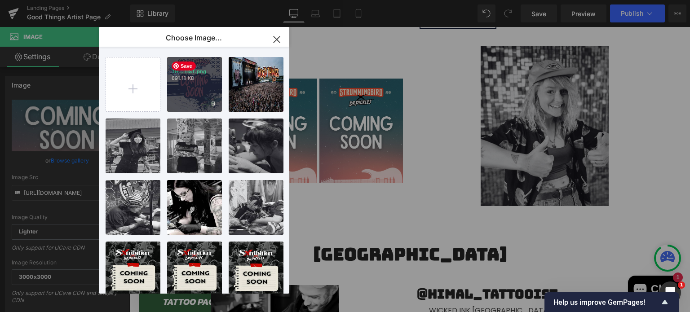
click at [199, 73] on p "GOOD TH...TIST.png" at bounding box center [194, 68] width 46 height 13
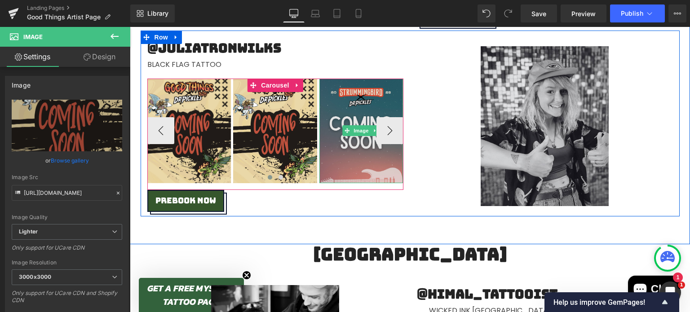
click at [352, 101] on img at bounding box center [361, 131] width 84 height 105
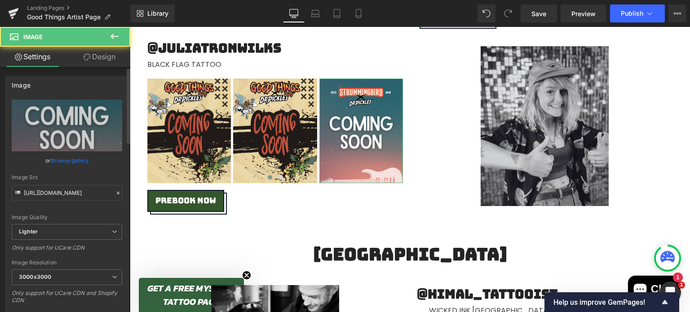
click at [81, 157] on link "Browse gallery" at bounding box center [70, 161] width 38 height 16
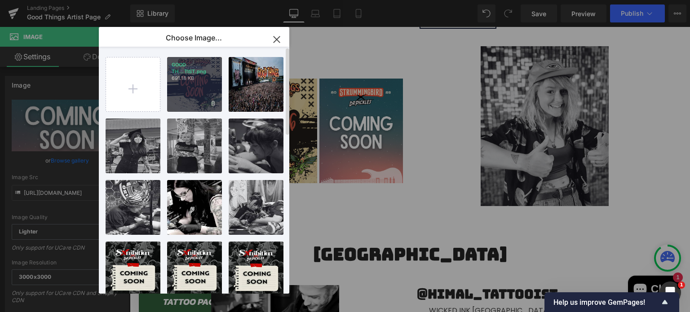
click at [185, 78] on p "691.18 KB" at bounding box center [194, 78] width 46 height 7
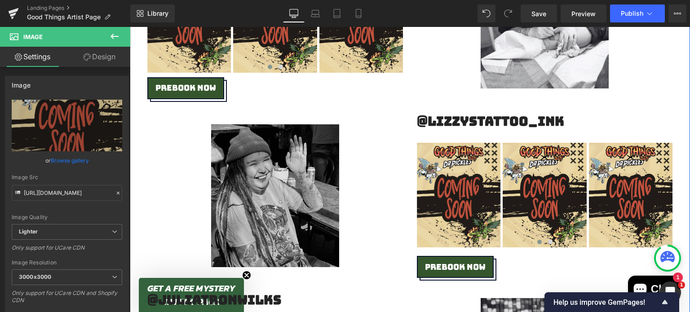
scroll to position [2319, 0]
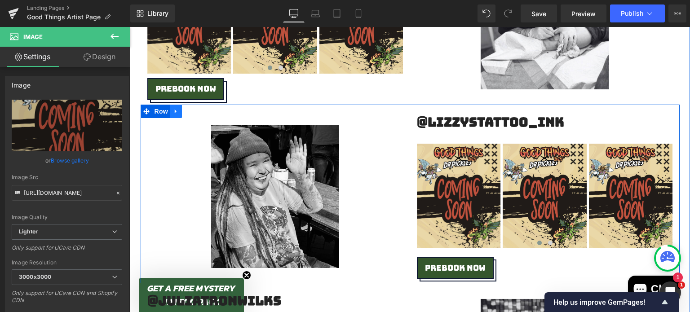
click at [175, 110] on icon at bounding box center [176, 111] width 6 height 7
click at [185, 111] on icon at bounding box center [188, 111] width 6 height 6
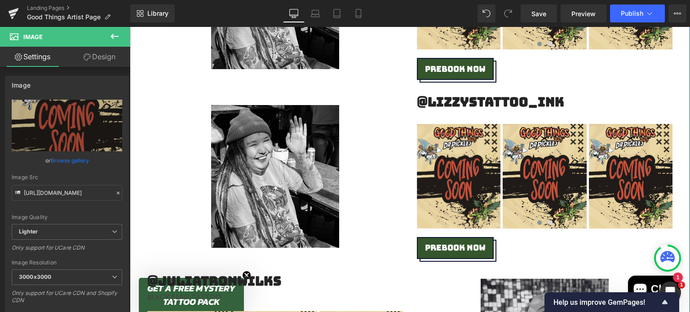
scroll to position [2539, 0]
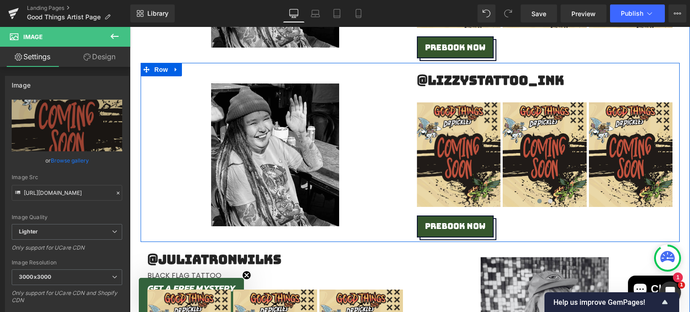
drag, startPoint x: 145, startPoint y: 71, endPoint x: 147, endPoint y: 80, distance: 9.1
click at [147, 80] on div "Image @lizzystattoo_ink Heading Text Block Image Image Image ‹ › Carousel pREBO…" at bounding box center [410, 152] width 539 height 179
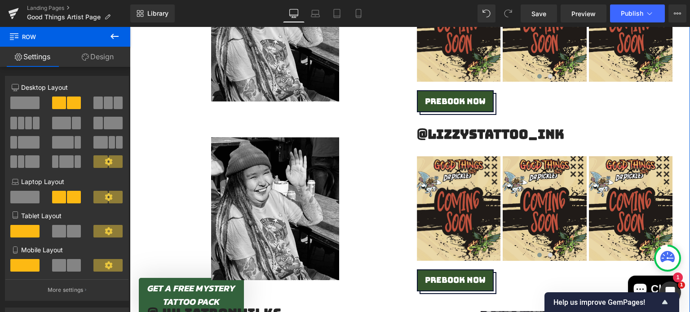
scroll to position [2533, 0]
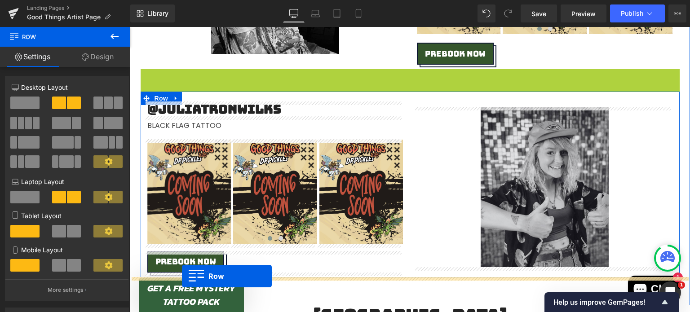
drag, startPoint x: 142, startPoint y: 79, endPoint x: 182, endPoint y: 276, distance: 201.4
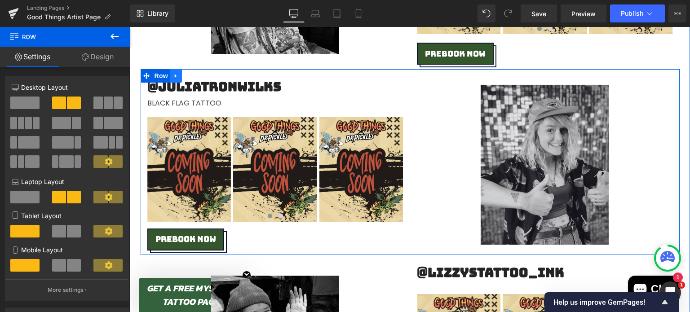
click at [174, 75] on icon at bounding box center [176, 76] width 6 height 7
click at [185, 76] on icon at bounding box center [188, 76] width 6 height 6
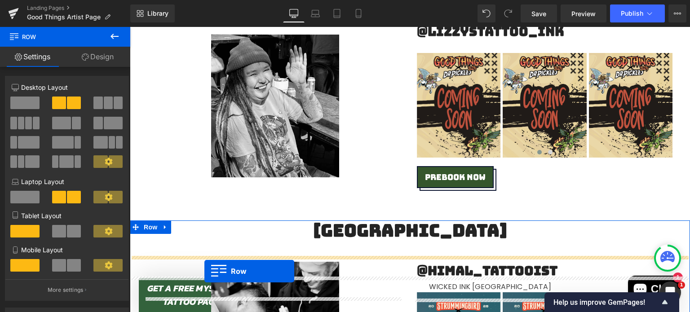
scroll to position [2805, 0]
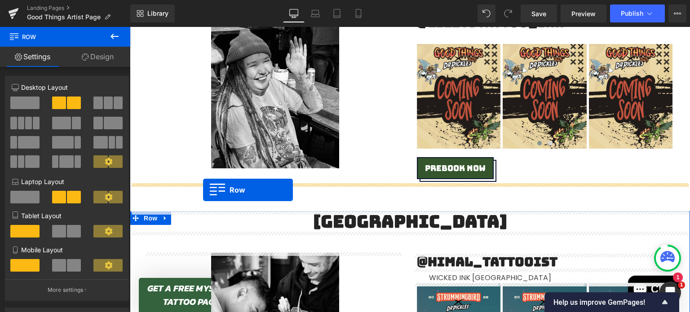
drag, startPoint x: 143, startPoint y: 68, endPoint x: 202, endPoint y: 190, distance: 135.5
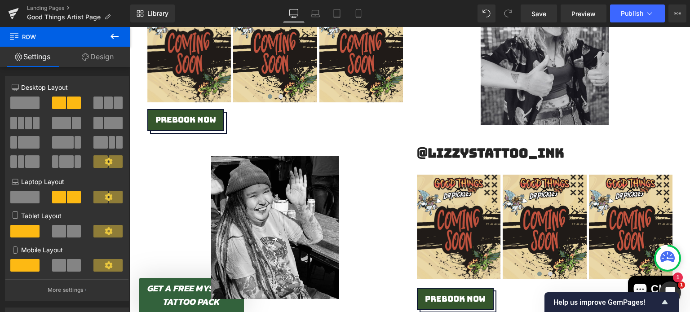
scroll to position [2648, 0]
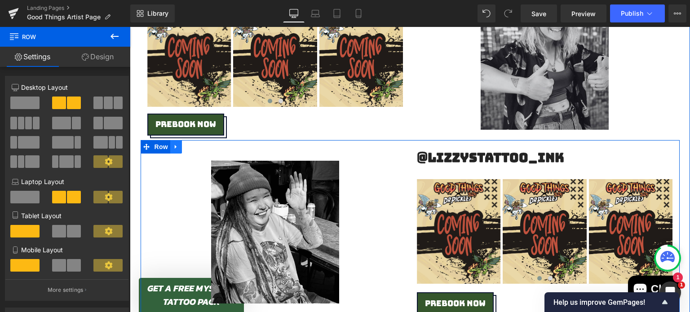
click at [175, 147] on icon at bounding box center [176, 147] width 2 height 4
click at [185, 148] on icon at bounding box center [188, 146] width 6 height 7
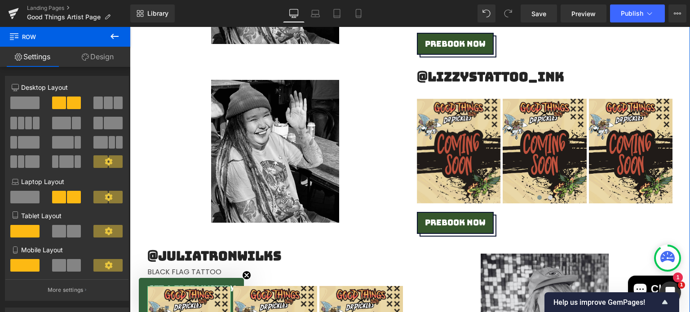
scroll to position [2907, 0]
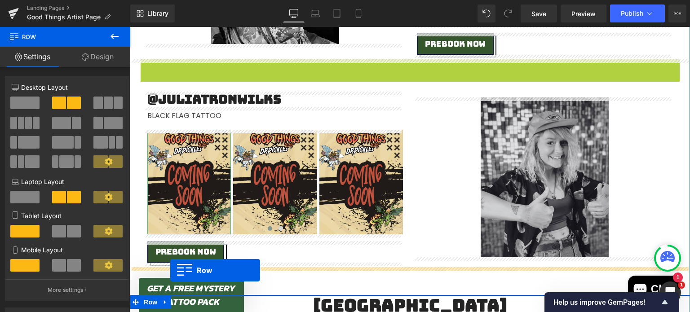
drag, startPoint x: 144, startPoint y: 64, endPoint x: 170, endPoint y: 270, distance: 207.8
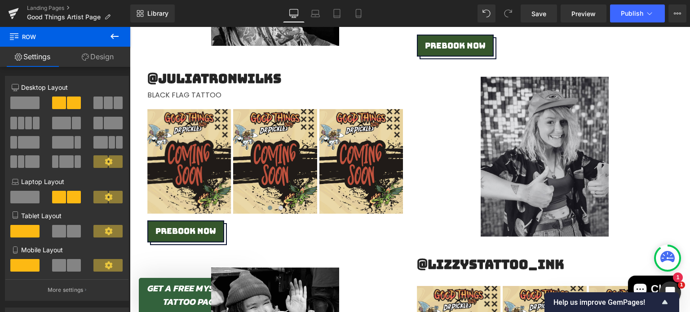
scroll to position [2888, 0]
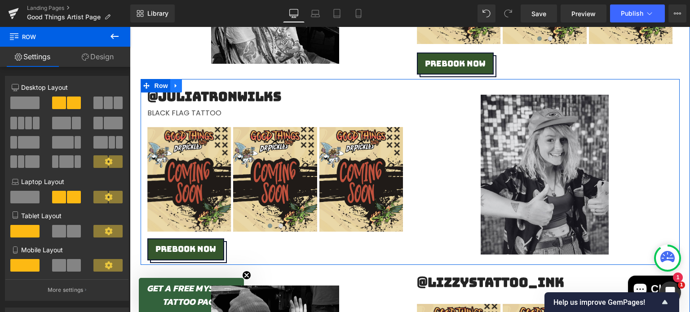
click at [175, 84] on icon at bounding box center [176, 86] width 2 height 4
click at [187, 88] on icon at bounding box center [188, 86] width 6 height 6
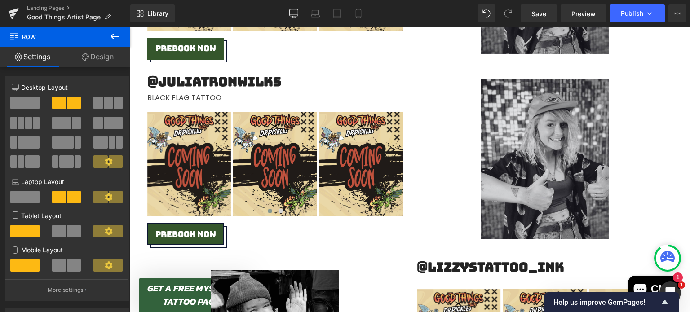
scroll to position [3089, 0]
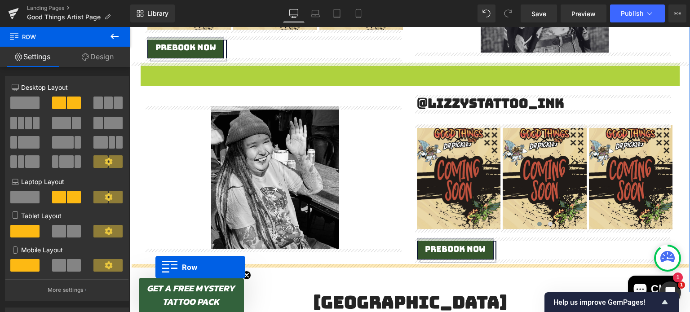
drag, startPoint x: 145, startPoint y: 67, endPoint x: 155, endPoint y: 267, distance: 200.5
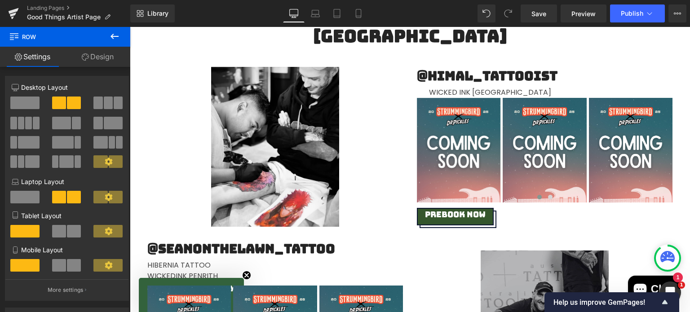
scroll to position [3523, 0]
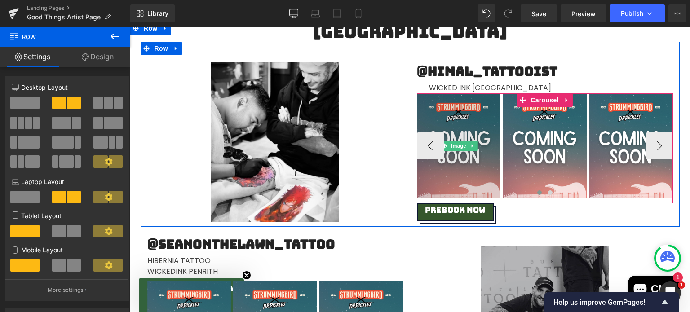
click at [450, 118] on img at bounding box center [459, 145] width 84 height 105
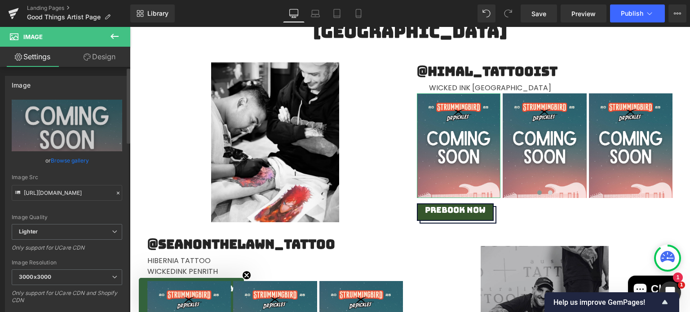
click at [69, 159] on link "Browse gallery" at bounding box center [70, 161] width 38 height 16
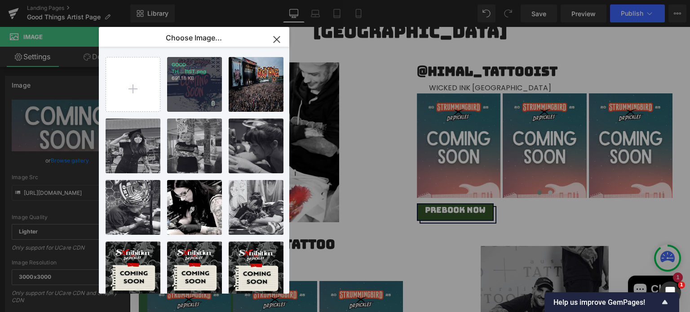
click at [186, 80] on p "691.18 KB" at bounding box center [194, 78] width 46 height 7
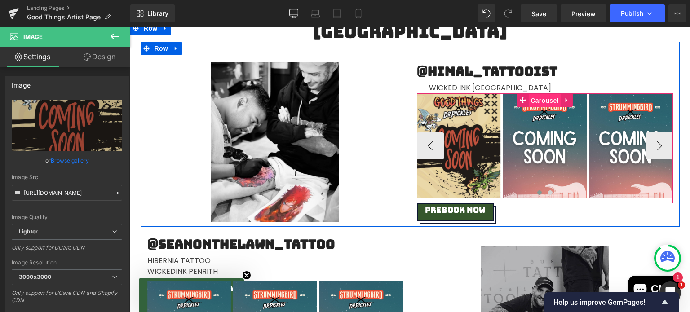
click at [530, 101] on span "Carousel" at bounding box center [544, 100] width 32 height 13
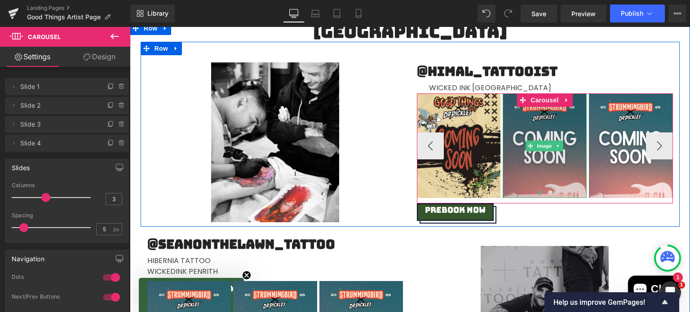
click at [542, 124] on img at bounding box center [544, 145] width 84 height 105
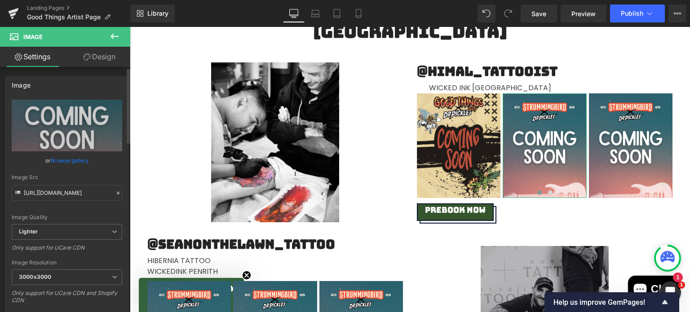
click at [69, 162] on link "Browse gallery" at bounding box center [70, 161] width 38 height 16
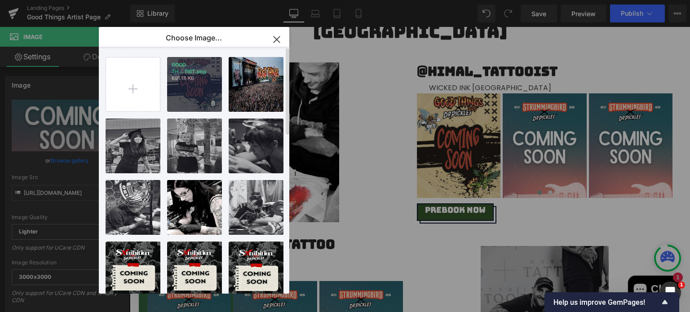
click at [202, 81] on p "691.18 KB" at bounding box center [194, 78] width 46 height 7
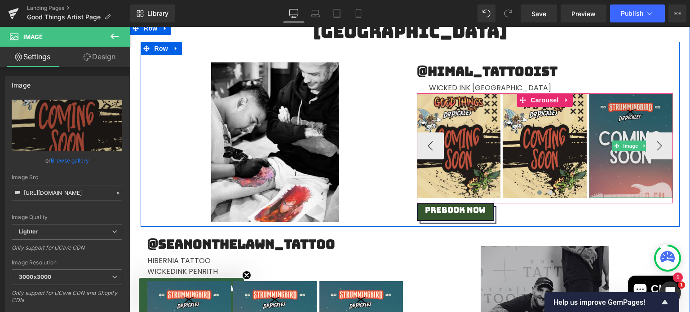
click at [612, 171] on img at bounding box center [631, 145] width 84 height 105
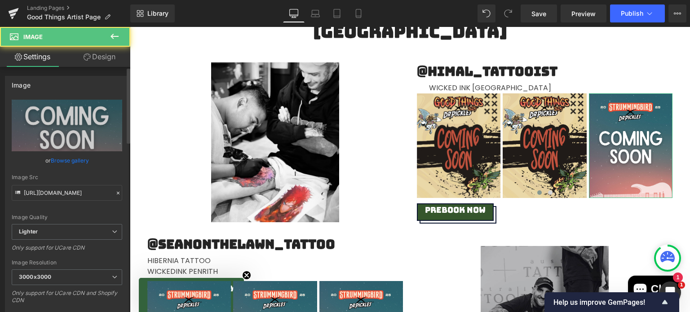
click at [82, 158] on link "Browse gallery" at bounding box center [70, 161] width 38 height 16
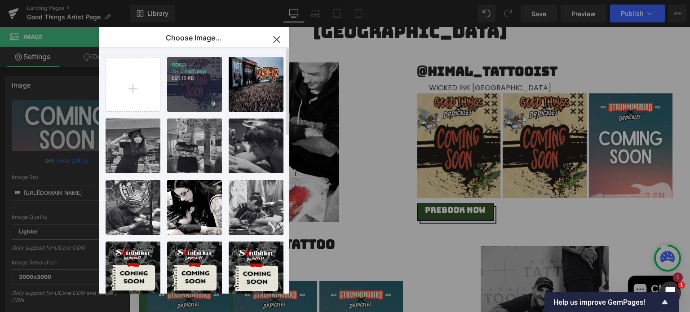
click at [179, 90] on div "GOOD TH...TIST.png 691.18 KB" at bounding box center [194, 84] width 55 height 55
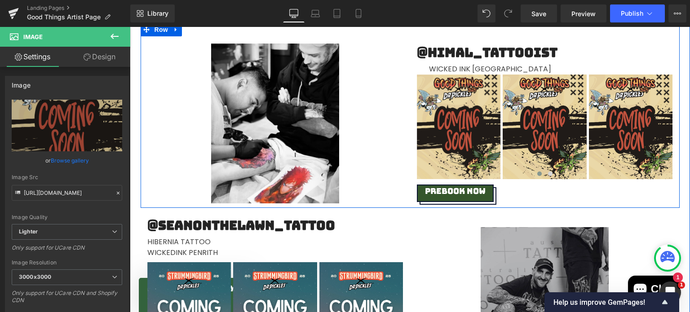
scroll to position [3539, 0]
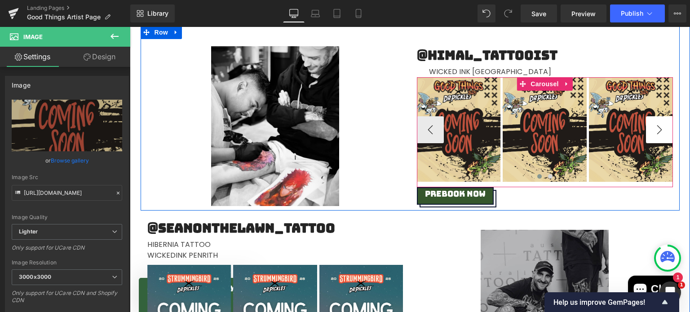
click at [665, 128] on button "›" at bounding box center [659, 129] width 27 height 27
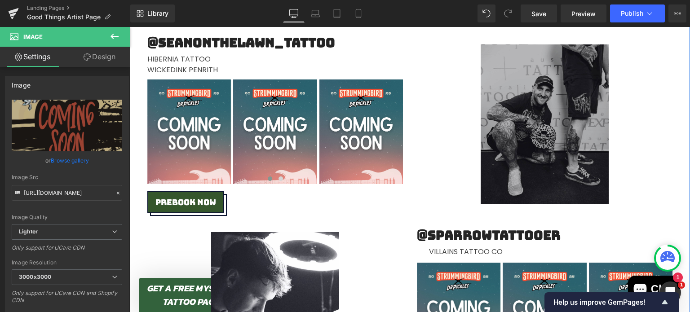
scroll to position [3725, 0]
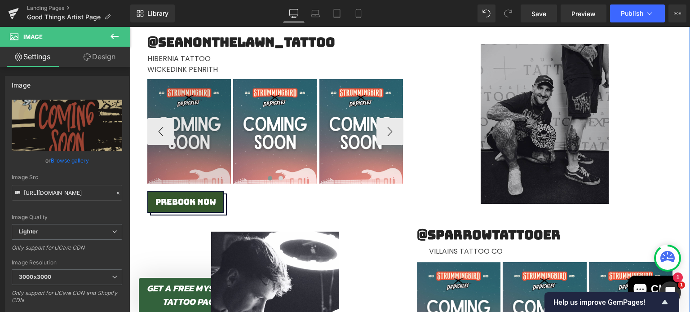
click at [164, 101] on img at bounding box center [189, 131] width 84 height 105
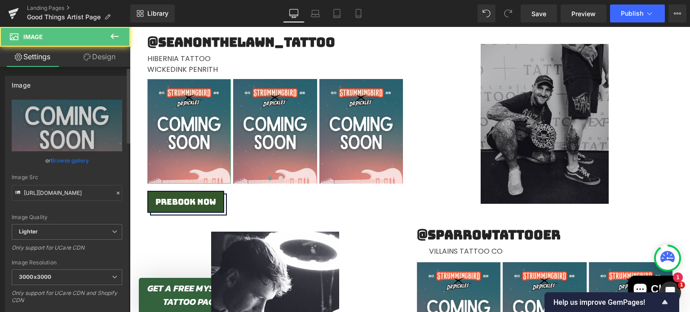
click at [52, 158] on link "Browse gallery" at bounding box center [70, 161] width 38 height 16
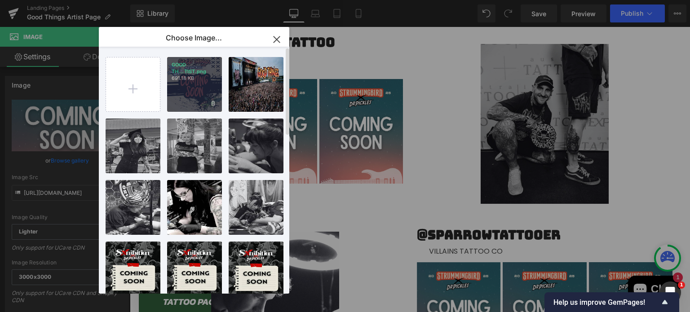
click at [211, 74] on p "GOOD TH...TIST.png" at bounding box center [194, 68] width 46 height 13
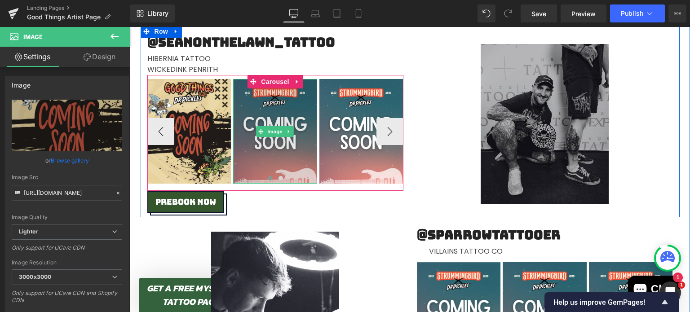
click at [249, 164] on img at bounding box center [275, 131] width 84 height 105
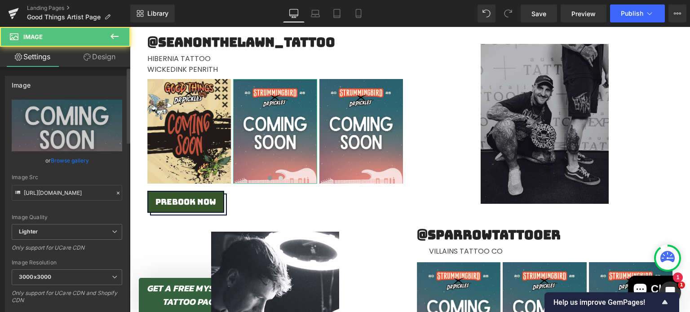
click at [68, 161] on link "Browse gallery" at bounding box center [70, 161] width 38 height 16
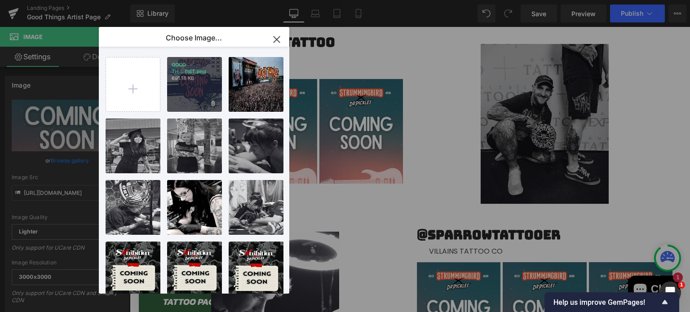
click at [201, 81] on p "691.18 KB" at bounding box center [194, 78] width 46 height 7
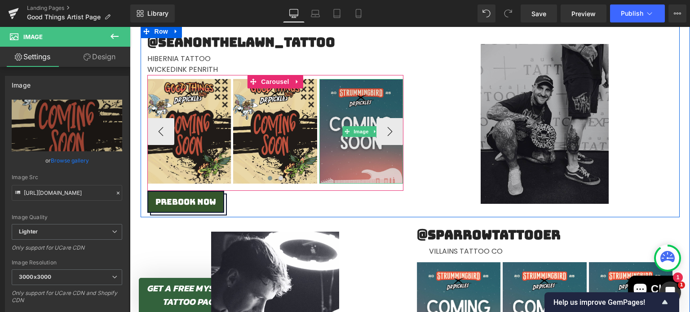
click at [327, 141] on img at bounding box center [361, 131] width 84 height 105
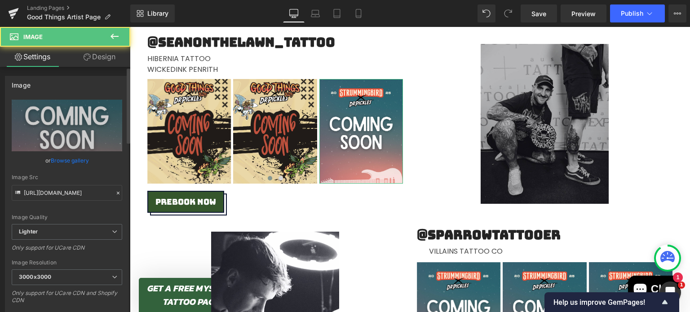
click at [71, 159] on link "Browse gallery" at bounding box center [70, 161] width 38 height 16
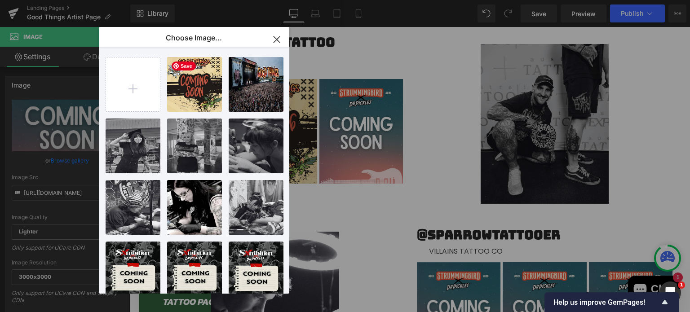
click at [190, 69] on span "Save" at bounding box center [183, 66] width 24 height 9
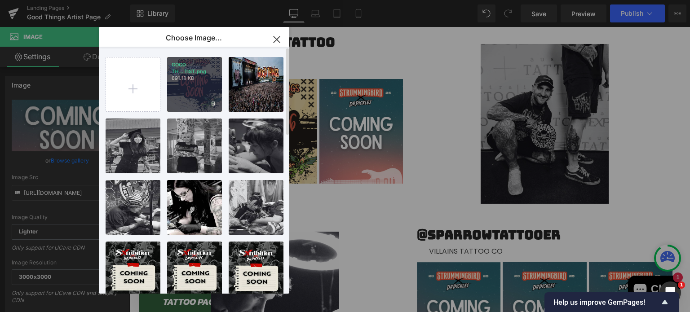
click at [188, 89] on div "GOOD TH...TIST.png 691.18 KB" at bounding box center [194, 84] width 55 height 55
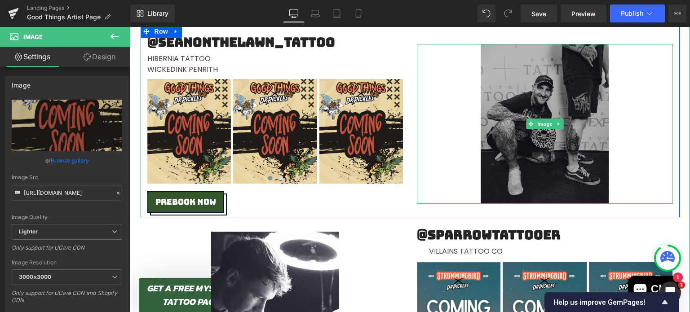
scroll to position [3849, 0]
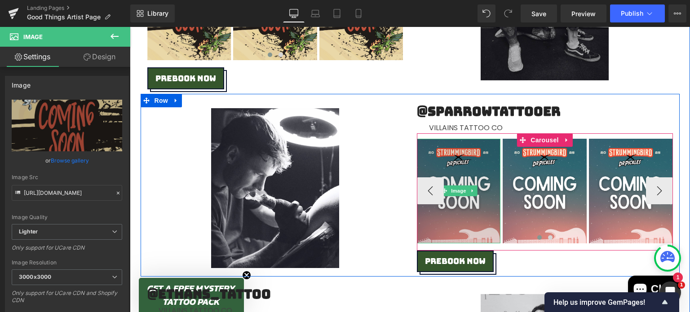
click at [461, 227] on img at bounding box center [459, 191] width 84 height 105
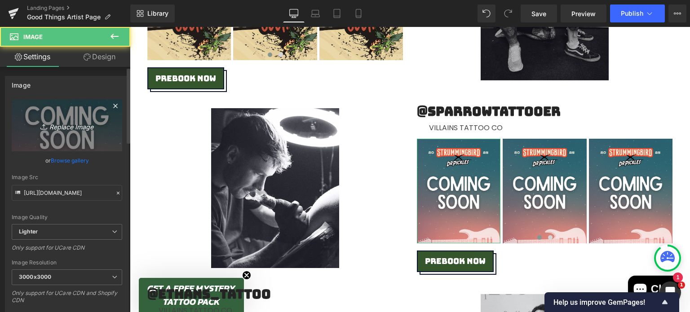
click at [67, 135] on link "Replace Image" at bounding box center [67, 126] width 110 height 52
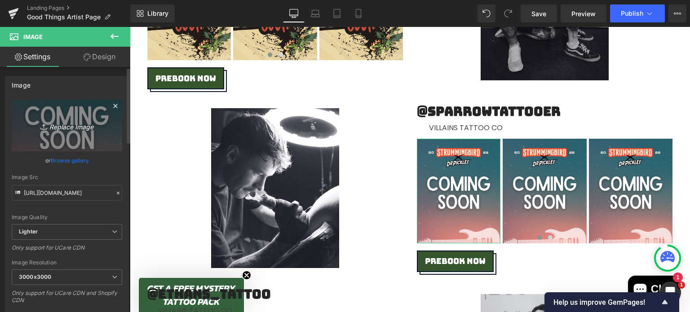
type input "C:\fakepath\GOOD THINGS ARTIST.png"
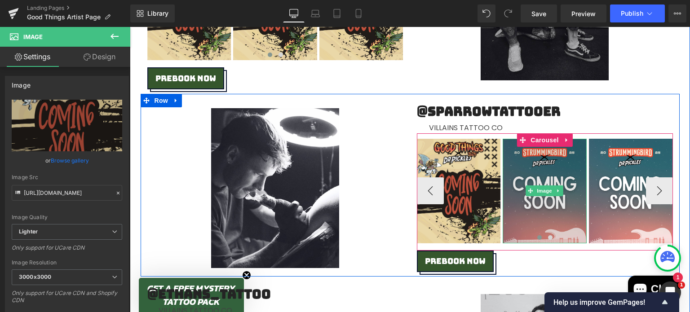
click at [527, 163] on img at bounding box center [544, 191] width 84 height 105
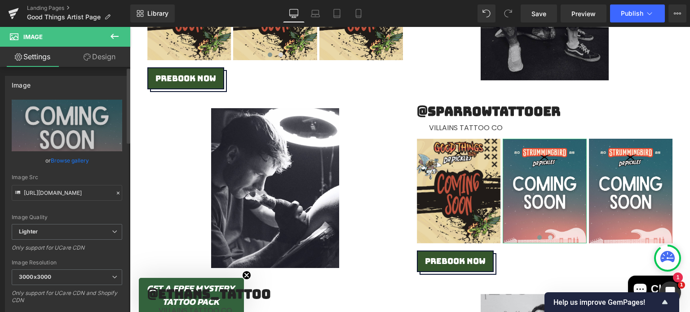
click at [69, 158] on link "Browse gallery" at bounding box center [70, 161] width 38 height 16
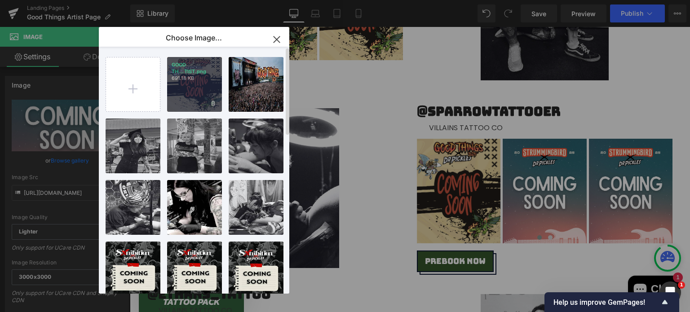
click at [178, 98] on div "GOOD TH...TIST.png 691.18 KB" at bounding box center [194, 84] width 55 height 55
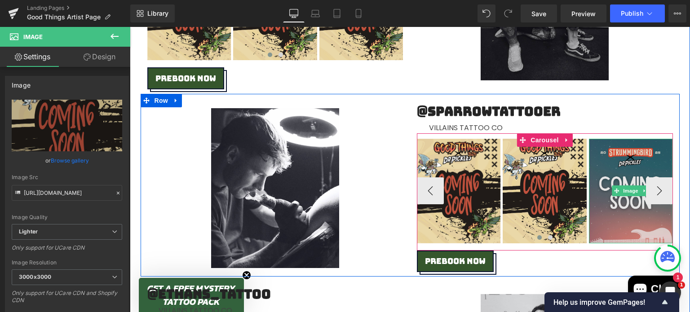
click at [612, 217] on img at bounding box center [631, 191] width 84 height 105
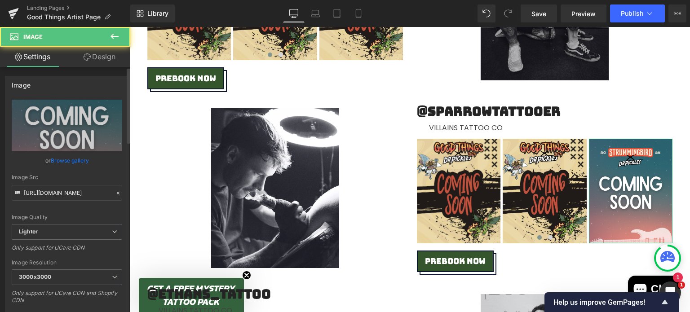
click at [64, 158] on link "Browse gallery" at bounding box center [70, 161] width 38 height 16
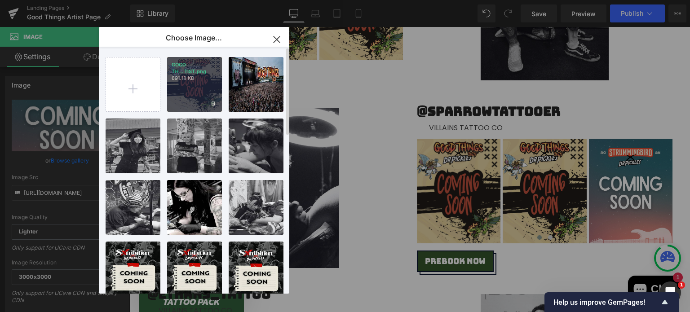
click at [193, 102] on div "GOOD TH...TIST.png 691.18 KB" at bounding box center [194, 84] width 55 height 55
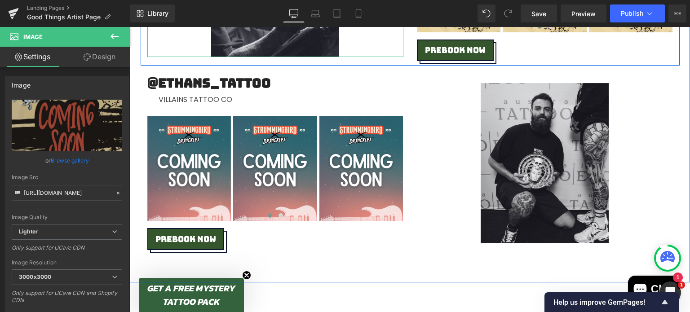
scroll to position [4063, 0]
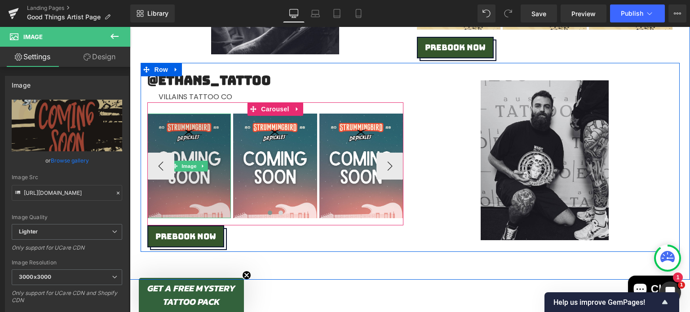
click at [185, 198] on img at bounding box center [189, 166] width 84 height 105
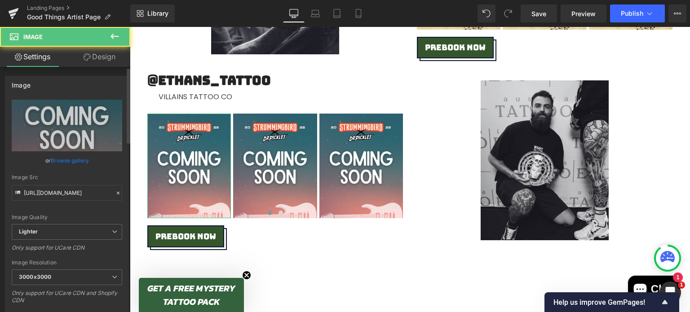
click at [63, 158] on link "Browse gallery" at bounding box center [70, 161] width 38 height 16
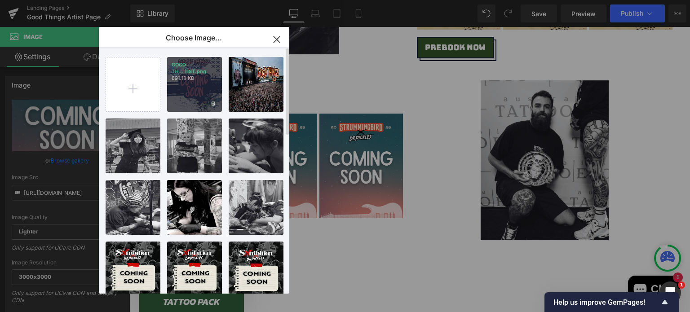
click at [180, 97] on div "GOOD TH...TIST.png 691.18 KB" at bounding box center [194, 84] width 55 height 55
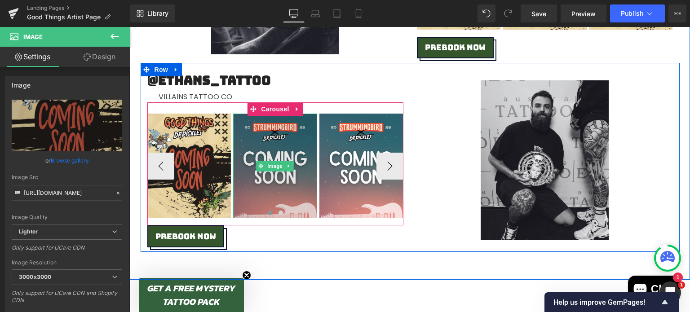
click at [253, 199] on img at bounding box center [275, 166] width 84 height 105
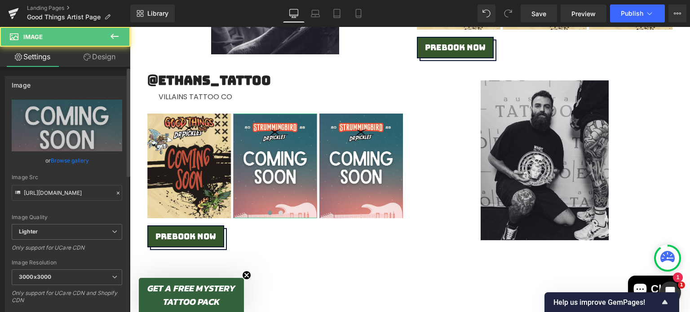
click at [79, 160] on link "Browse gallery" at bounding box center [70, 161] width 38 height 16
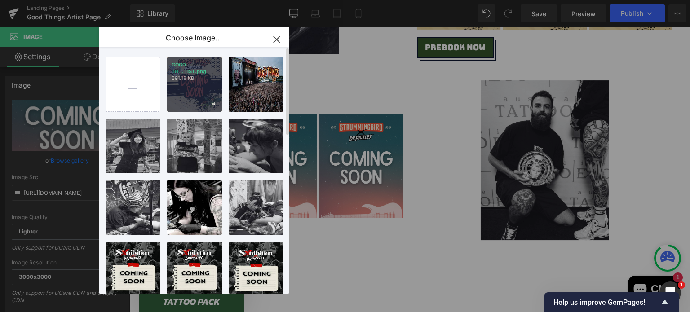
click at [195, 100] on div "GOOD TH...TIST.png 691.18 KB" at bounding box center [194, 84] width 55 height 55
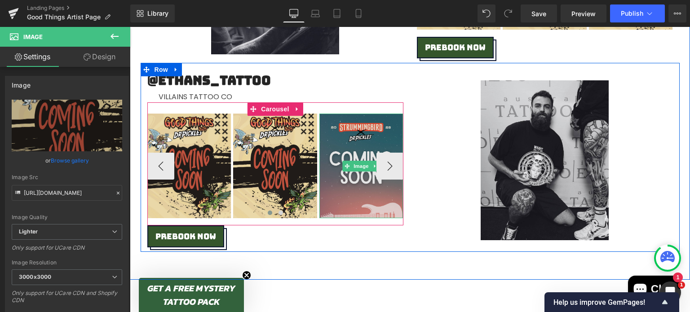
click at [335, 185] on img at bounding box center [361, 166] width 84 height 105
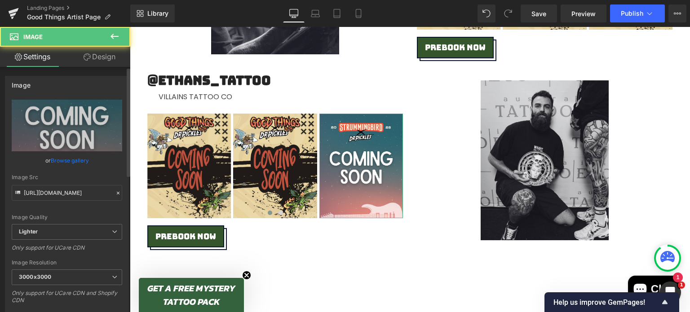
click at [63, 159] on link "Browse gallery" at bounding box center [70, 161] width 38 height 16
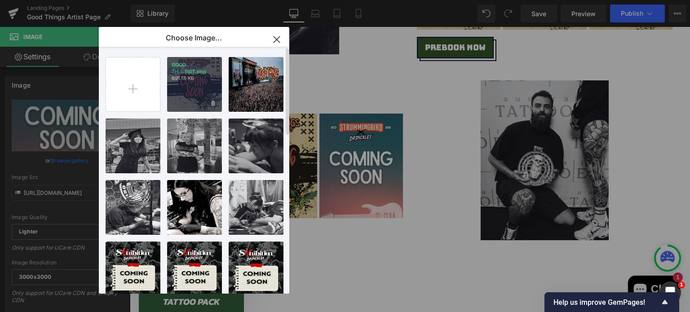
click at [175, 101] on div "GOOD TH...TIST.png 691.18 KB" at bounding box center [194, 84] width 55 height 55
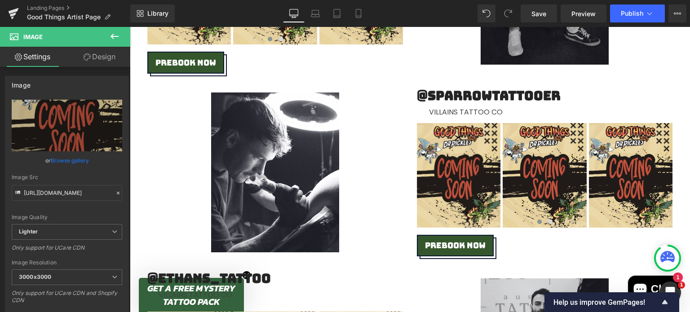
scroll to position [3857, 0]
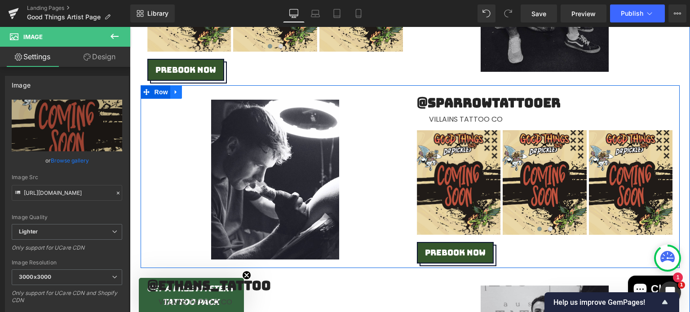
click at [175, 92] on icon at bounding box center [176, 92] width 2 height 4
click at [185, 94] on icon at bounding box center [188, 92] width 6 height 6
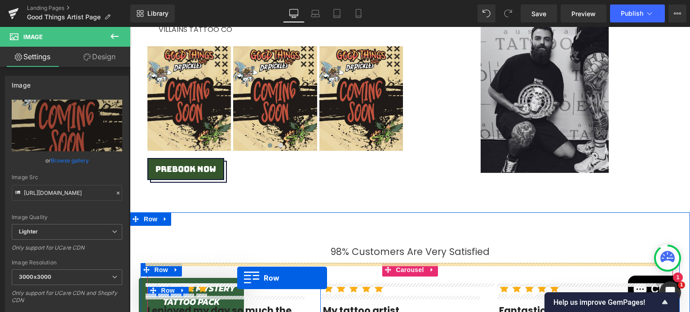
scroll to position [4179, 0]
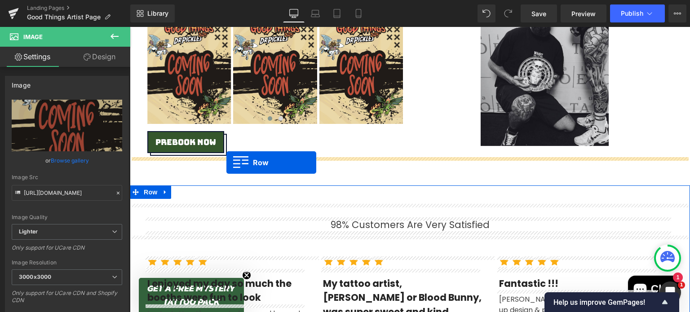
drag, startPoint x: 143, startPoint y: 70, endPoint x: 226, endPoint y: 163, distance: 124.3
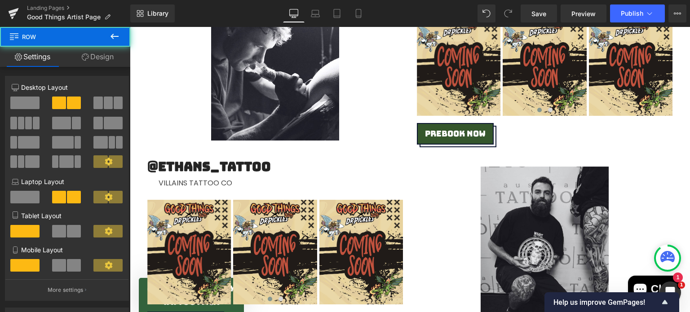
scroll to position [3975, 0]
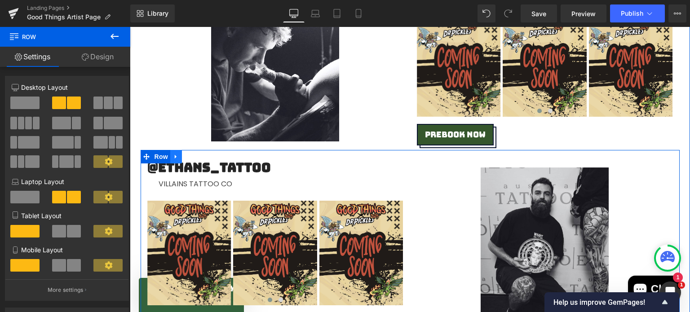
click at [173, 156] on icon at bounding box center [176, 157] width 6 height 7
click at [185, 157] on icon at bounding box center [188, 157] width 6 height 6
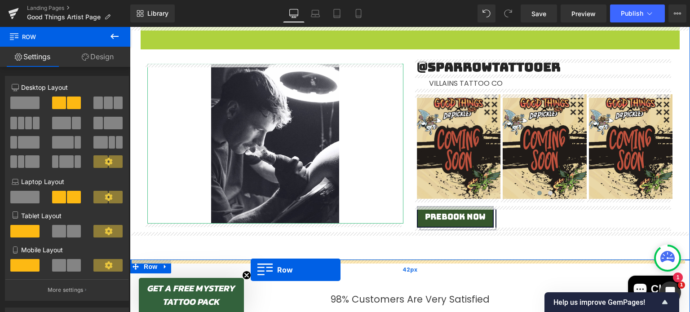
scroll to position [4305, 0]
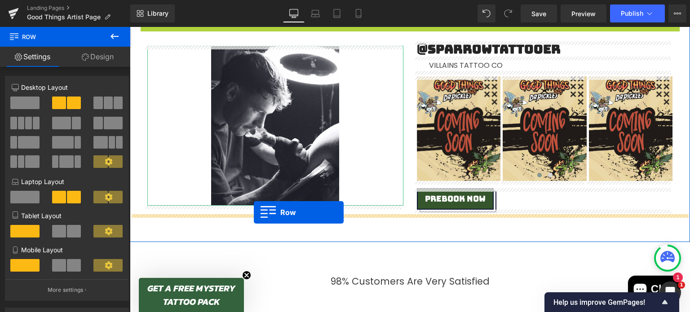
drag, startPoint x: 144, startPoint y: 70, endPoint x: 253, endPoint y: 213, distance: 179.3
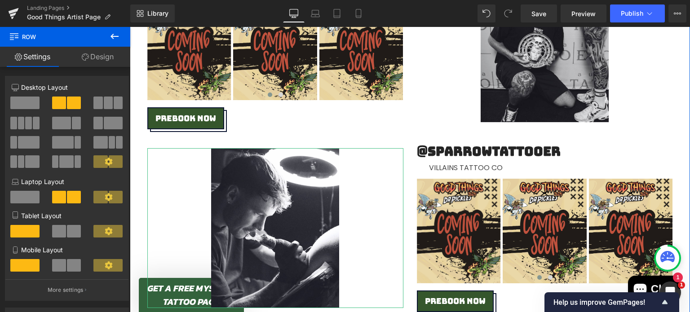
scroll to position [4180, 0]
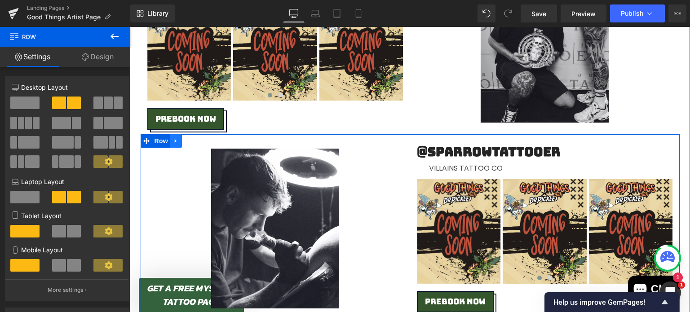
click at [173, 140] on icon at bounding box center [176, 140] width 6 height 7
click at [185, 141] on icon at bounding box center [188, 141] width 6 height 6
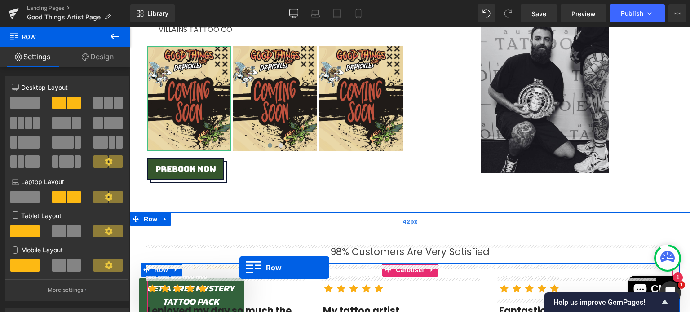
scroll to position [4542, 0]
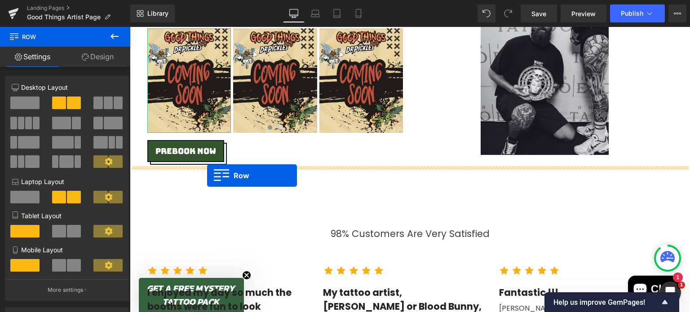
drag, startPoint x: 142, startPoint y: 66, endPoint x: 207, endPoint y: 176, distance: 127.4
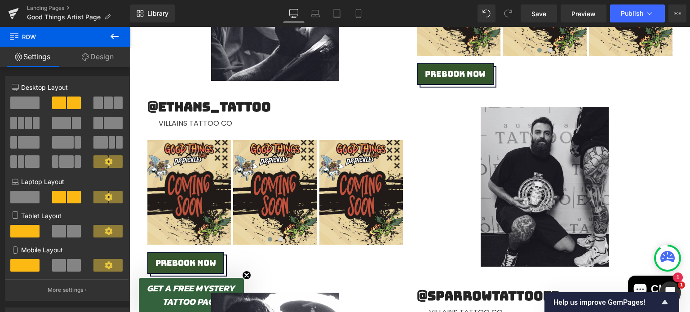
scroll to position [4400, 0]
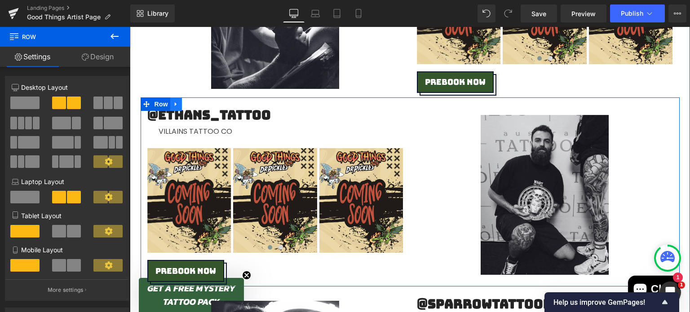
click at [174, 103] on icon at bounding box center [176, 104] width 6 height 7
click at [187, 106] on icon at bounding box center [188, 104] width 6 height 6
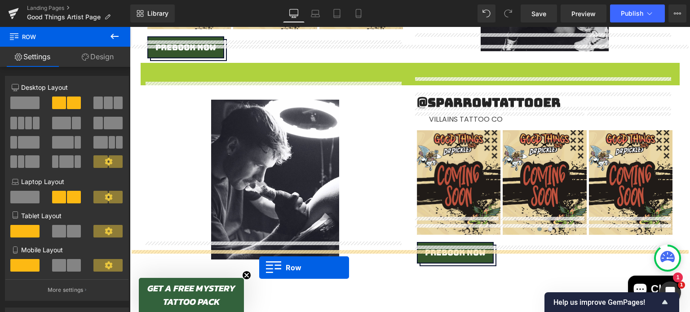
scroll to position [4659, 0]
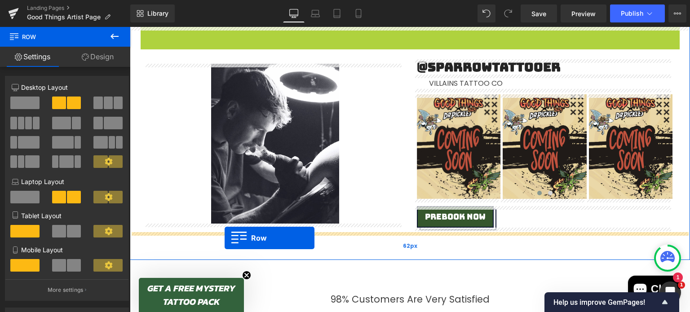
drag, startPoint x: 147, startPoint y: 68, endPoint x: 223, endPoint y: 237, distance: 185.5
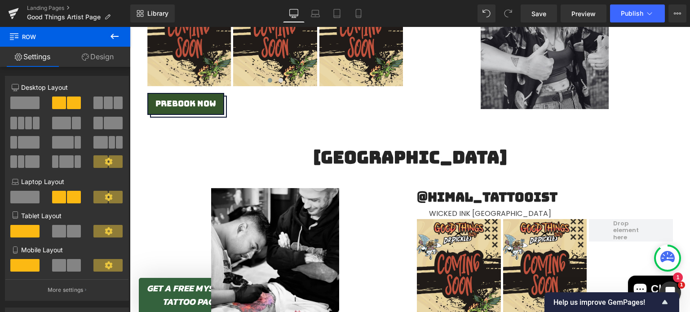
scroll to position [3396, 0]
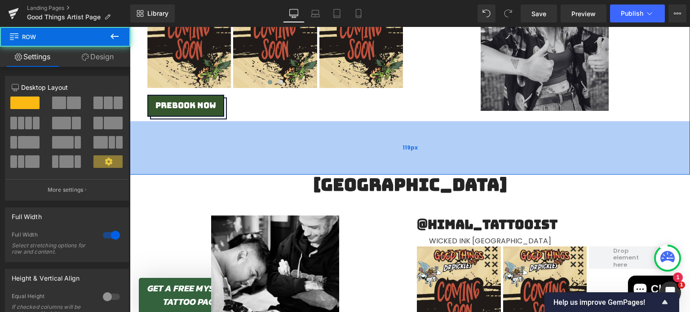
drag, startPoint x: 397, startPoint y: 146, endPoint x: 393, endPoint y: 172, distance: 25.8
click at [393, 172] on div "119px" at bounding box center [410, 147] width 560 height 53
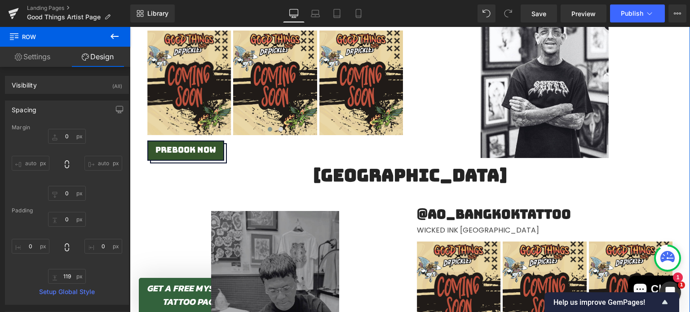
scroll to position [1830, 0]
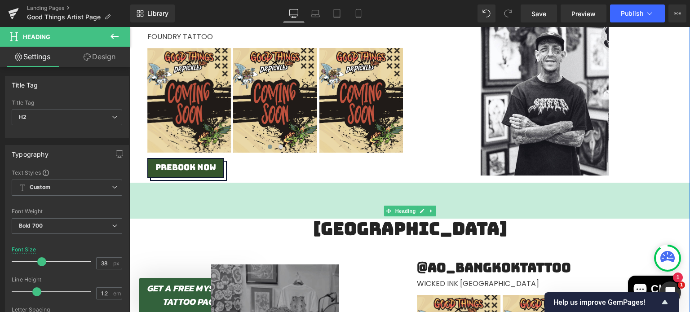
drag, startPoint x: 392, startPoint y: 184, endPoint x: 394, endPoint y: 220, distance: 36.4
click at [394, 220] on div "SYDNEY Heading 80px" at bounding box center [410, 211] width 560 height 57
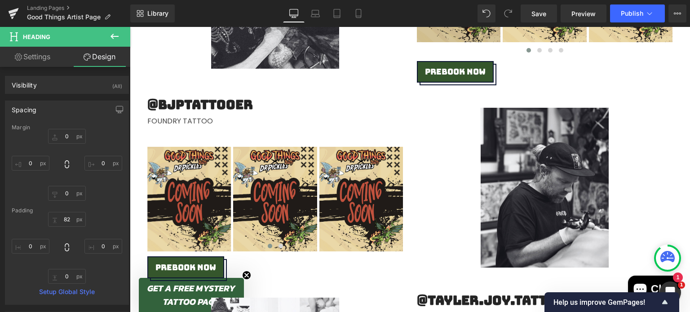
scroll to position [611, 0]
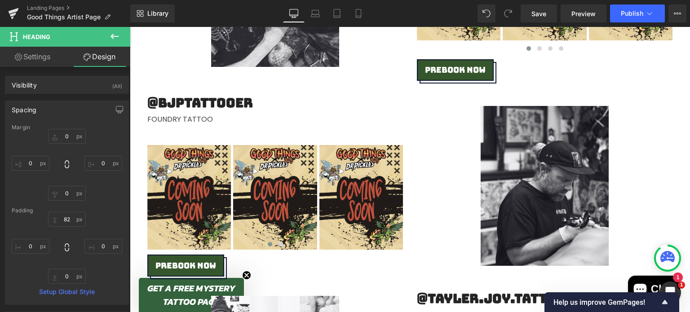
click at [232, 99] on h2 "@bjptattooer" at bounding box center [275, 102] width 256 height 15
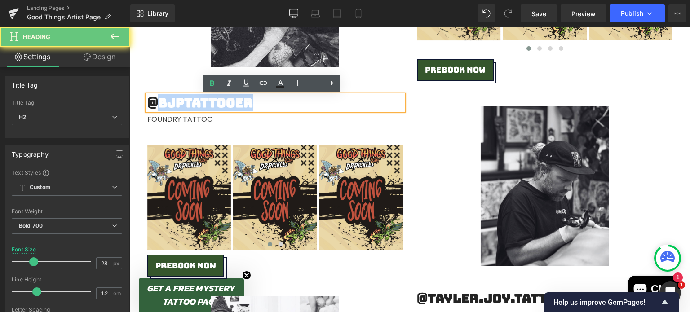
paste div
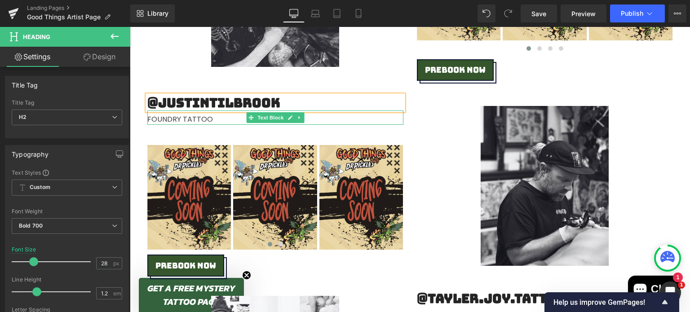
click at [212, 118] on div "FOUNDRY TATTOO" at bounding box center [275, 117] width 256 height 14
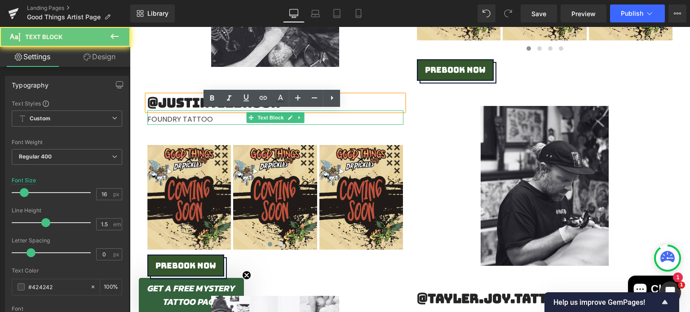
click at [212, 118] on div "FOUNDRY TATTOO" at bounding box center [275, 117] width 256 height 14
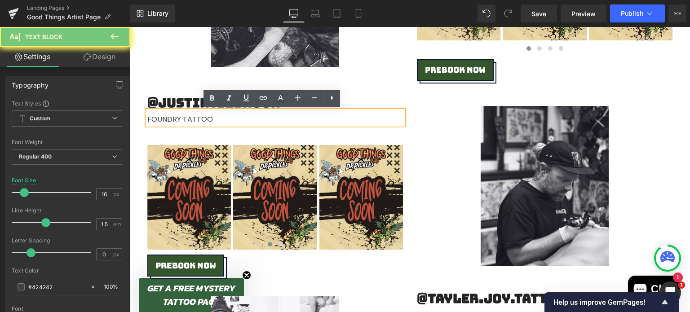
click at [224, 119] on div "FOUNDRY TATTOO" at bounding box center [275, 117] width 256 height 14
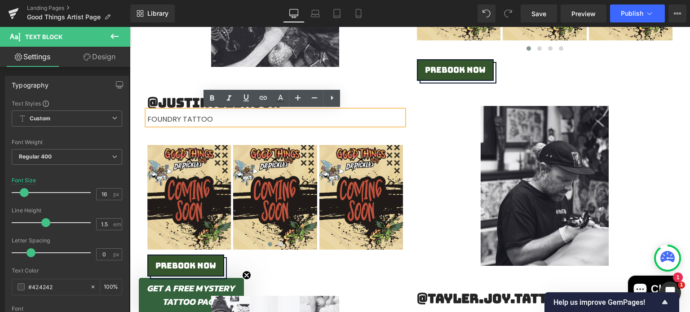
drag, startPoint x: 224, startPoint y: 119, endPoint x: 155, endPoint y: 122, distance: 69.7
click at [155, 122] on div "FOUNDRY TATTOO" at bounding box center [275, 117] width 256 height 14
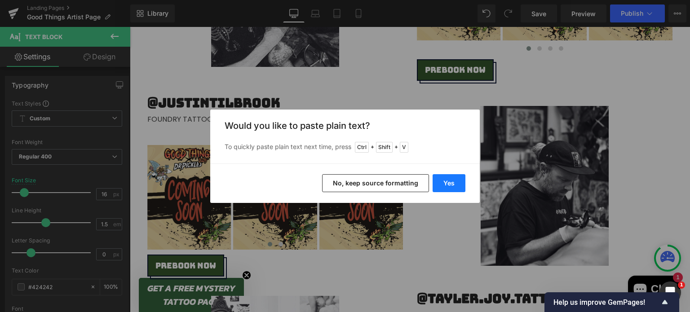
click at [453, 181] on button "Yes" at bounding box center [448, 183] width 33 height 18
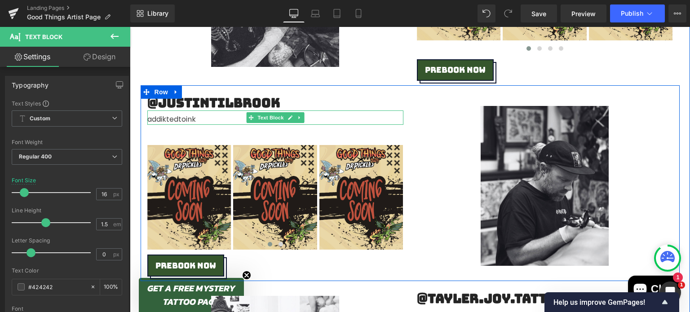
click at [174, 120] on div "addiktedtoink" at bounding box center [275, 117] width 256 height 14
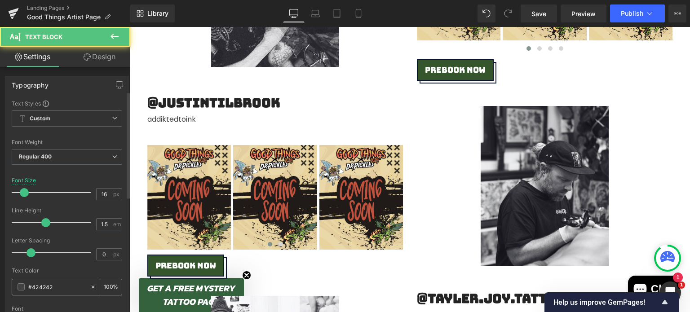
scroll to position [106, 0]
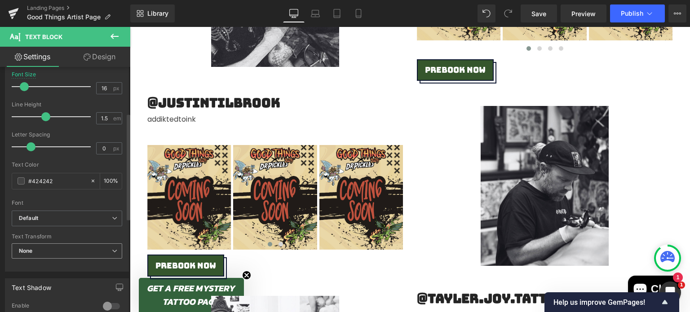
click at [58, 253] on span "None" at bounding box center [67, 251] width 110 height 16
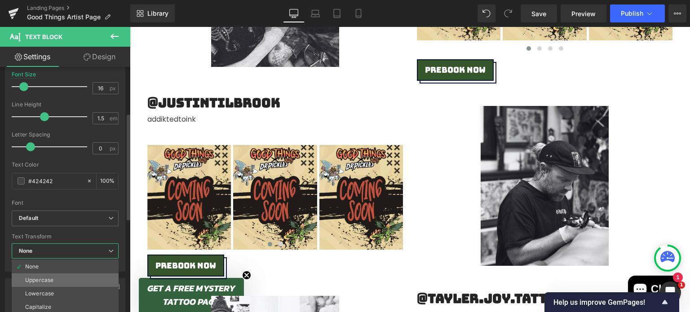
click at [53, 280] on div "Uppercase" at bounding box center [39, 280] width 28 height 6
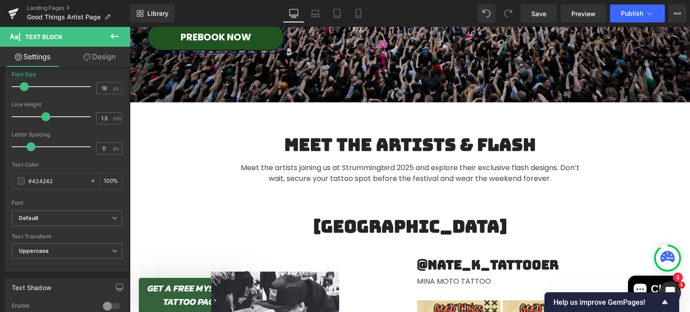
scroll to position [246, 0]
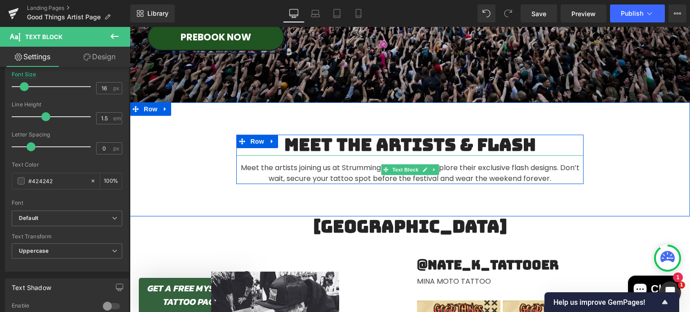
click at [357, 166] on span "Meet the artists joining us at Strummingbird 2025 and explore their exclusive f…" at bounding box center [410, 173] width 339 height 21
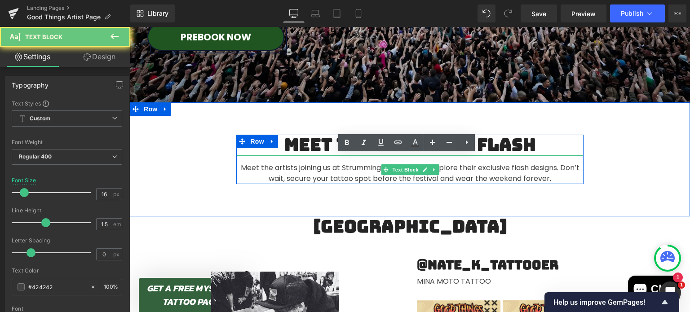
click at [357, 166] on span "Meet the artists joining us at Strummingbird 2025 and explore their exclusive f…" at bounding box center [410, 173] width 339 height 21
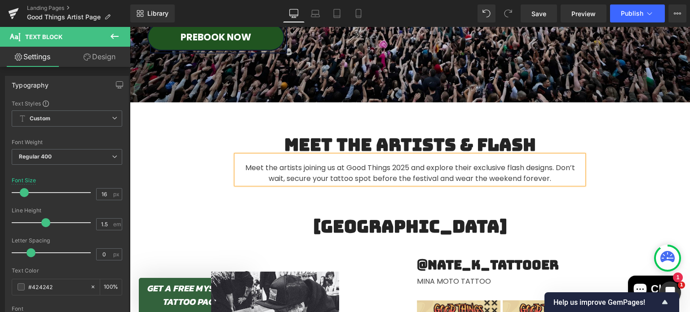
click at [535, 205] on div "Meet The Artists & flash Heading Meet the artists joining us at Good Things 202…" at bounding box center [410, 159] width 560 height 114
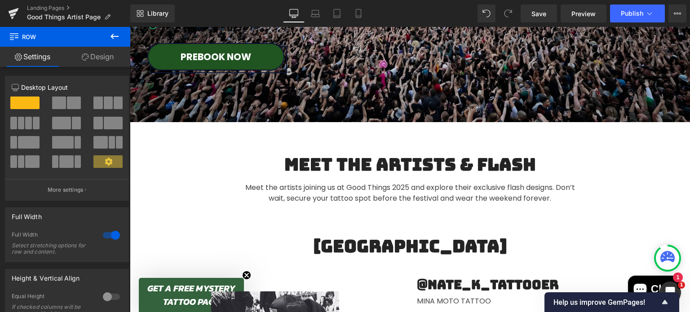
scroll to position [221, 0]
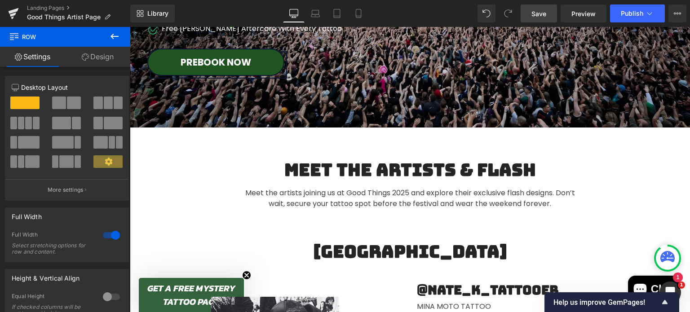
click at [541, 12] on span "Save" at bounding box center [538, 13] width 15 height 9
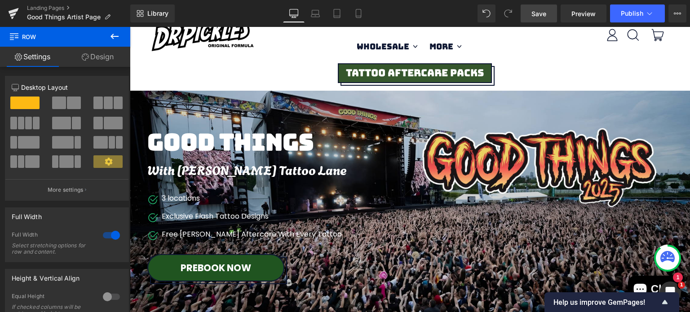
scroll to position [0, 0]
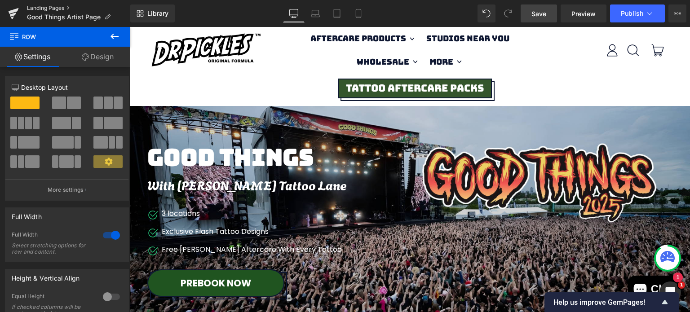
click at [63, 6] on link "Landing Pages" at bounding box center [78, 7] width 103 height 7
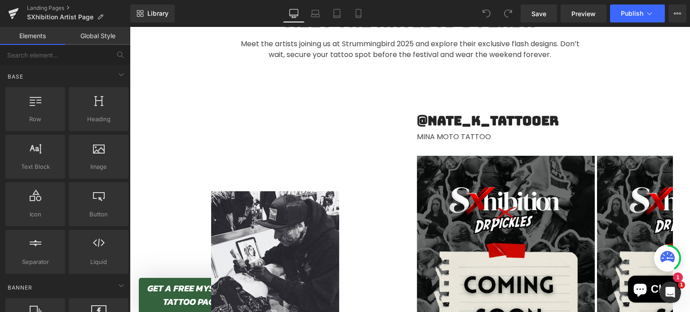
scroll to position [288, 0]
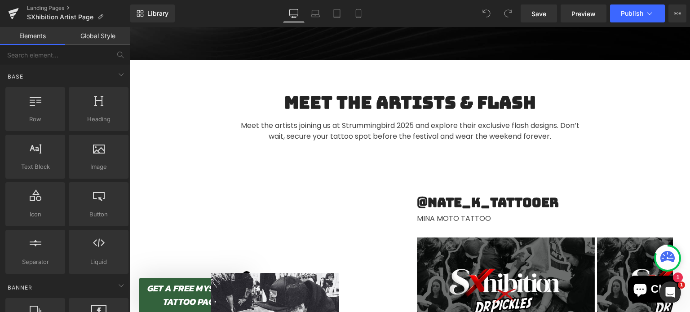
click at [352, 122] on span "Meet the artists joining us at Strummingbird 2025 and explore their exclusive f…" at bounding box center [410, 130] width 339 height 21
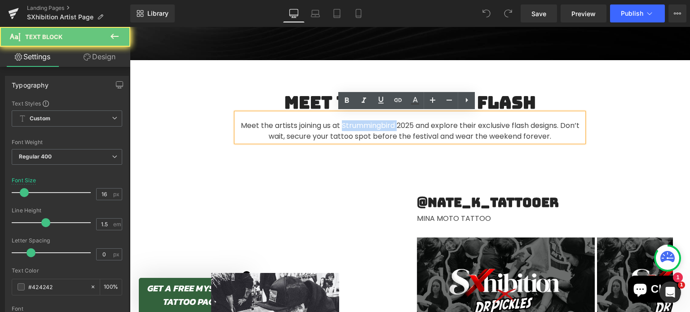
click at [352, 122] on span "Meet the artists joining us at Strummingbird 2025 and explore their exclusive f…" at bounding box center [410, 130] width 339 height 21
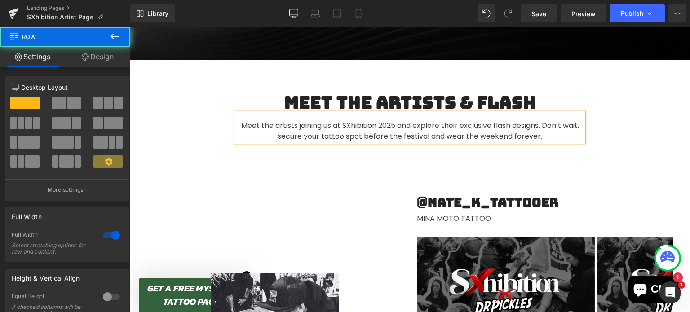
click at [347, 158] on div "Meet The Artists & flash Heading Meet the artists joining us at SXhibition 2025…" at bounding box center [410, 117] width 560 height 114
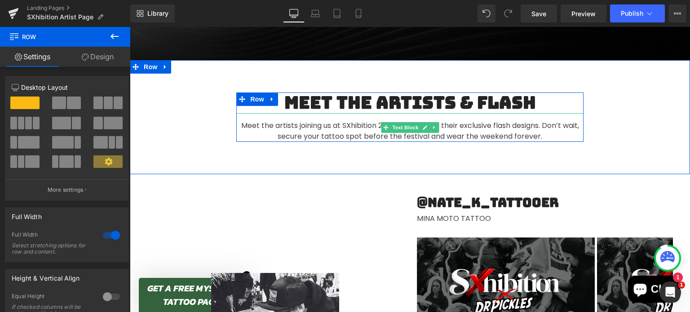
click at [408, 136] on span "Meet the artists joining us at SXhibition 2025 and explore their exclusive flas…" at bounding box center [410, 130] width 338 height 21
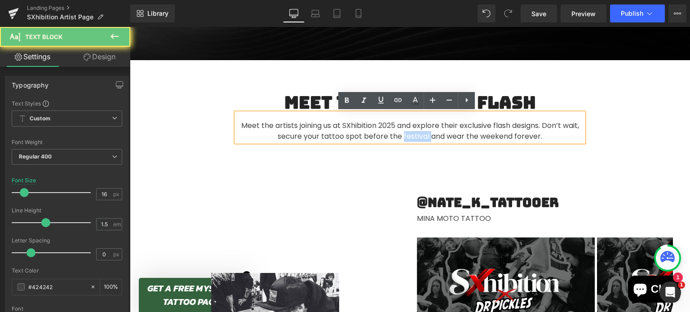
click at [408, 136] on span "Meet the artists joining us at SXhibition 2025 and explore their exclusive flas…" at bounding box center [410, 130] width 338 height 21
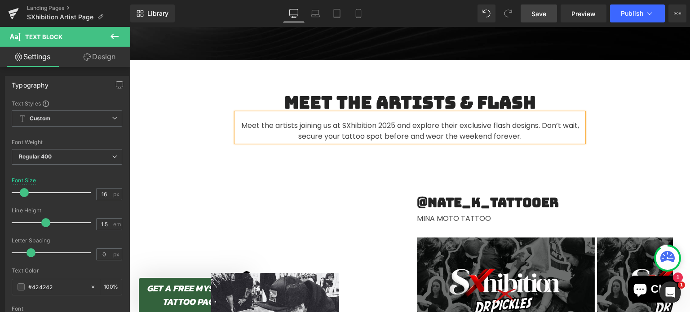
drag, startPoint x: 542, startPoint y: 15, endPoint x: 371, endPoint y: 65, distance: 177.7
click at [542, 15] on span "Save" at bounding box center [538, 13] width 15 height 9
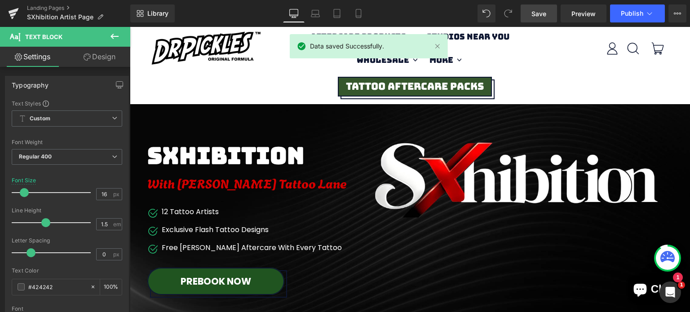
scroll to position [0, 0]
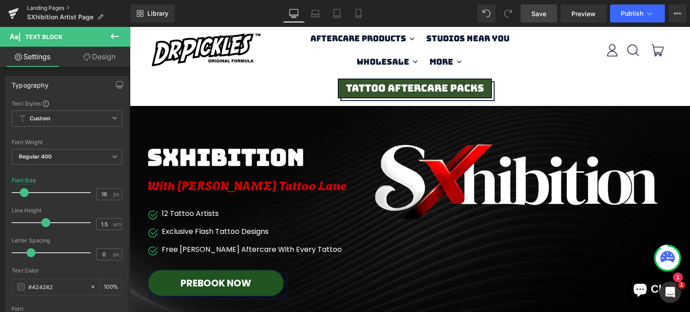
click at [70, 9] on link "Landing Pages" at bounding box center [78, 7] width 103 height 7
